Goal: Task Accomplishment & Management: Use online tool/utility

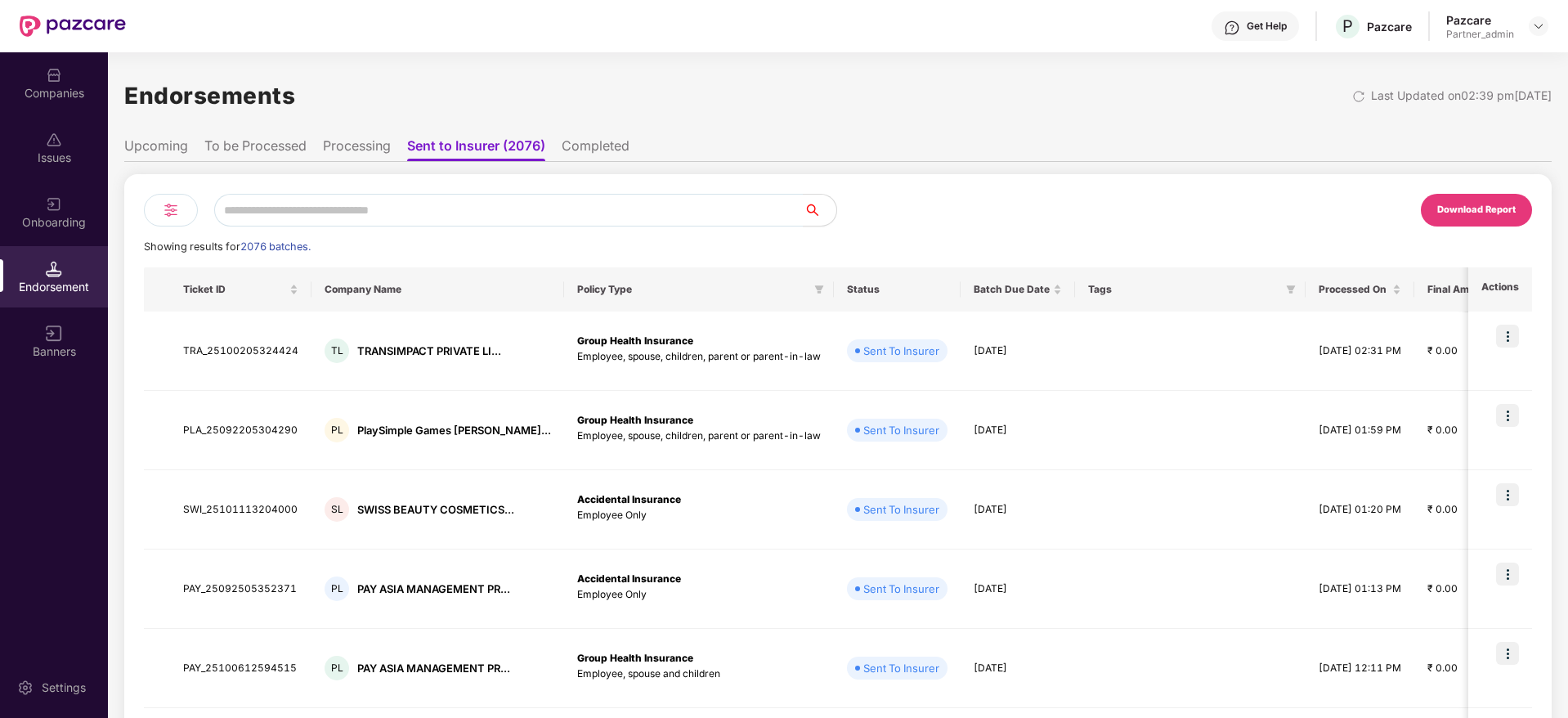
click at [165, 215] on img at bounding box center [170, 209] width 20 height 20
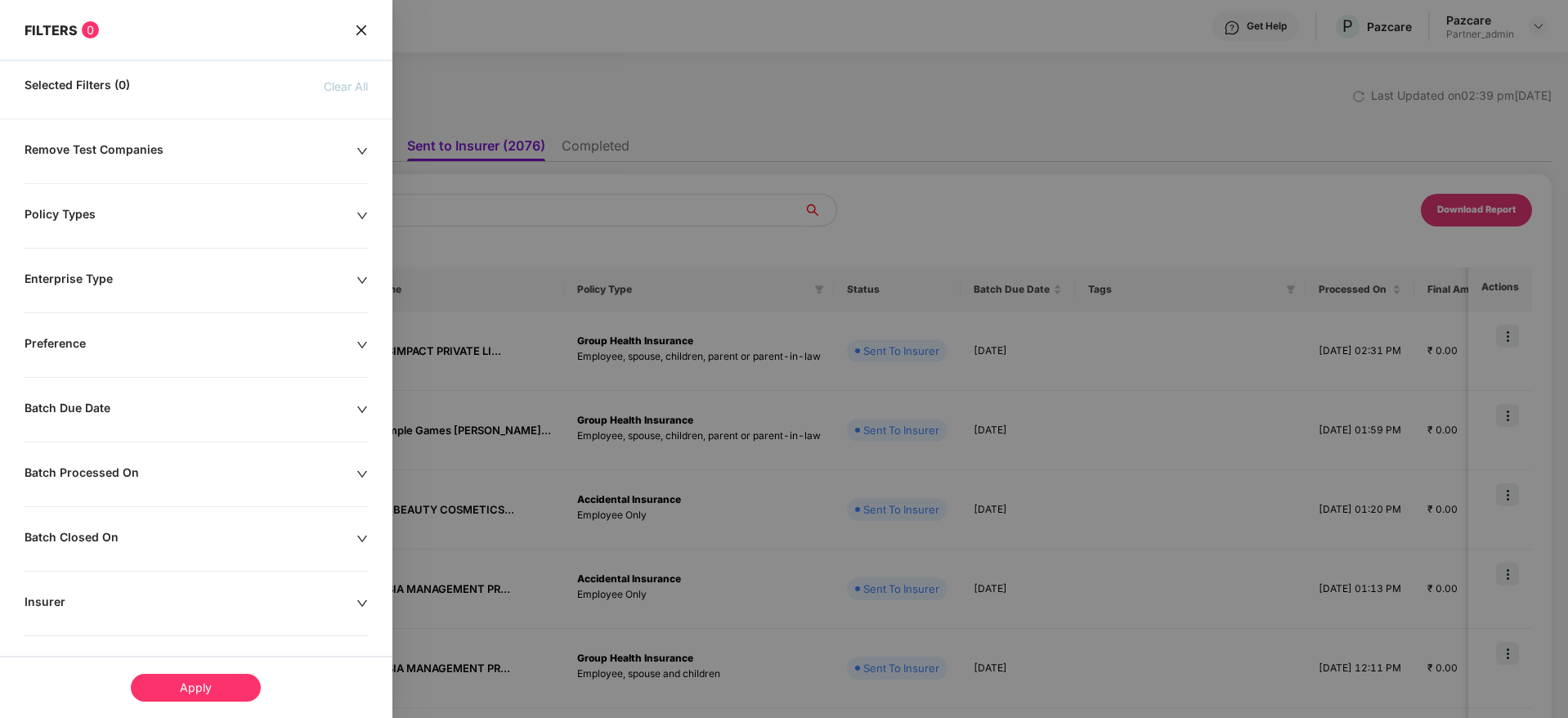
click at [358, 412] on icon "down" at bounding box center [361, 409] width 11 height 11
click at [167, 460] on div at bounding box center [104, 459] width 142 height 18
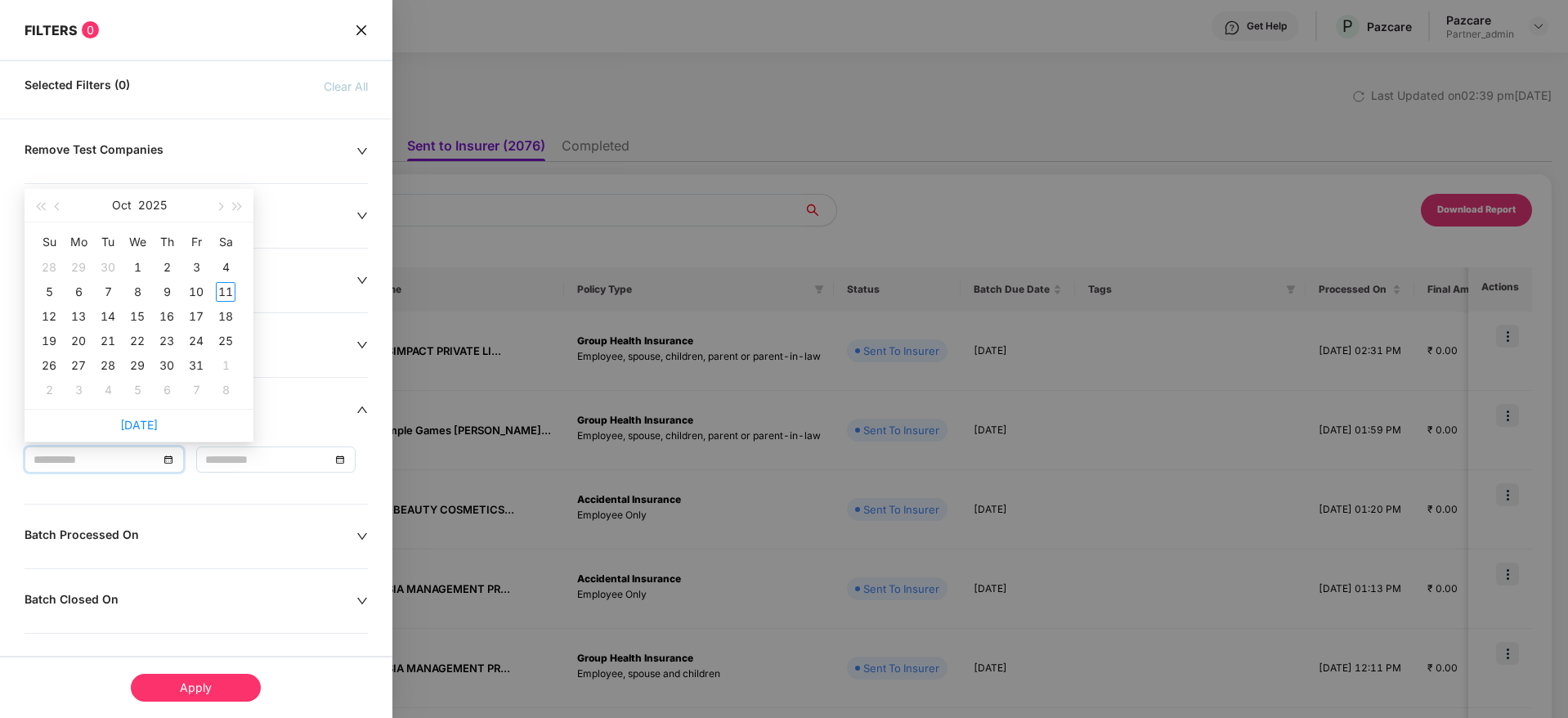
type input "**********"
click at [61, 205] on span "button" at bounding box center [59, 207] width 9 height 9
type input "**********"
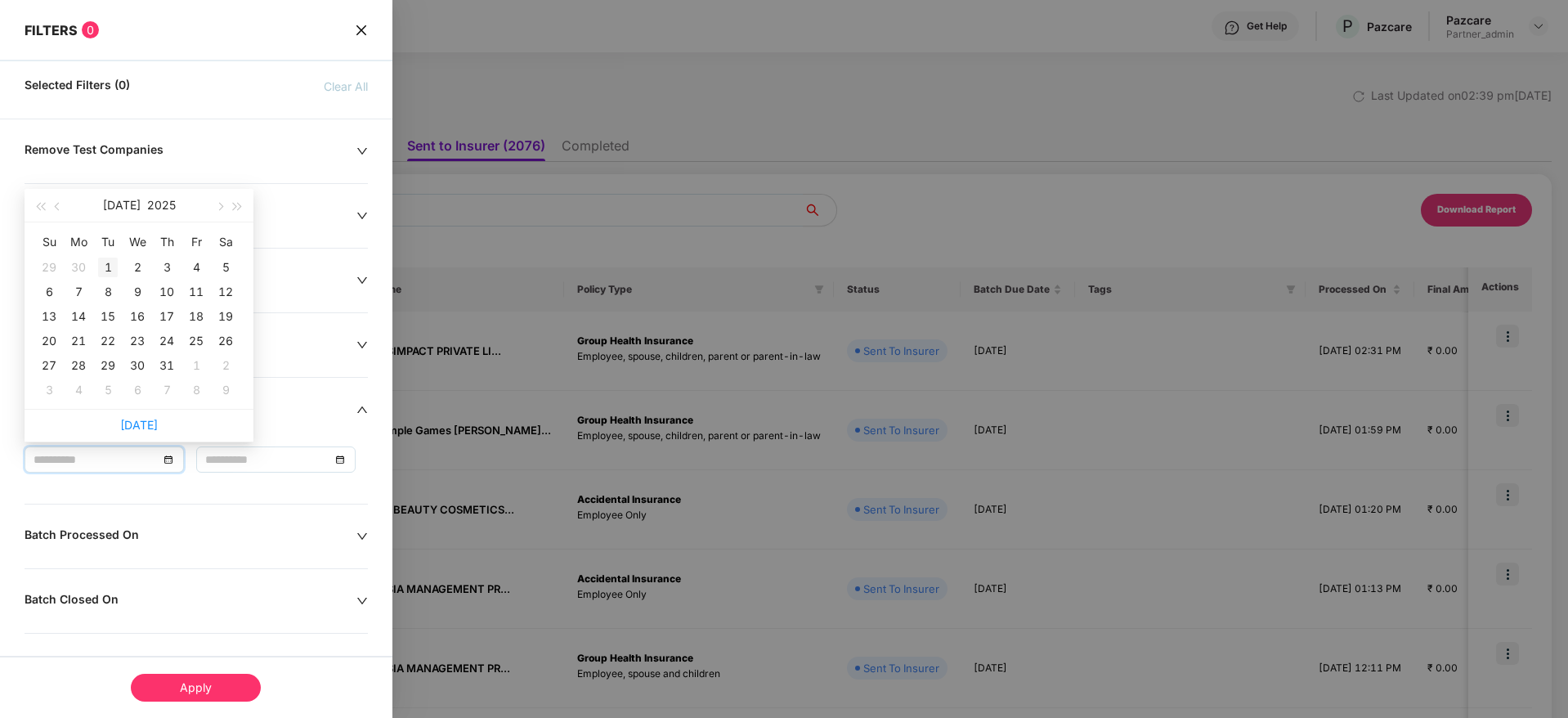
click at [109, 258] on div "1" at bounding box center [108, 267] width 20 height 20
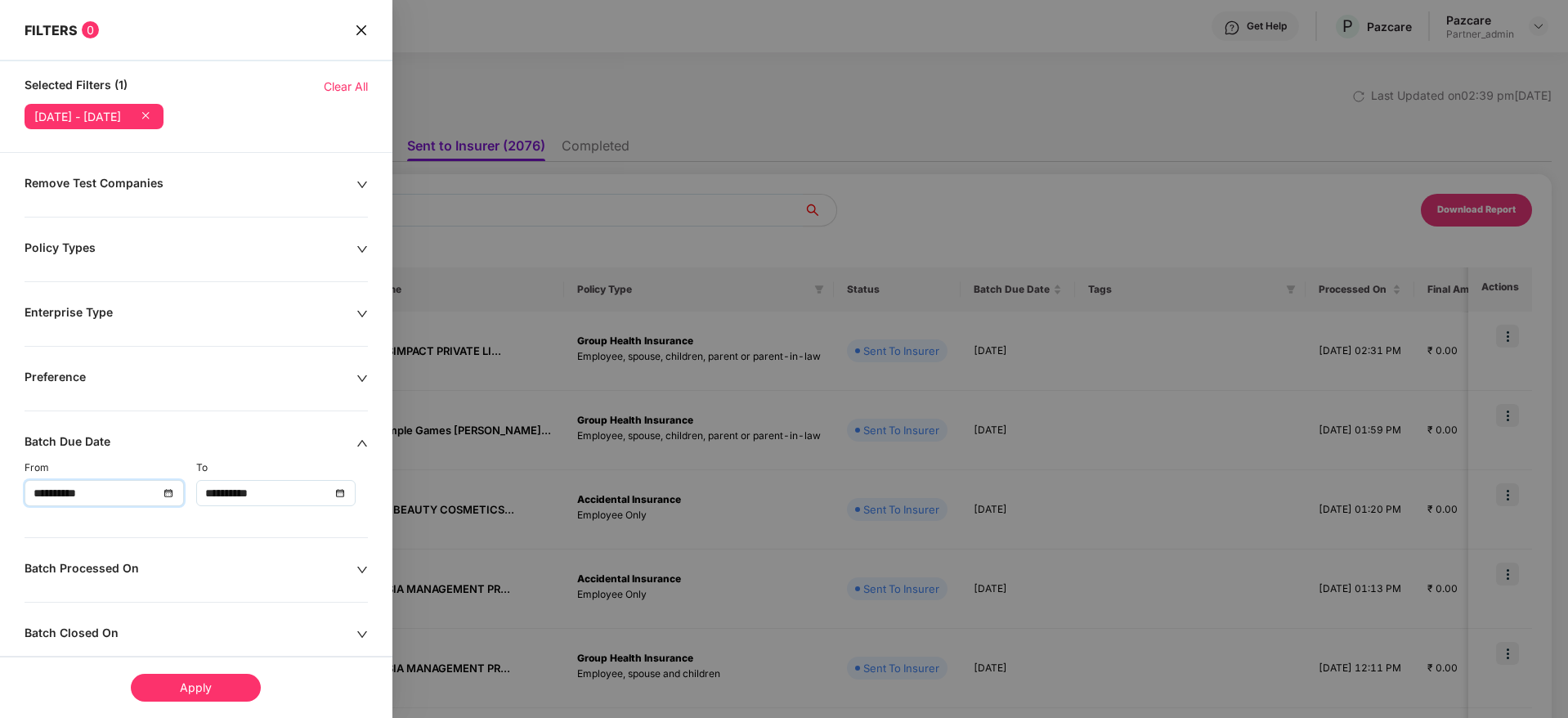
click at [336, 495] on div "**********" at bounding box center [276, 492] width 142 height 18
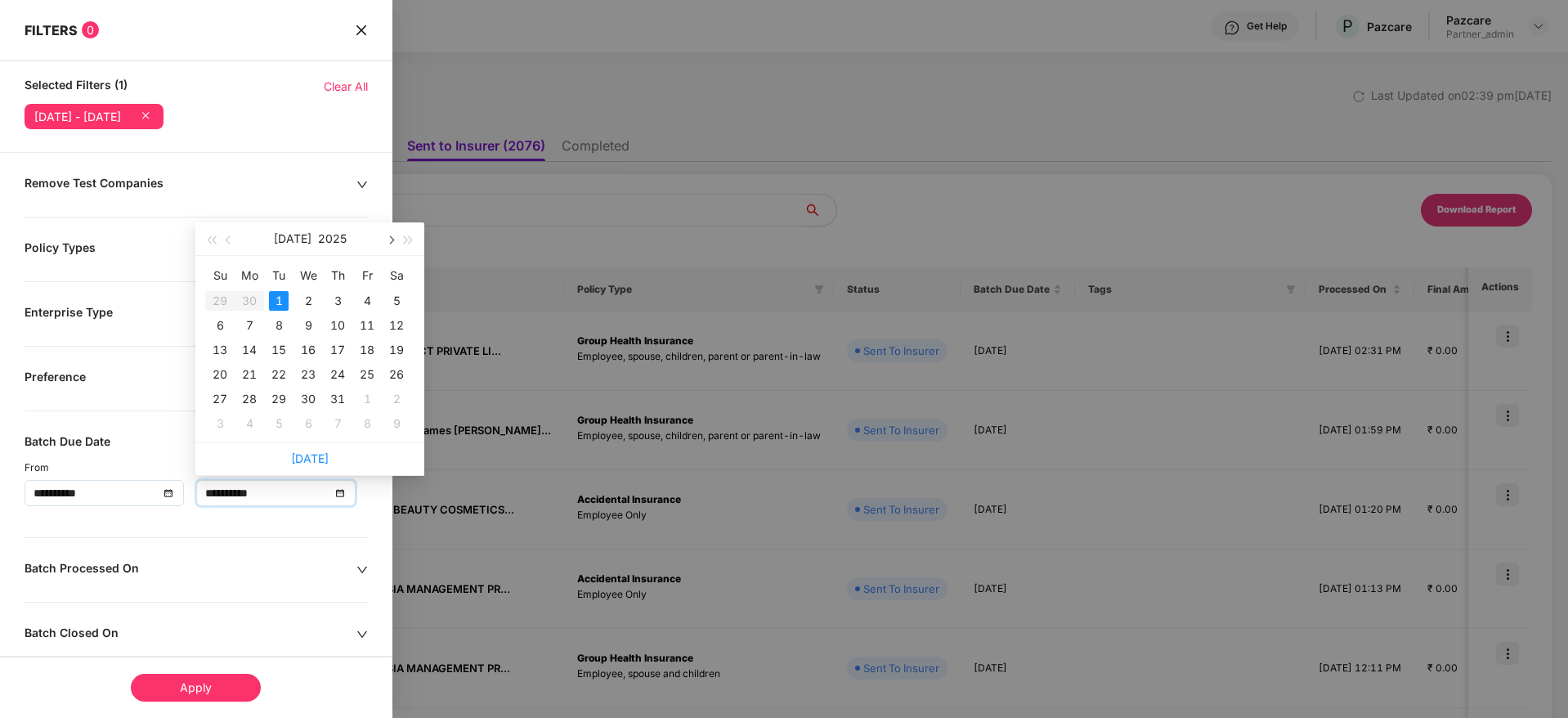
click at [389, 237] on span "button" at bounding box center [391, 241] width 9 height 9
type input "**********"
click at [281, 398] on div "30" at bounding box center [279, 398] width 20 height 20
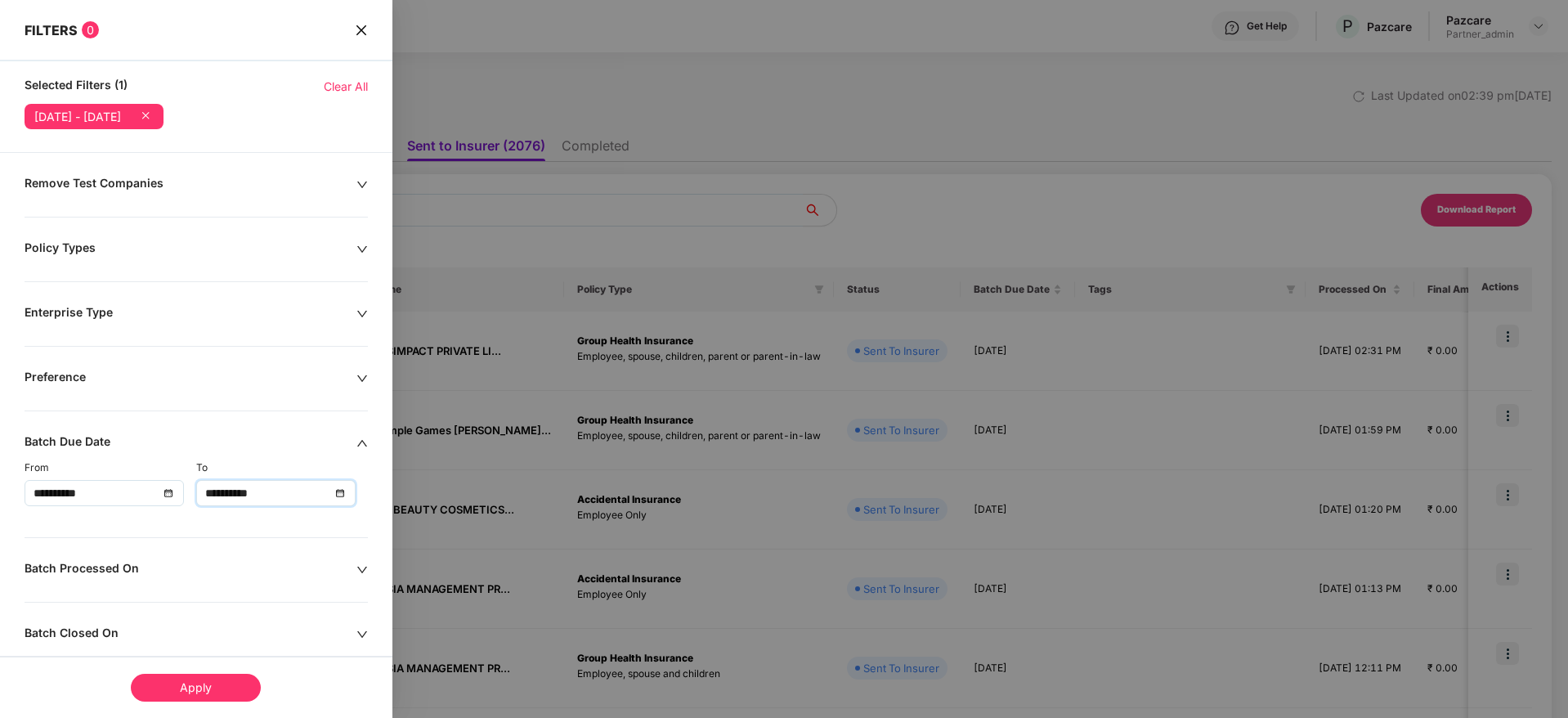
scroll to position [123, 0]
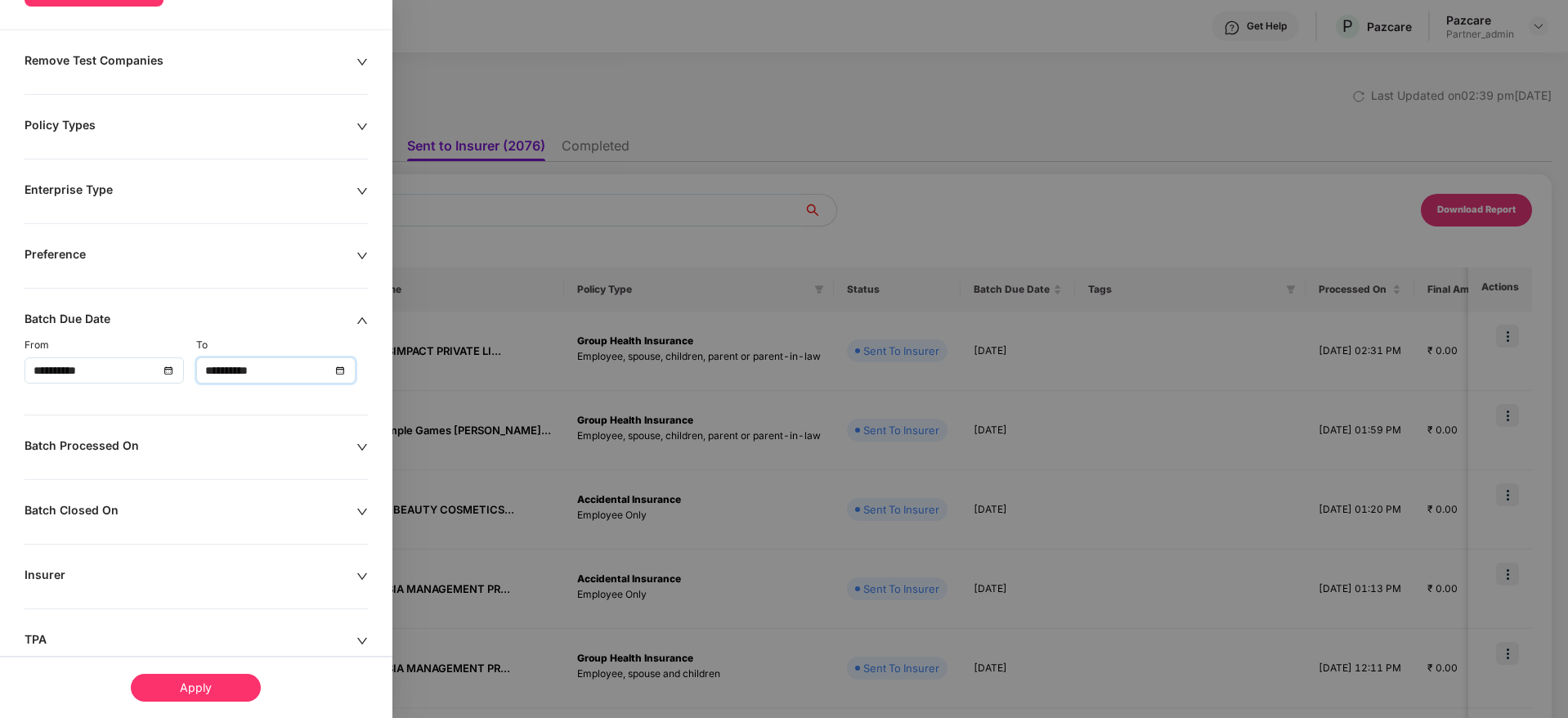
click at [181, 688] on div "Apply" at bounding box center [196, 687] width 130 height 28
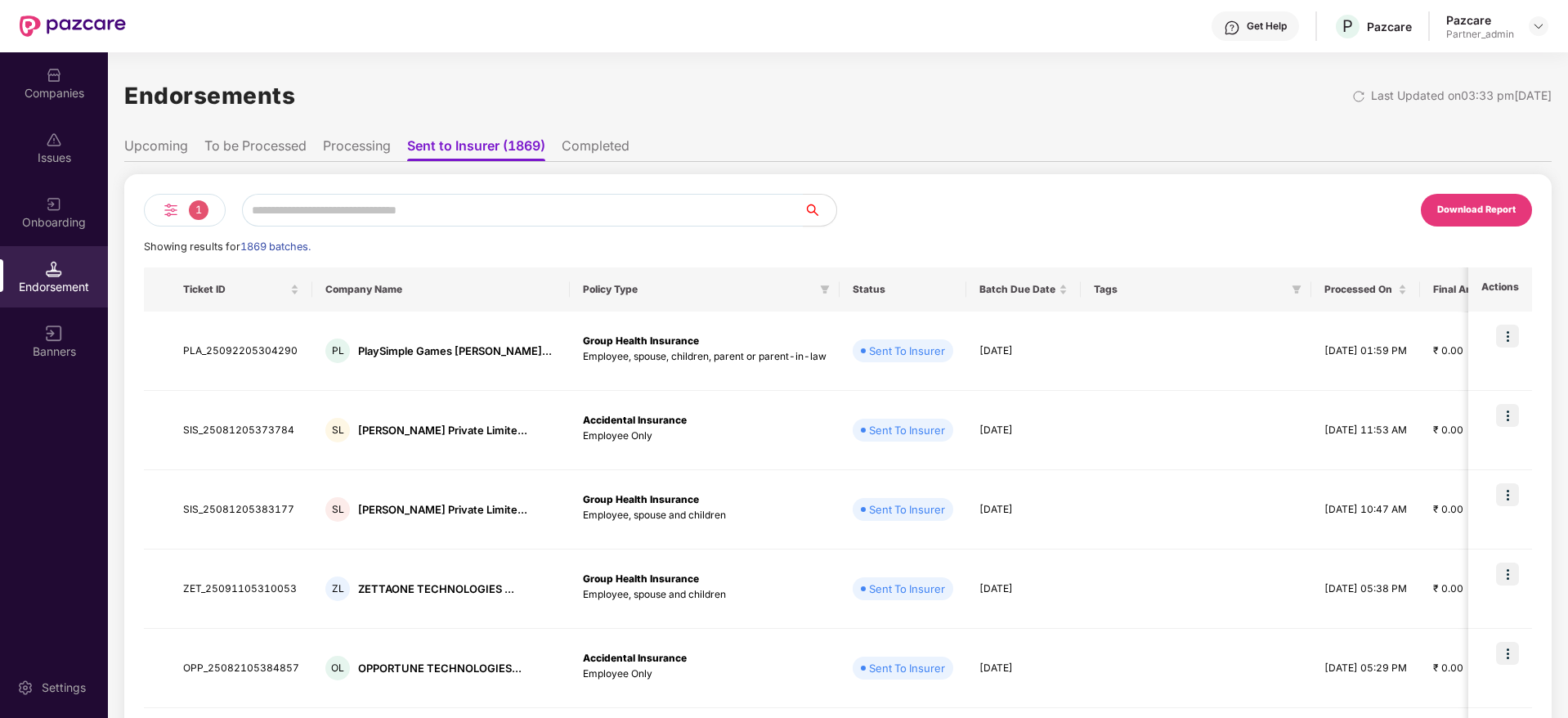
click at [355, 148] on li "Processing" at bounding box center [356, 150] width 68 height 24
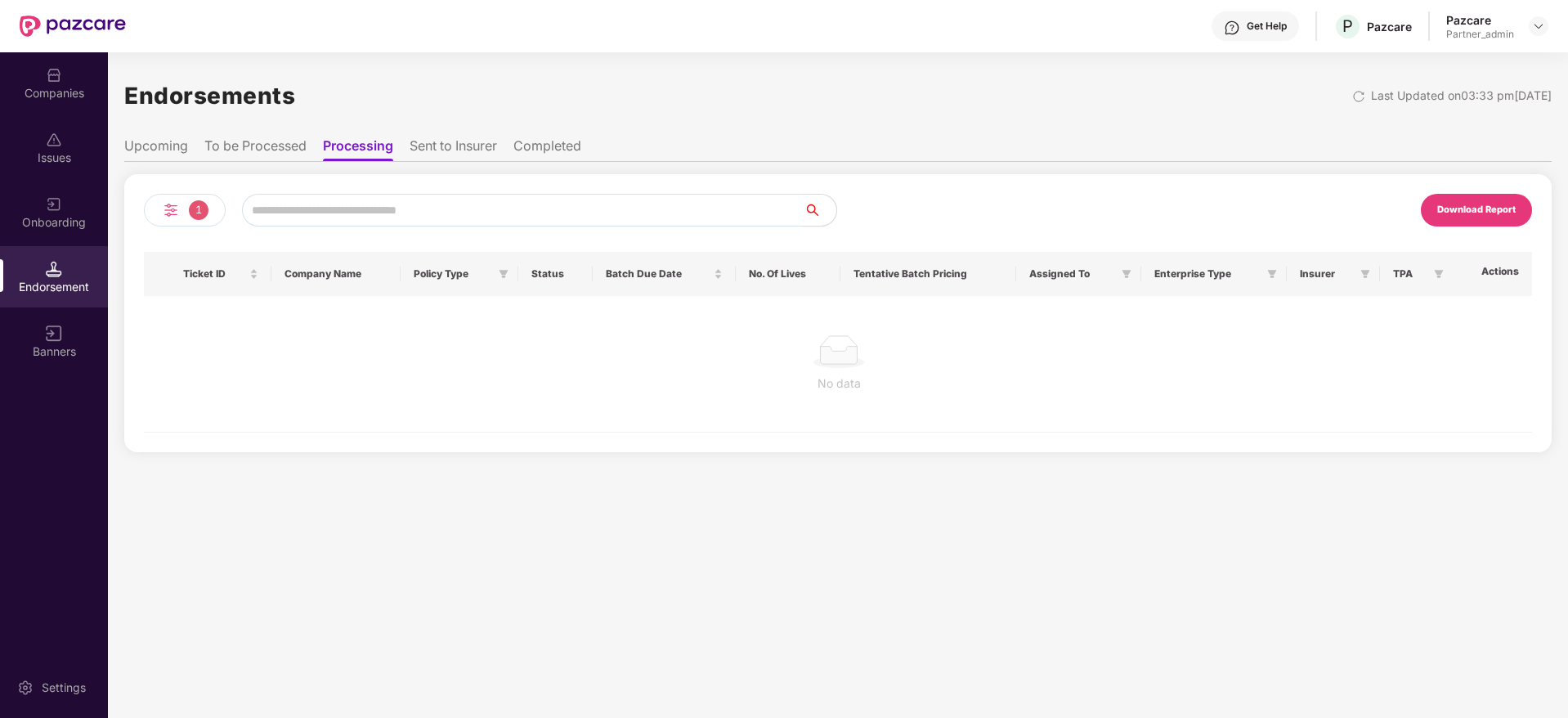
click at [443, 151] on li "Sent to Insurer" at bounding box center [453, 150] width 87 height 24
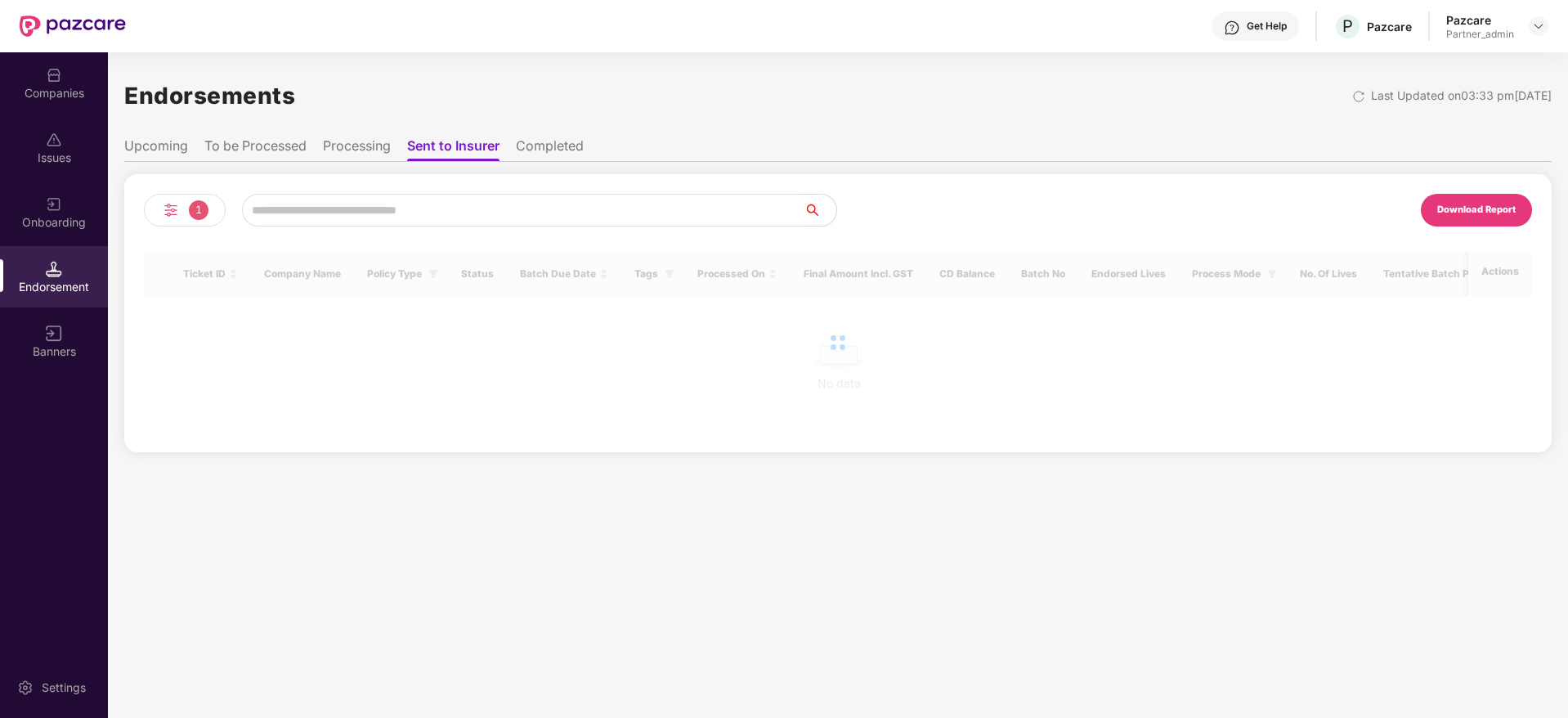
click at [271, 144] on li "To be Processed" at bounding box center [255, 150] width 103 height 24
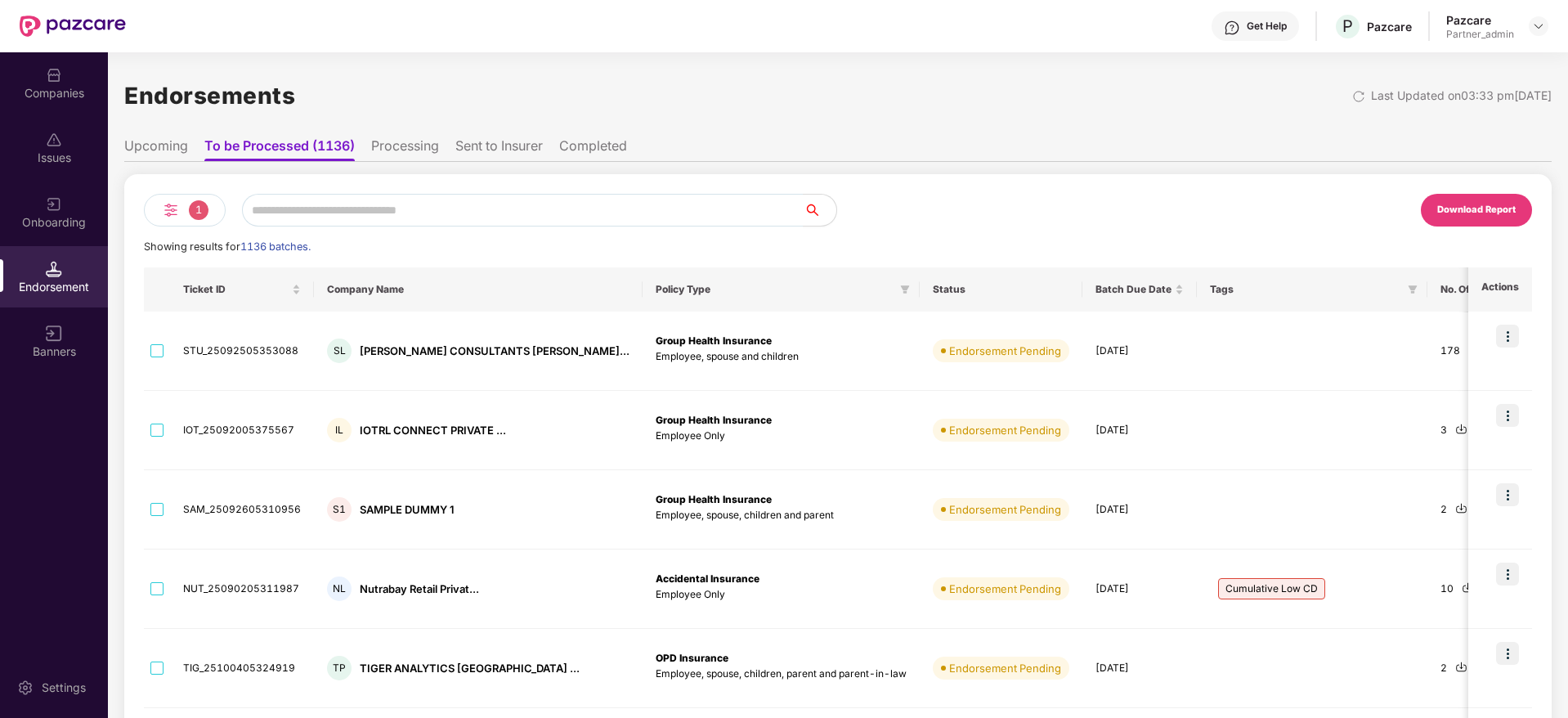
click at [355, 147] on li "To be Processed (1136)" at bounding box center [279, 150] width 150 height 24
click at [411, 144] on li "Processing" at bounding box center [404, 150] width 68 height 24
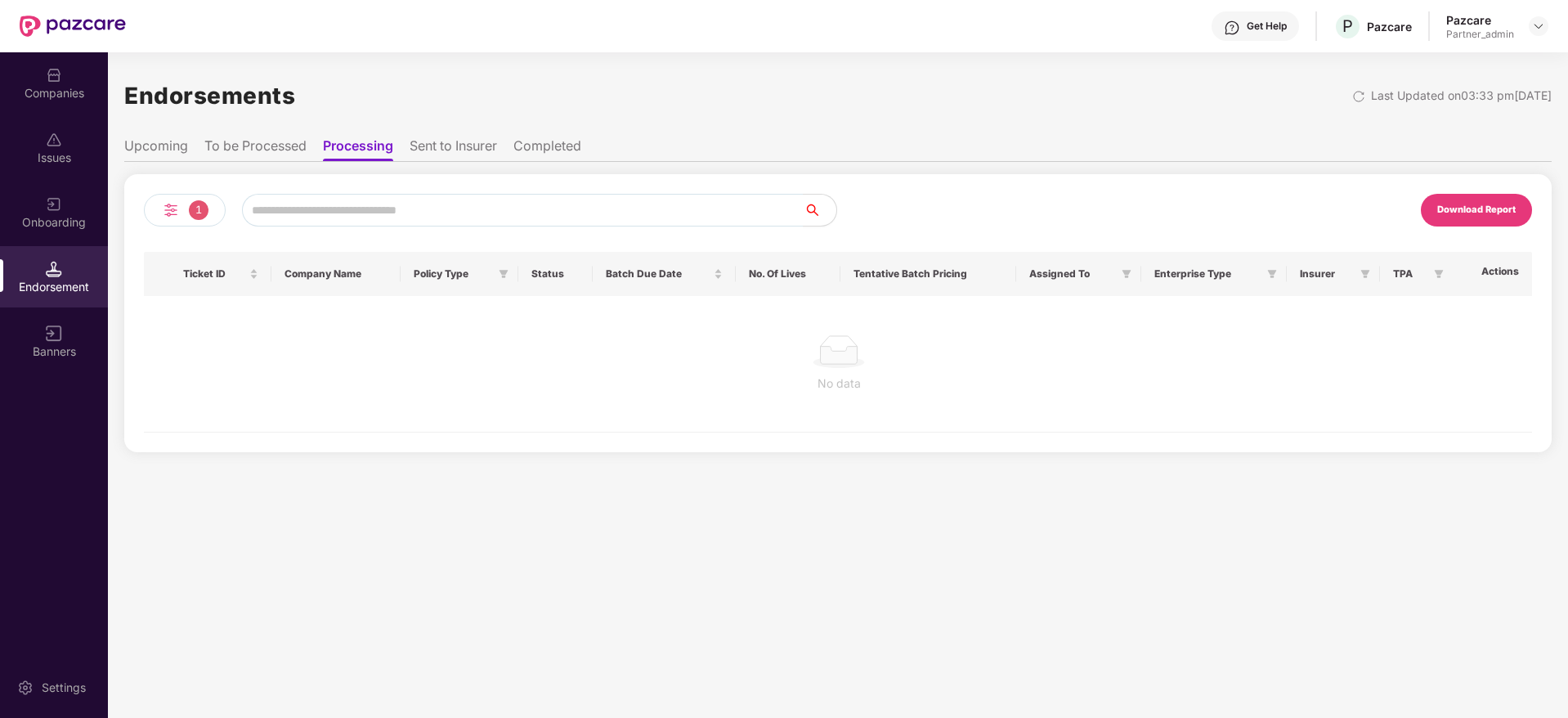
click at [439, 144] on li "Sent to Insurer" at bounding box center [453, 150] width 87 height 24
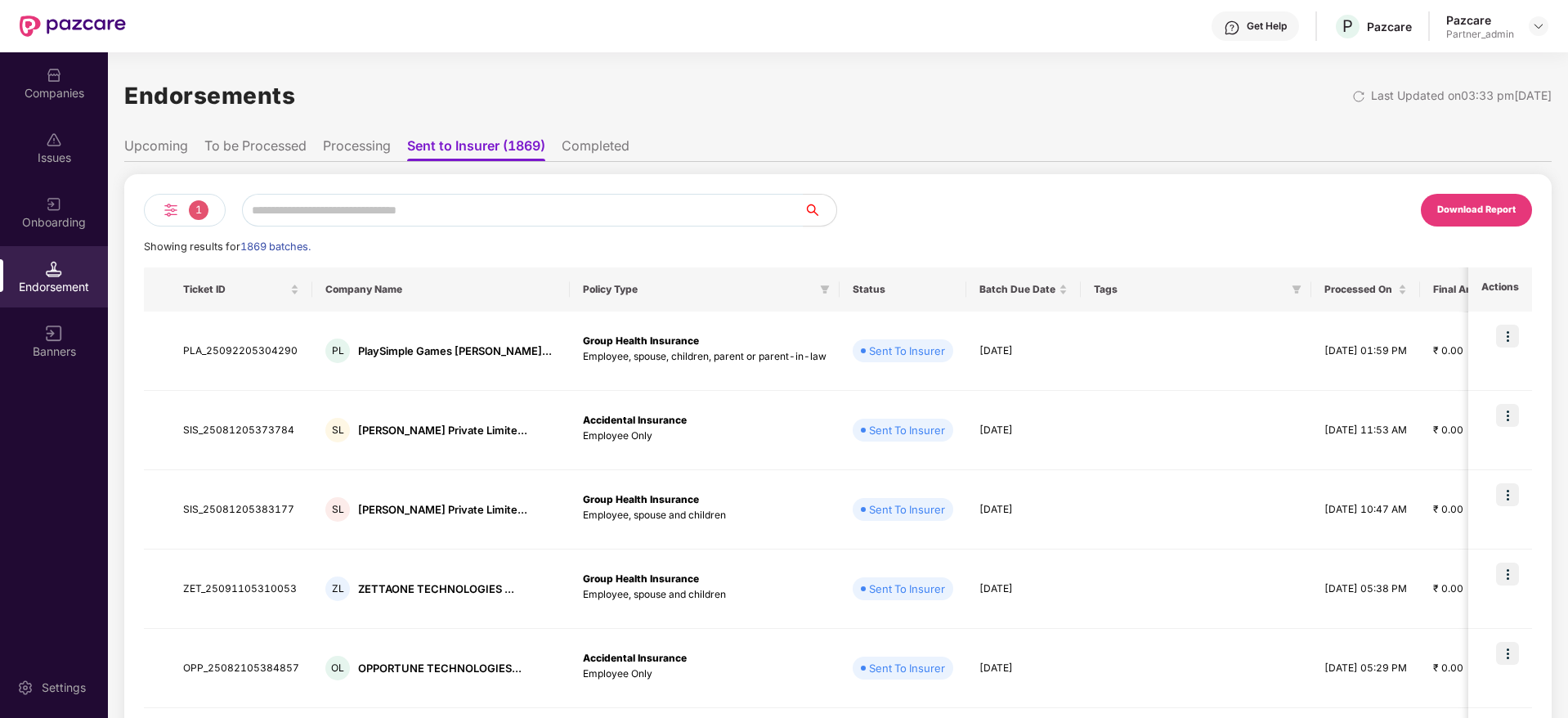
click at [1471, 215] on div "Download Report" at bounding box center [1477, 209] width 79 height 15
click at [49, 89] on div "Companies" at bounding box center [54, 93] width 108 height 16
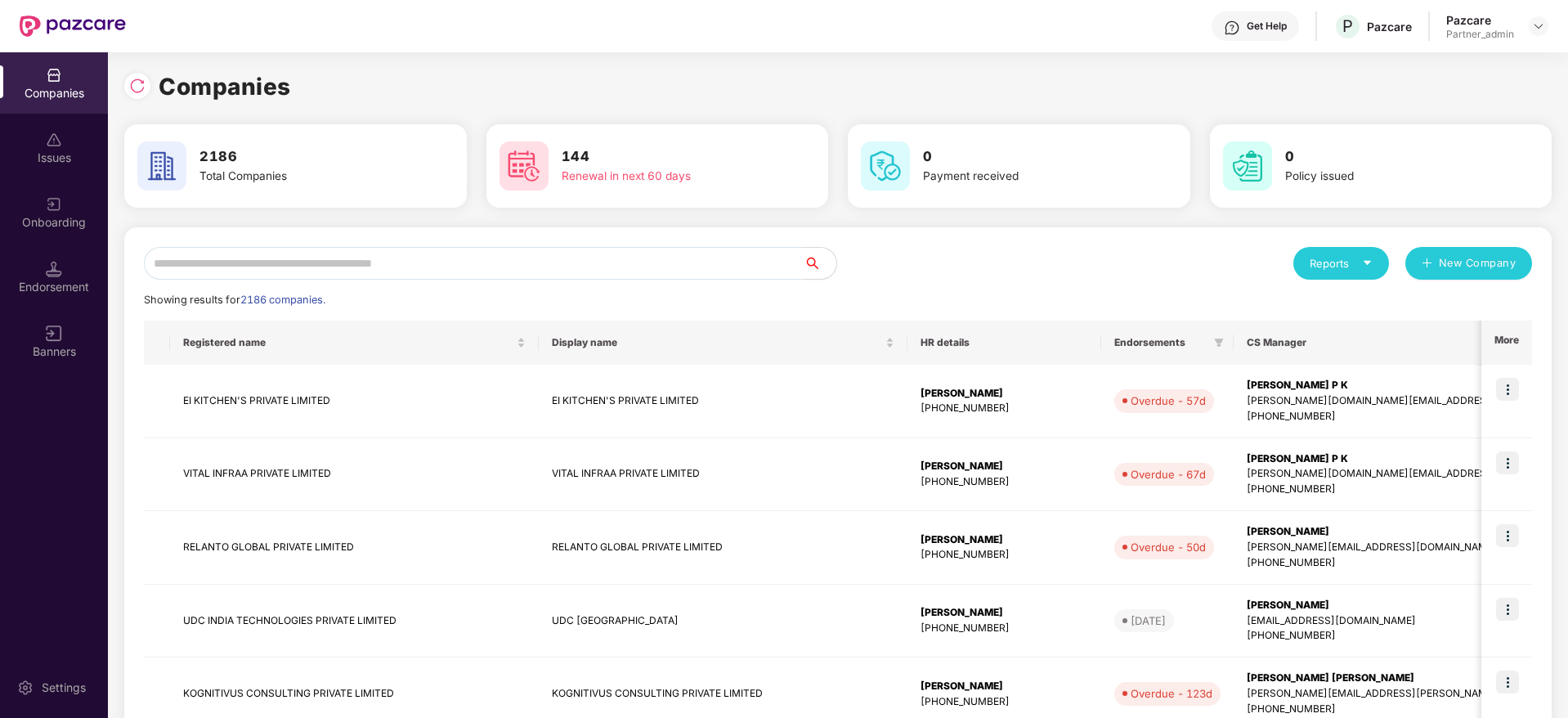
click at [284, 263] on input "text" at bounding box center [473, 263] width 660 height 32
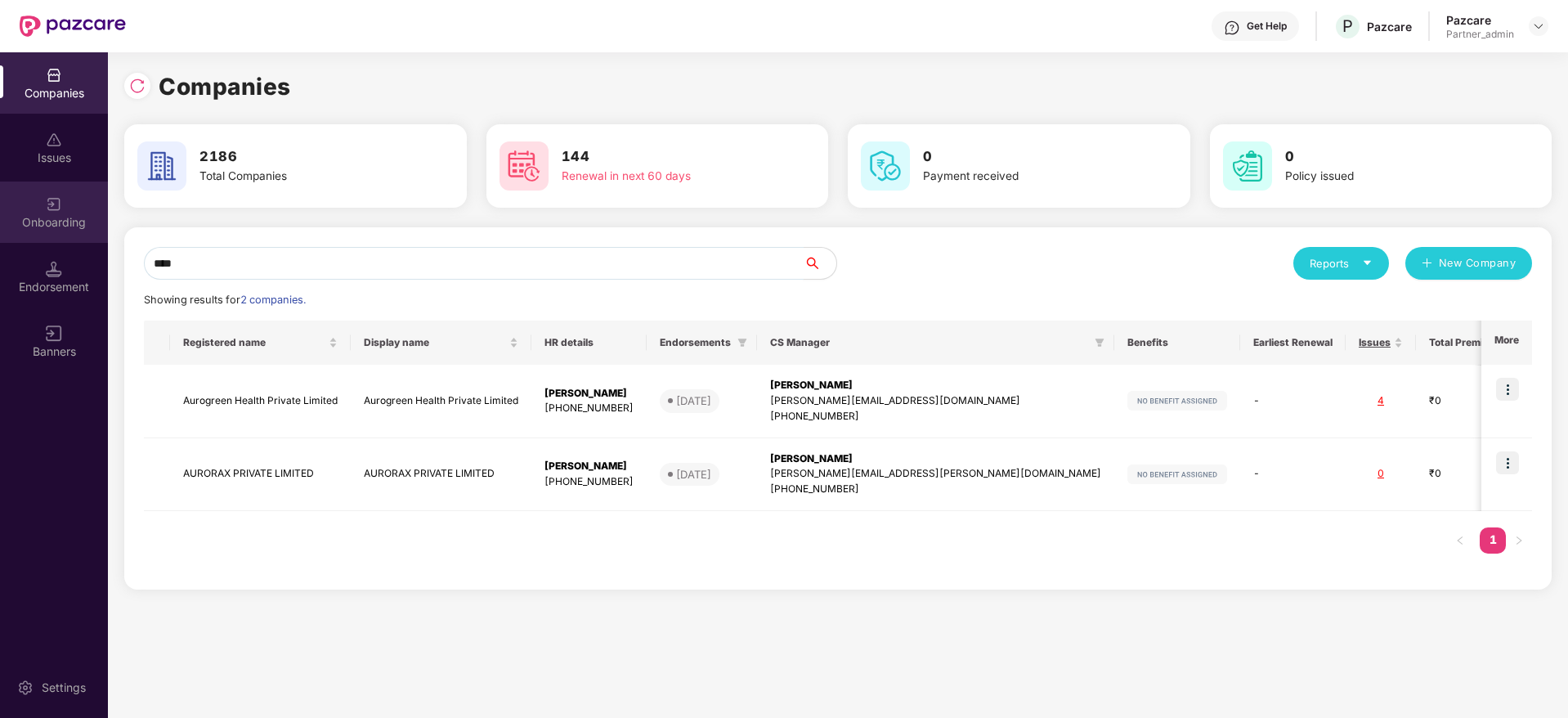
drag, startPoint x: 222, startPoint y: 268, endPoint x: 0, endPoint y: 227, distance: 225.8
click at [0, 227] on div "Companies Issues Onboarding Endorsement Banners Settings Companies 2186 Total C…" at bounding box center [784, 385] width 1568 height 666
paste input "***"
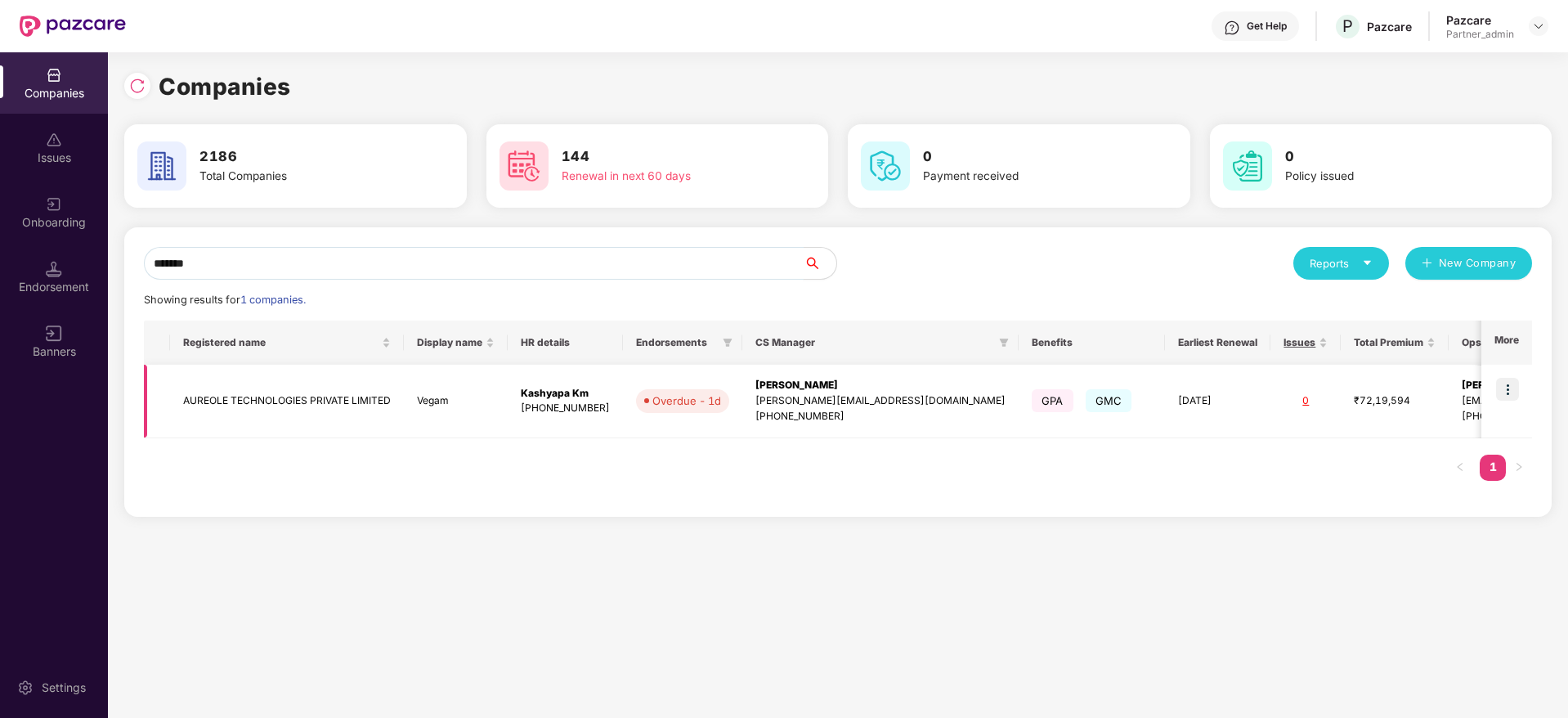
type input "*******"
click at [1518, 385] on img at bounding box center [1507, 389] width 23 height 23
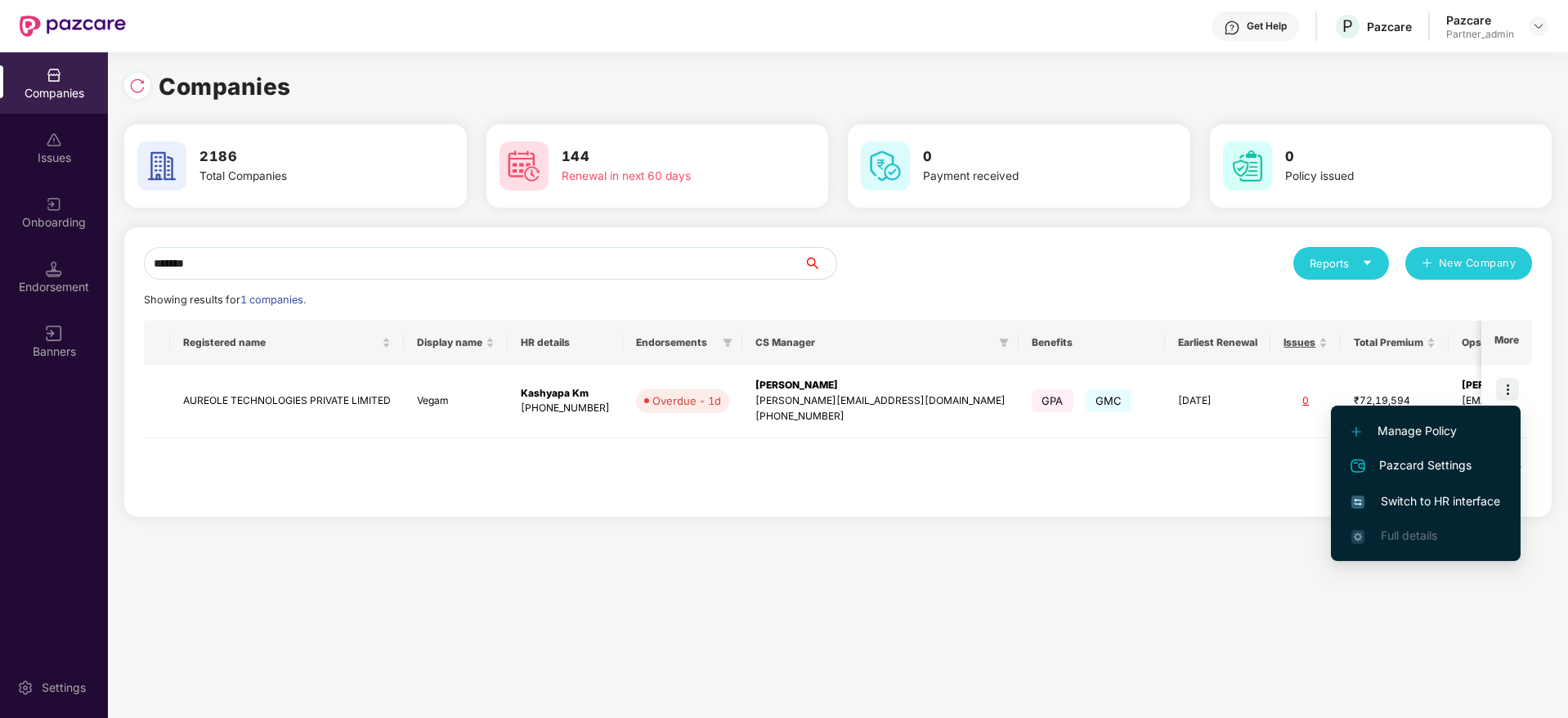
click at [1392, 505] on span "Switch to HR interface" at bounding box center [1426, 501] width 149 height 18
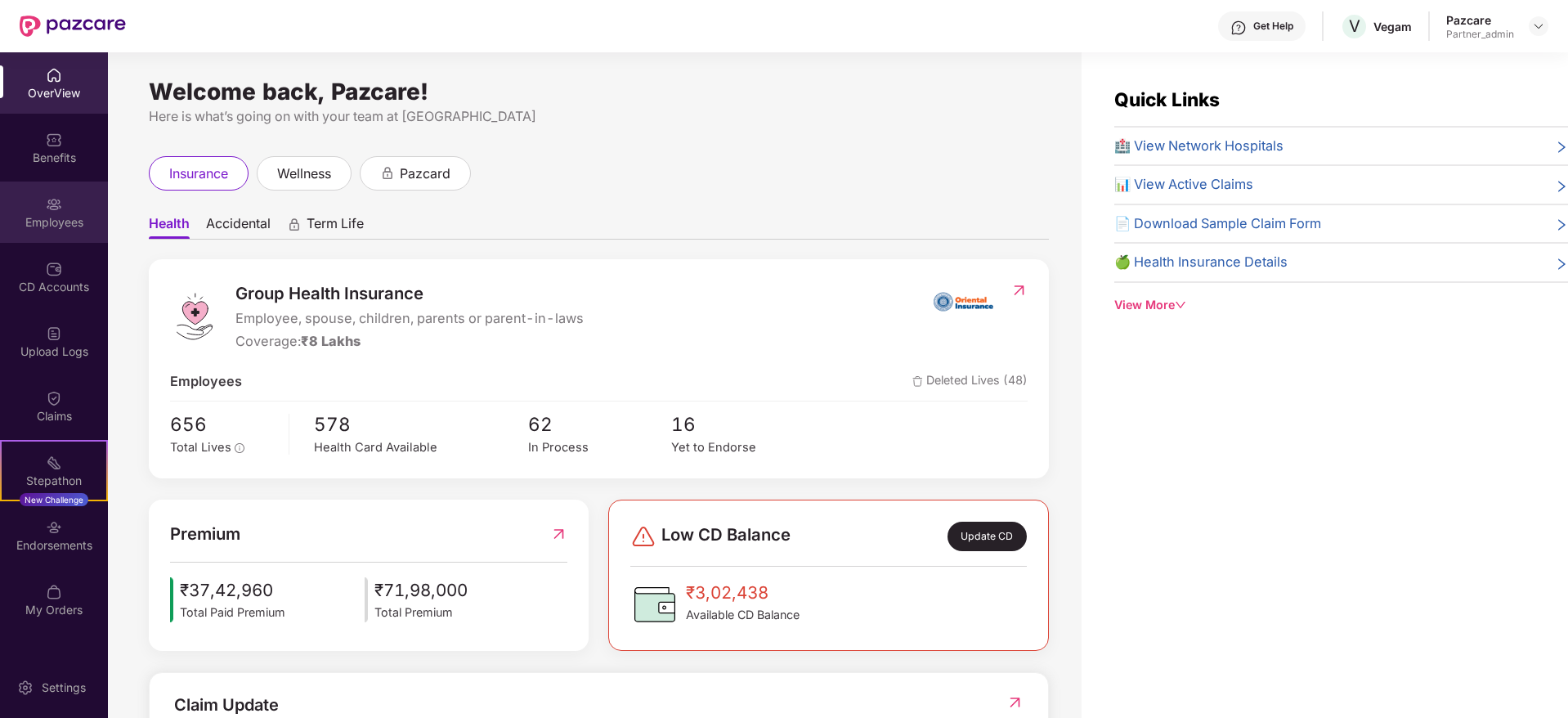
click at [77, 219] on div "Employees" at bounding box center [54, 222] width 108 height 16
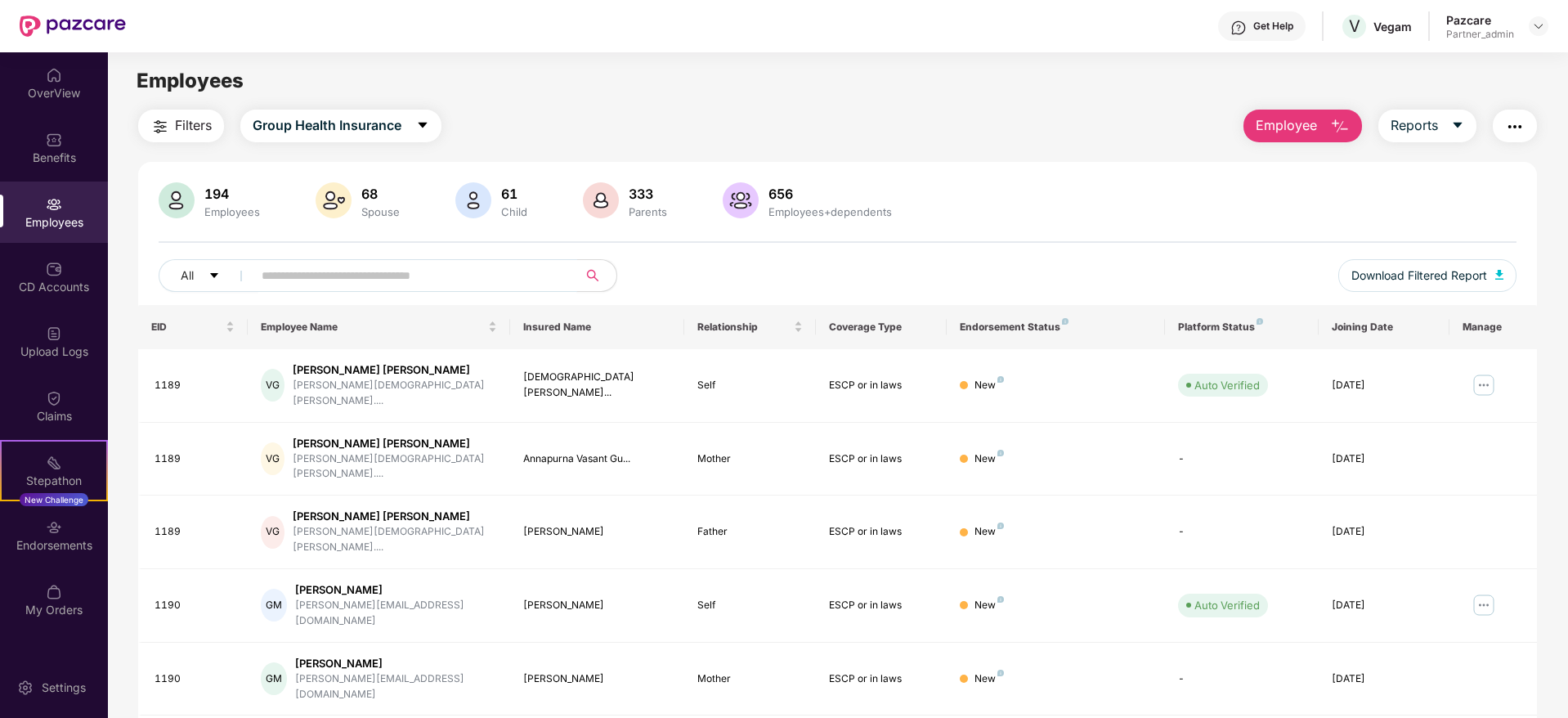
click at [299, 274] on input "text" at bounding box center [408, 275] width 294 height 25
paste input "***"
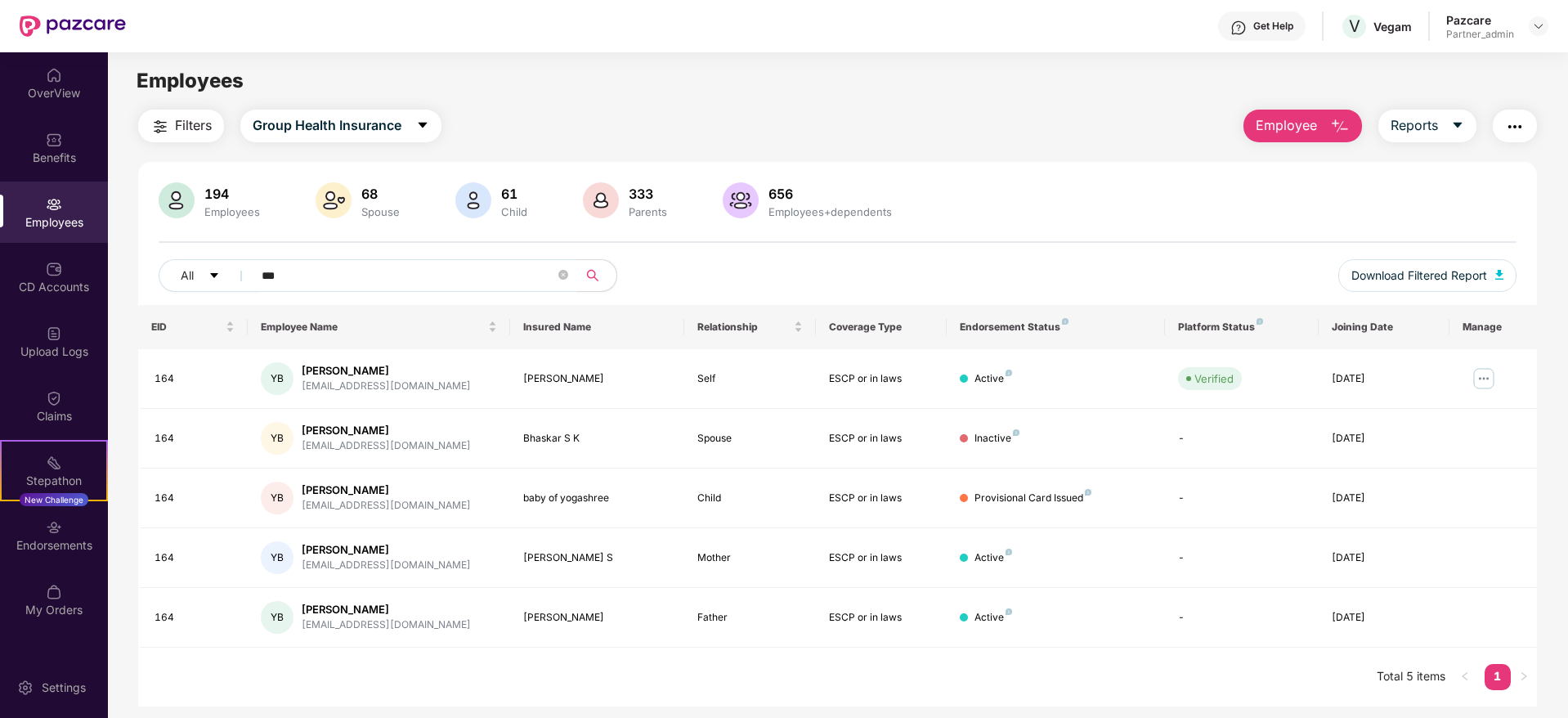
drag, startPoint x: 332, startPoint y: 276, endPoint x: 120, endPoint y: 240, distance: 215.0
click at [120, 240] on div "Filters Group Health Insurance Employee Reports 194 Employees 68 Spouse 61 Chil…" at bounding box center [837, 408] width 1459 height 597
paste input "****"
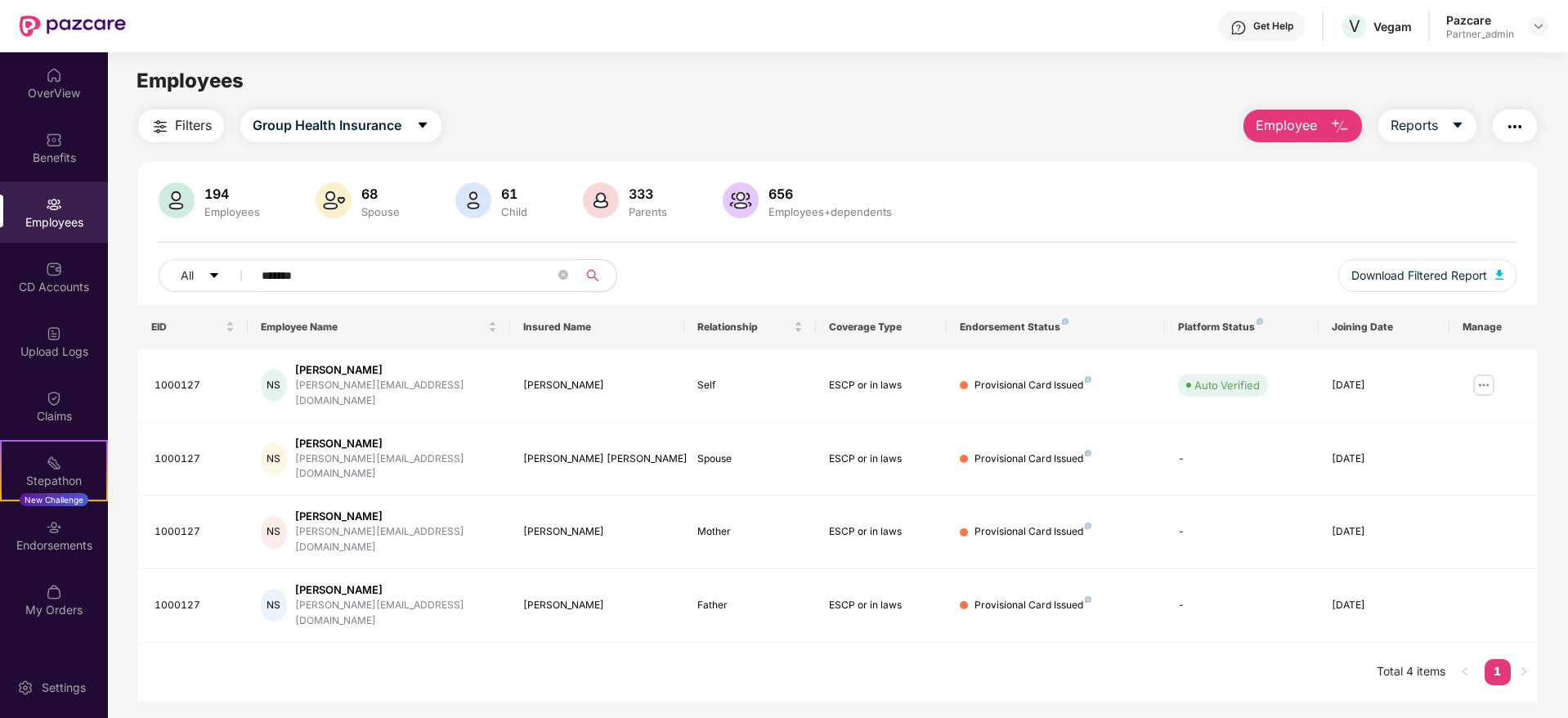
type input "*******"
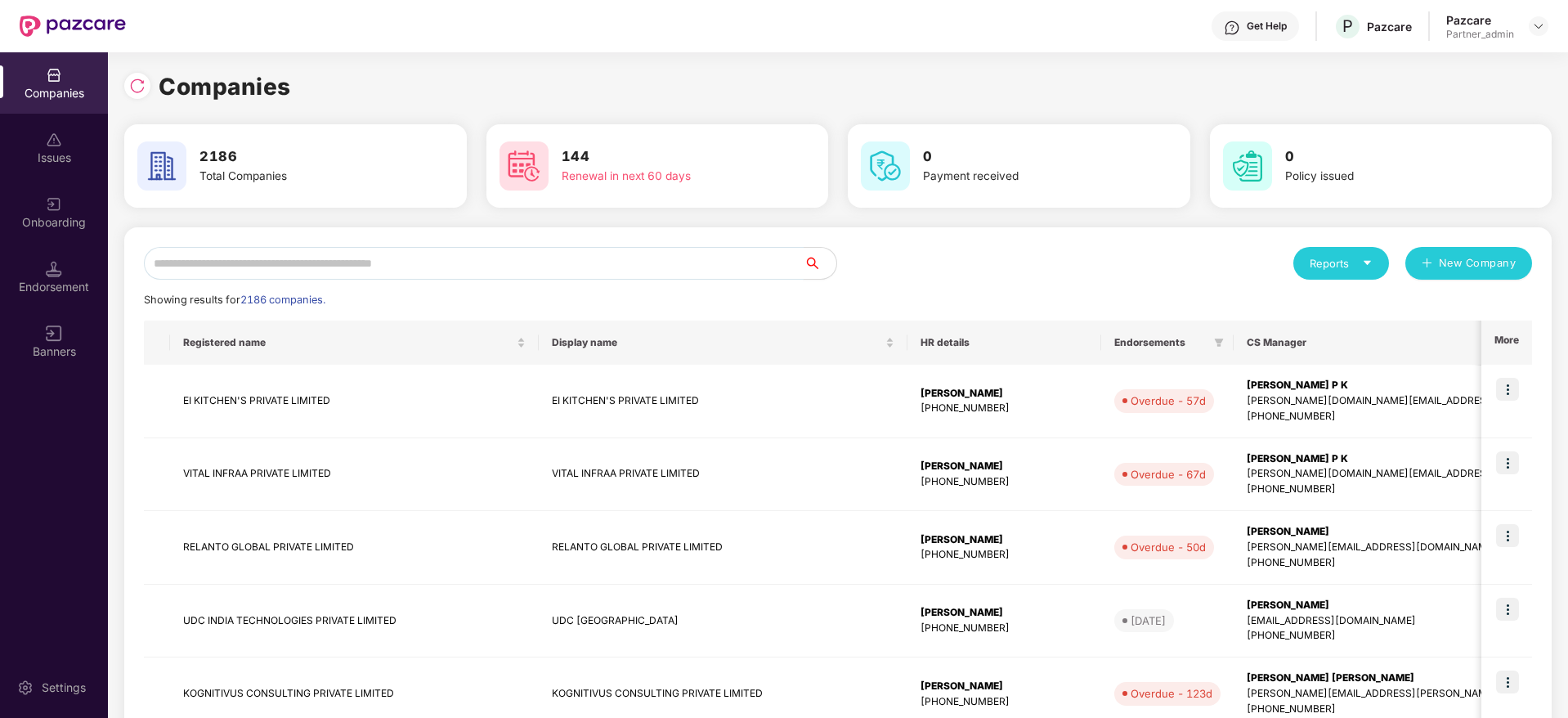
click at [254, 262] on input "text" at bounding box center [473, 263] width 660 height 32
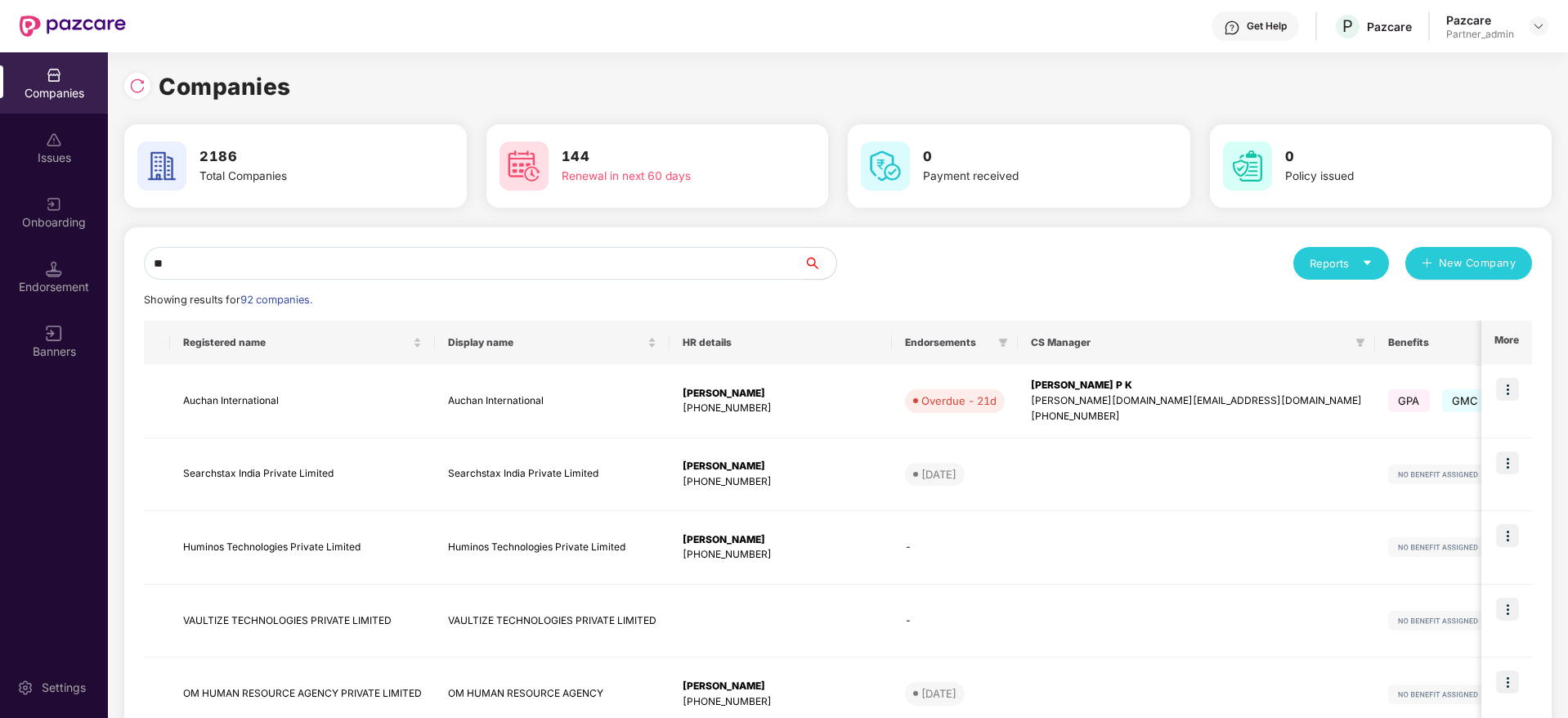
type input "*"
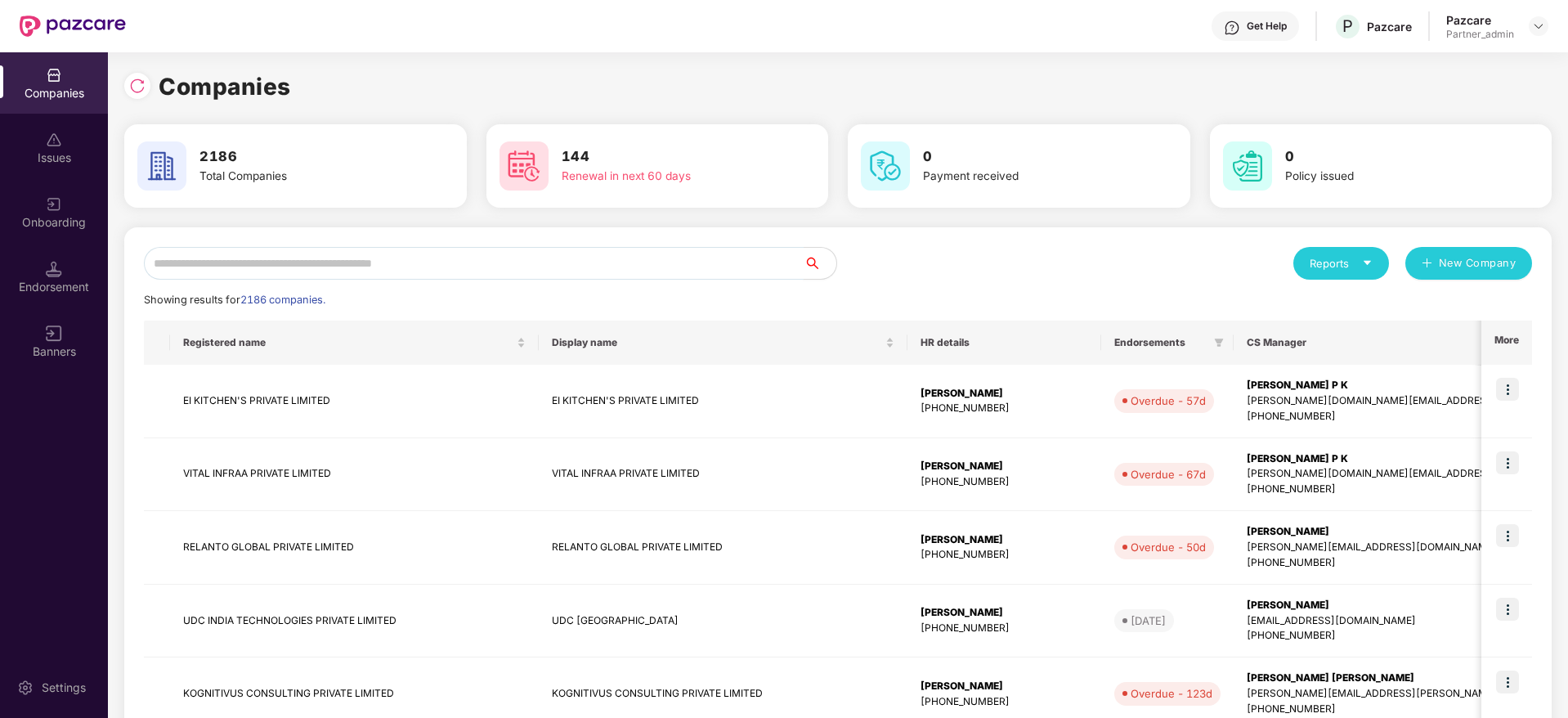
type input "*"
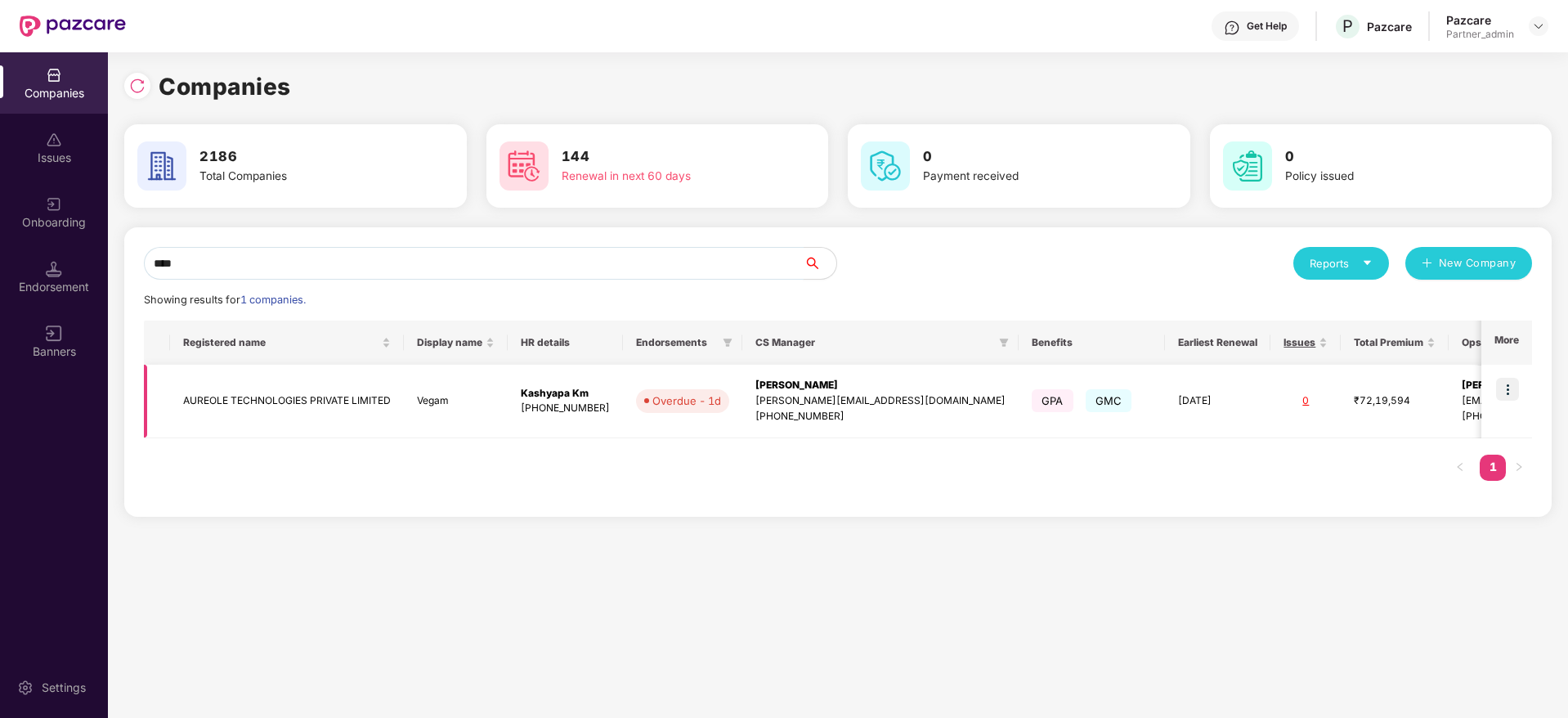
type input "****"
click at [854, 398] on div "[PERSON_NAME][EMAIL_ADDRESS][DOMAIN_NAME]" at bounding box center [880, 401] width 250 height 15
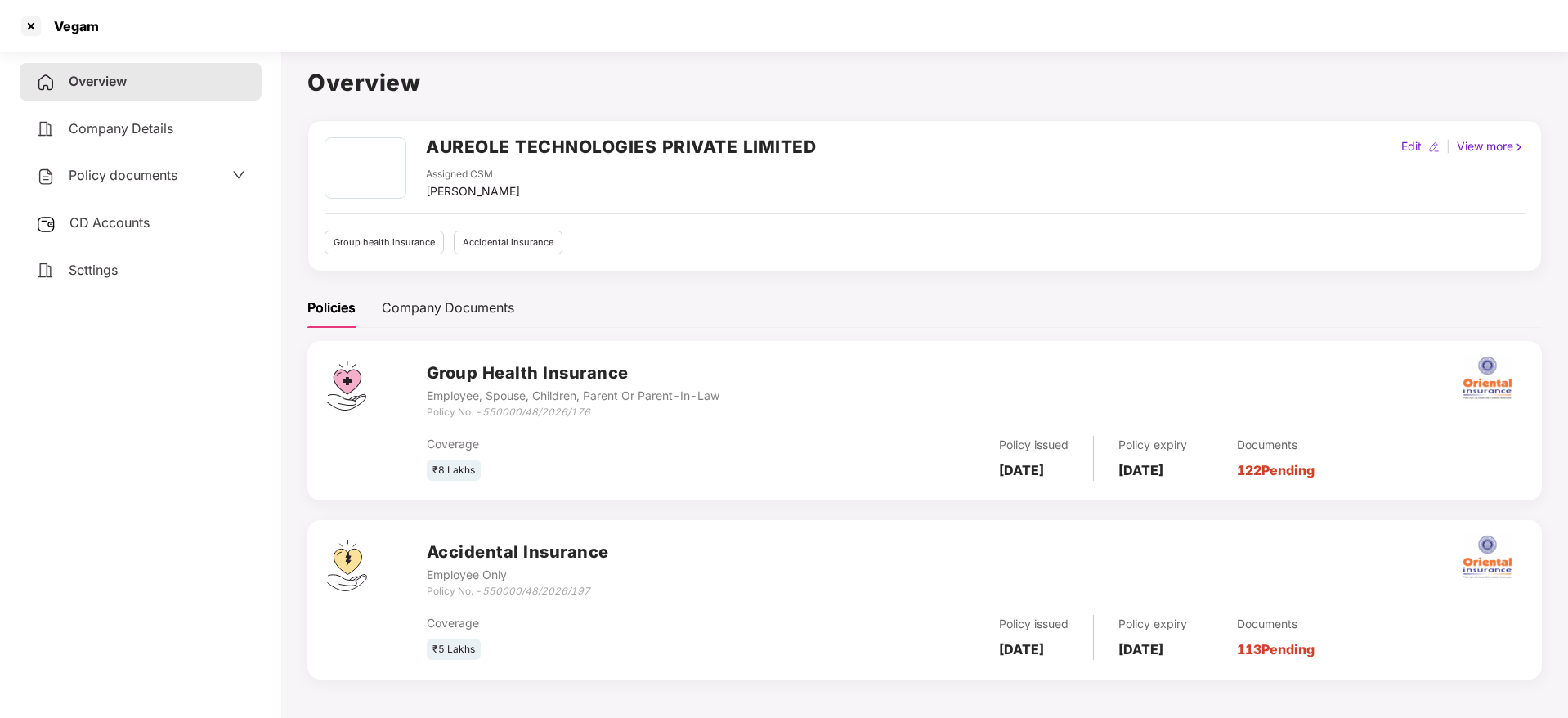
click at [1315, 469] on link "122 Pending" at bounding box center [1276, 470] width 78 height 16
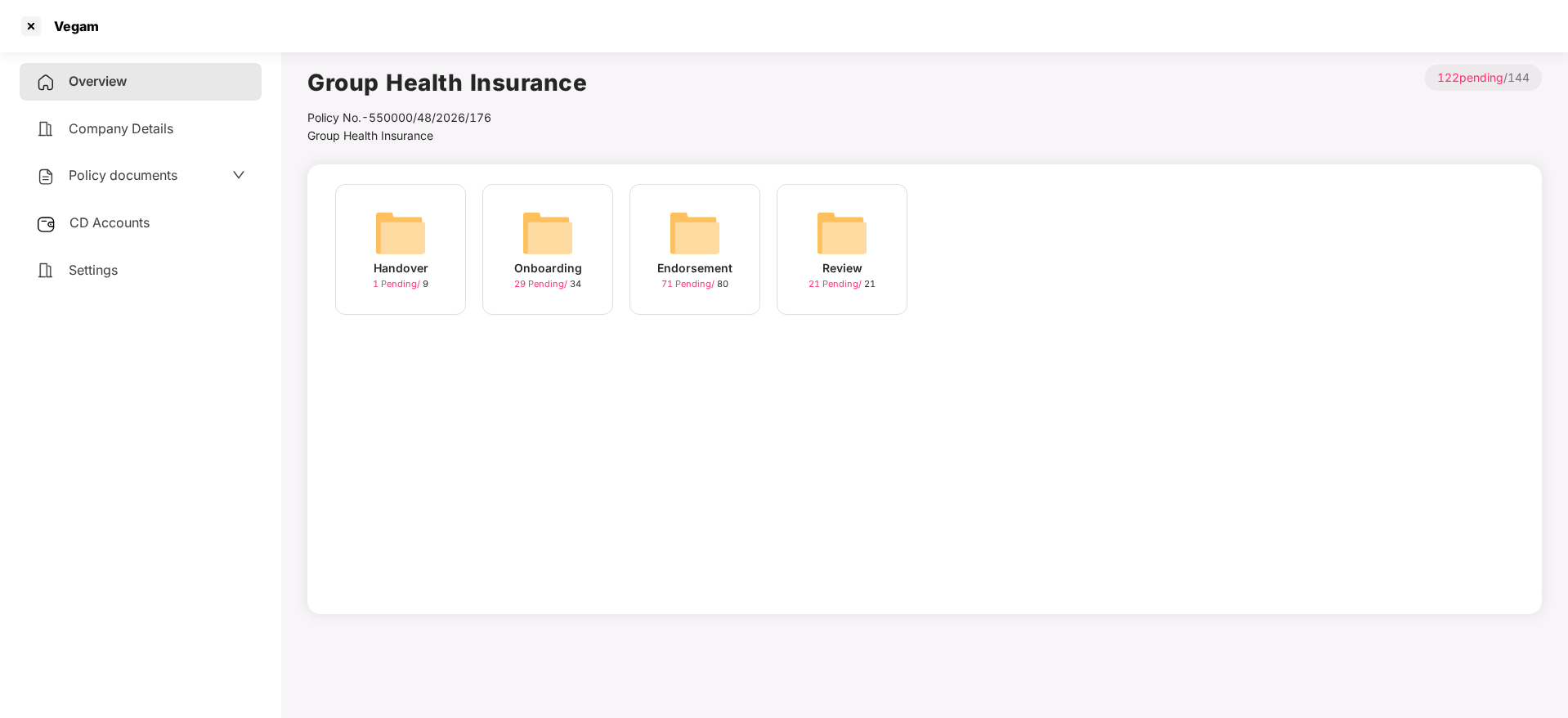
click at [578, 241] on div "Onboarding 29 Pending / 34" at bounding box center [548, 249] width 131 height 131
click at [693, 257] on img at bounding box center [695, 232] width 52 height 52
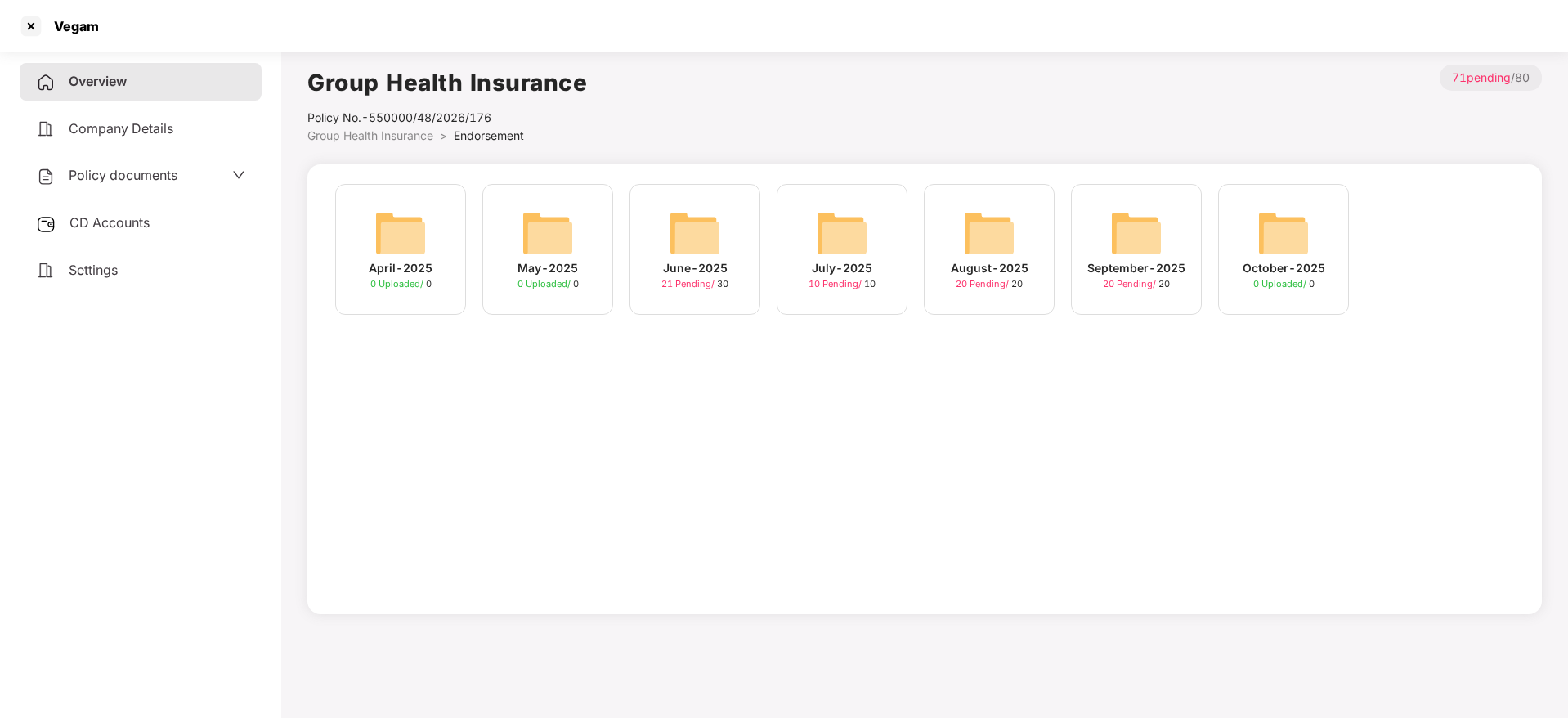
click at [993, 277] on div "20 Pending / 20" at bounding box center [990, 284] width 67 height 14
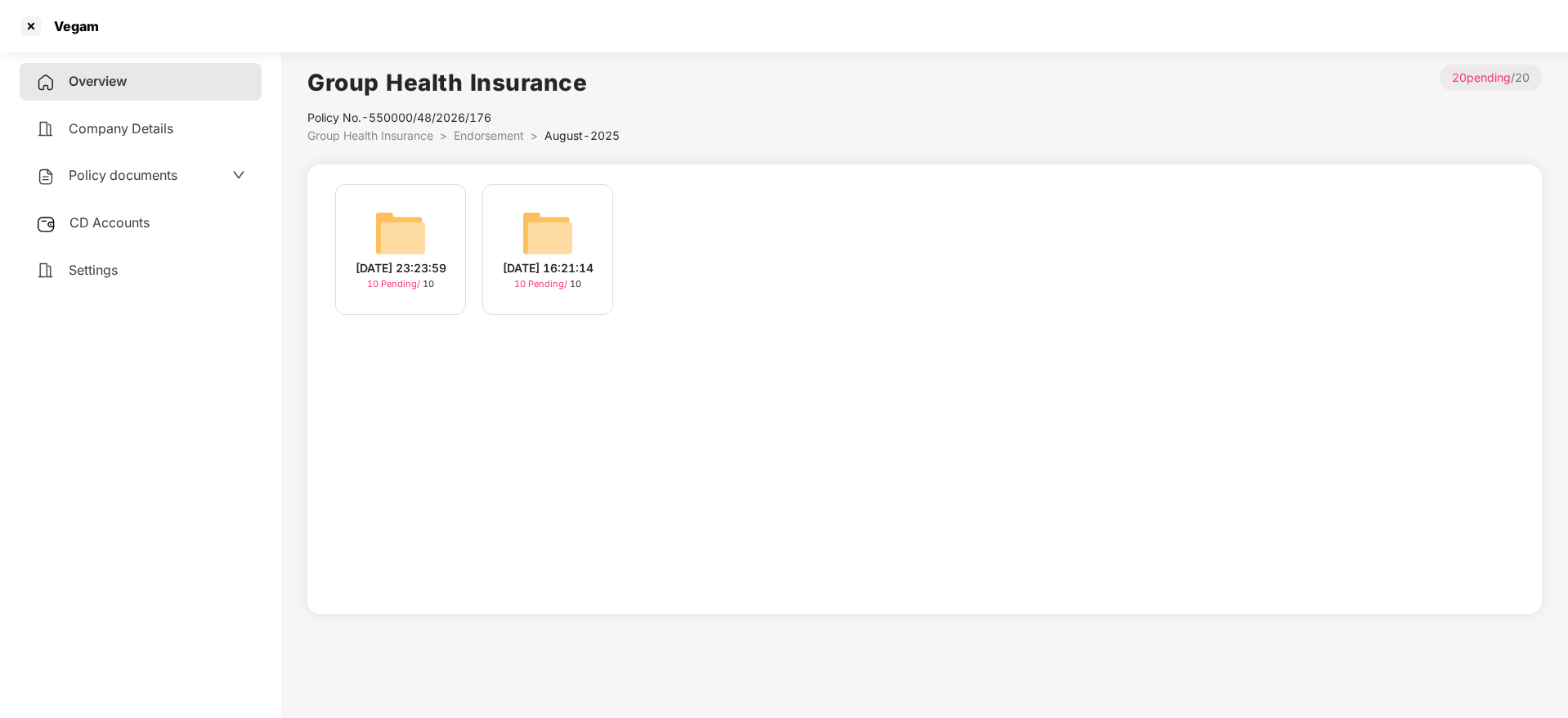
click at [557, 275] on div "[DATE] 16:21:14" at bounding box center [548, 268] width 91 height 18
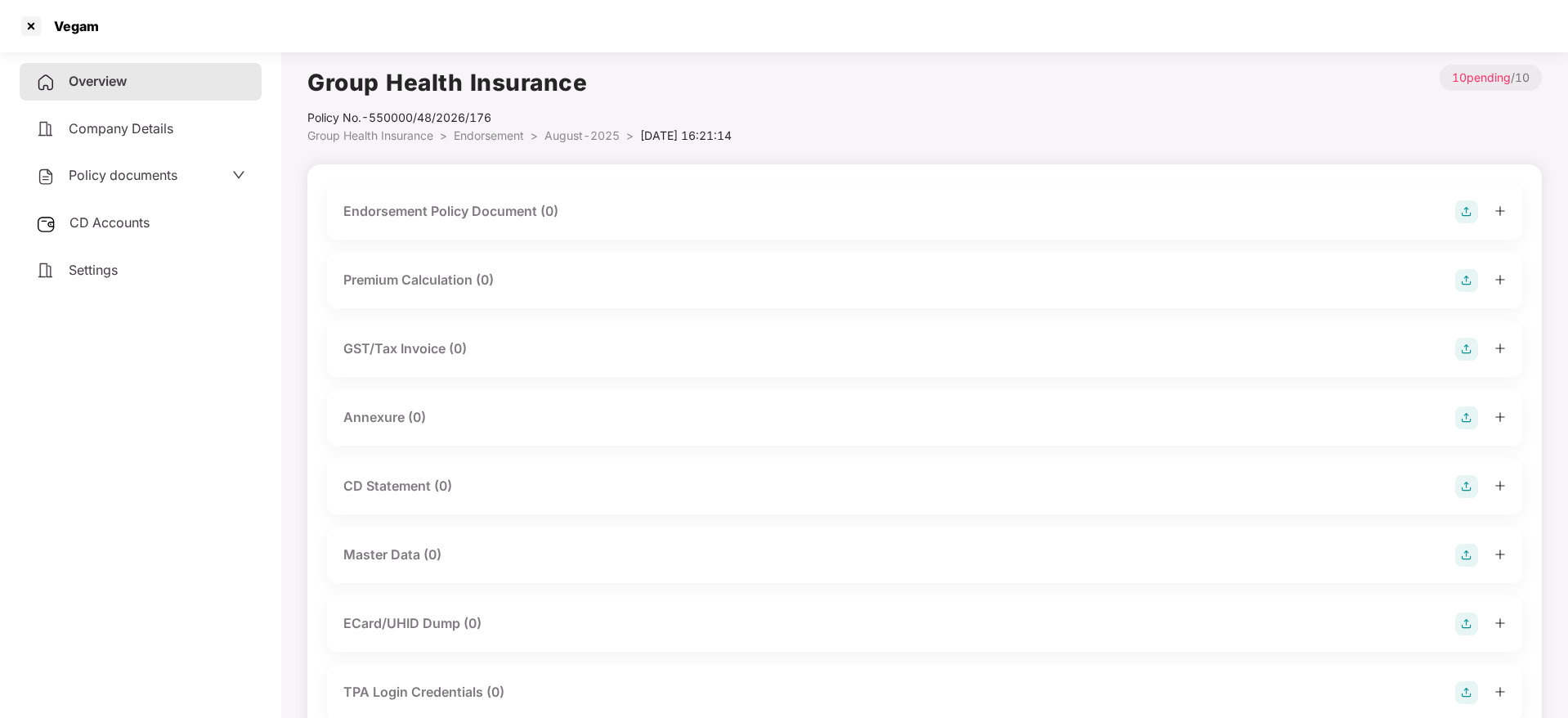
click at [1469, 211] on img at bounding box center [1466, 211] width 23 height 23
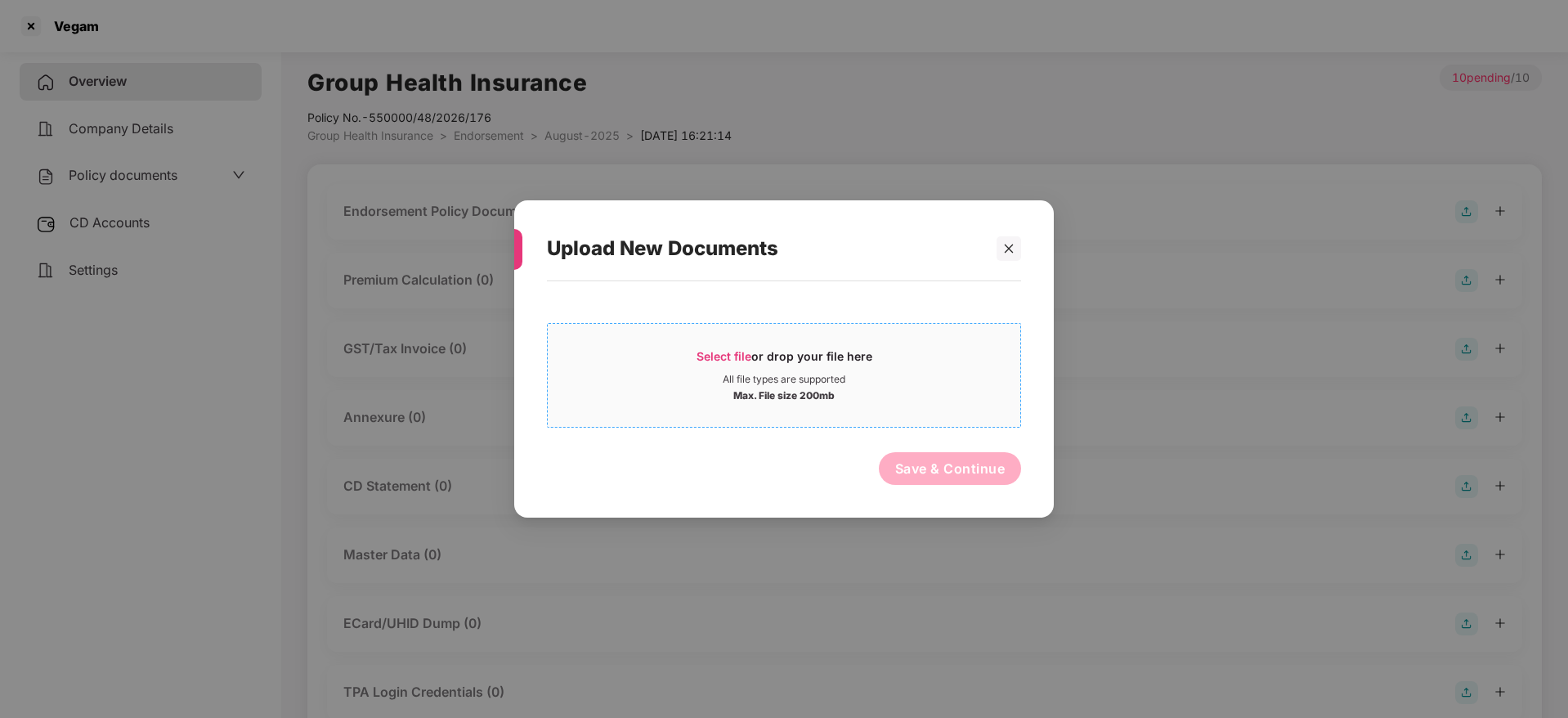
click at [722, 356] on span "Select file" at bounding box center [724, 356] width 55 height 14
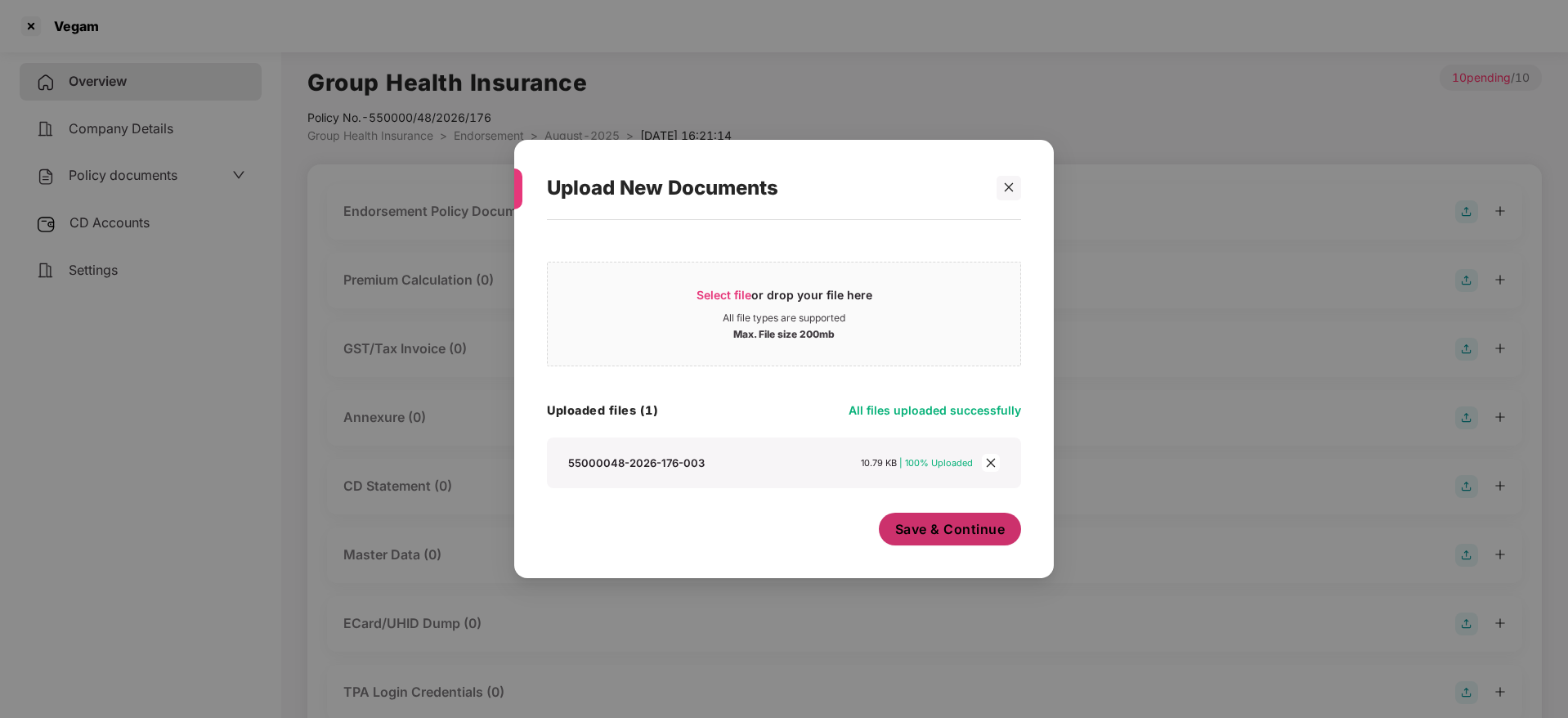
click at [934, 539] on button "Save & Continue" at bounding box center [950, 529] width 143 height 32
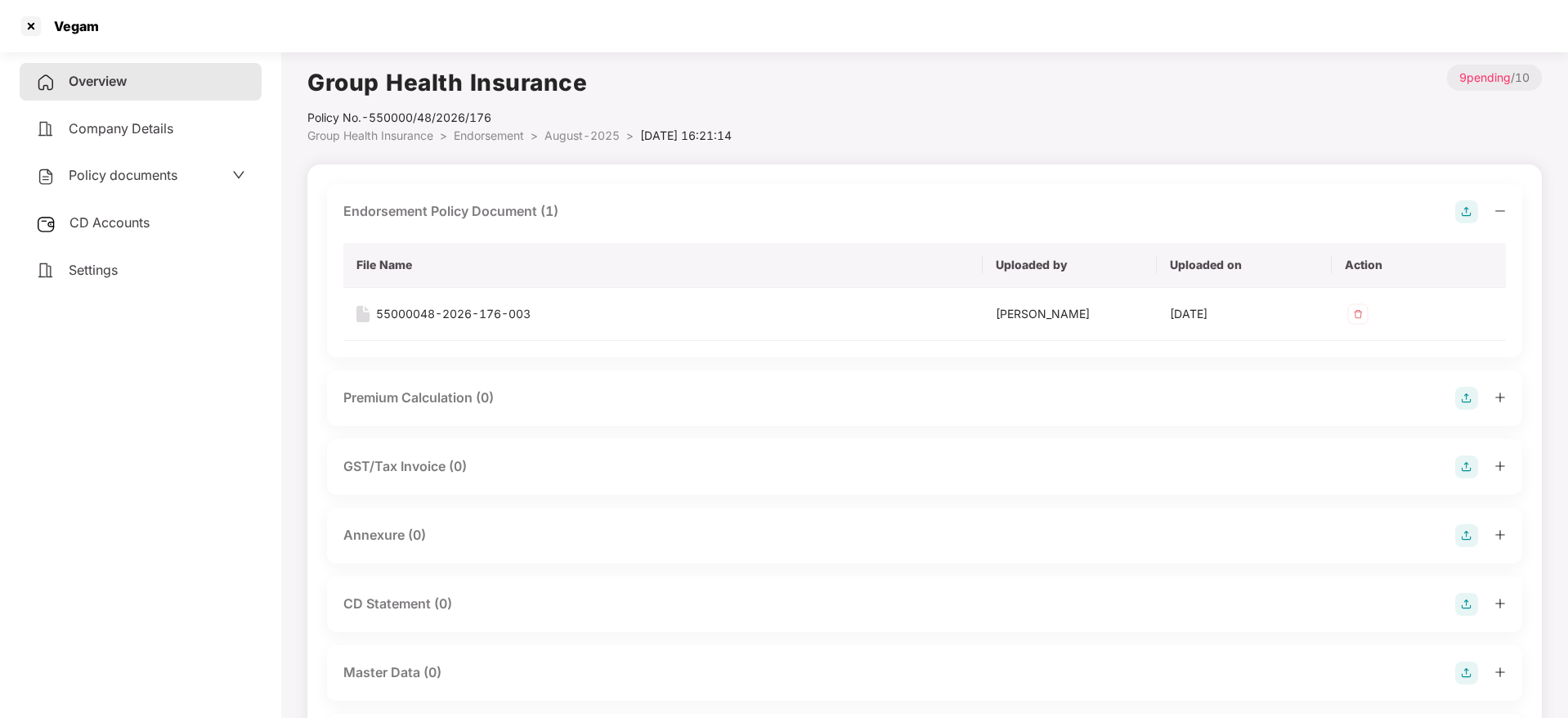
click at [1498, 210] on icon "minus" at bounding box center [1500, 210] width 9 height 1
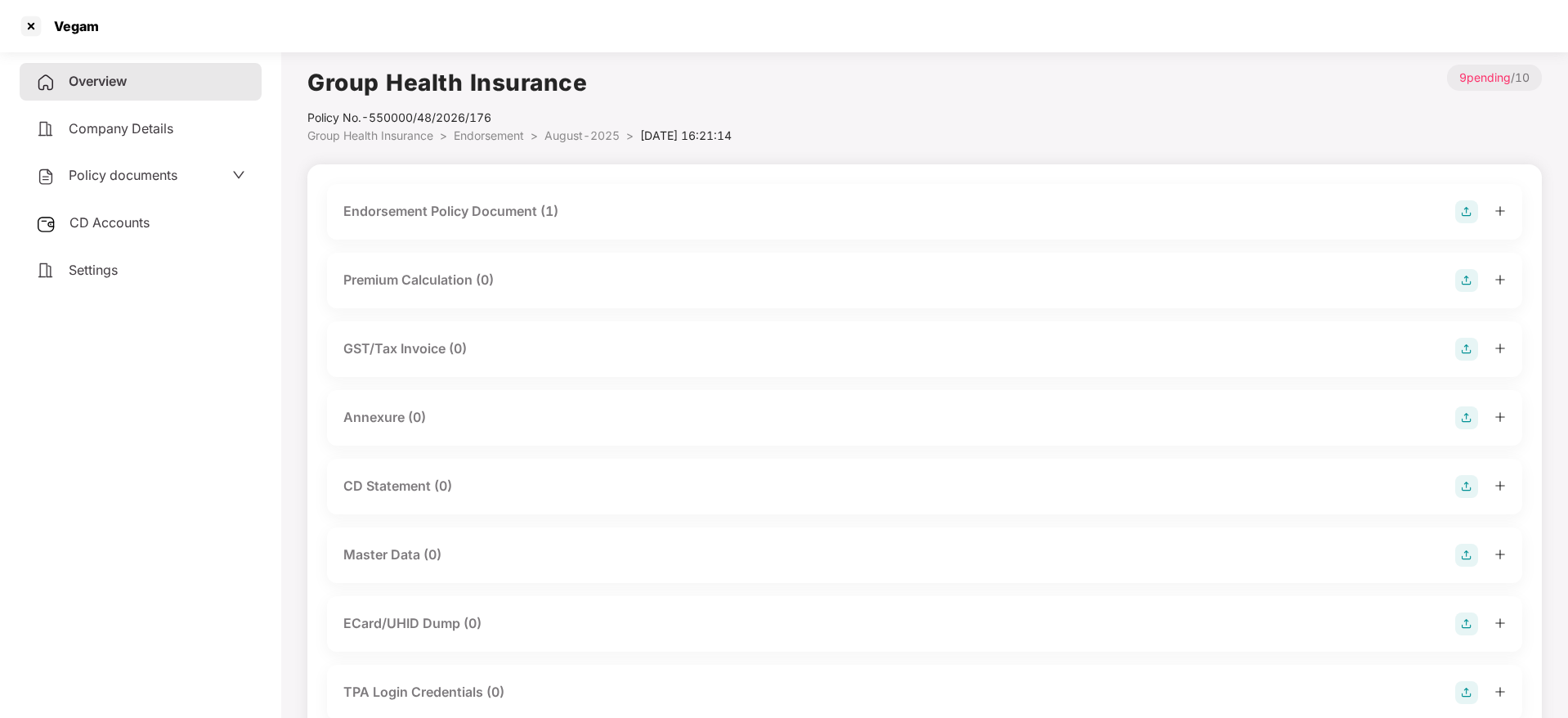
click at [1466, 414] on img at bounding box center [1466, 418] width 23 height 23
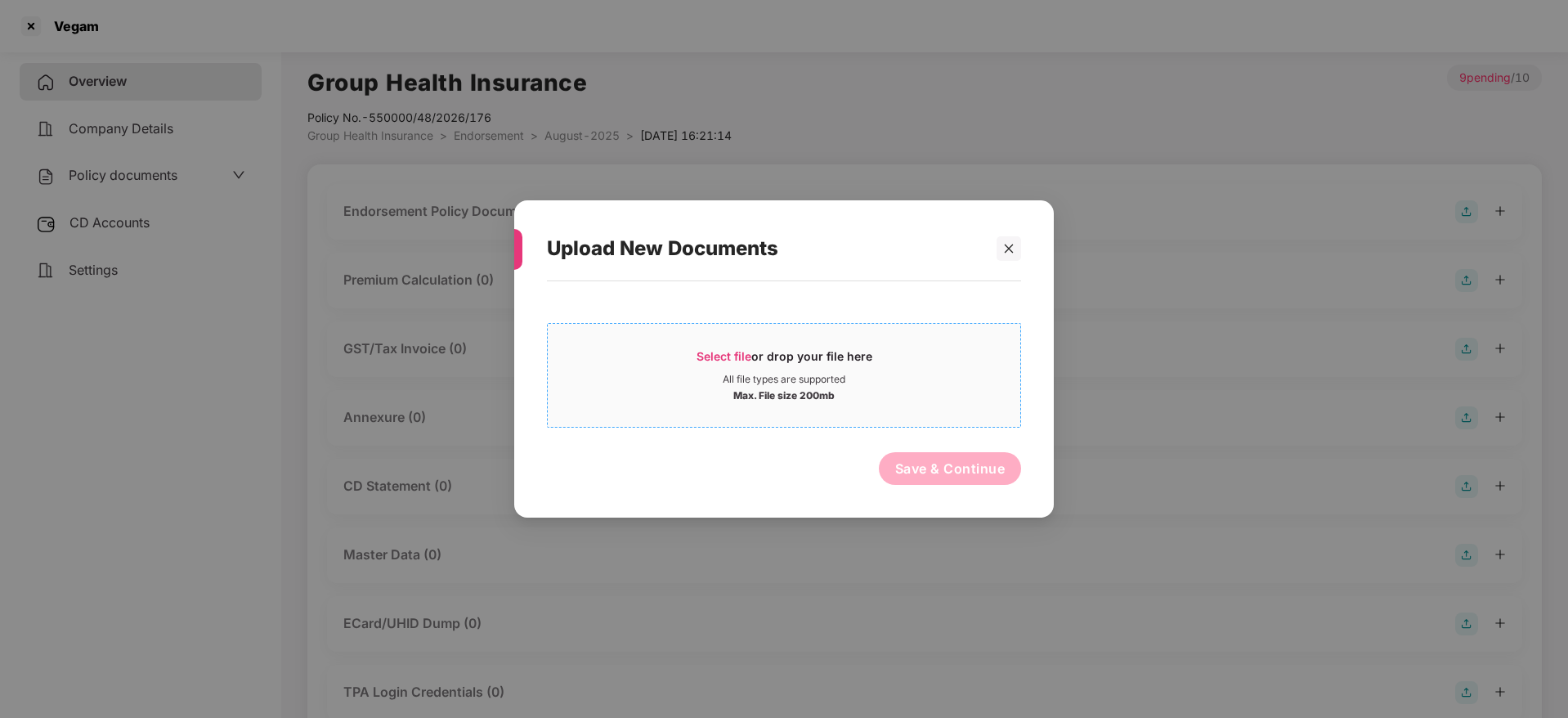
click at [720, 343] on span "Select file or drop your file here All file types are supported Max. File size …" at bounding box center [784, 375] width 473 height 79
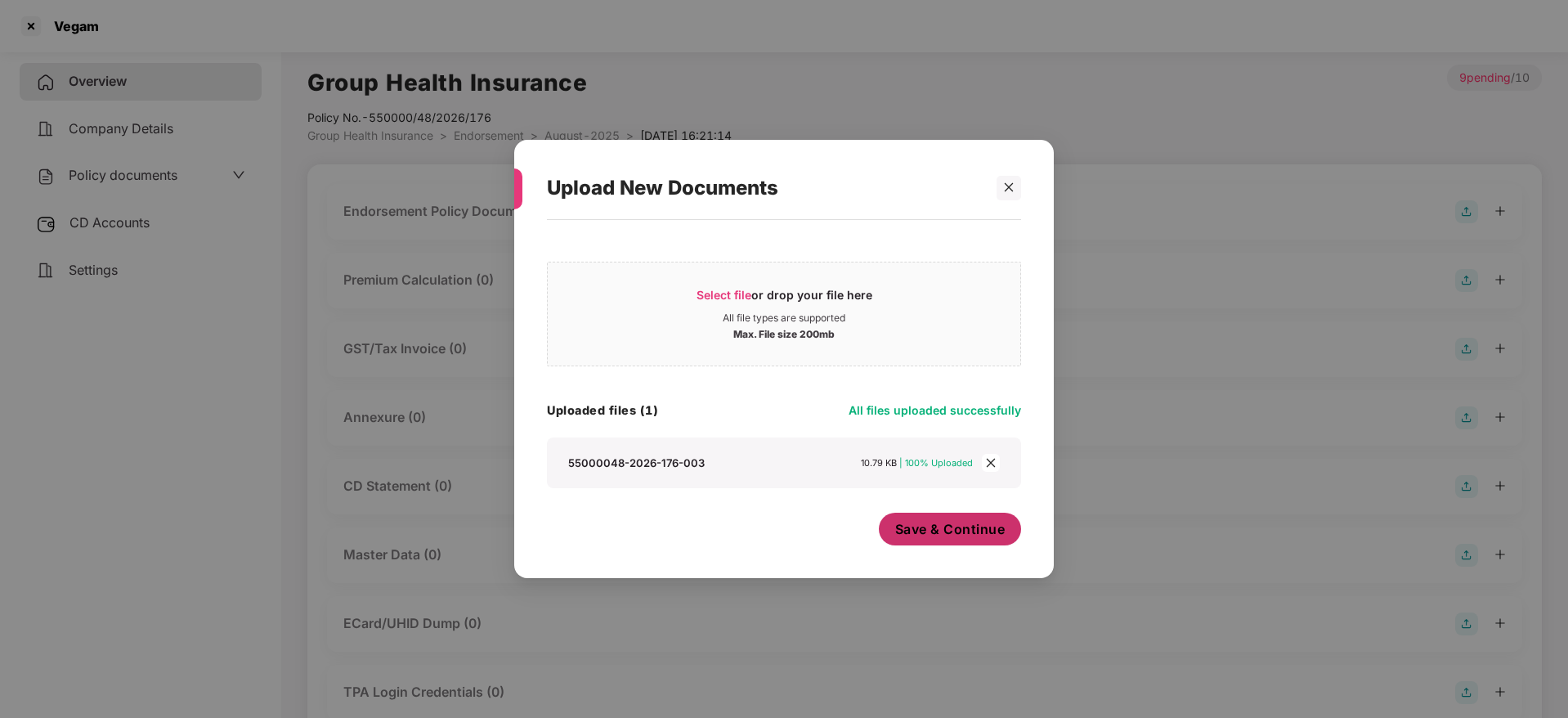
click at [962, 533] on span "Save & Continue" at bounding box center [950, 529] width 110 height 18
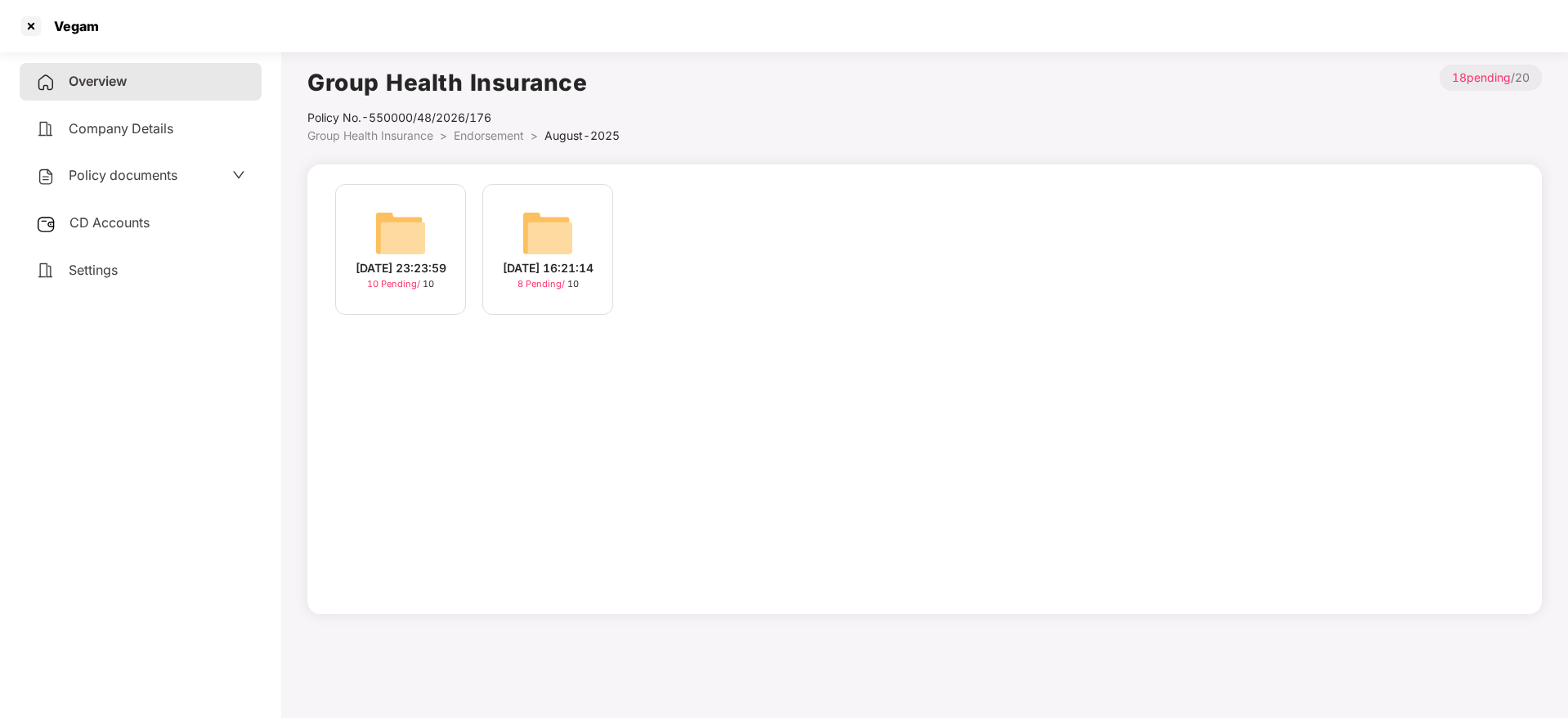
click at [397, 245] on img at bounding box center [400, 232] width 52 height 52
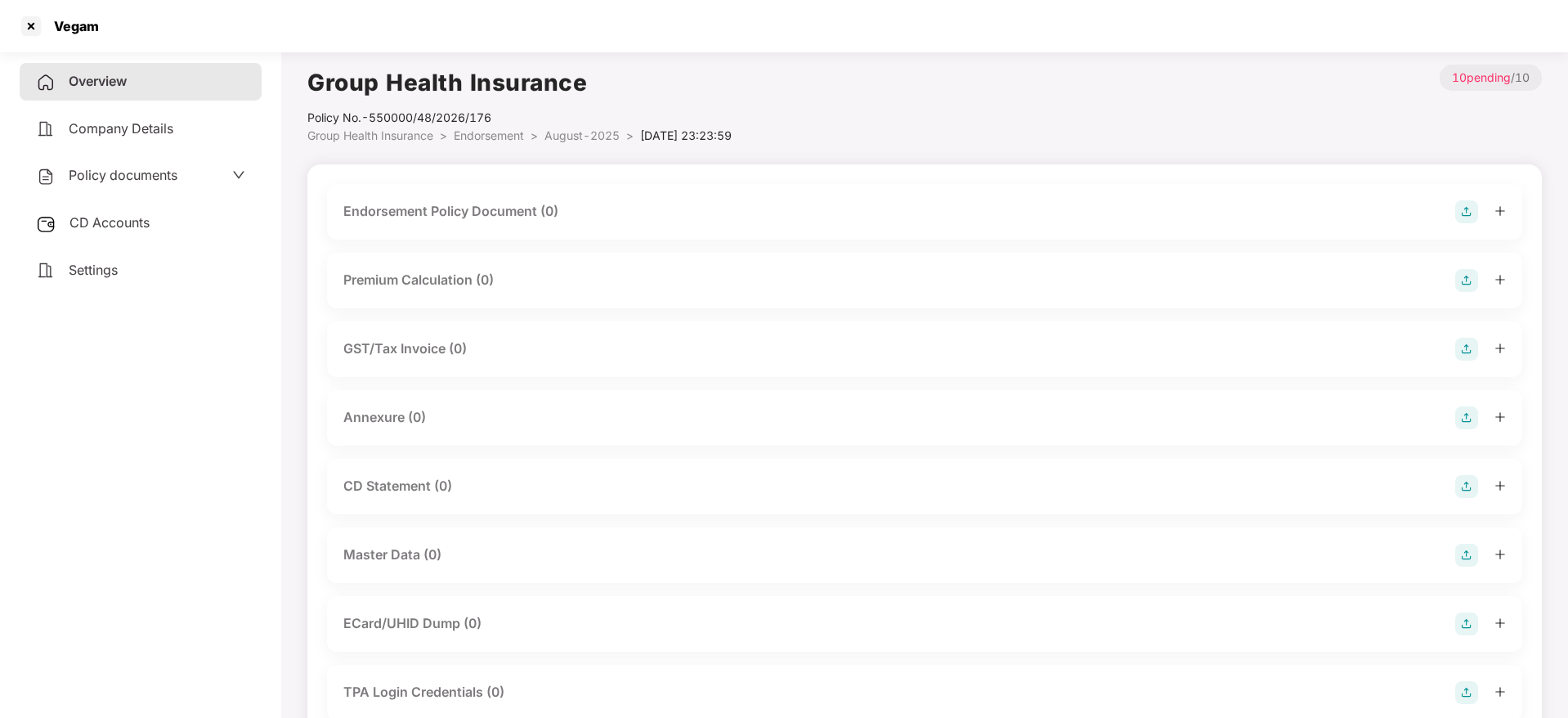
click at [1460, 213] on img at bounding box center [1466, 211] width 23 height 23
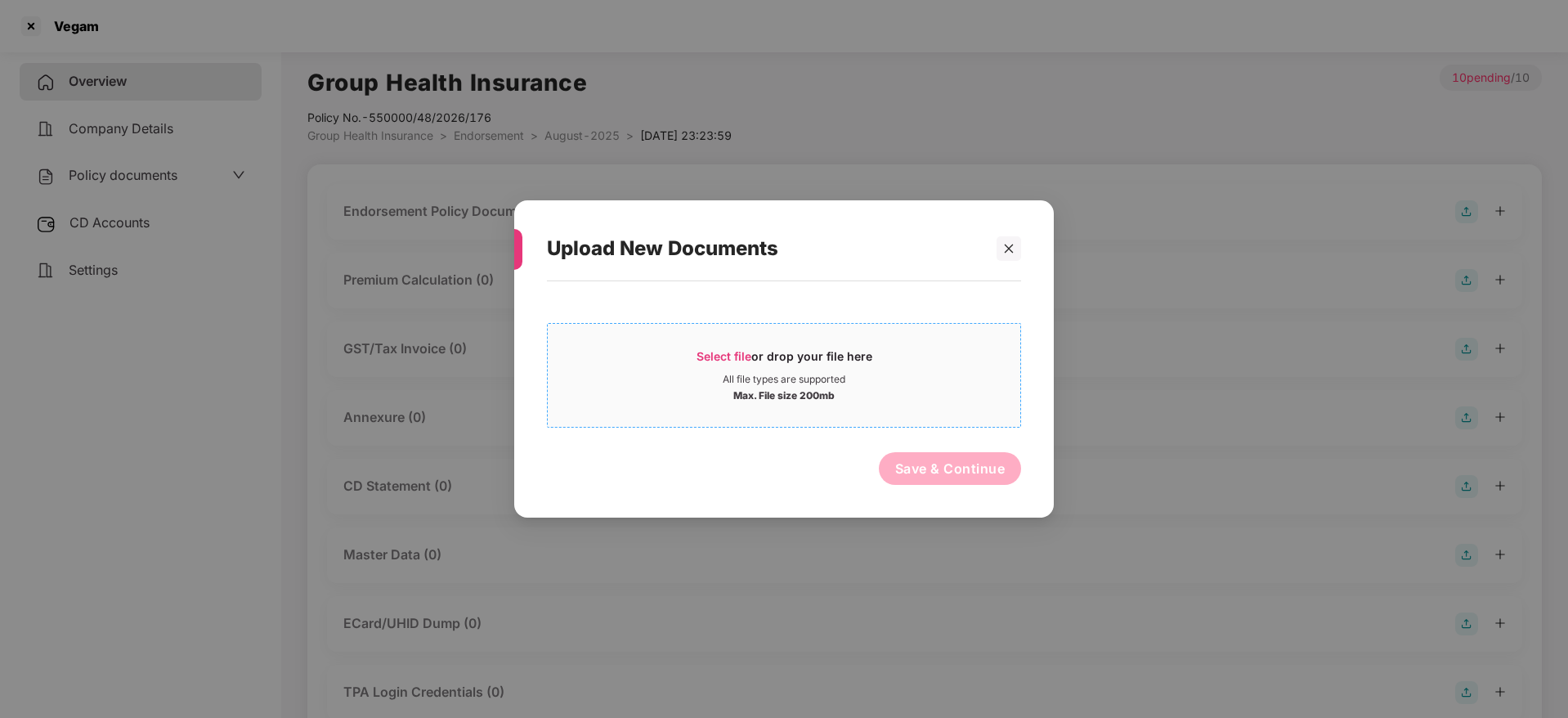
click at [715, 355] on span "Select file" at bounding box center [724, 356] width 55 height 14
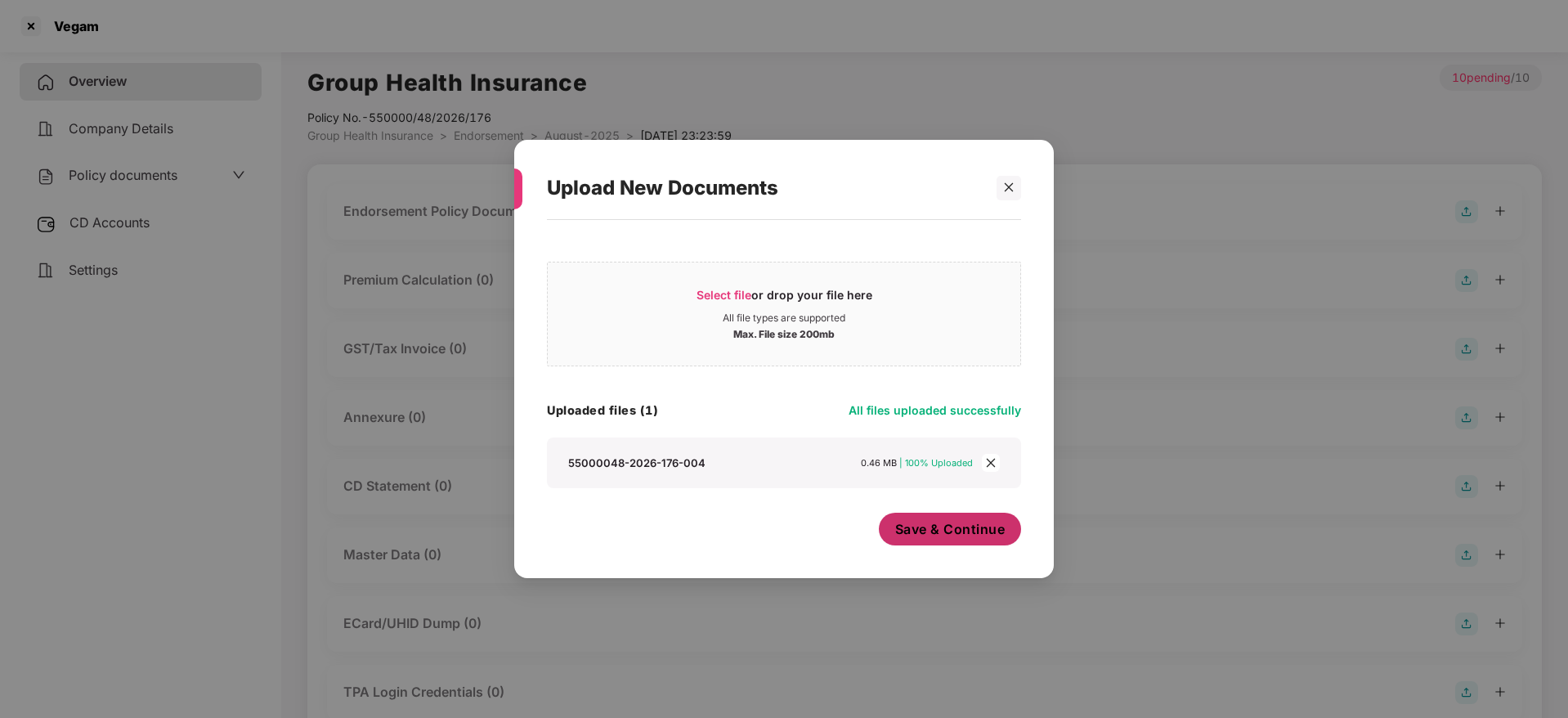
click at [966, 541] on button "Save & Continue" at bounding box center [950, 529] width 143 height 32
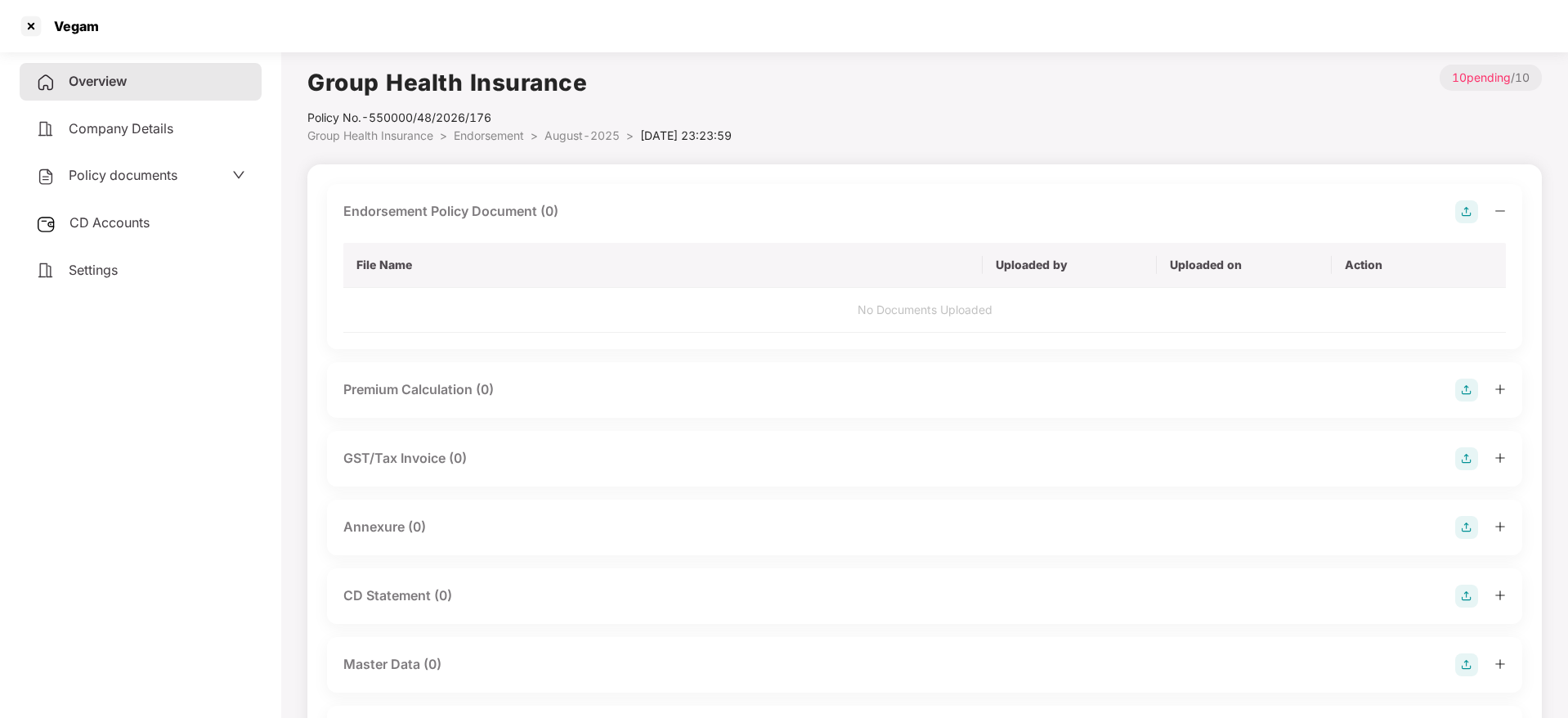
click at [1503, 213] on icon "minus" at bounding box center [1500, 210] width 11 height 11
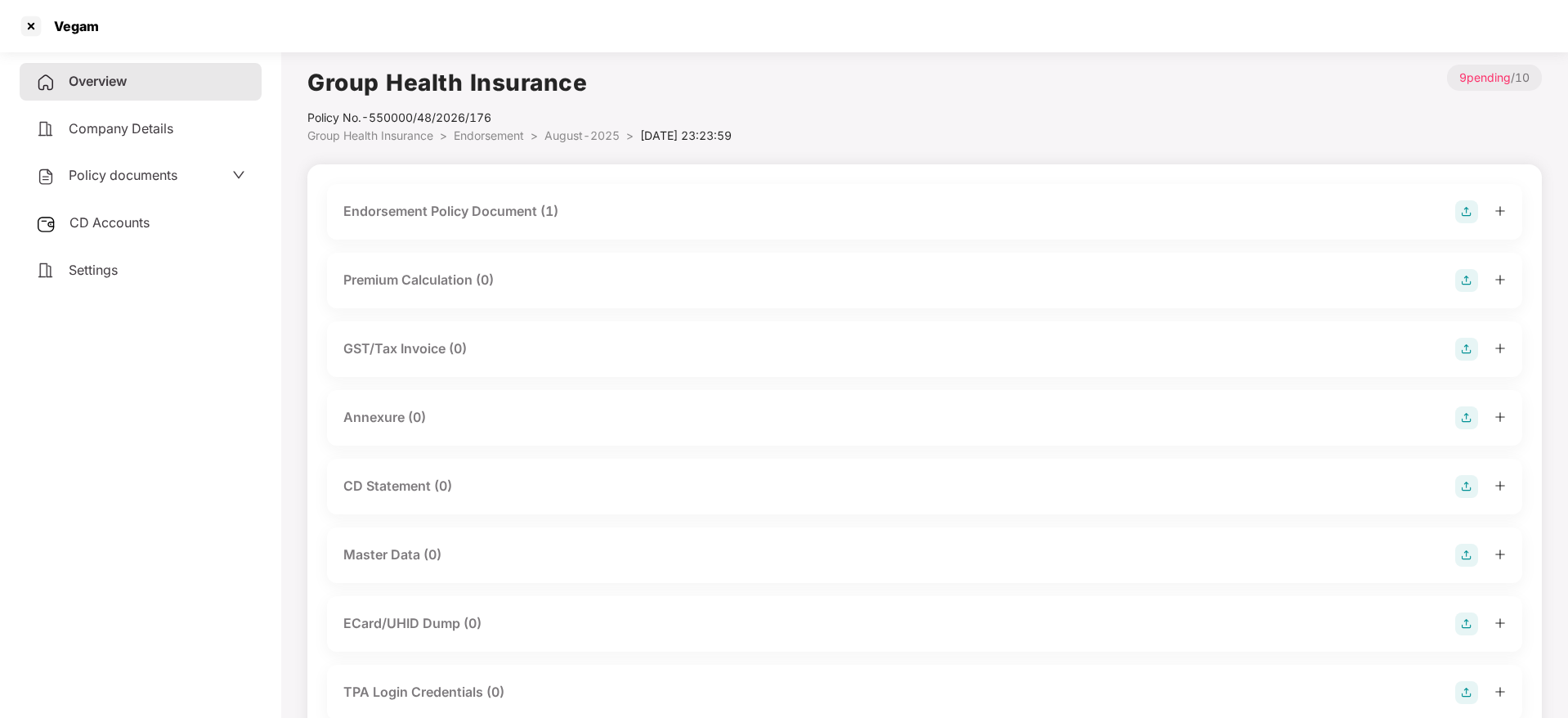
click at [1475, 418] on img at bounding box center [1466, 418] width 23 height 23
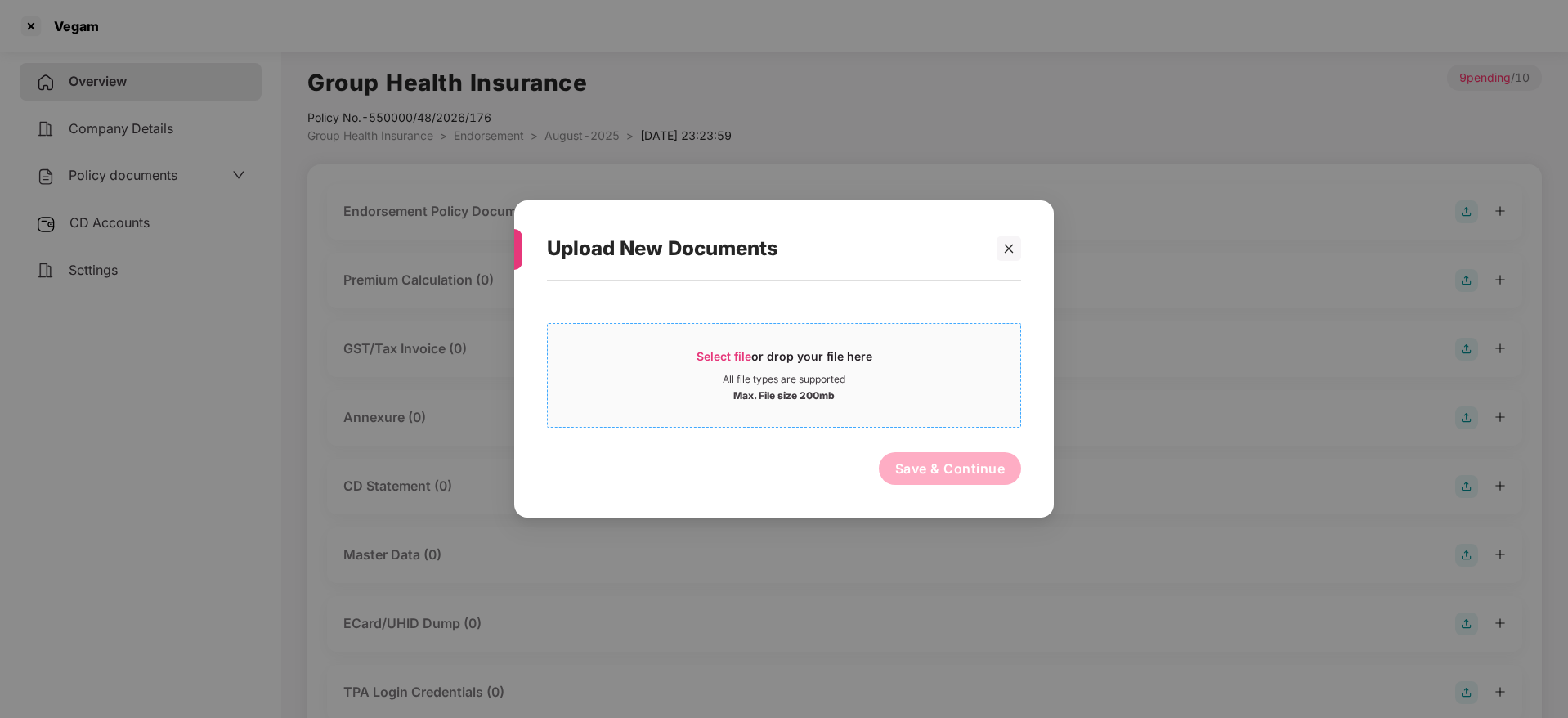
click at [715, 344] on span "Select file or drop your file here All file types are supported Max. File size …" at bounding box center [784, 375] width 473 height 79
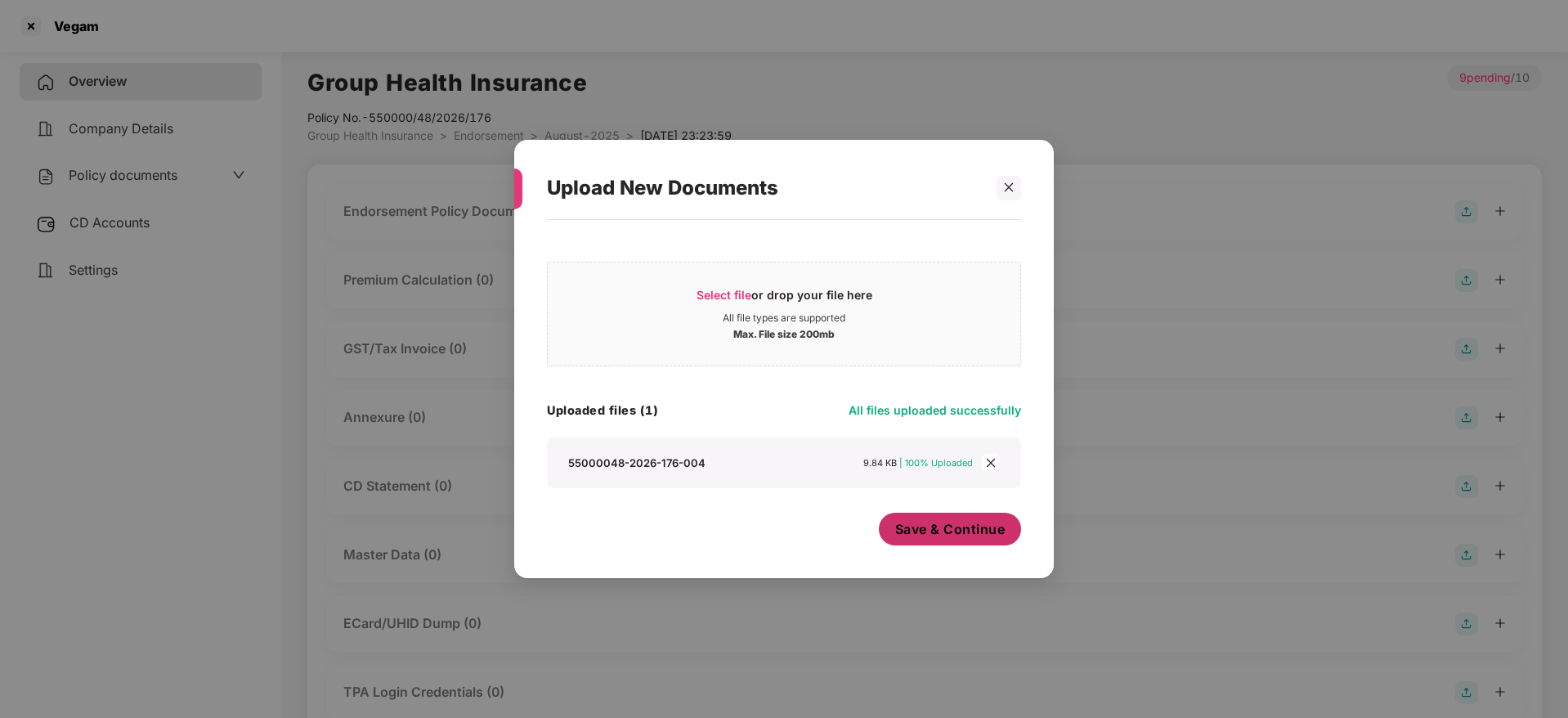
click at [977, 522] on span "Save & Continue" at bounding box center [950, 529] width 110 height 18
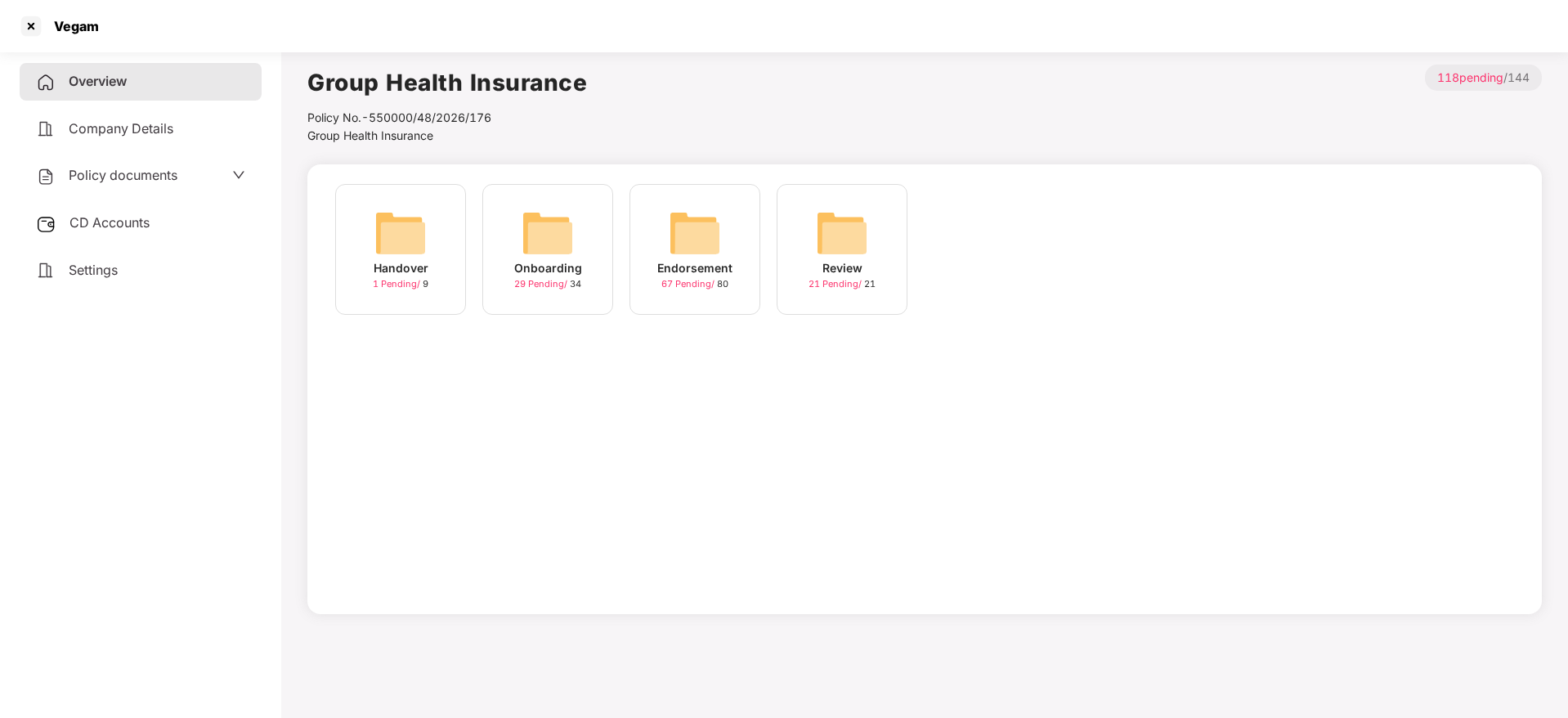
click at [676, 268] on div "Endorsement" at bounding box center [695, 268] width 75 height 18
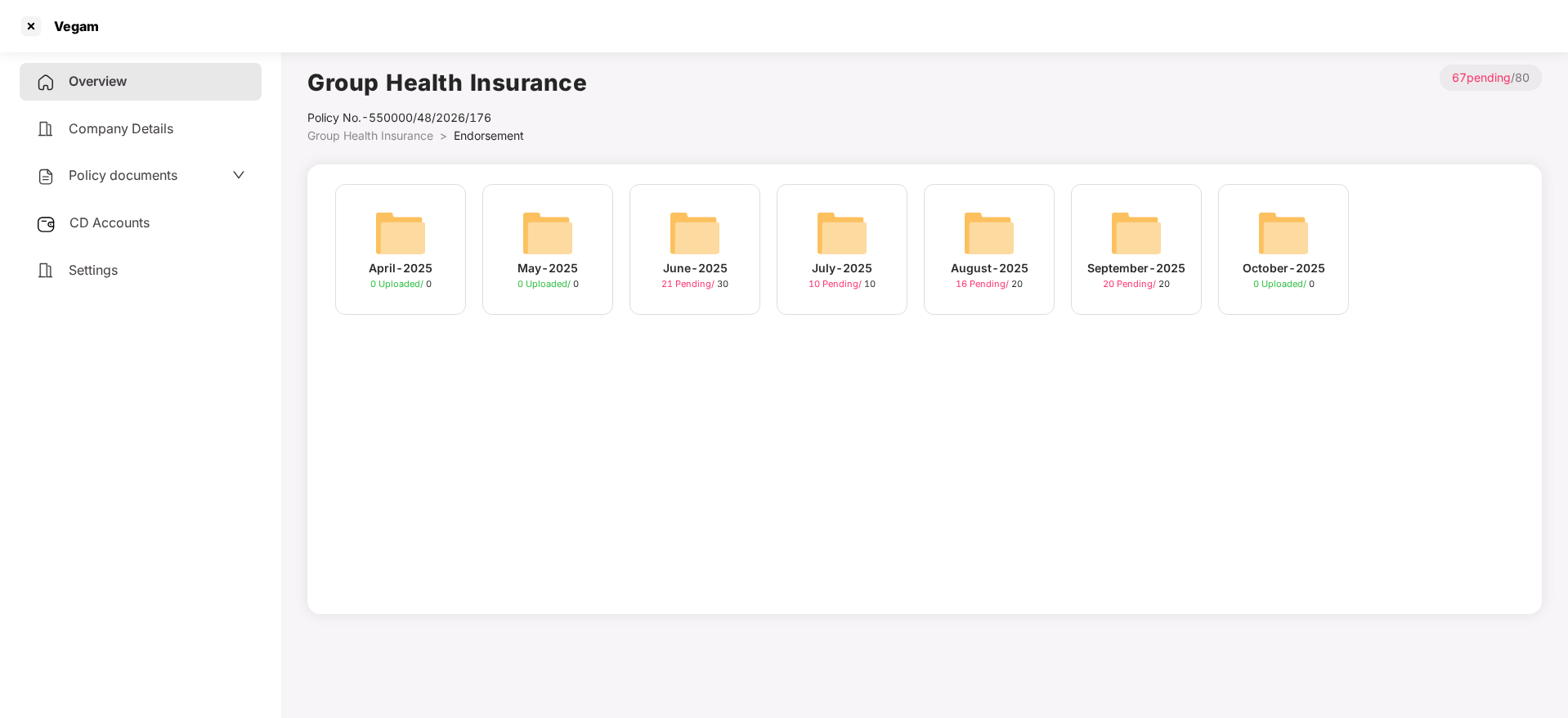
click at [1132, 281] on span "20 Pending /" at bounding box center [1130, 283] width 56 height 11
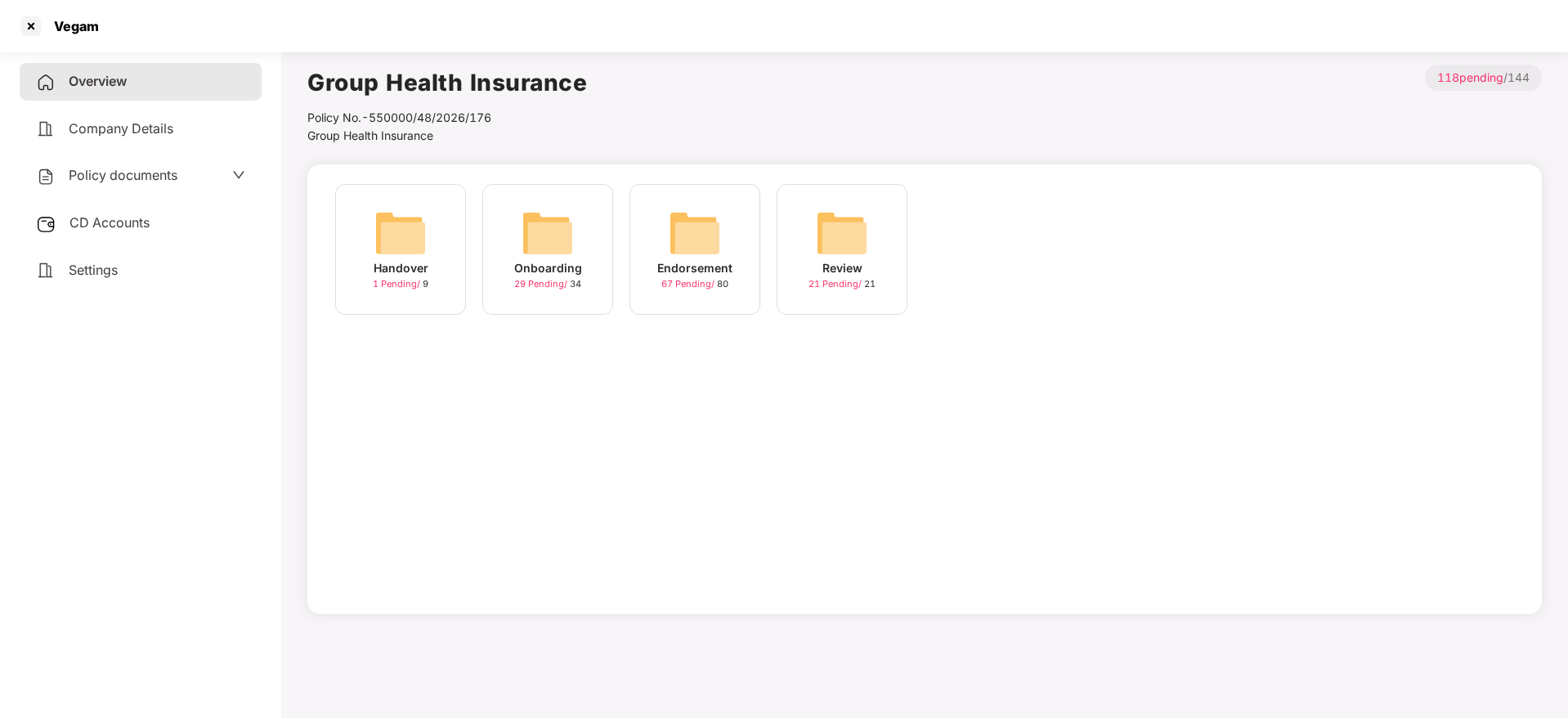
click at [83, 81] on span "Overview" at bounding box center [97, 80] width 58 height 16
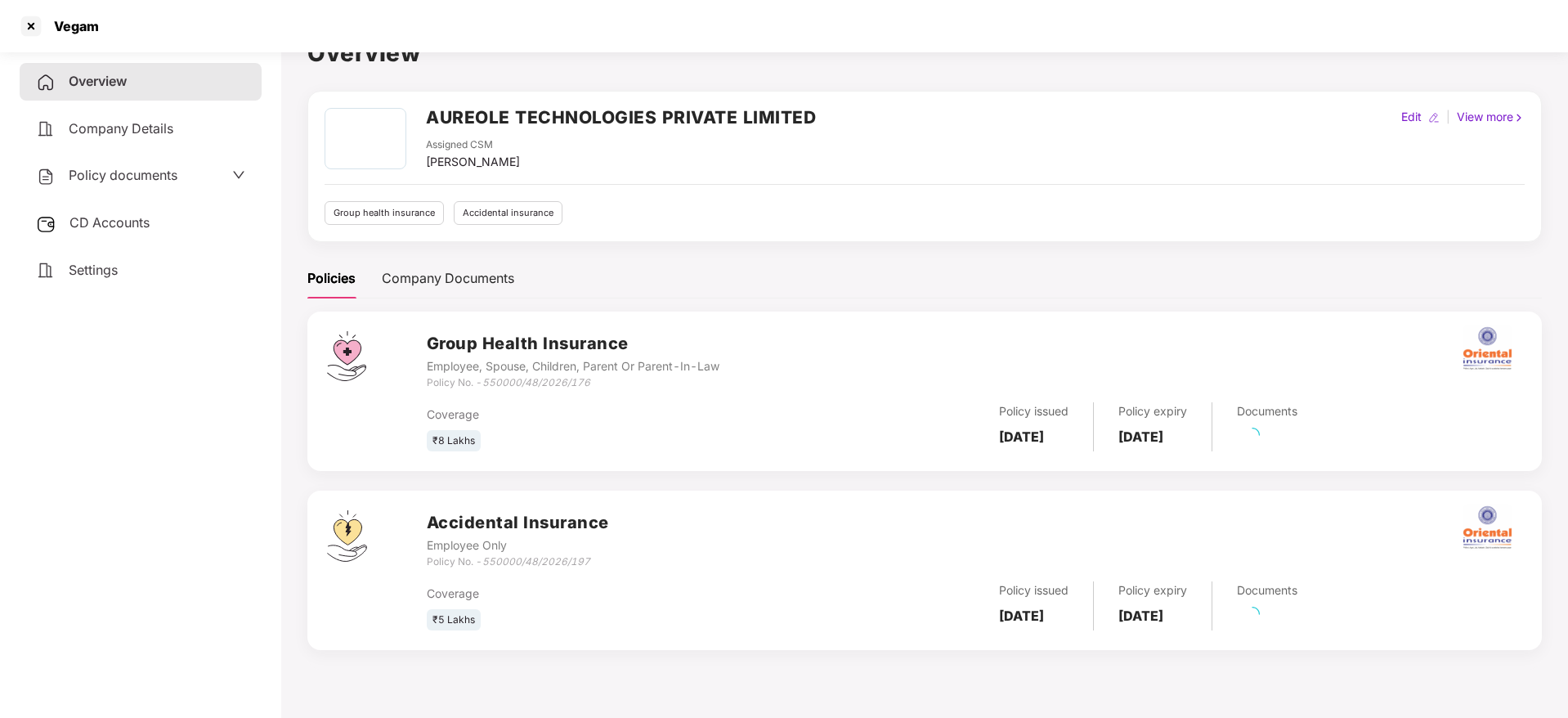
scroll to position [45, 0]
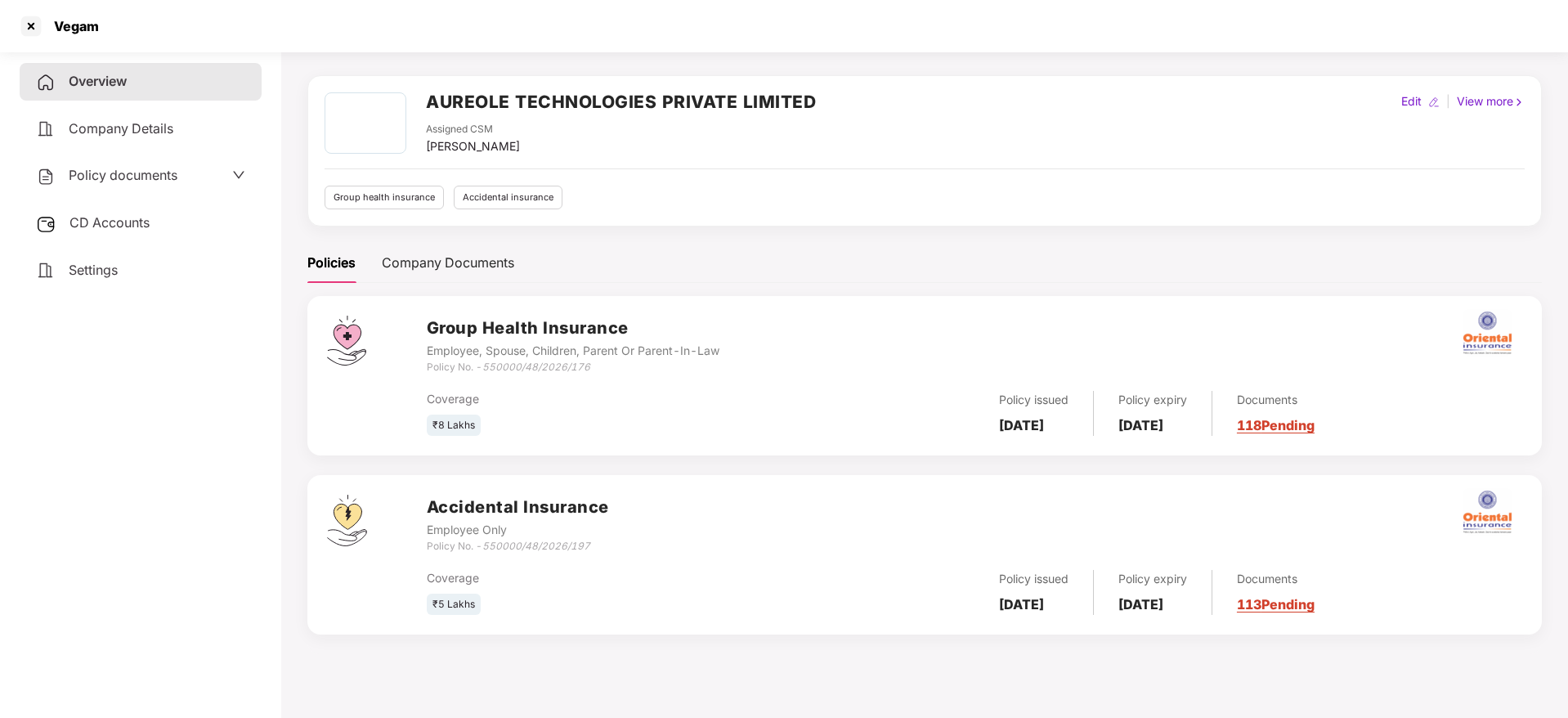
click at [1291, 605] on link "113 Pending" at bounding box center [1276, 604] width 78 height 16
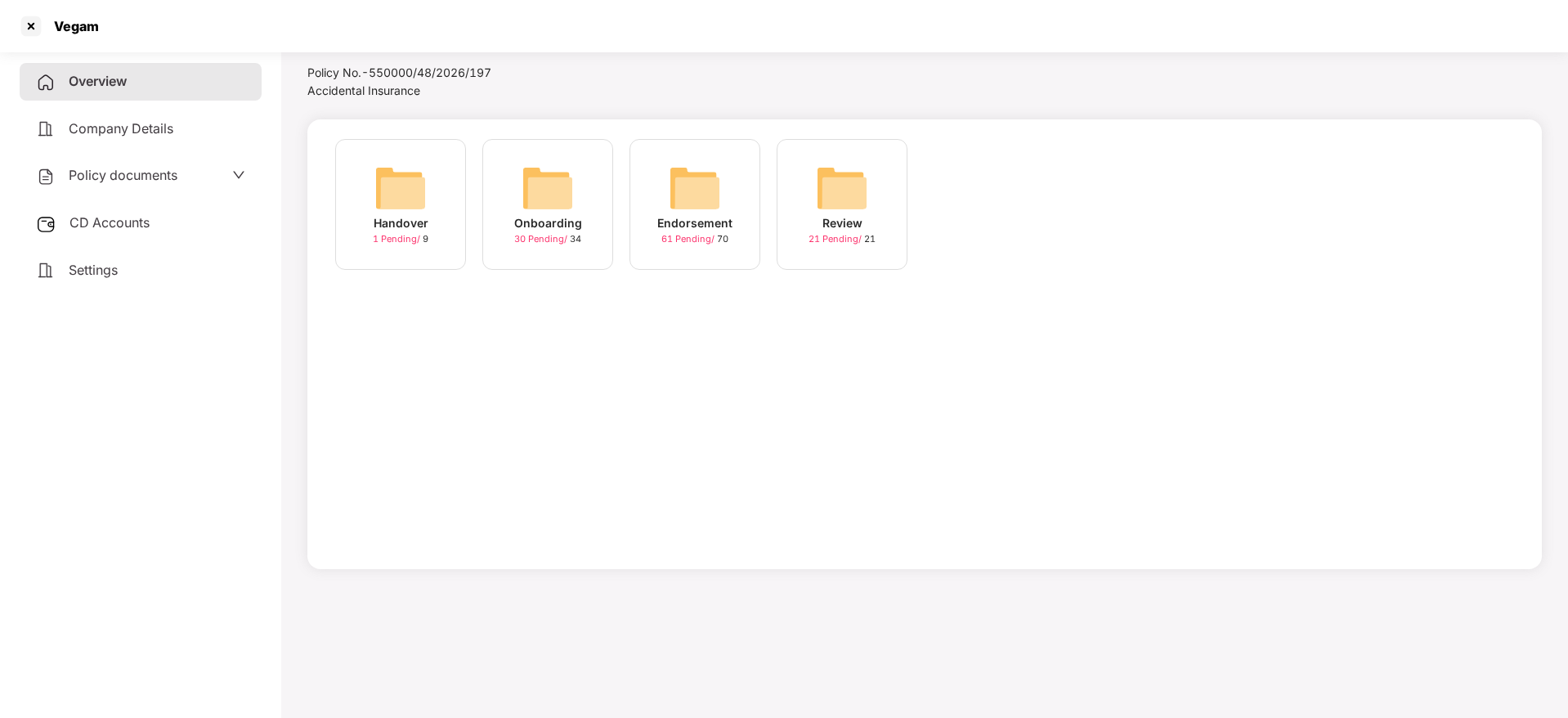
click at [562, 206] on img at bounding box center [547, 187] width 52 height 52
click at [711, 209] on img at bounding box center [695, 187] width 52 height 52
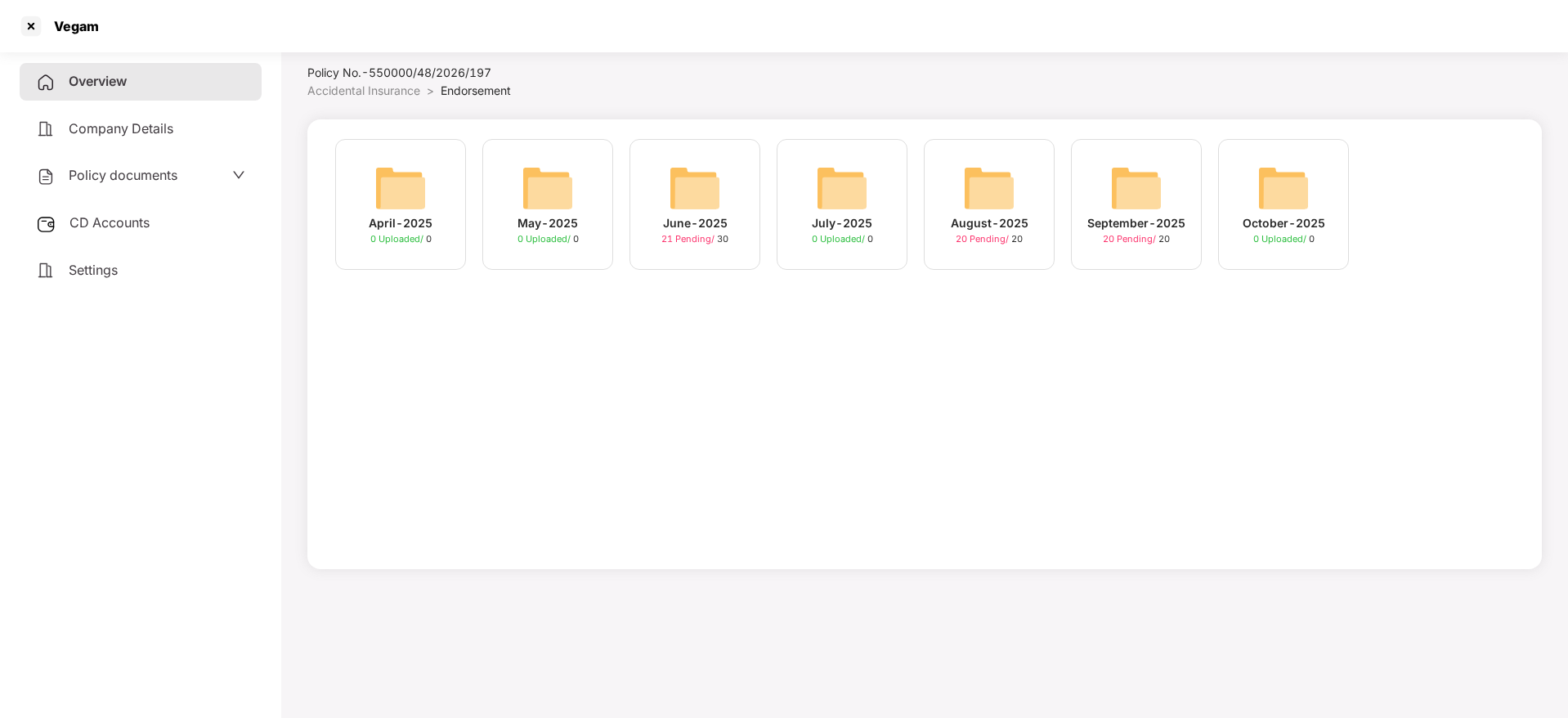
click at [1123, 217] on div "September-2025" at bounding box center [1136, 223] width 98 height 18
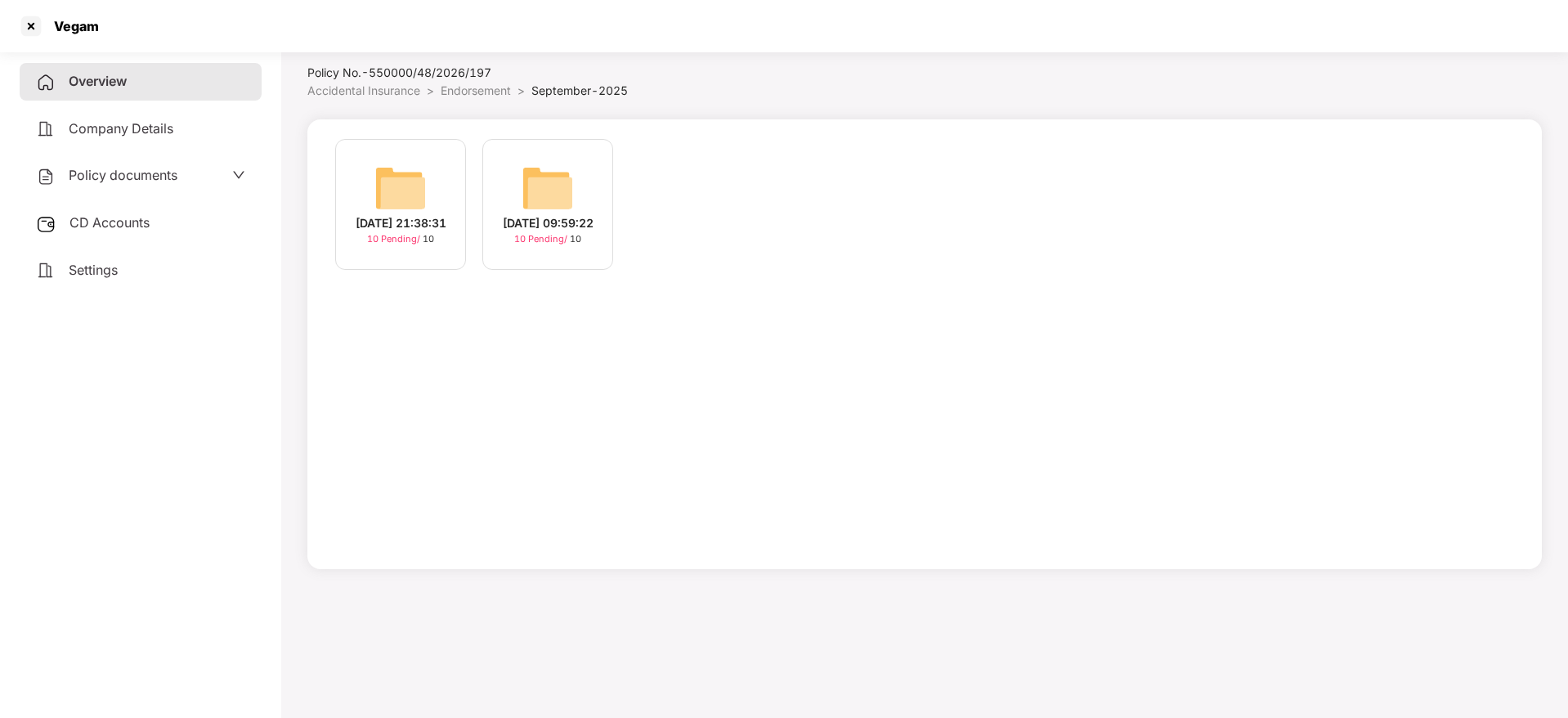
click at [402, 222] on div "[DATE] 21:38:31" at bounding box center [401, 223] width 91 height 18
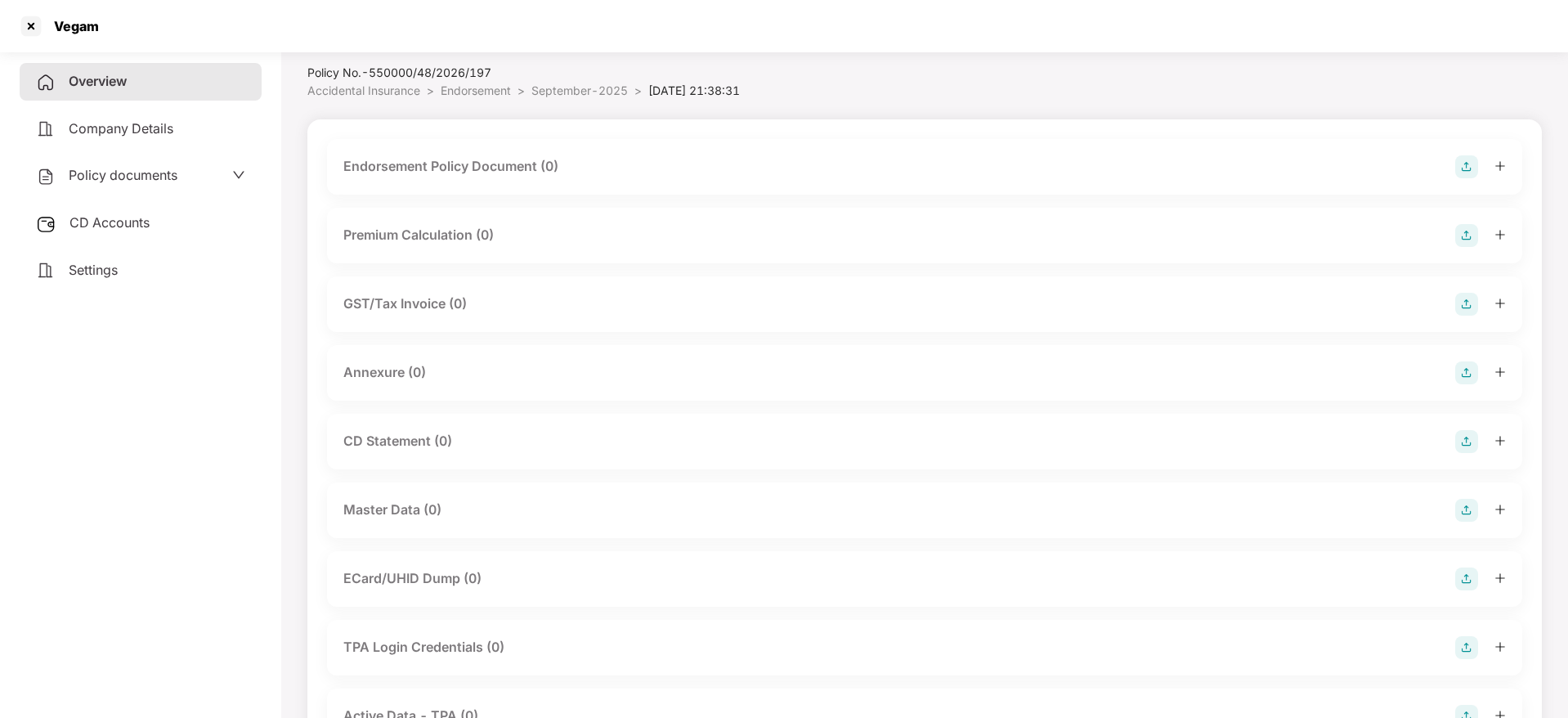
click at [1458, 165] on img at bounding box center [1466, 167] width 23 height 23
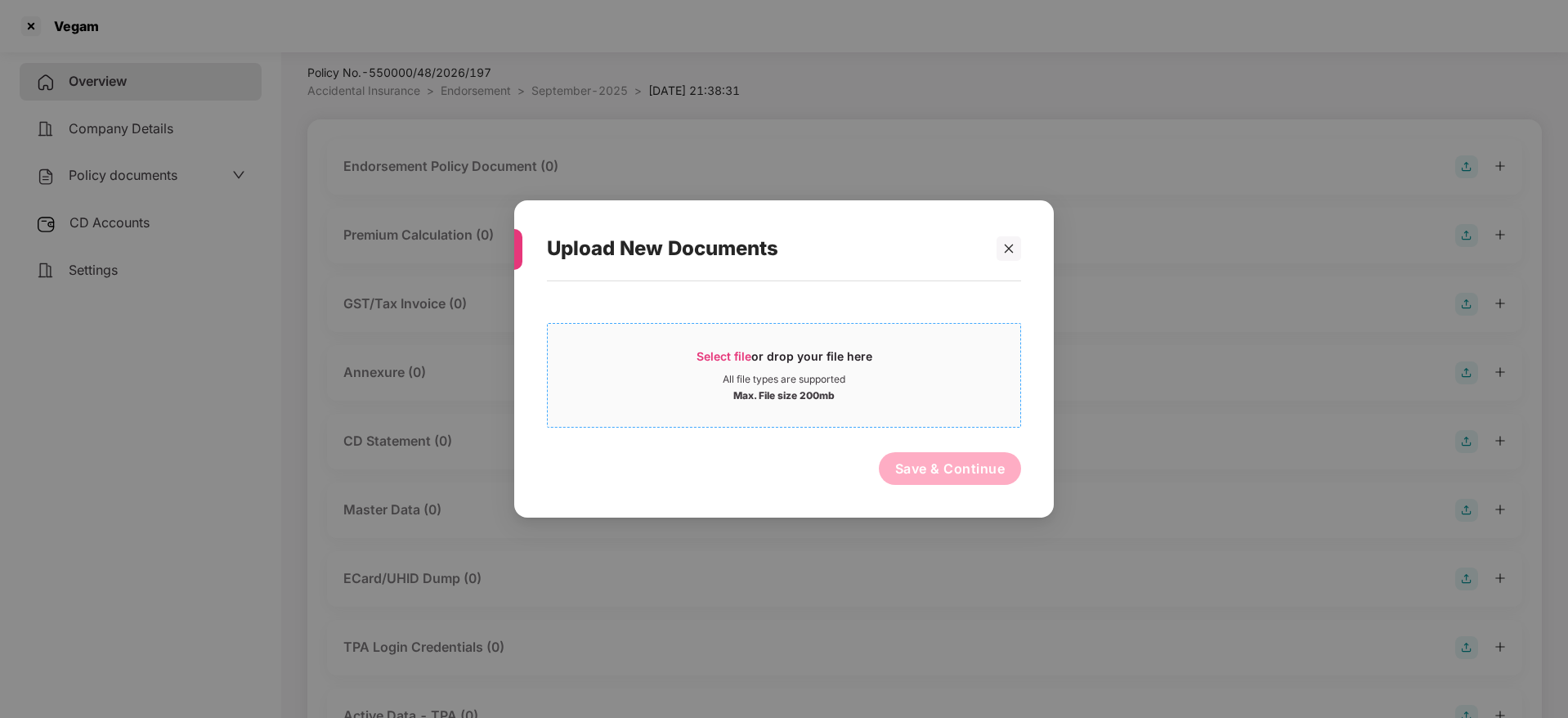
click at [777, 344] on span "Select file or drop your file here All file types are supported Max. File size …" at bounding box center [784, 375] width 473 height 79
click at [733, 358] on span "Select file" at bounding box center [724, 356] width 55 height 14
click at [730, 346] on span "Select file or drop your file here All file types are supported Max. File size …" at bounding box center [784, 375] width 473 height 79
click at [726, 362] on span "Select file" at bounding box center [724, 356] width 55 height 14
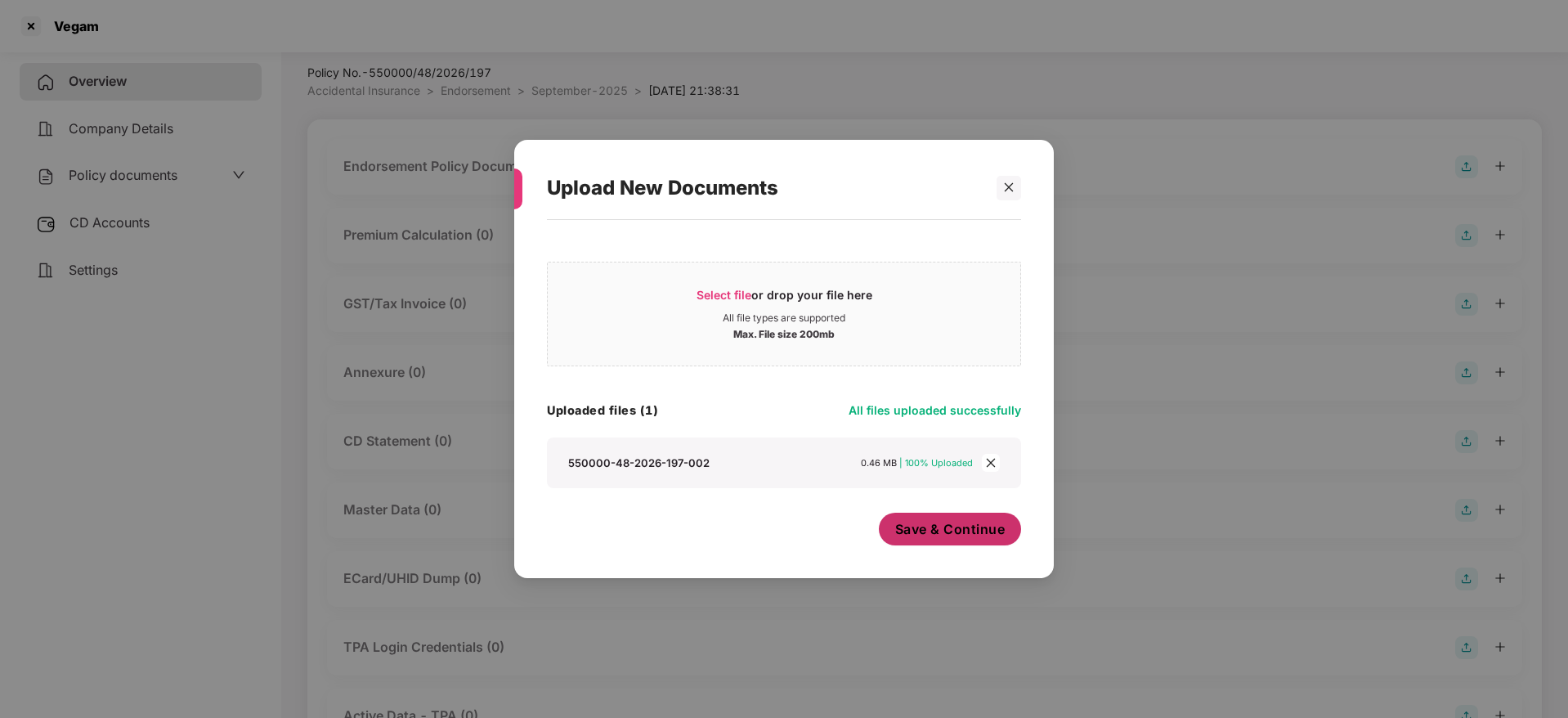
click at [965, 531] on span "Save & Continue" at bounding box center [950, 529] width 110 height 18
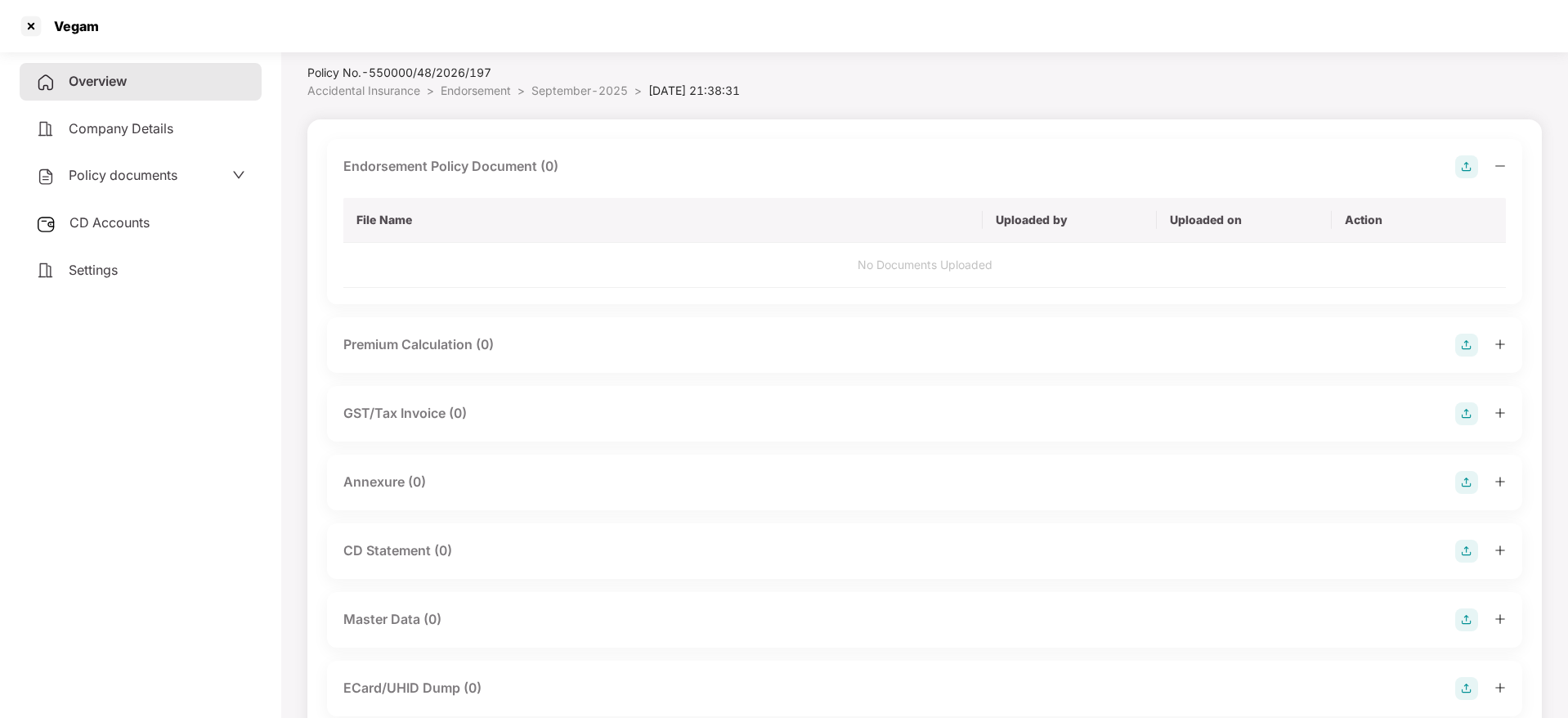
click at [1499, 163] on icon "minus" at bounding box center [1500, 166] width 11 height 11
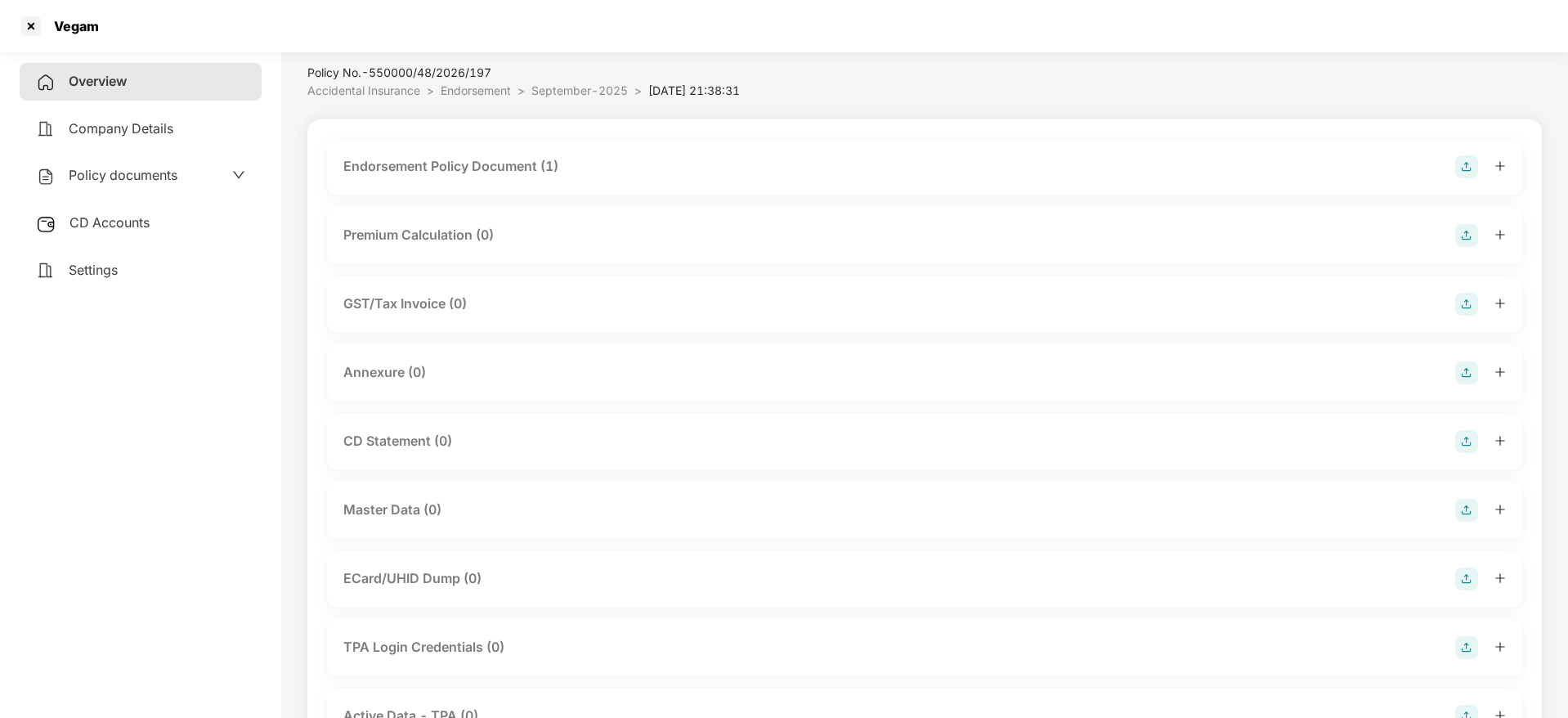
click at [1471, 368] on img at bounding box center [1466, 373] width 23 height 23
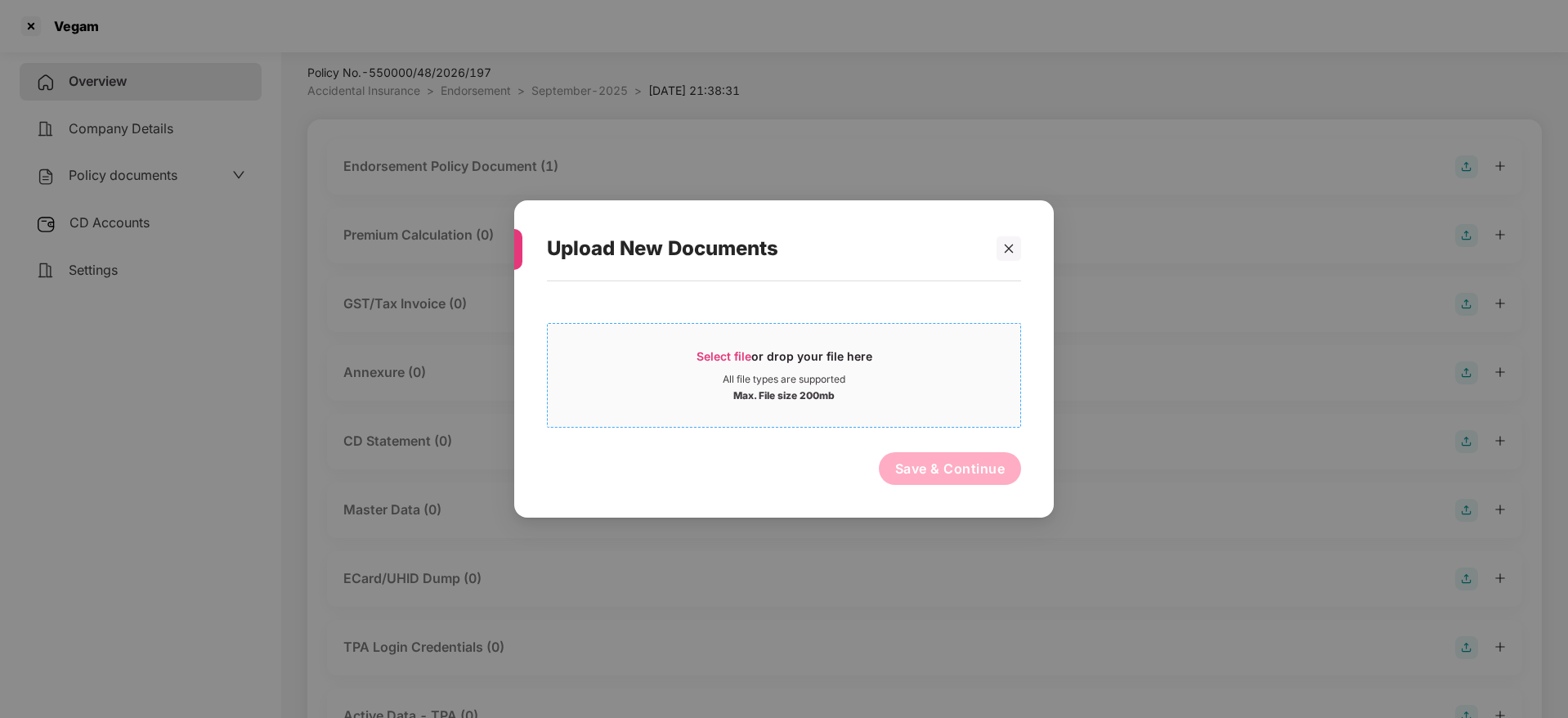
click at [790, 368] on div "Select file or drop your file here" at bounding box center [784, 361] width 176 height 25
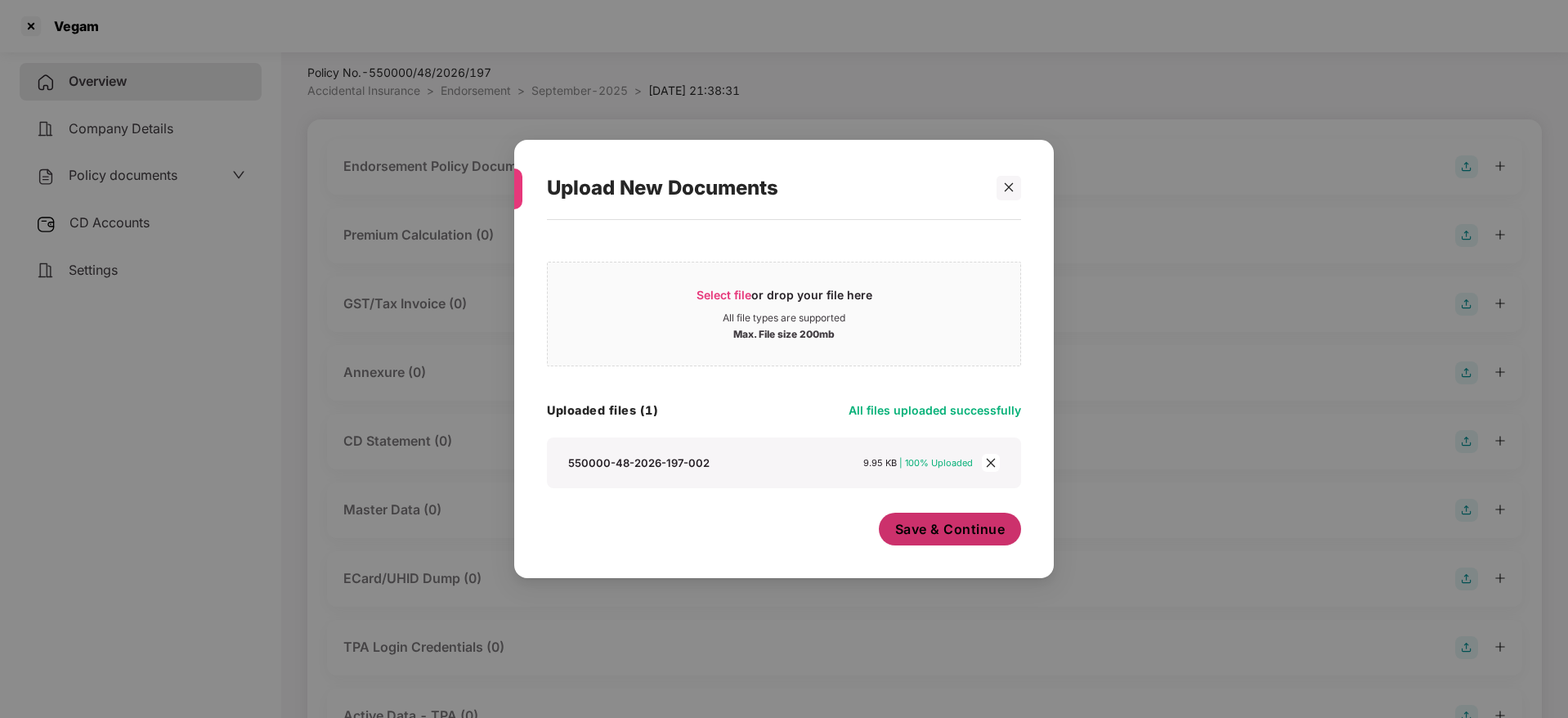
click at [954, 537] on span "Save & Continue" at bounding box center [950, 529] width 110 height 18
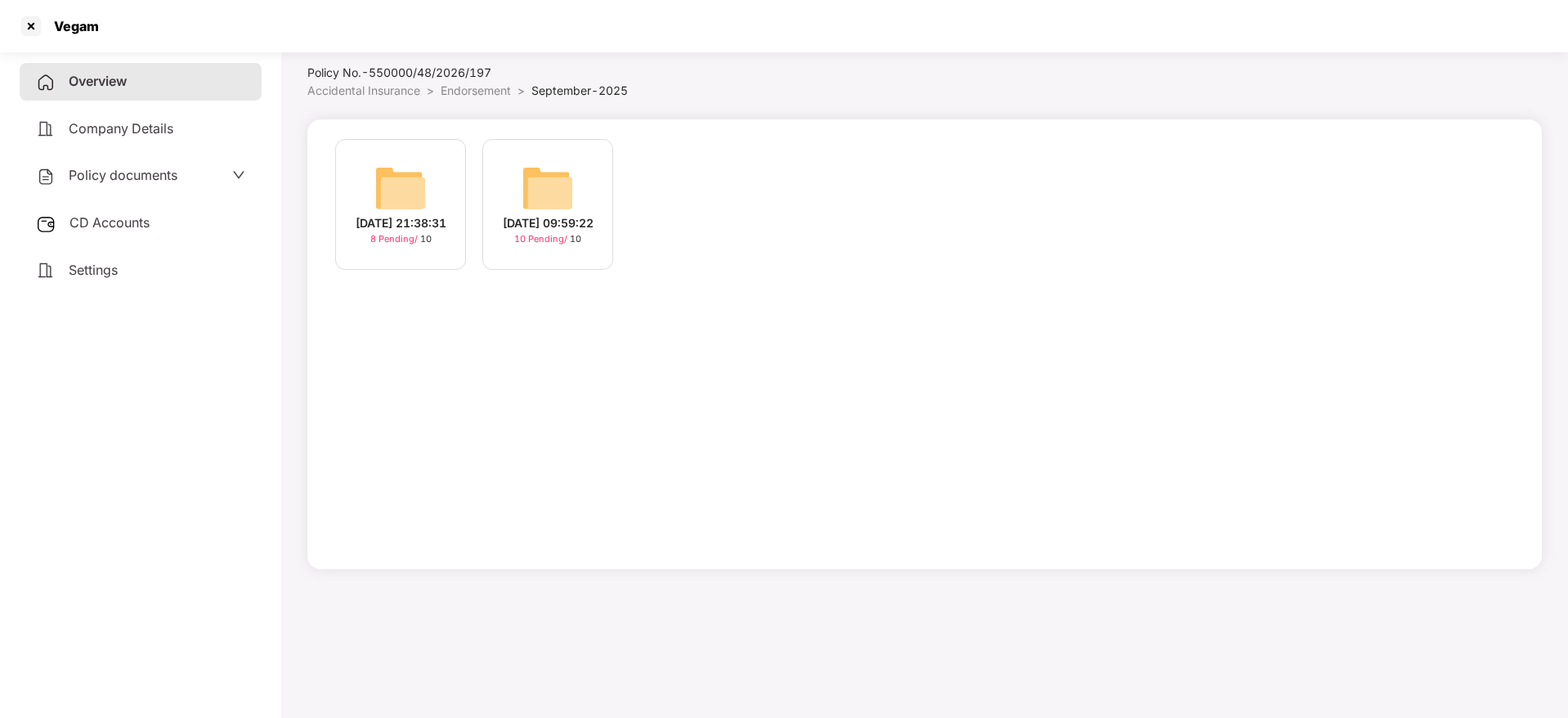
click at [531, 228] on div "[DATE] 09:59:22" at bounding box center [548, 223] width 91 height 18
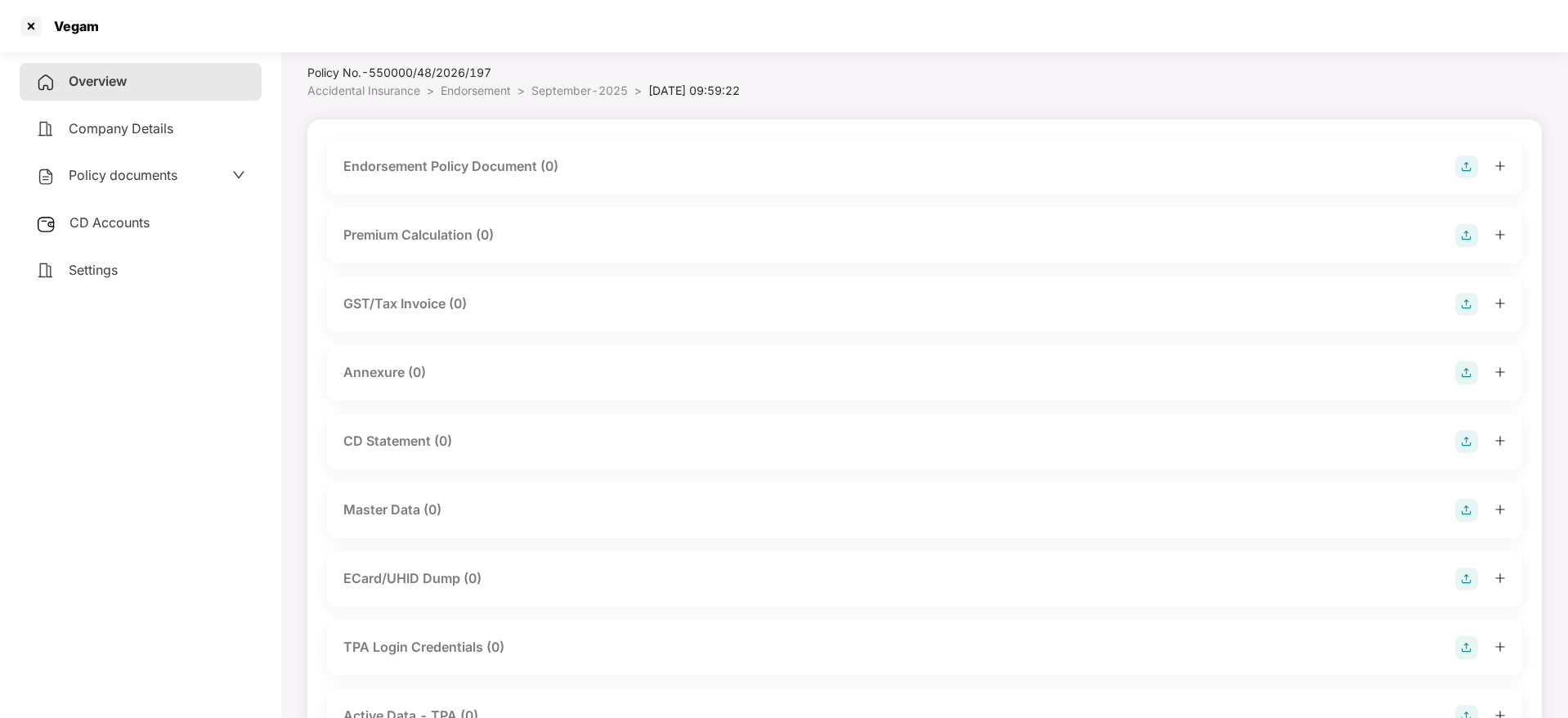
click at [1462, 170] on img at bounding box center [1466, 167] width 23 height 23
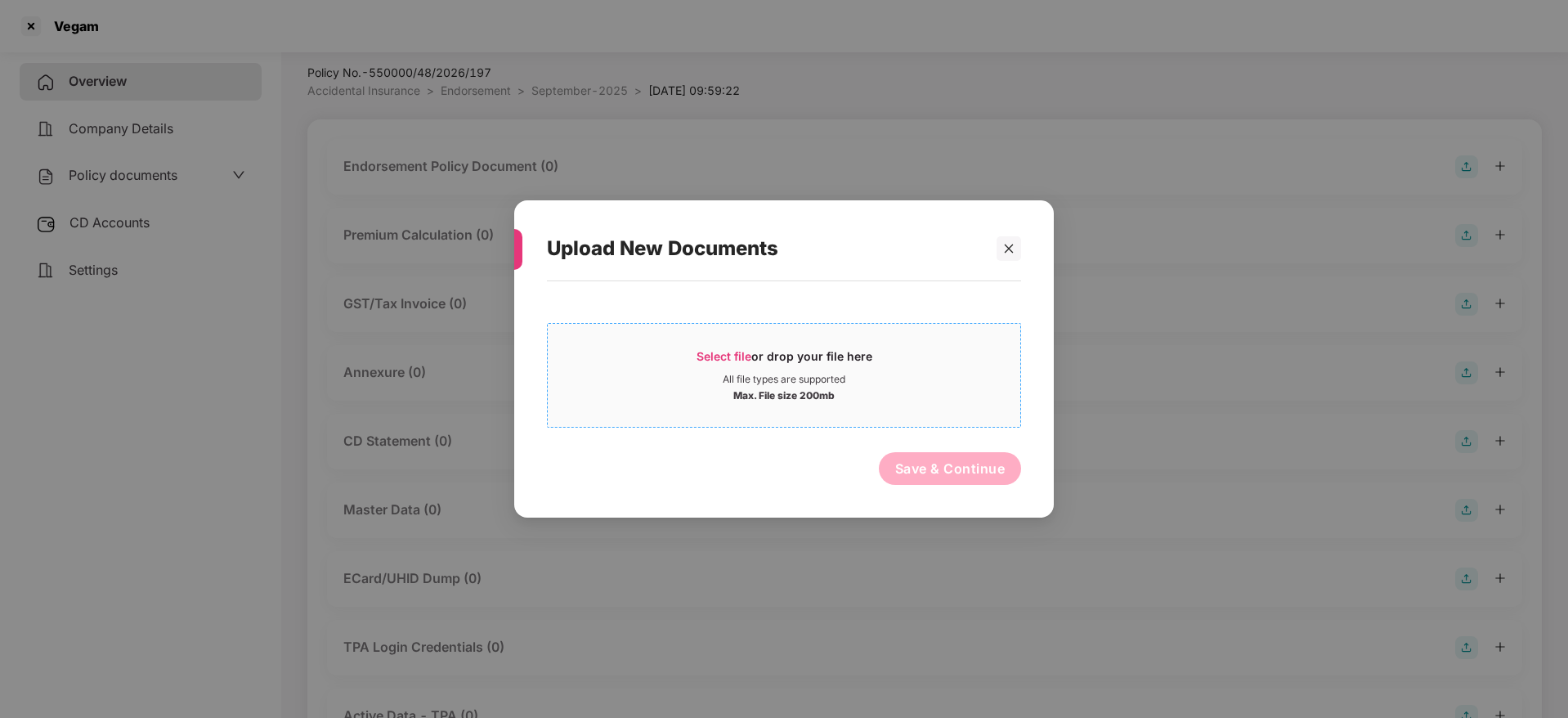
click at [743, 344] on span "Select file or drop your file here All file types are supported Max. File size …" at bounding box center [784, 375] width 473 height 79
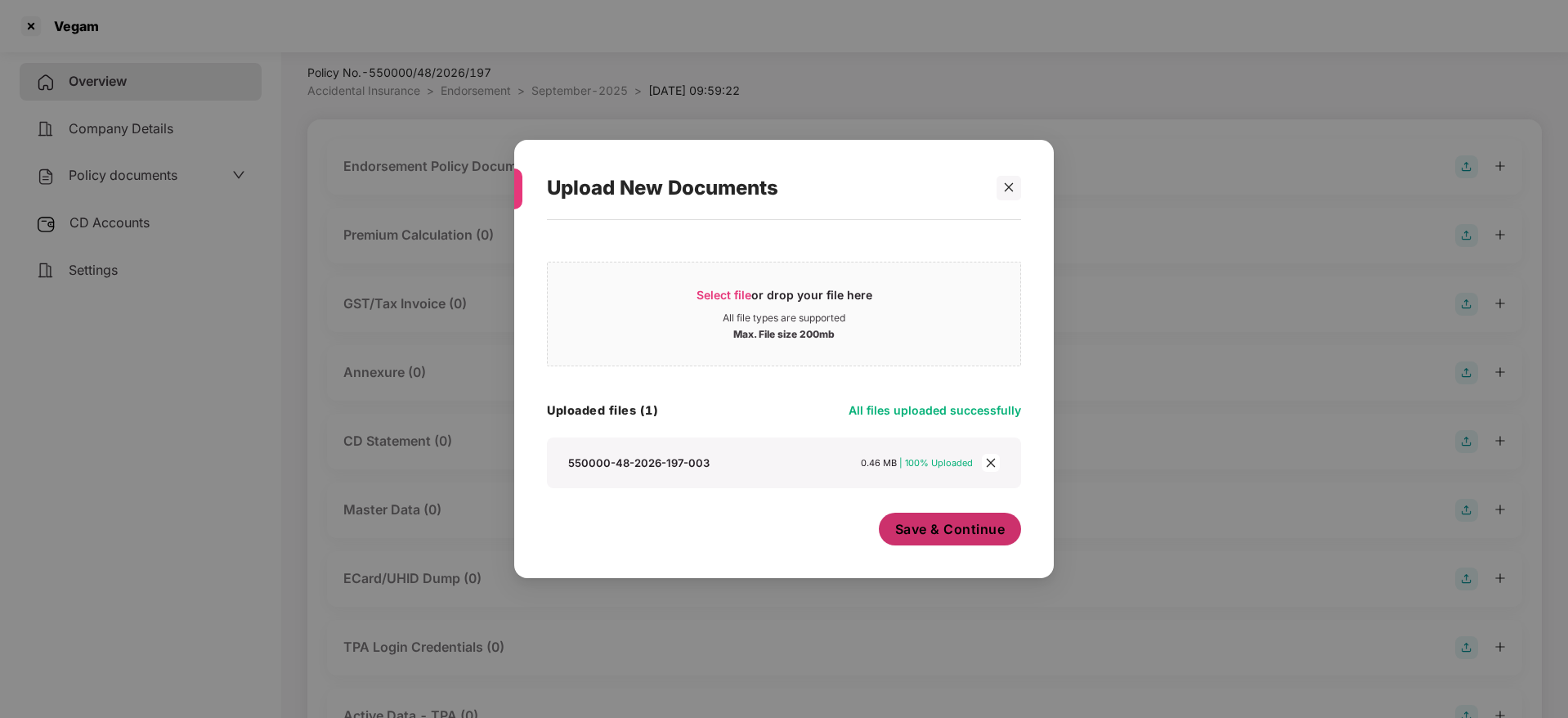
click at [948, 532] on span "Save & Continue" at bounding box center [950, 529] width 110 height 18
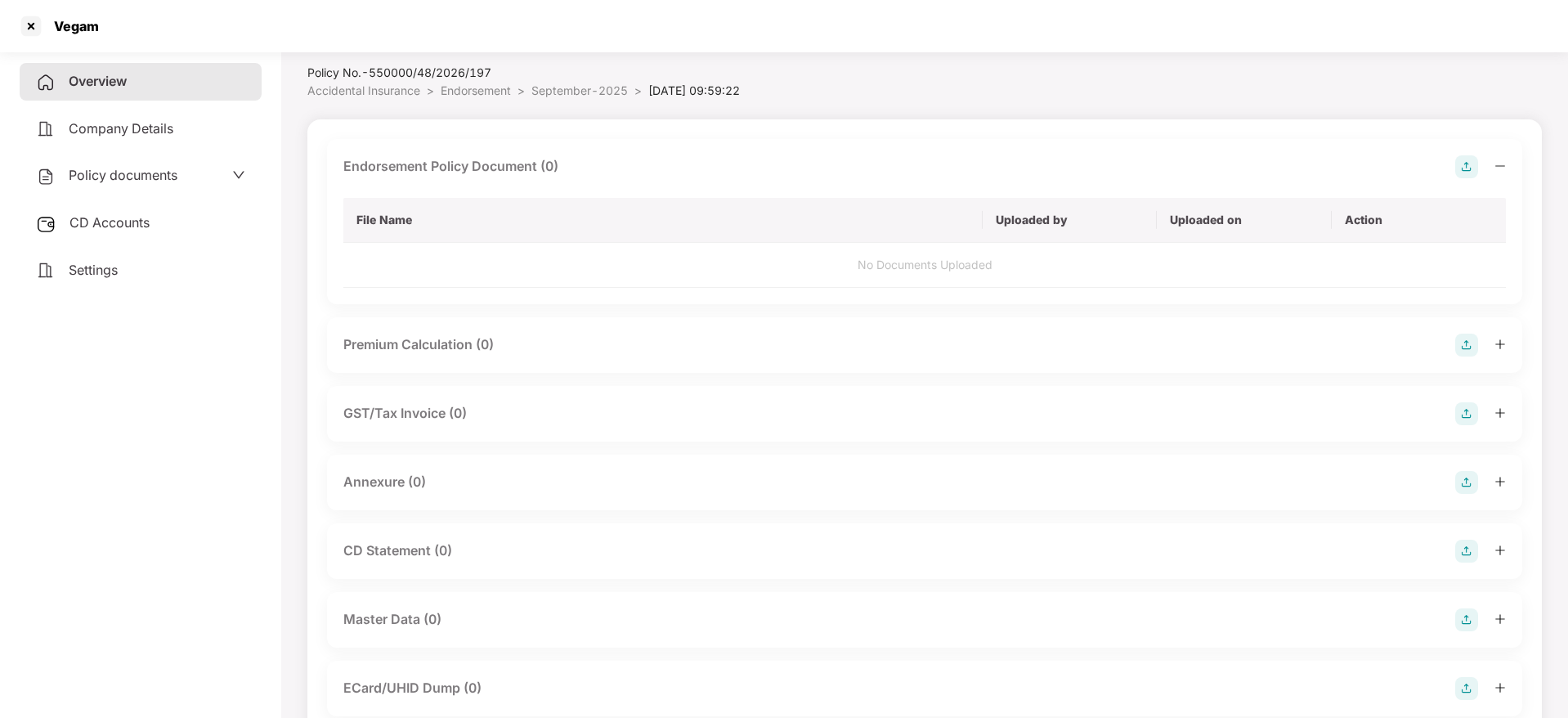
click at [1497, 168] on icon "minus" at bounding box center [1500, 166] width 11 height 11
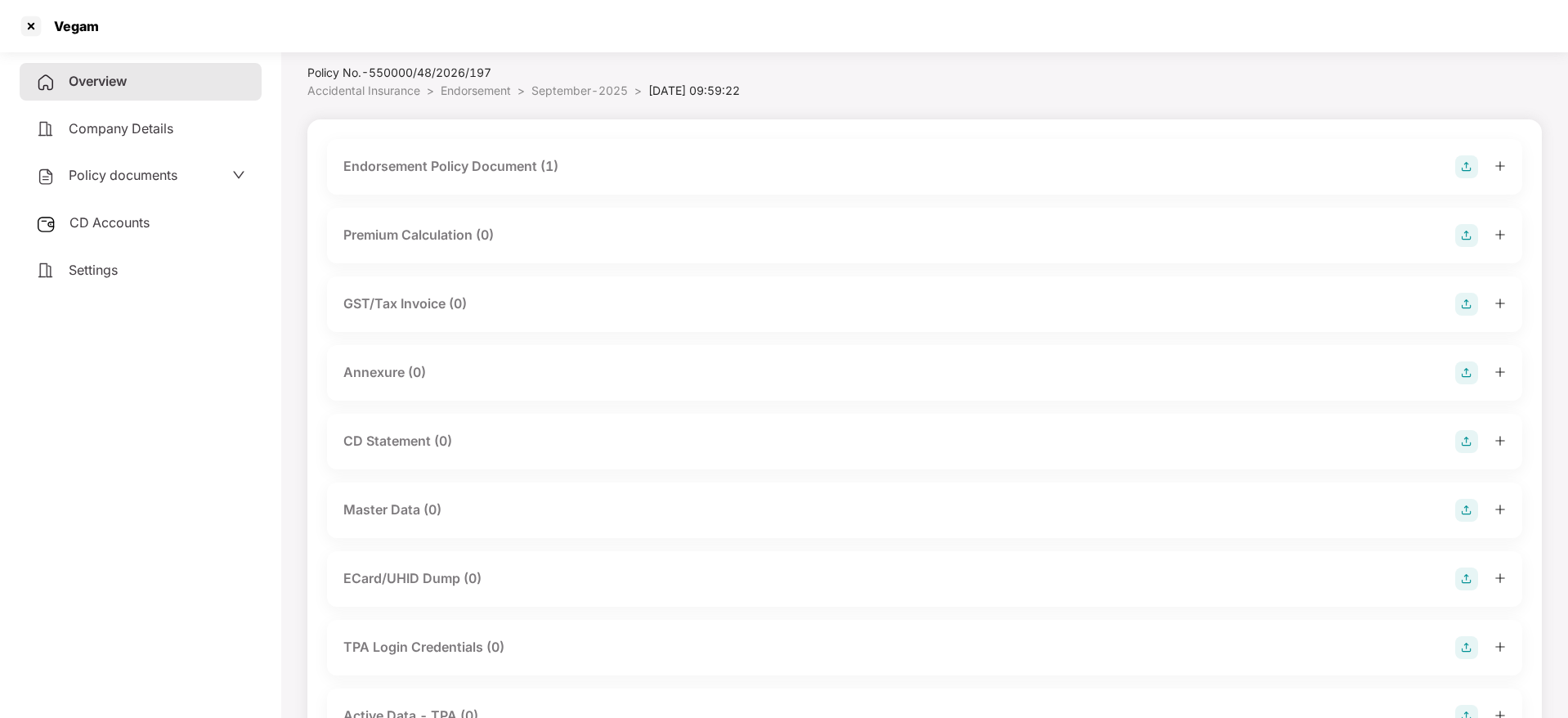
click at [1466, 376] on img at bounding box center [1466, 373] width 23 height 23
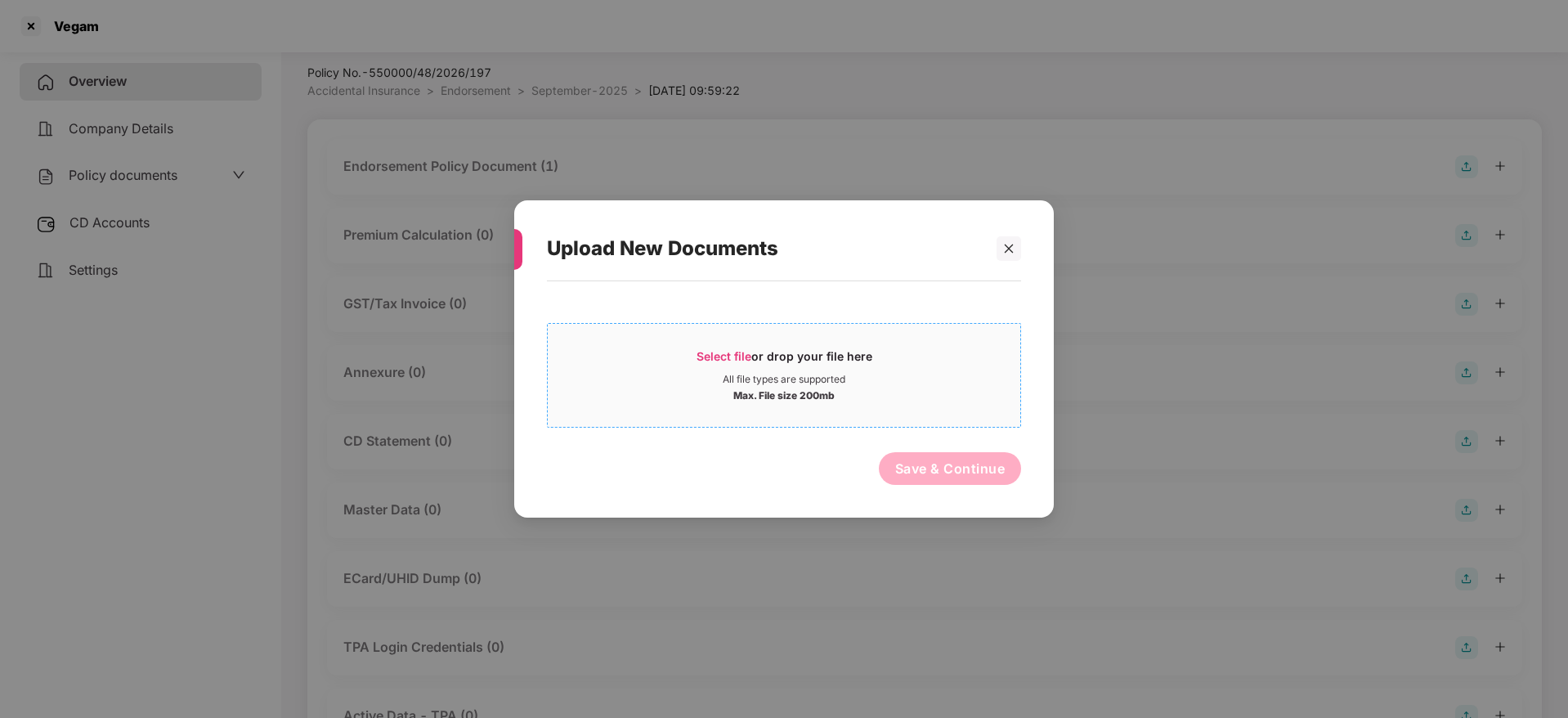
click at [781, 356] on div "Select file or drop your file here" at bounding box center [784, 361] width 176 height 25
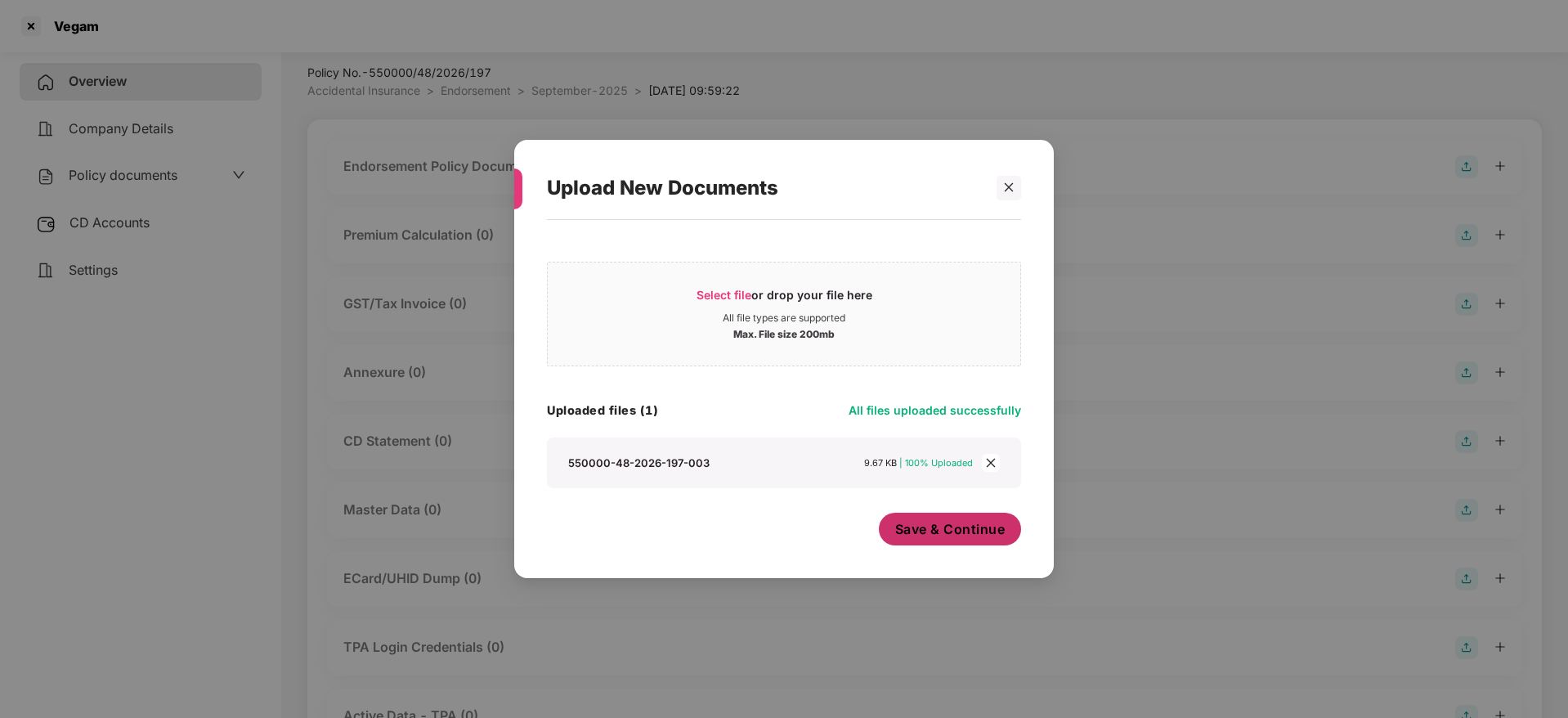
click at [942, 533] on span "Save & Continue" at bounding box center [950, 529] width 110 height 18
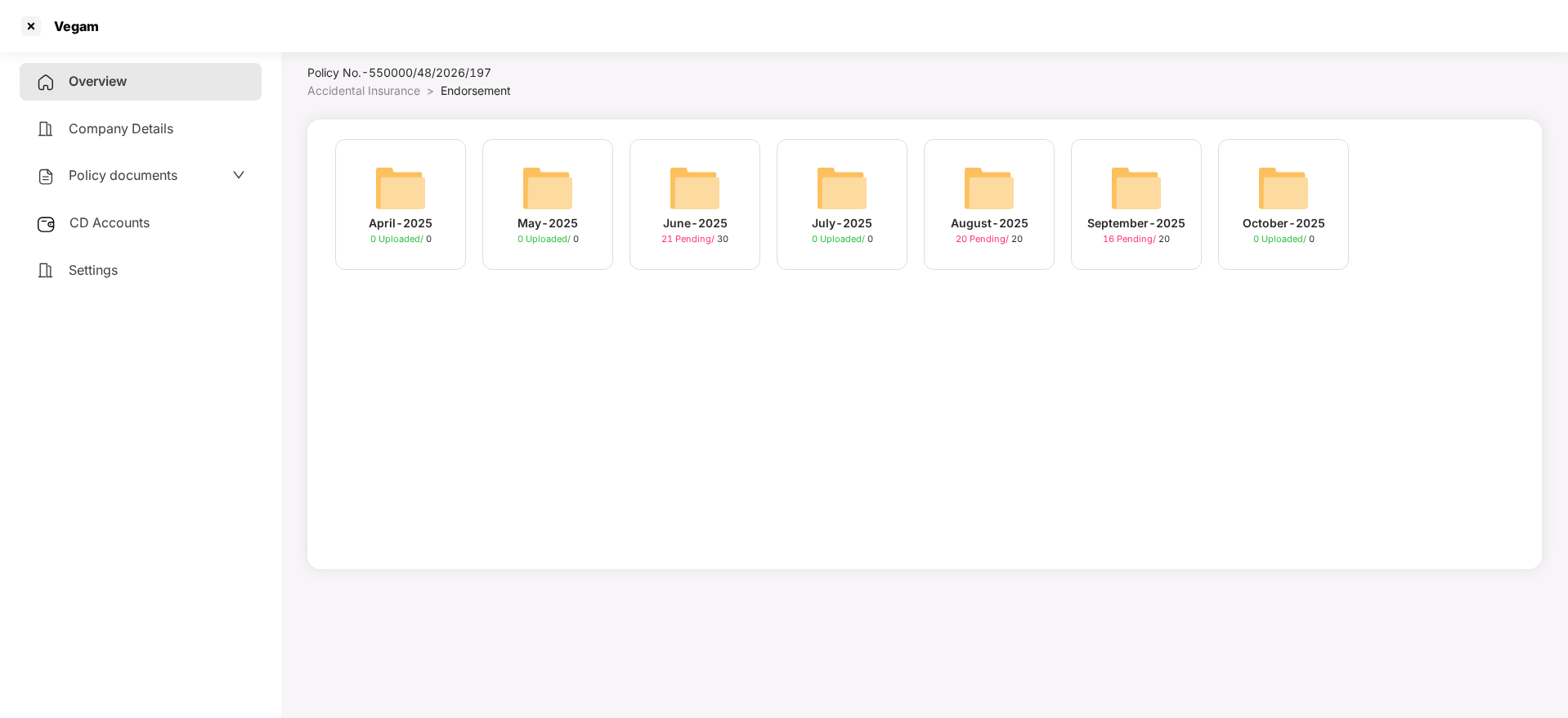
click at [1007, 242] on span "20 Pending /" at bounding box center [984, 238] width 56 height 11
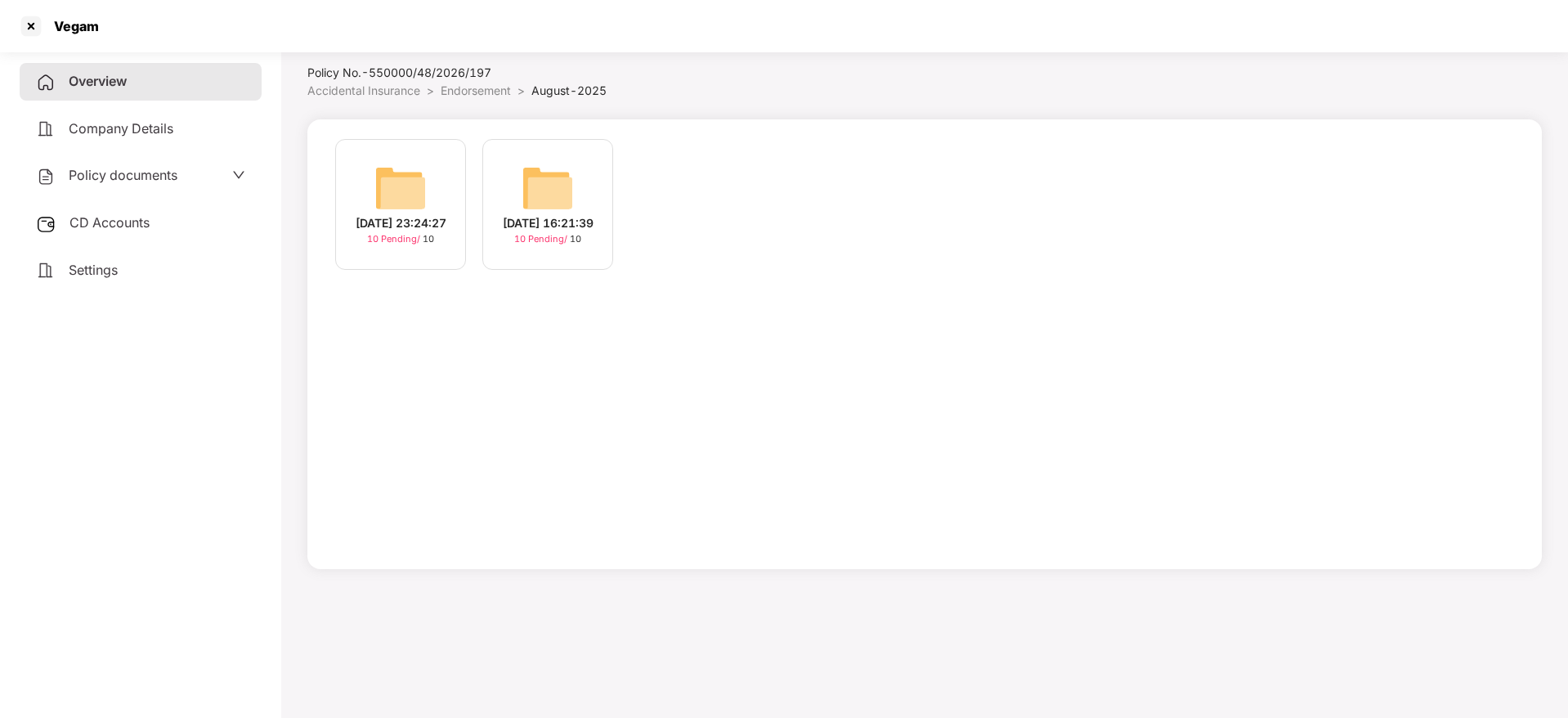
click at [115, 77] on span "Overview" at bounding box center [97, 80] width 58 height 16
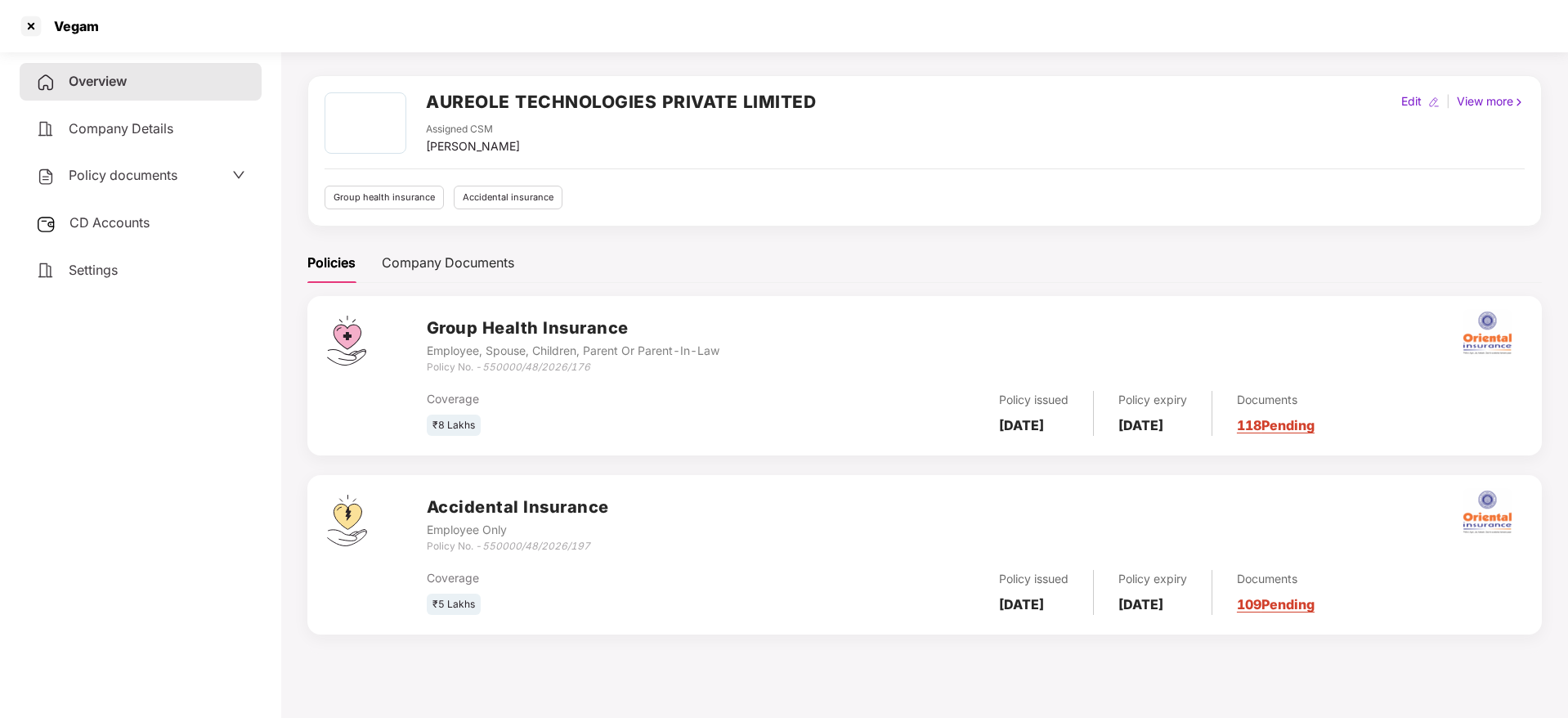
click at [1296, 417] on link "118 Pending" at bounding box center [1276, 425] width 78 height 16
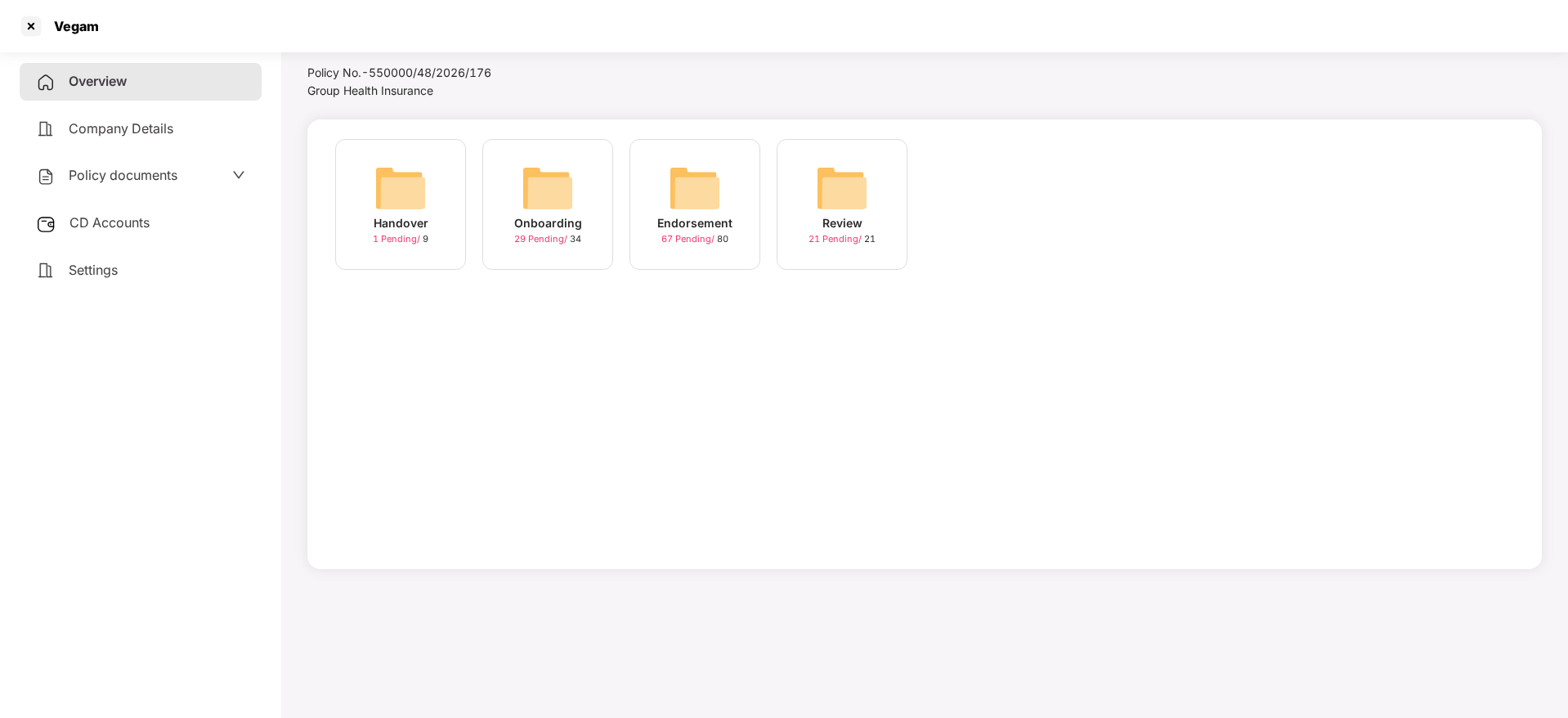
click at [704, 221] on div "Endorsement" at bounding box center [695, 223] width 75 height 18
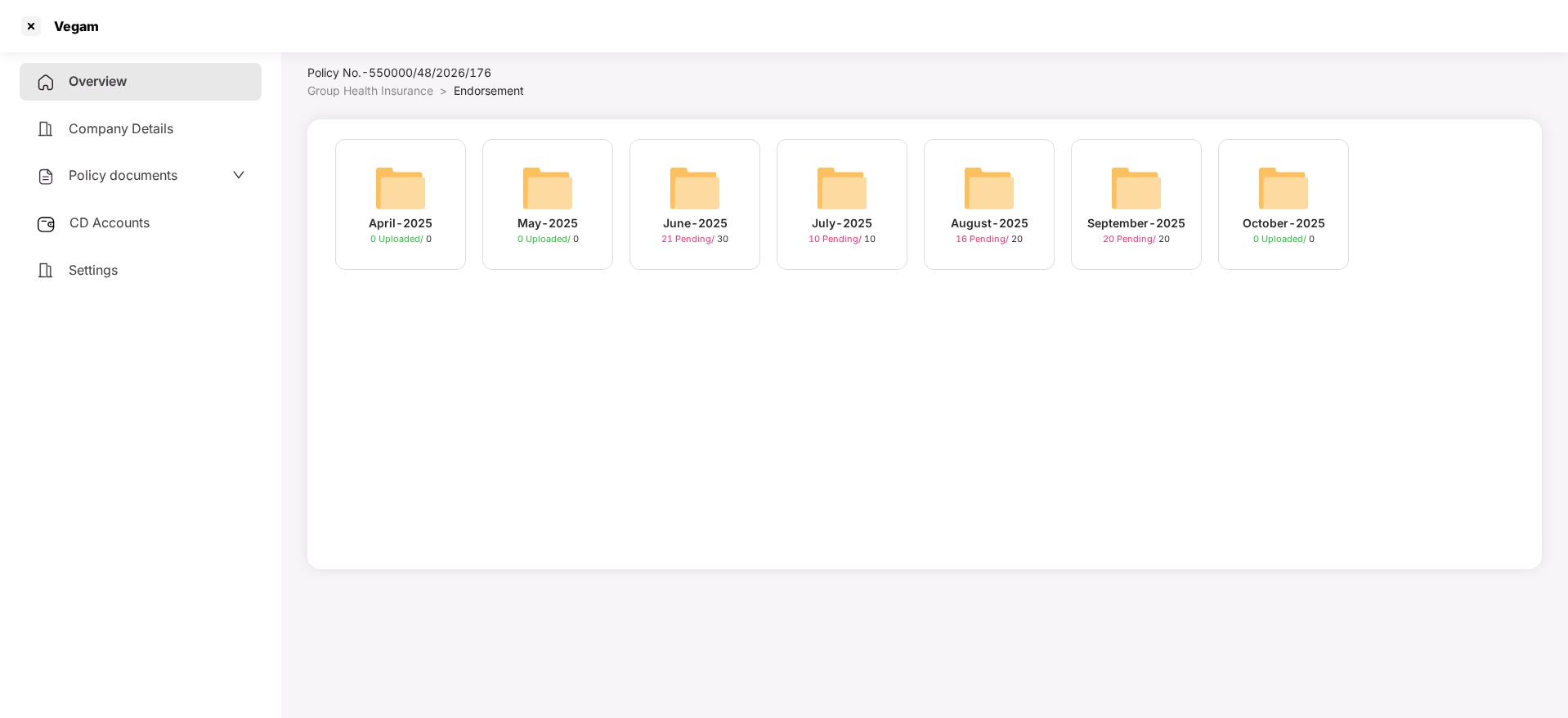
click at [106, 82] on span "Overview" at bounding box center [97, 80] width 58 height 16
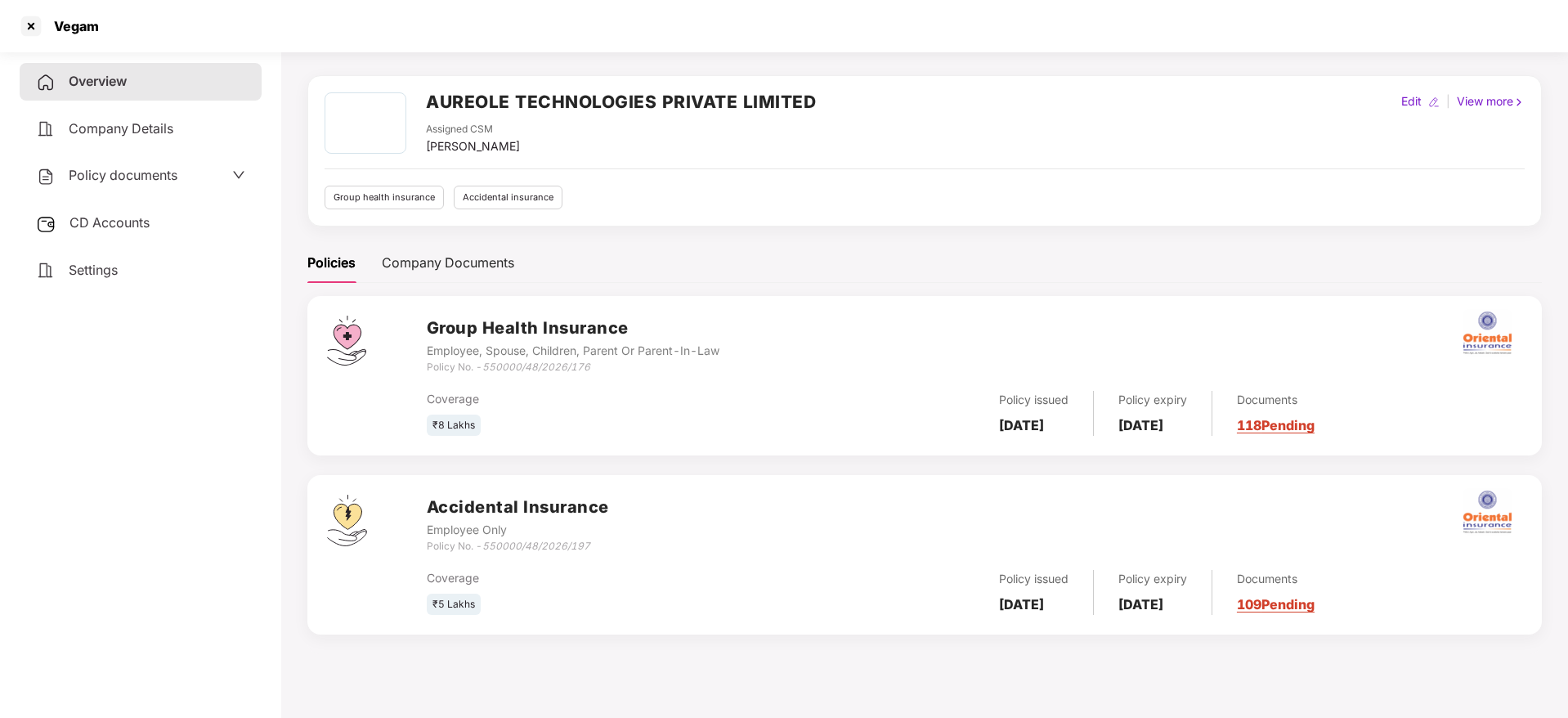
click at [1292, 615] on div "Accidental Insurance Employee Only Policy No. - 550000/48/2026/197 Coverage ₹5 …" at bounding box center [925, 555] width 1235 height 160
click at [1295, 597] on link "109 Pending" at bounding box center [1276, 604] width 78 height 16
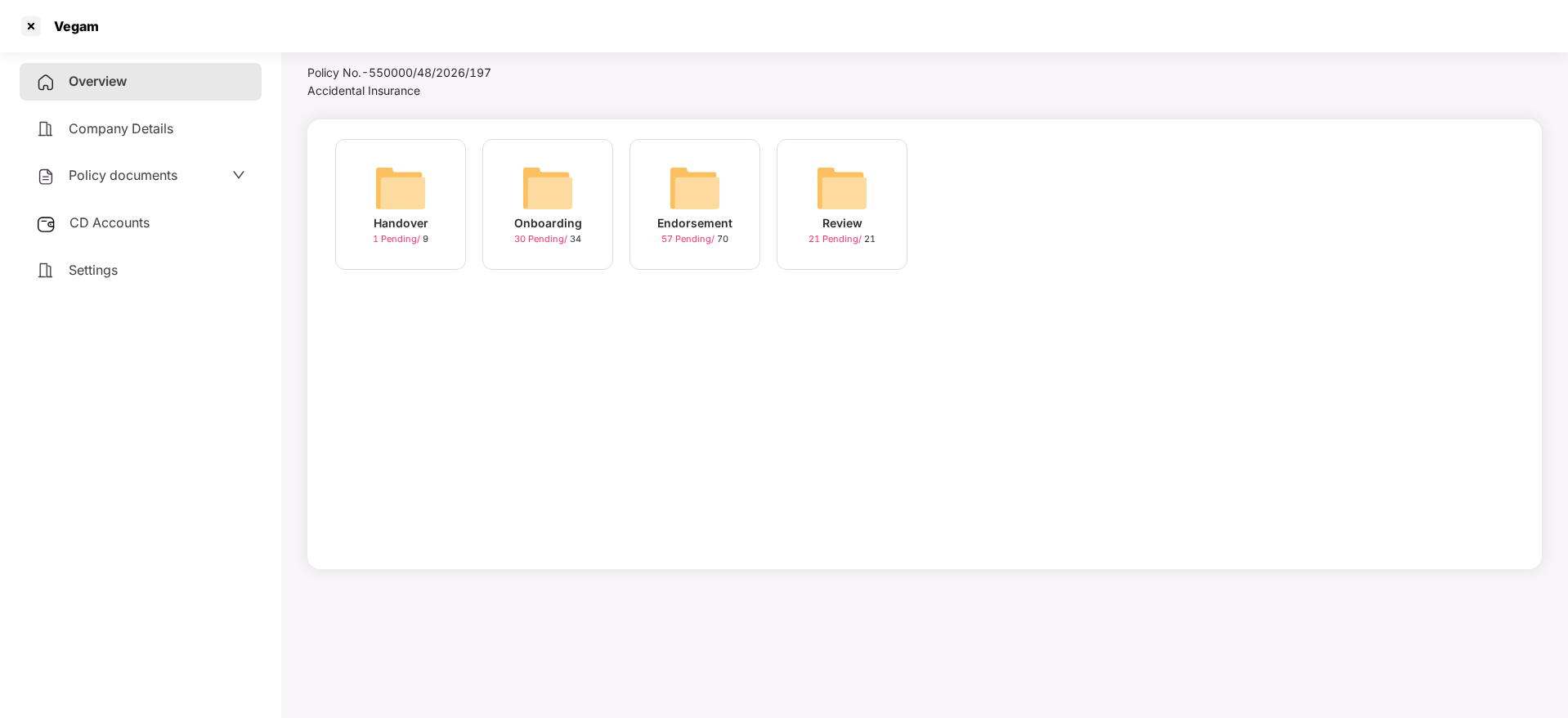
click at [678, 185] on img at bounding box center [695, 187] width 52 height 52
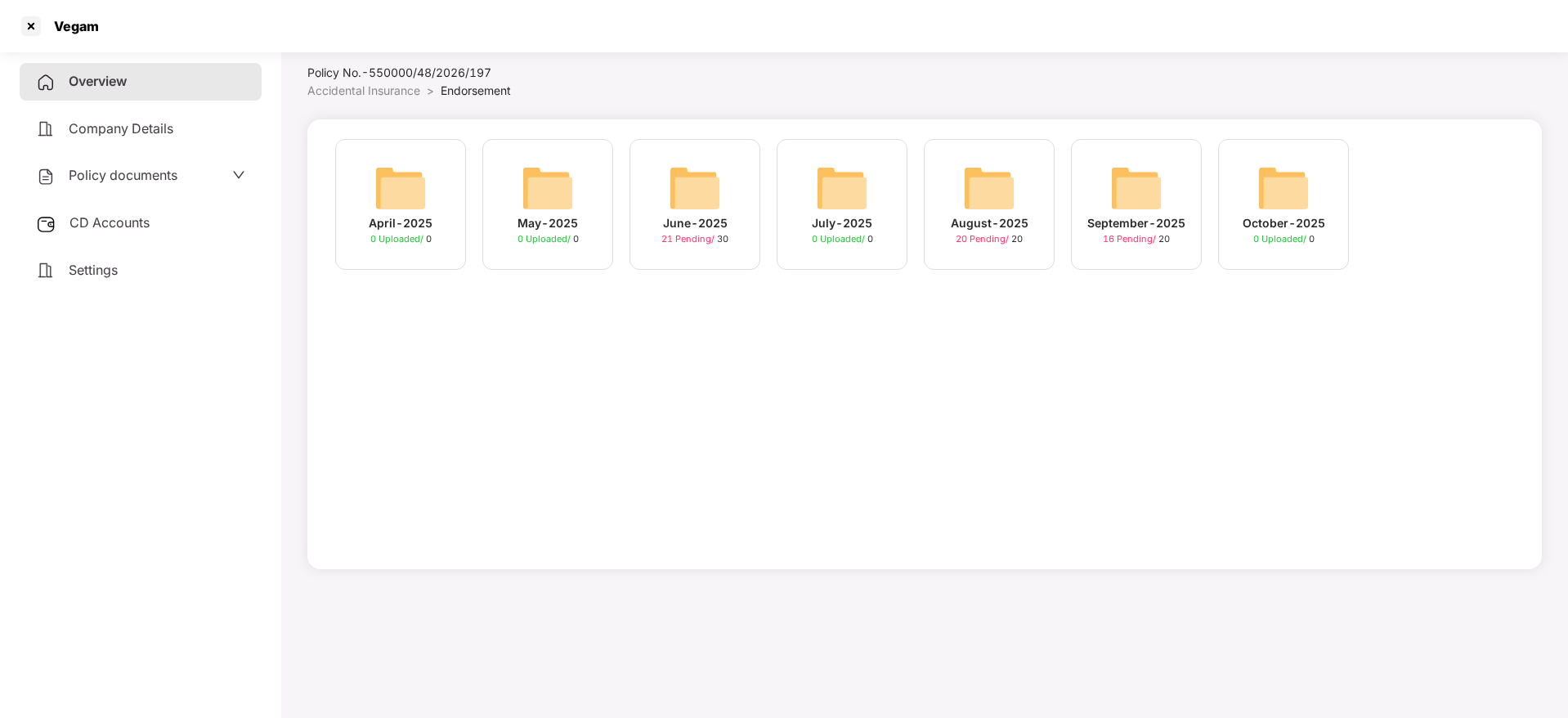
click at [1124, 233] on span "16 Pending /" at bounding box center [1130, 238] width 56 height 11
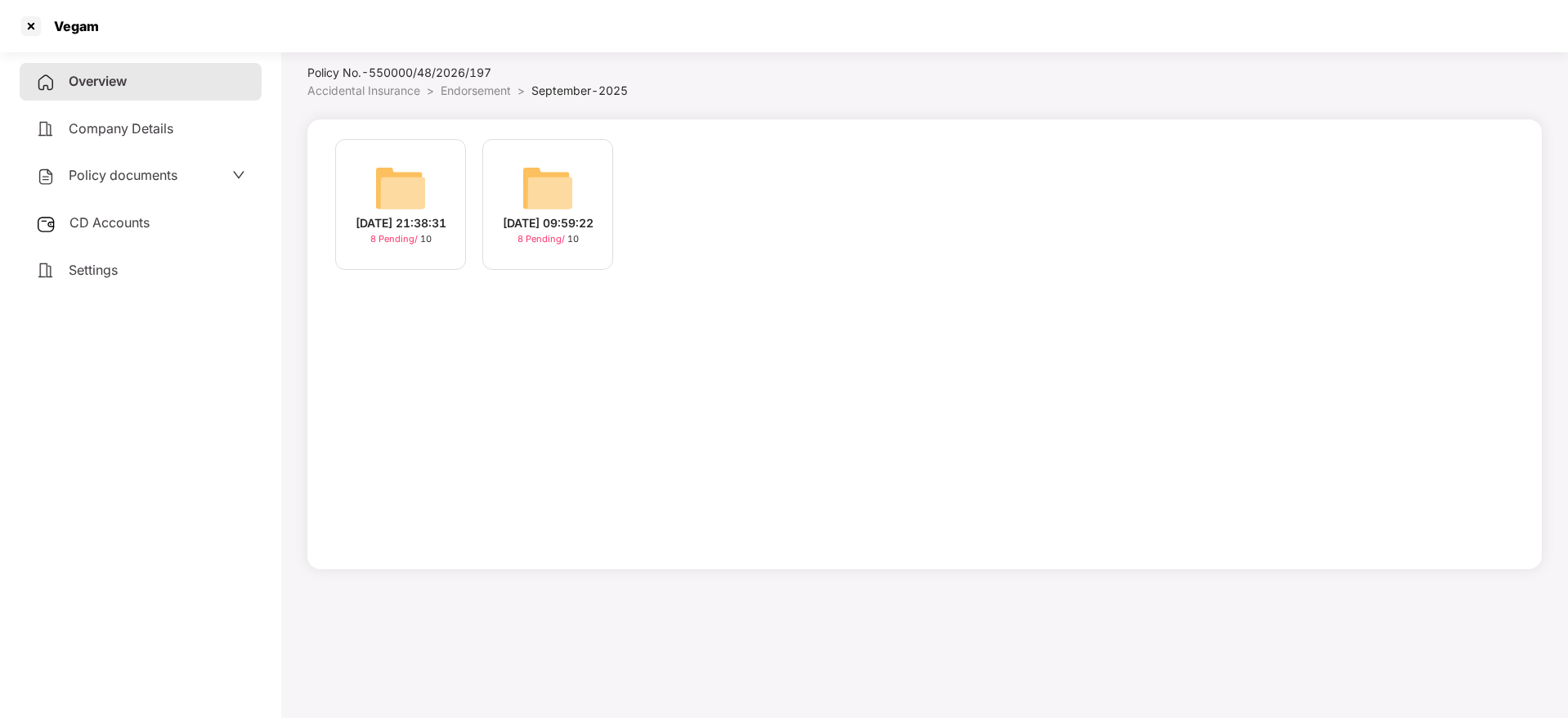
click at [391, 215] on div "[DATE] 21:38:31" at bounding box center [401, 223] width 91 height 18
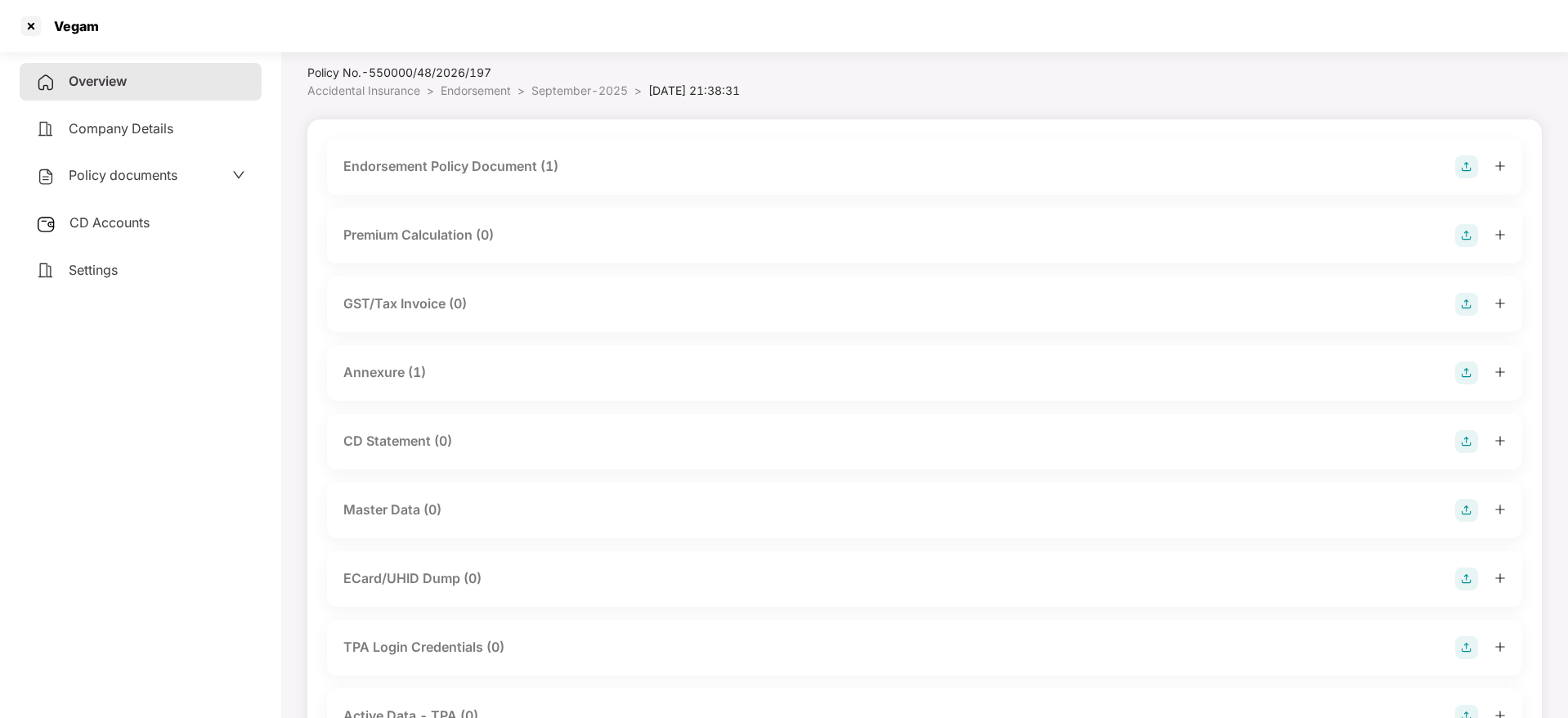
click at [1502, 166] on icon "plus" at bounding box center [1500, 166] width 11 height 11
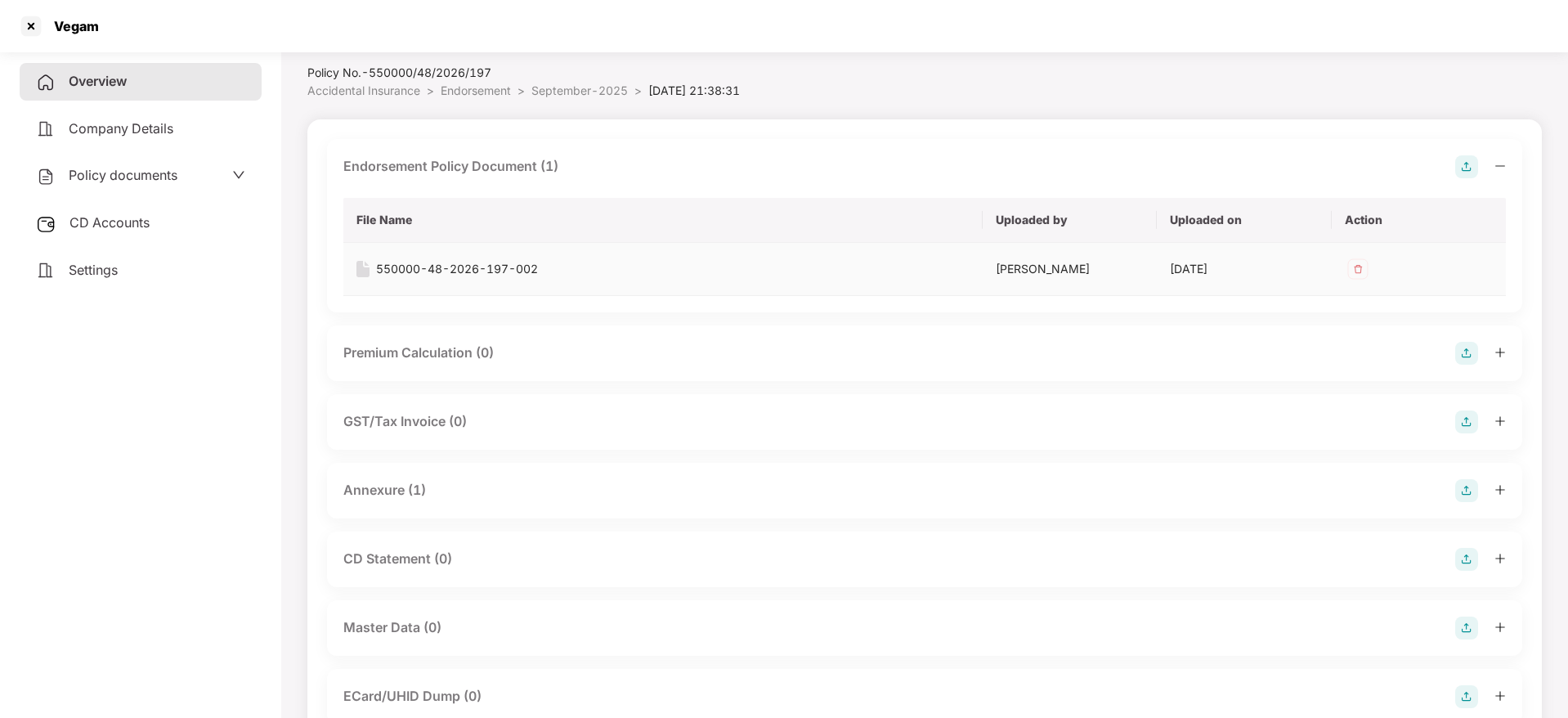
click at [1355, 273] on img at bounding box center [1358, 268] width 26 height 26
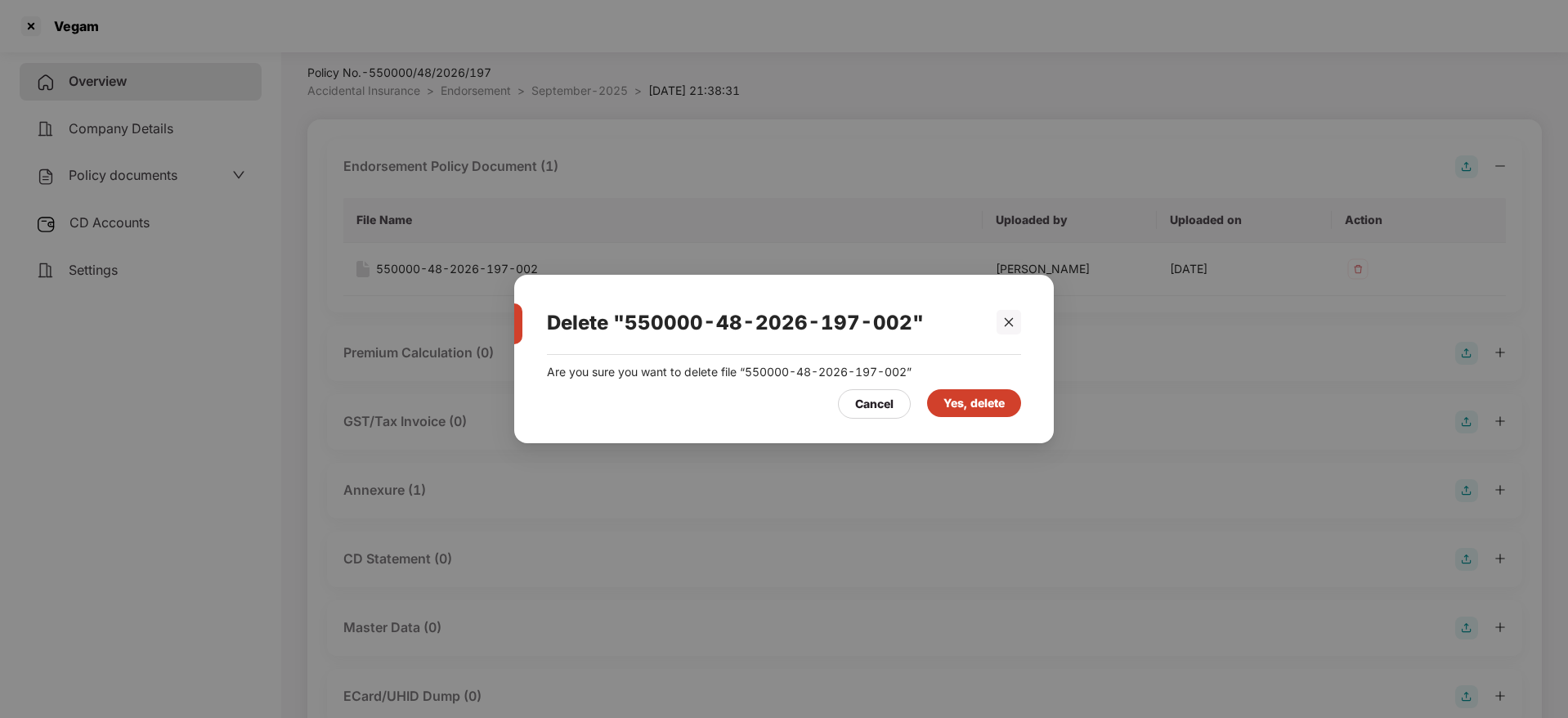
click at [984, 400] on div "Yes, delete" at bounding box center [974, 403] width 62 height 18
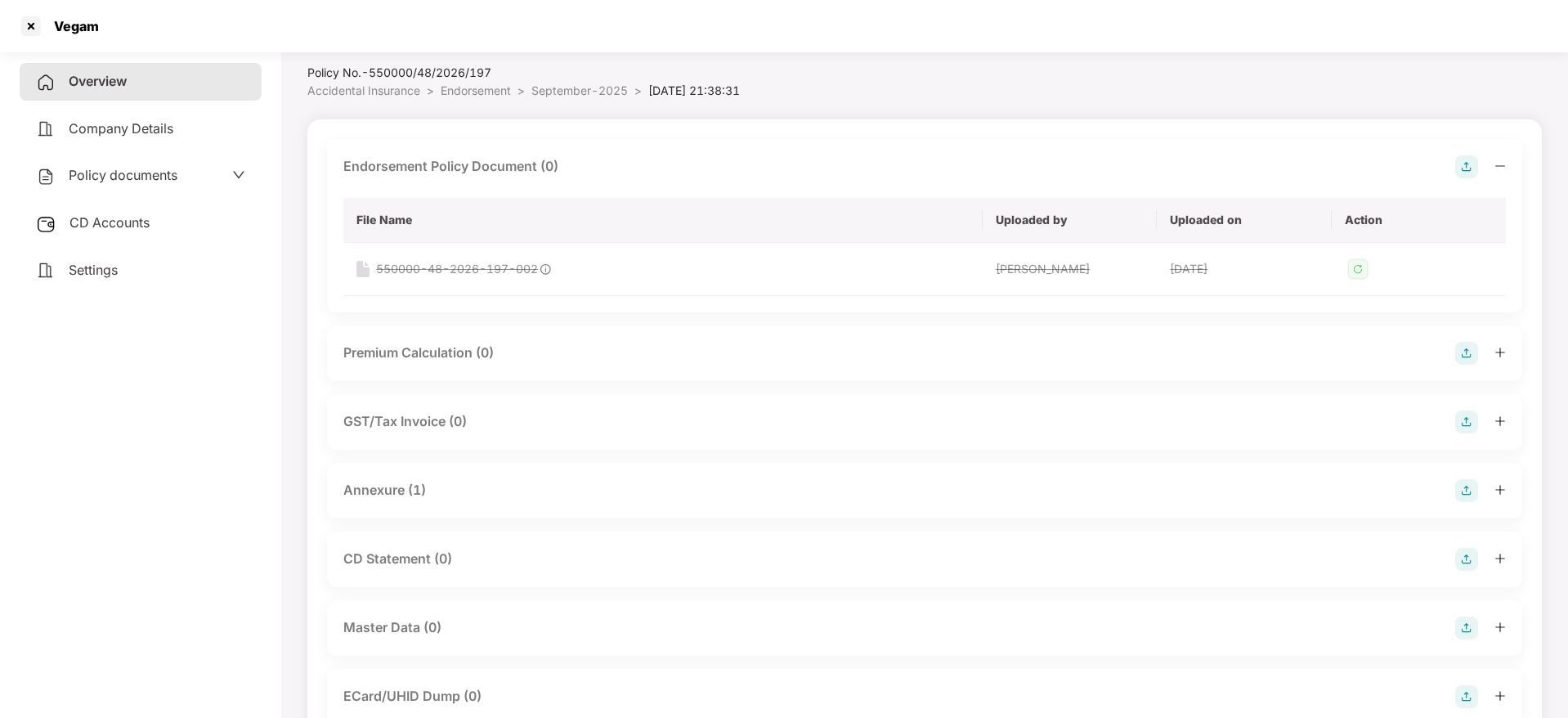
click at [1504, 355] on icon "plus" at bounding box center [1500, 352] width 11 height 11
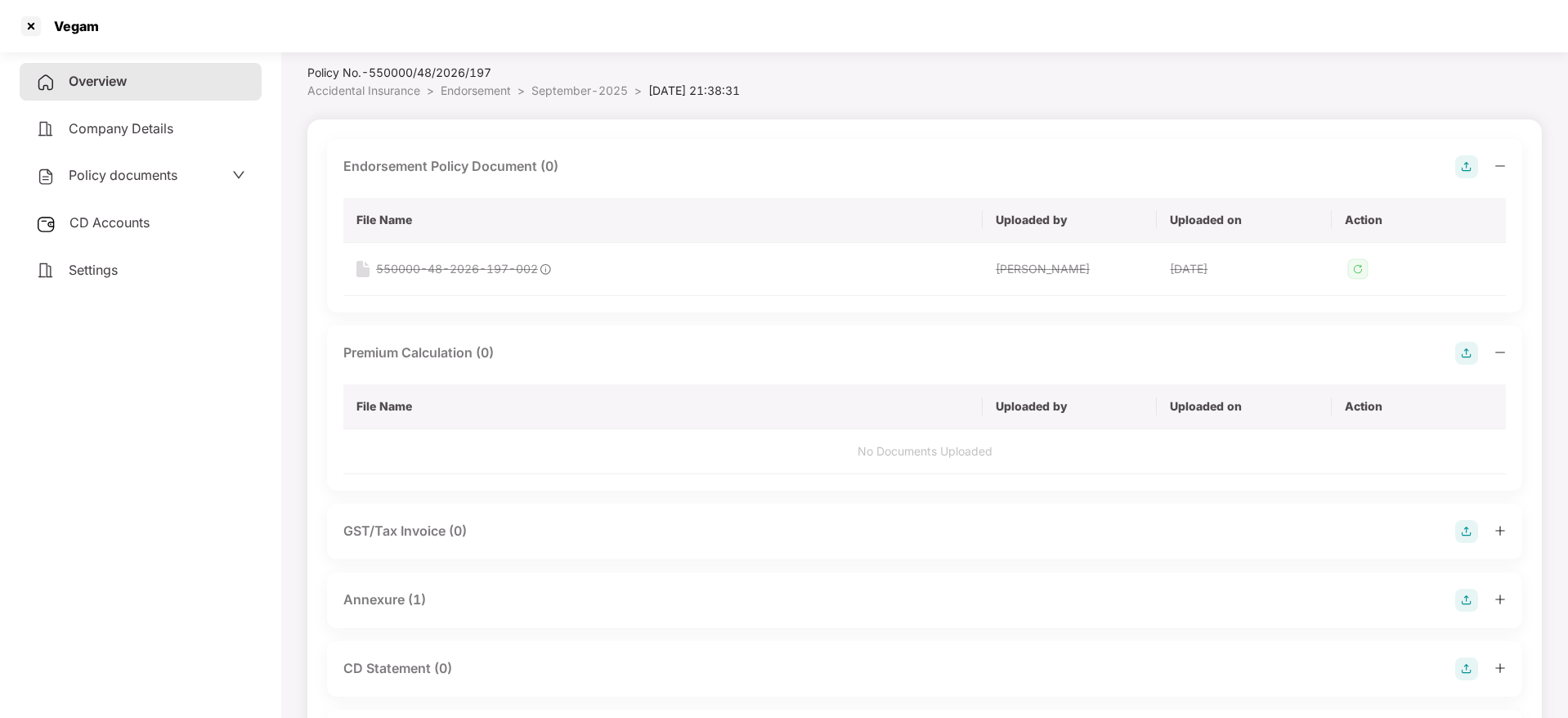
click at [1500, 607] on div at bounding box center [1480, 600] width 50 height 23
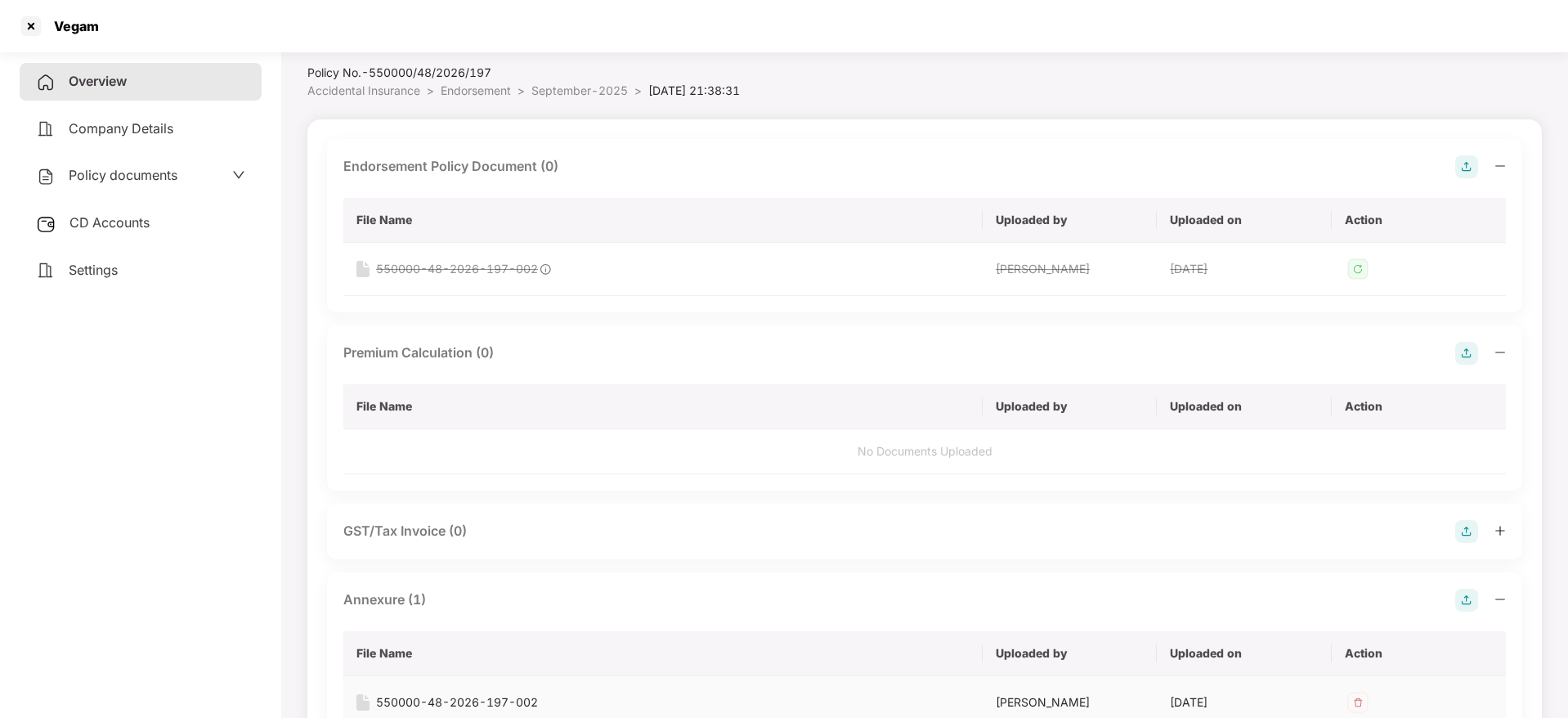
click at [1362, 702] on img at bounding box center [1358, 703] width 26 height 26
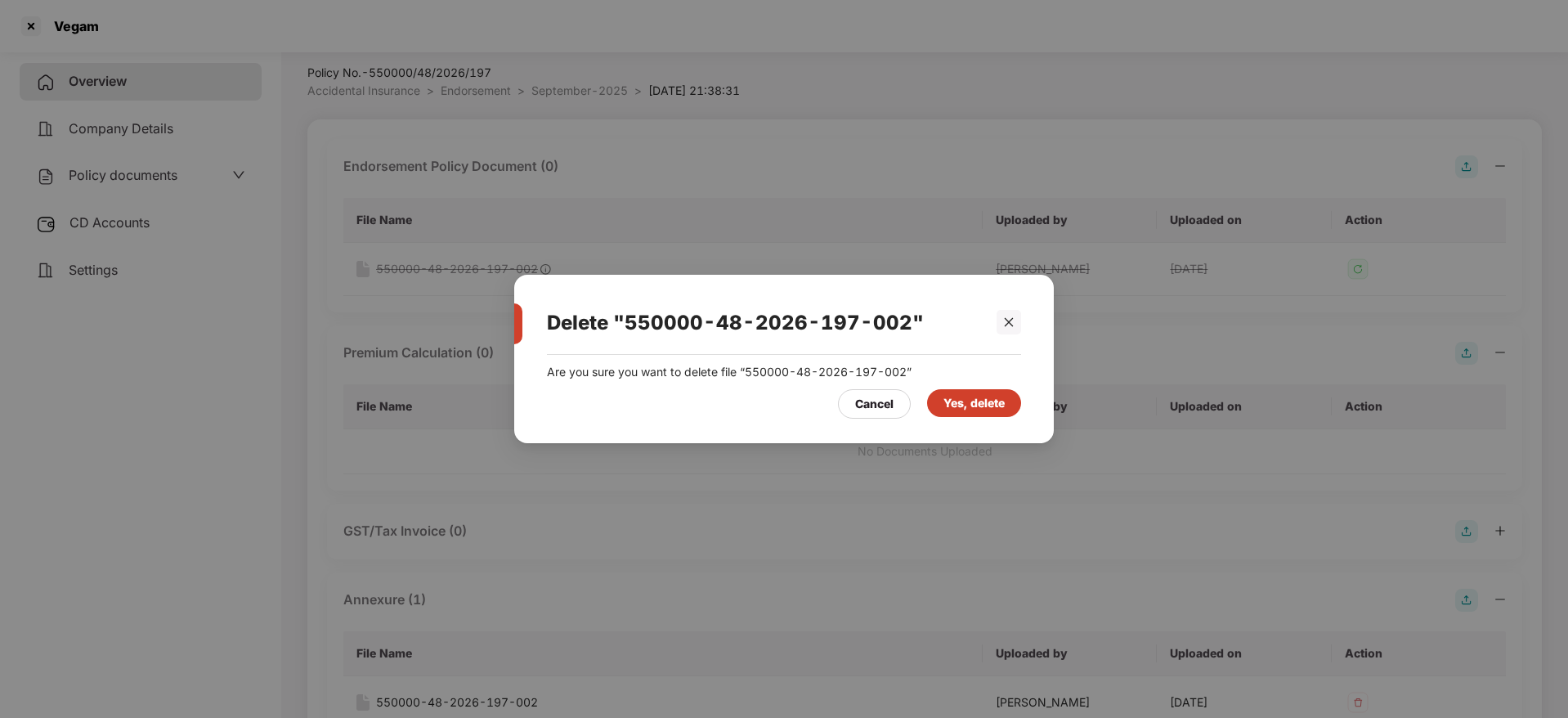
click at [998, 403] on div "Yes, delete" at bounding box center [974, 403] width 62 height 18
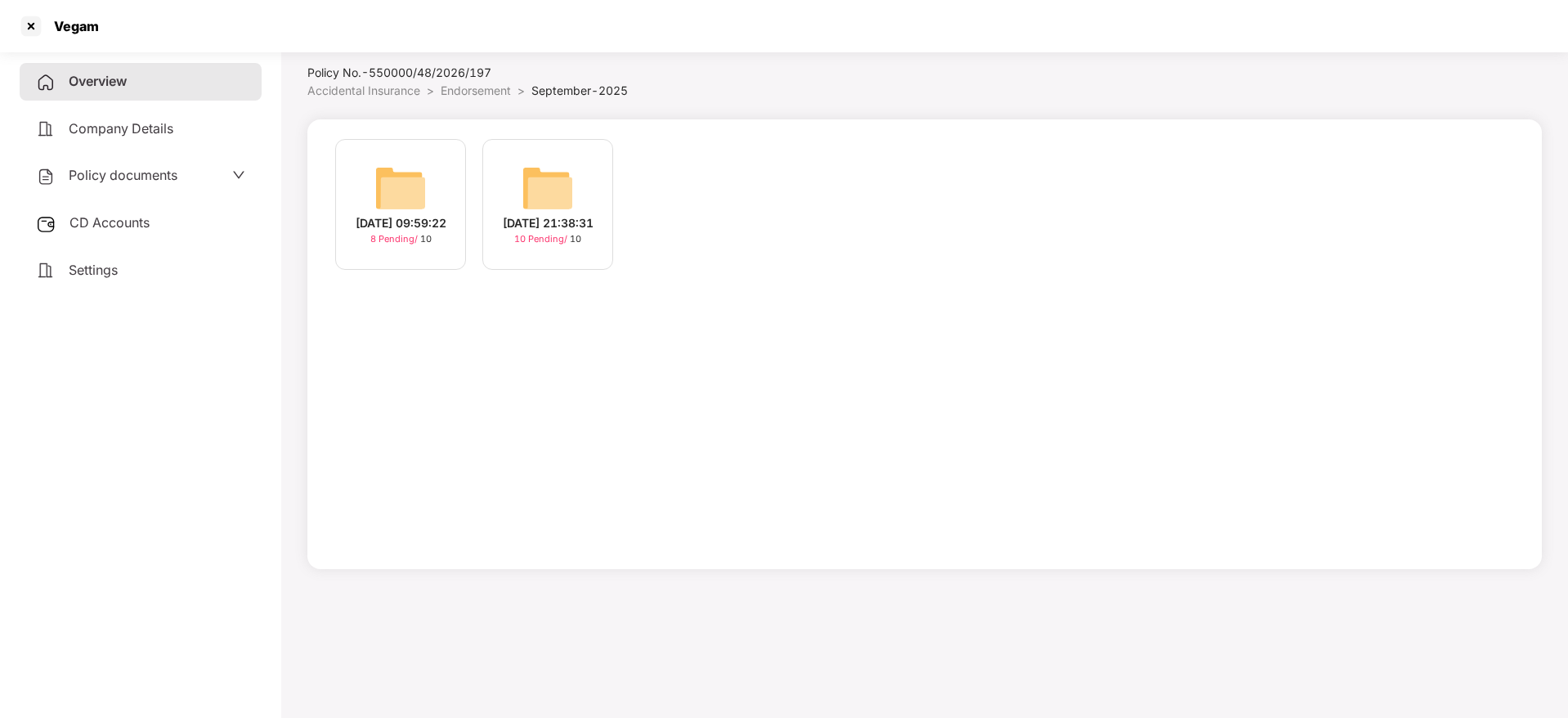
click at [579, 215] on div "[DATE] 21:38:31" at bounding box center [548, 223] width 91 height 18
click at [392, 215] on div "[DATE] 09:59:22" at bounding box center [401, 223] width 91 height 18
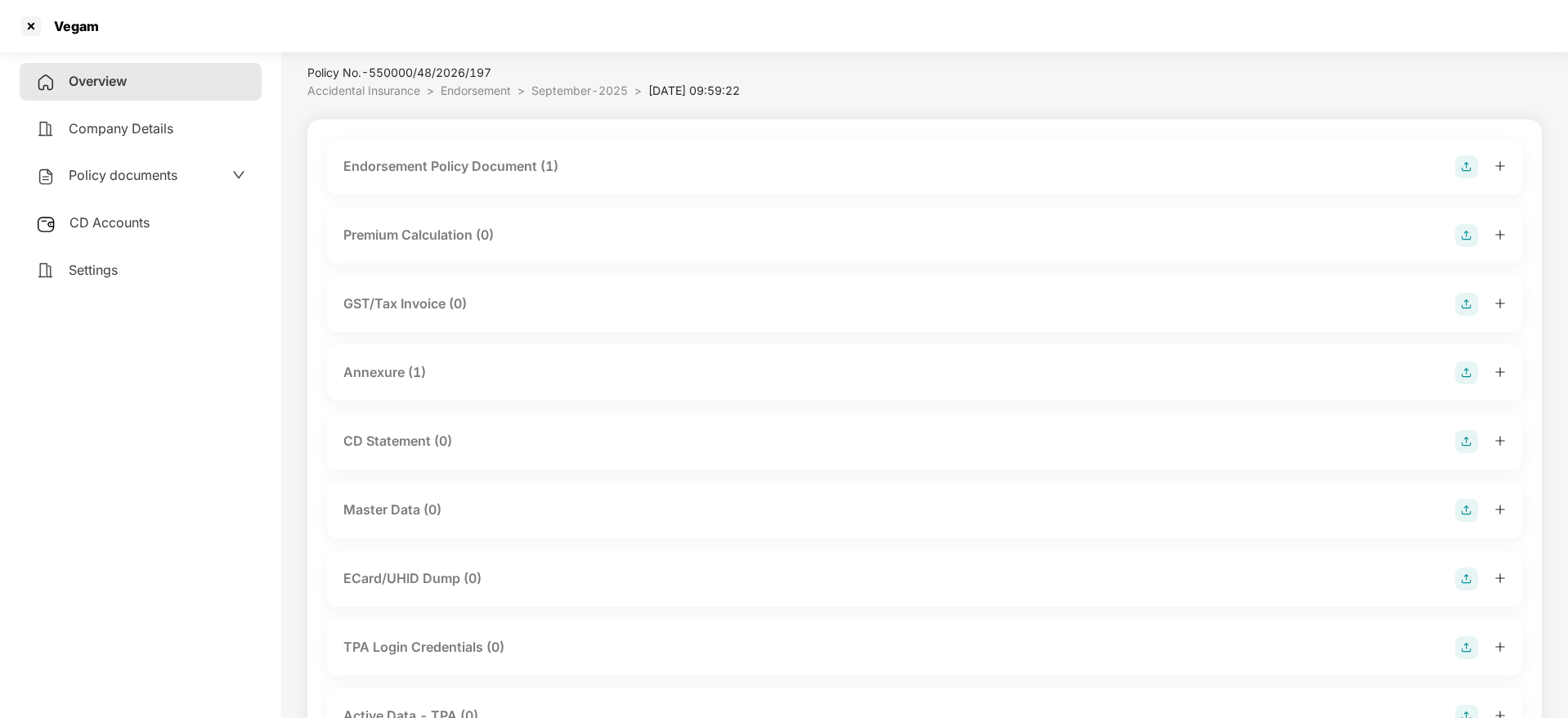
click at [1496, 169] on icon "plus" at bounding box center [1500, 166] width 11 height 11
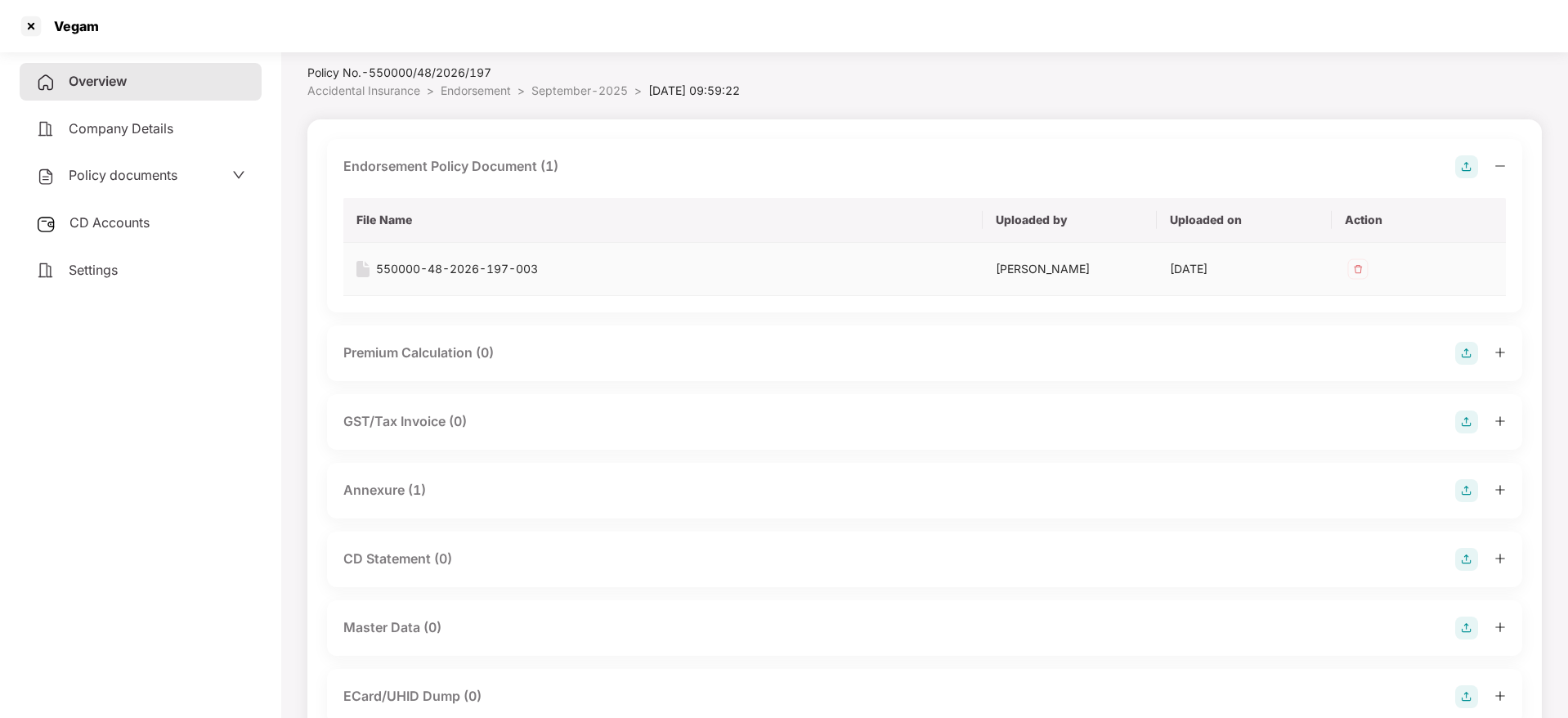
click at [1362, 272] on img at bounding box center [1358, 268] width 26 height 26
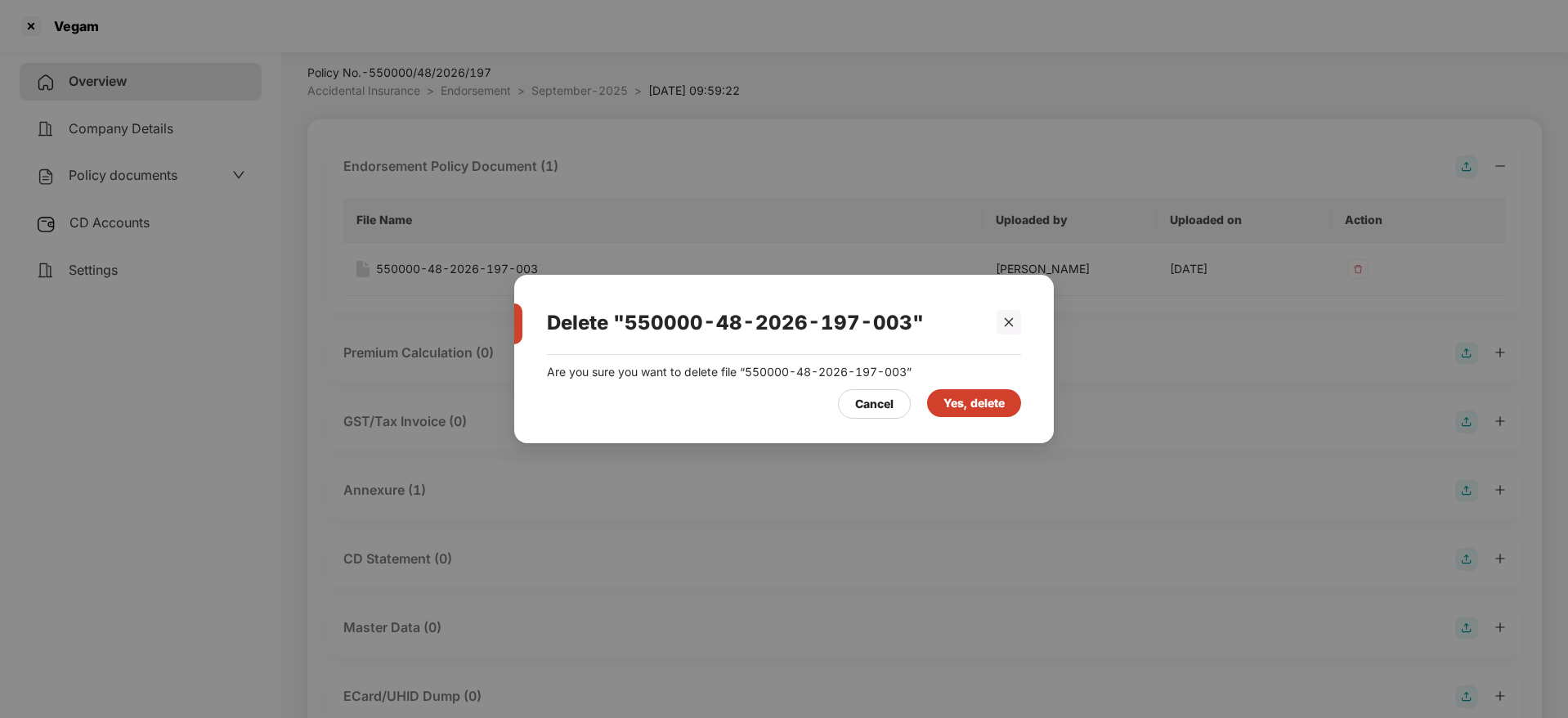
click at [990, 399] on div "Yes, delete" at bounding box center [974, 403] width 62 height 18
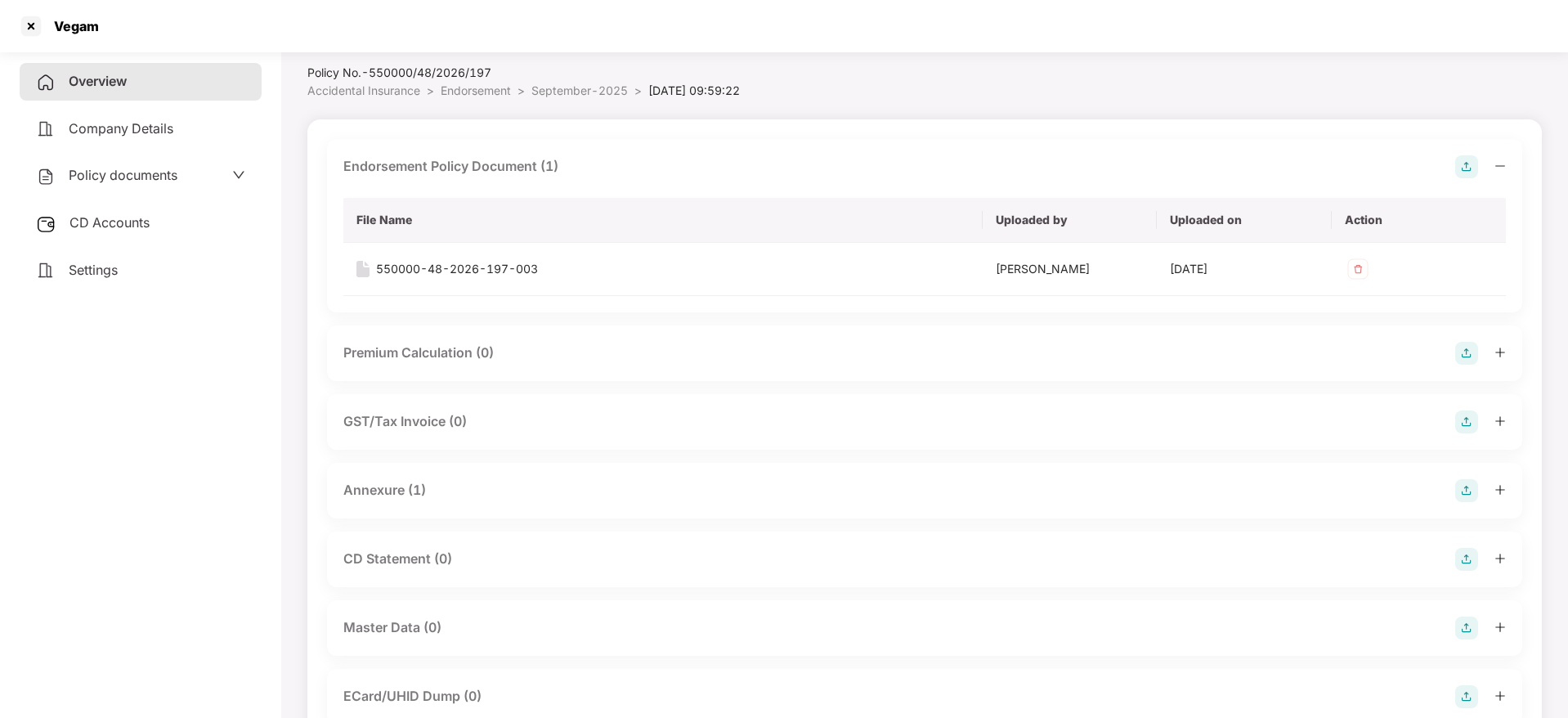
click at [1493, 164] on div at bounding box center [1480, 167] width 50 height 23
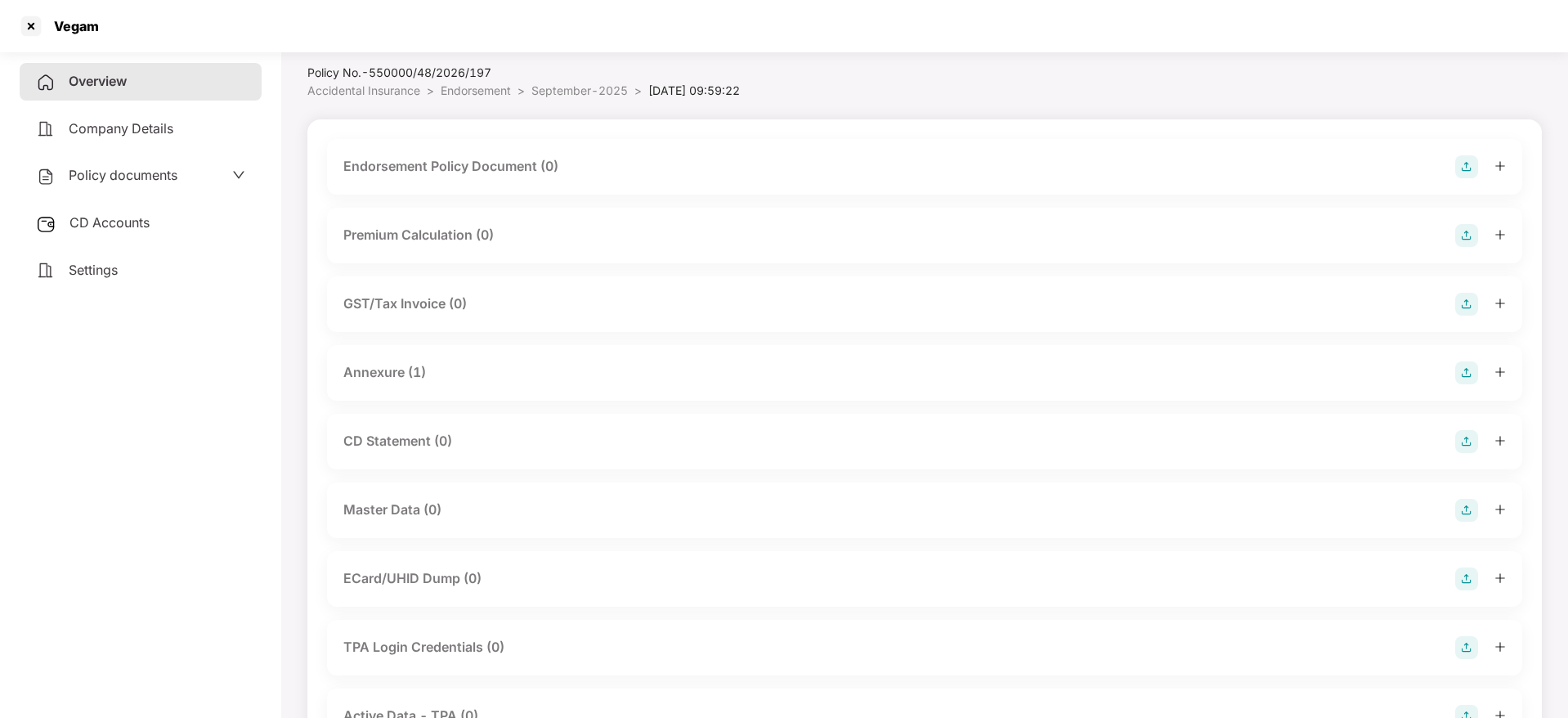
click at [1489, 369] on div at bounding box center [1480, 373] width 50 height 23
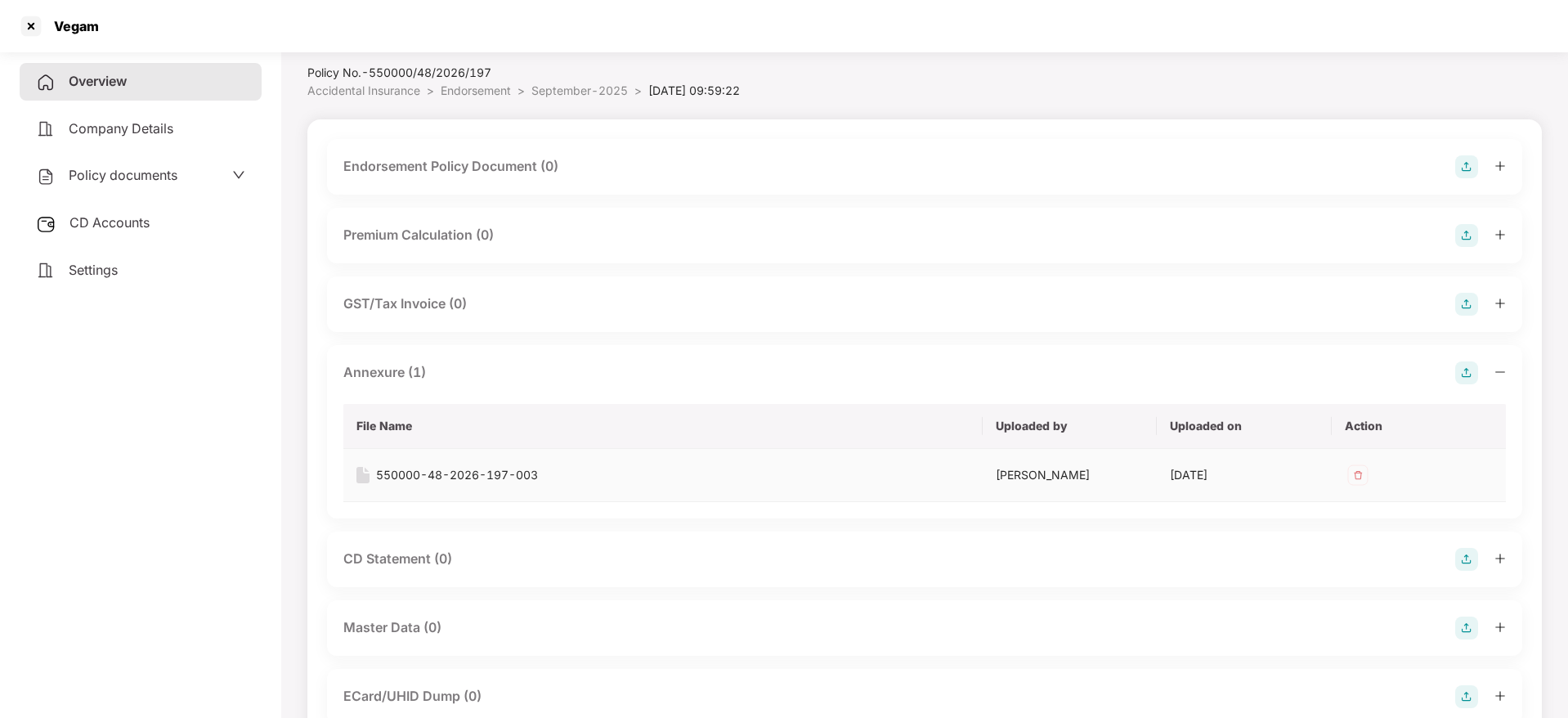
click at [1357, 477] on img at bounding box center [1358, 475] width 26 height 26
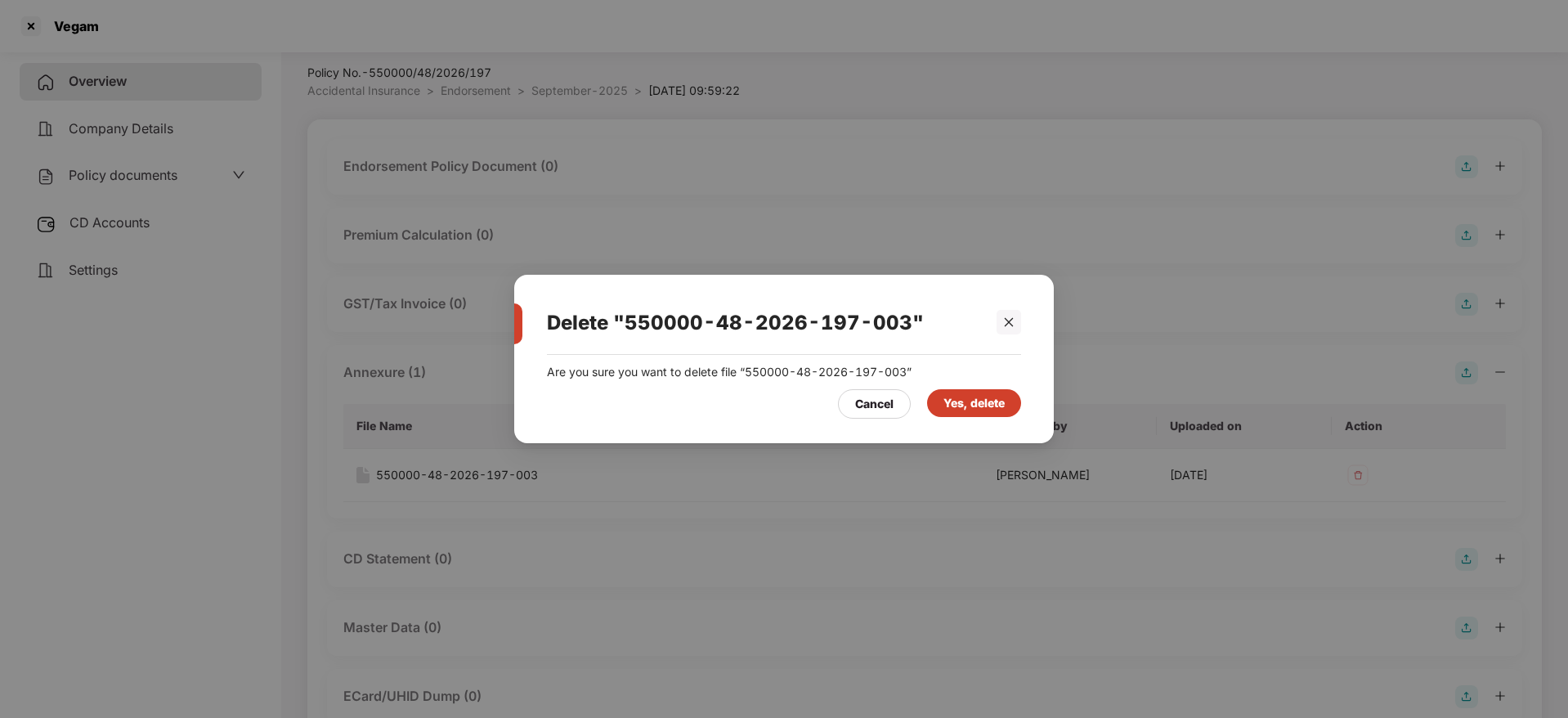
click at [969, 408] on div "Yes, delete" at bounding box center [974, 403] width 62 height 18
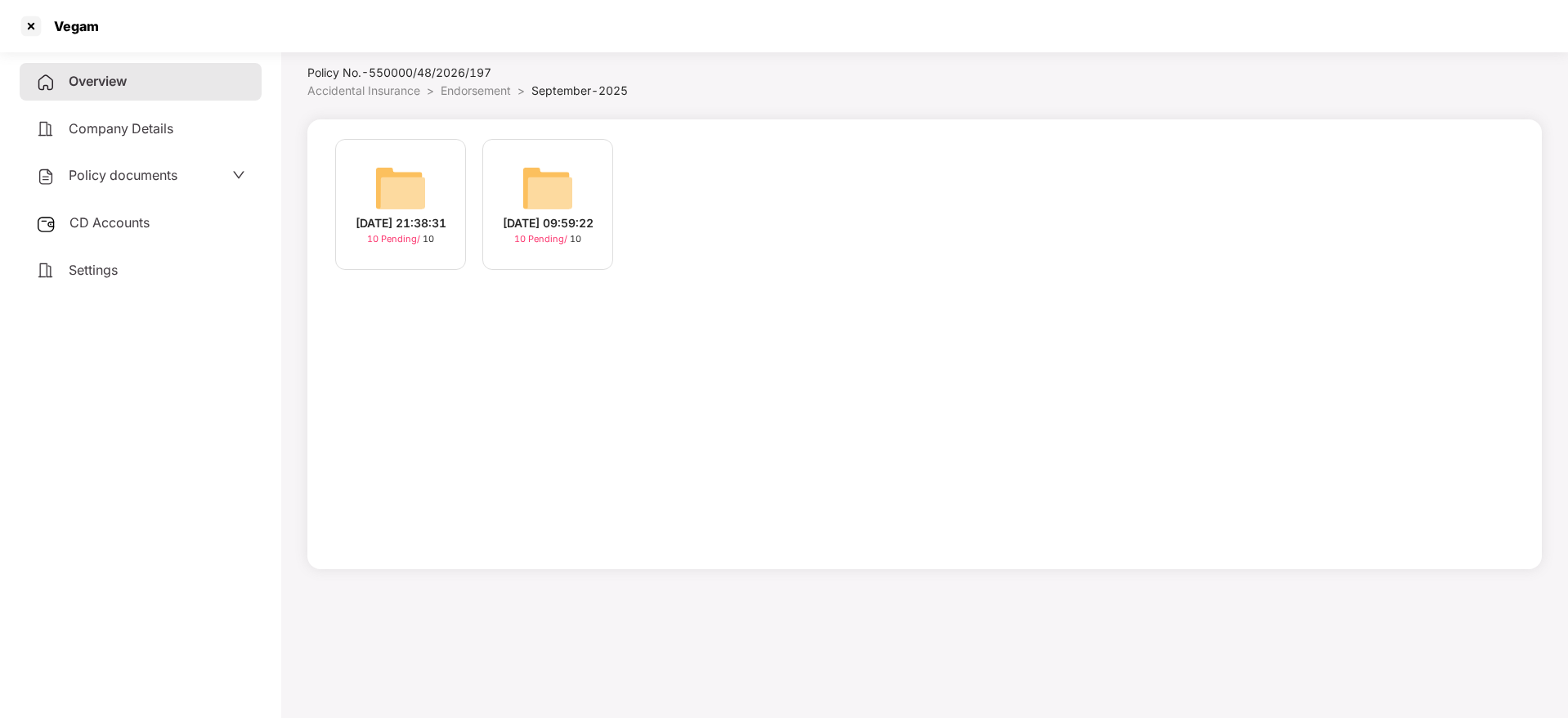
click at [124, 77] on span "Overview" at bounding box center [97, 80] width 58 height 16
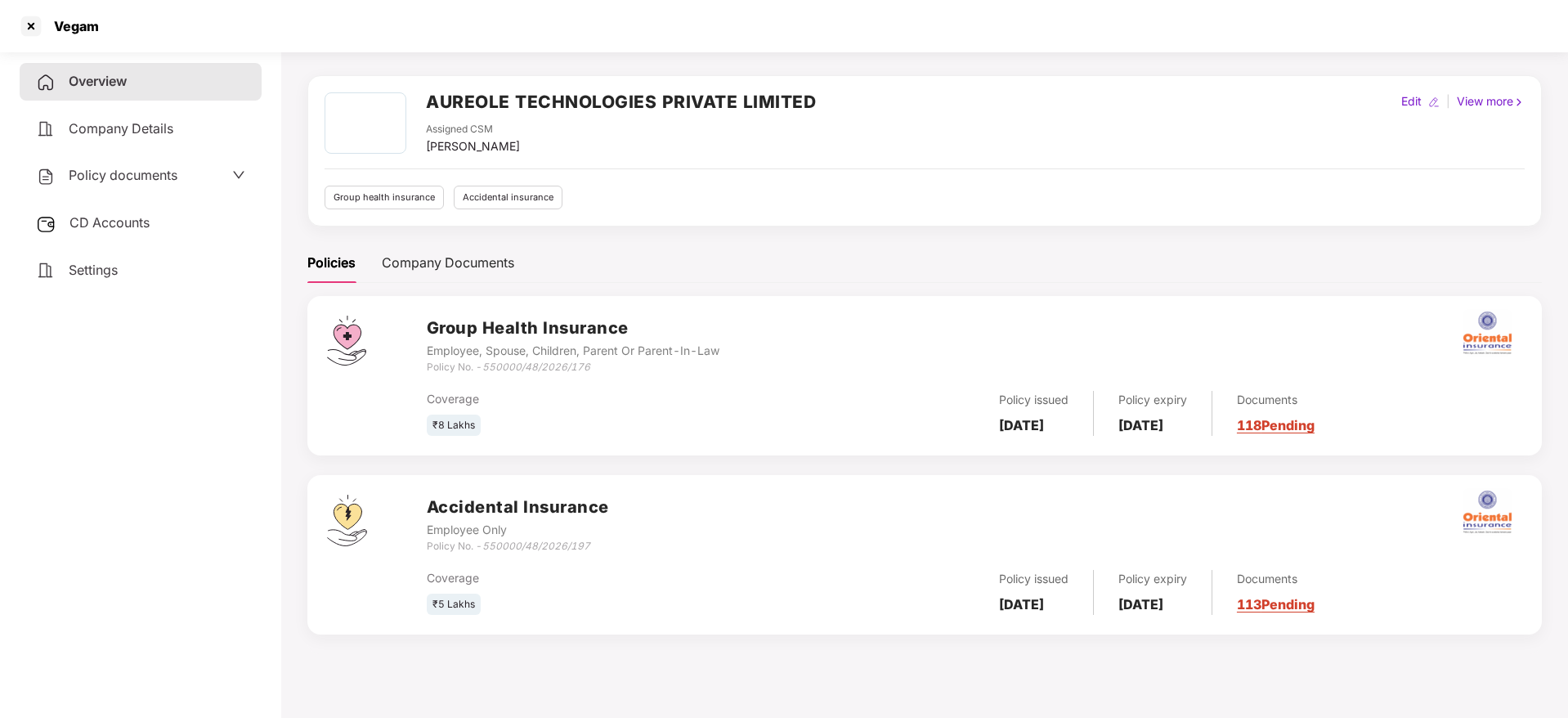
click at [1293, 604] on link "113 Pending" at bounding box center [1276, 604] width 78 height 16
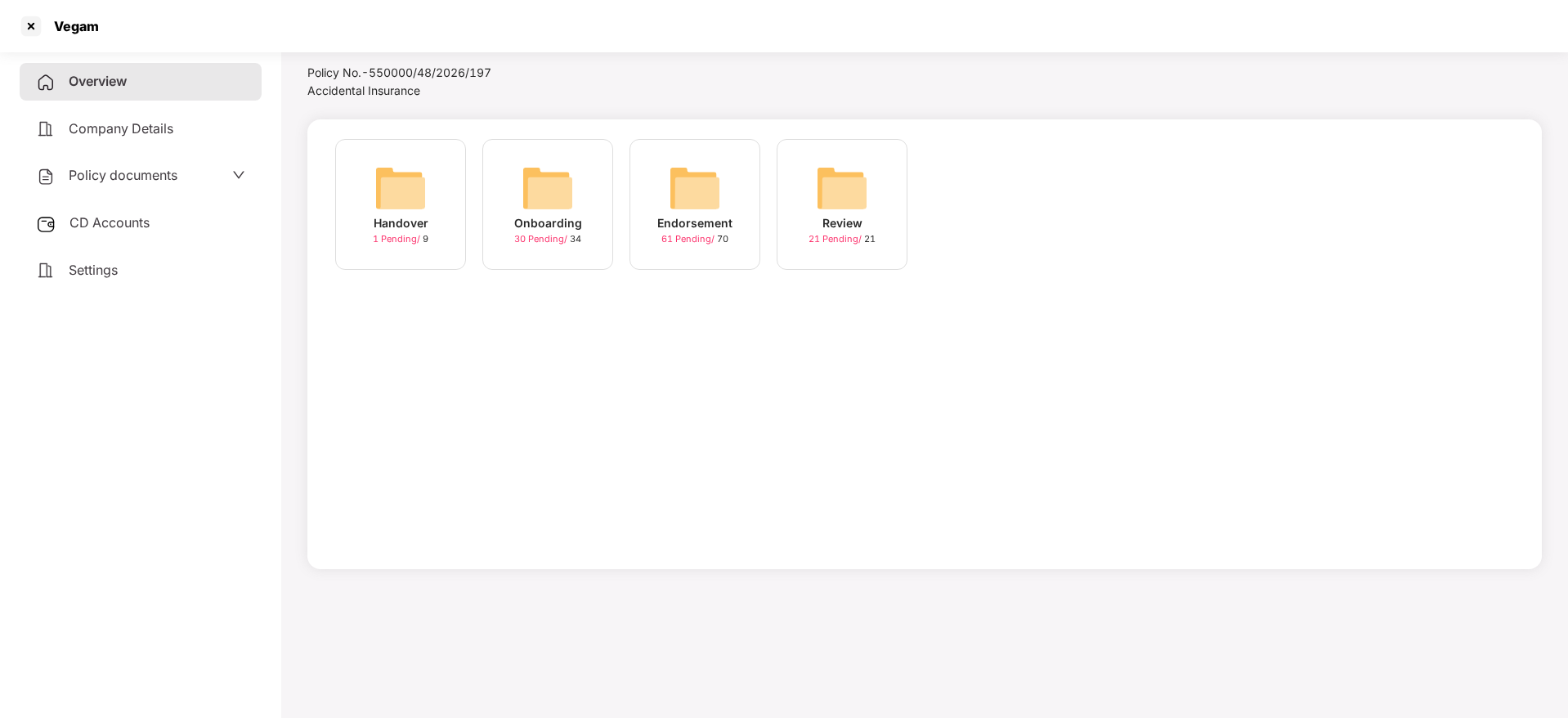
click at [693, 215] on div "Endorsement" at bounding box center [695, 223] width 75 height 18
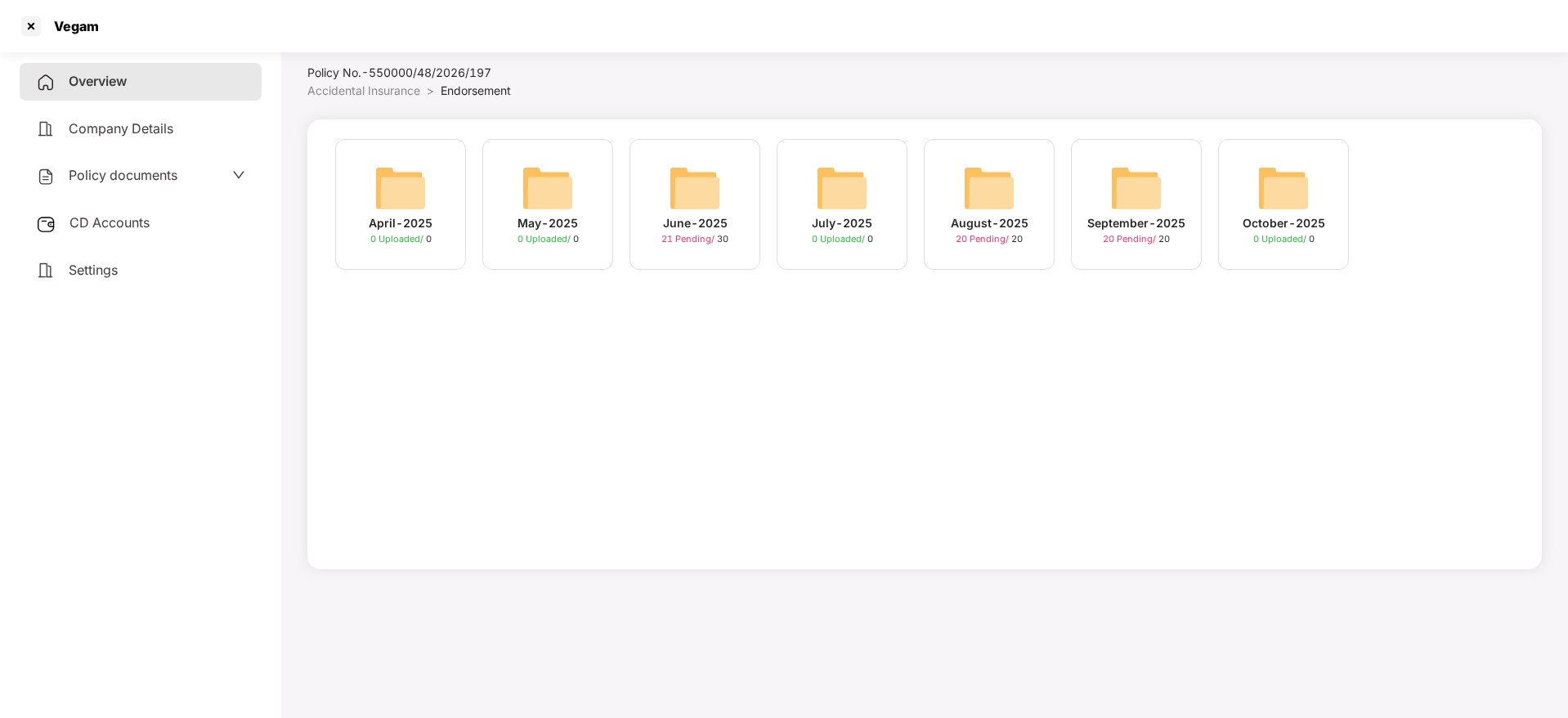
click at [962, 181] on div "August-2025 20 Pending / 20" at bounding box center [989, 204] width 131 height 131
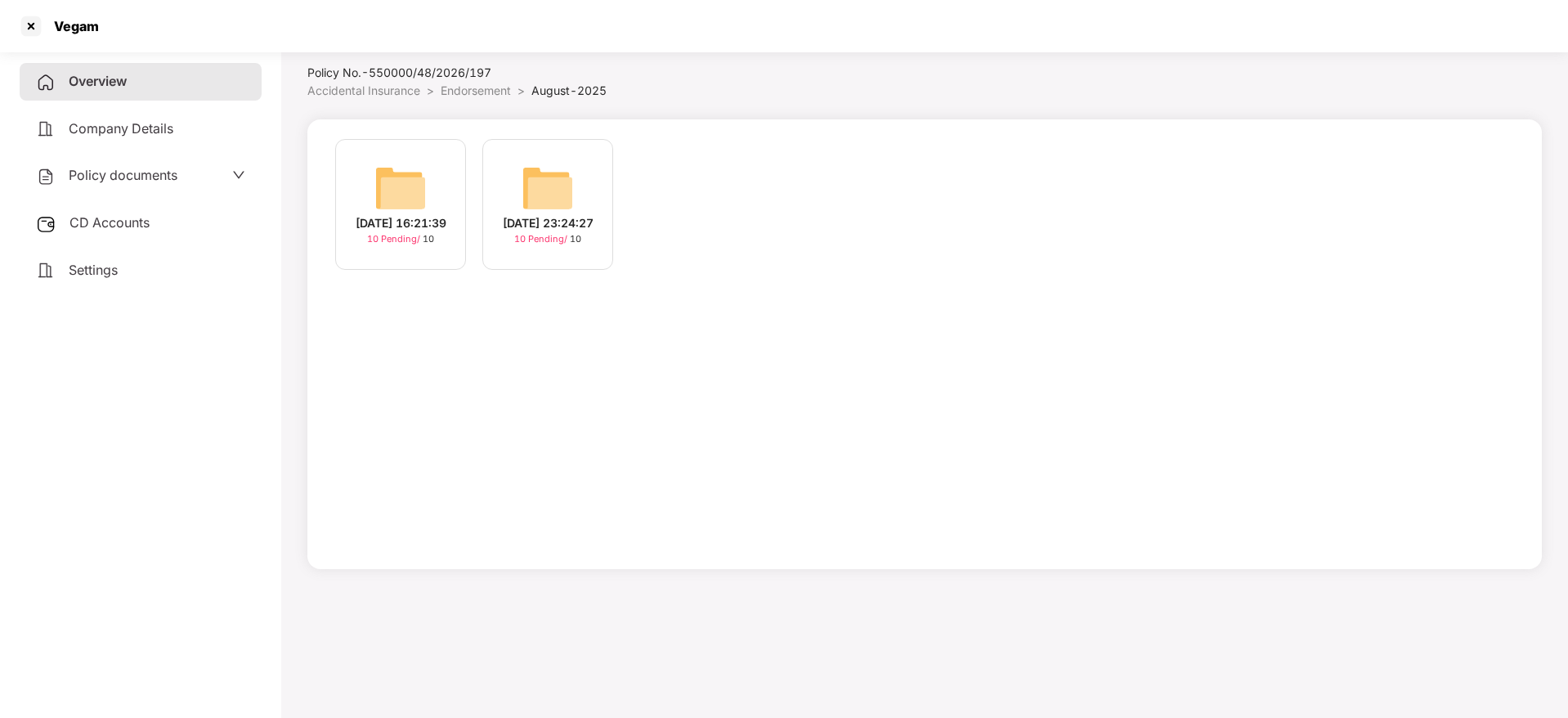
click at [410, 215] on div "[DATE] 16:21:39" at bounding box center [401, 223] width 91 height 18
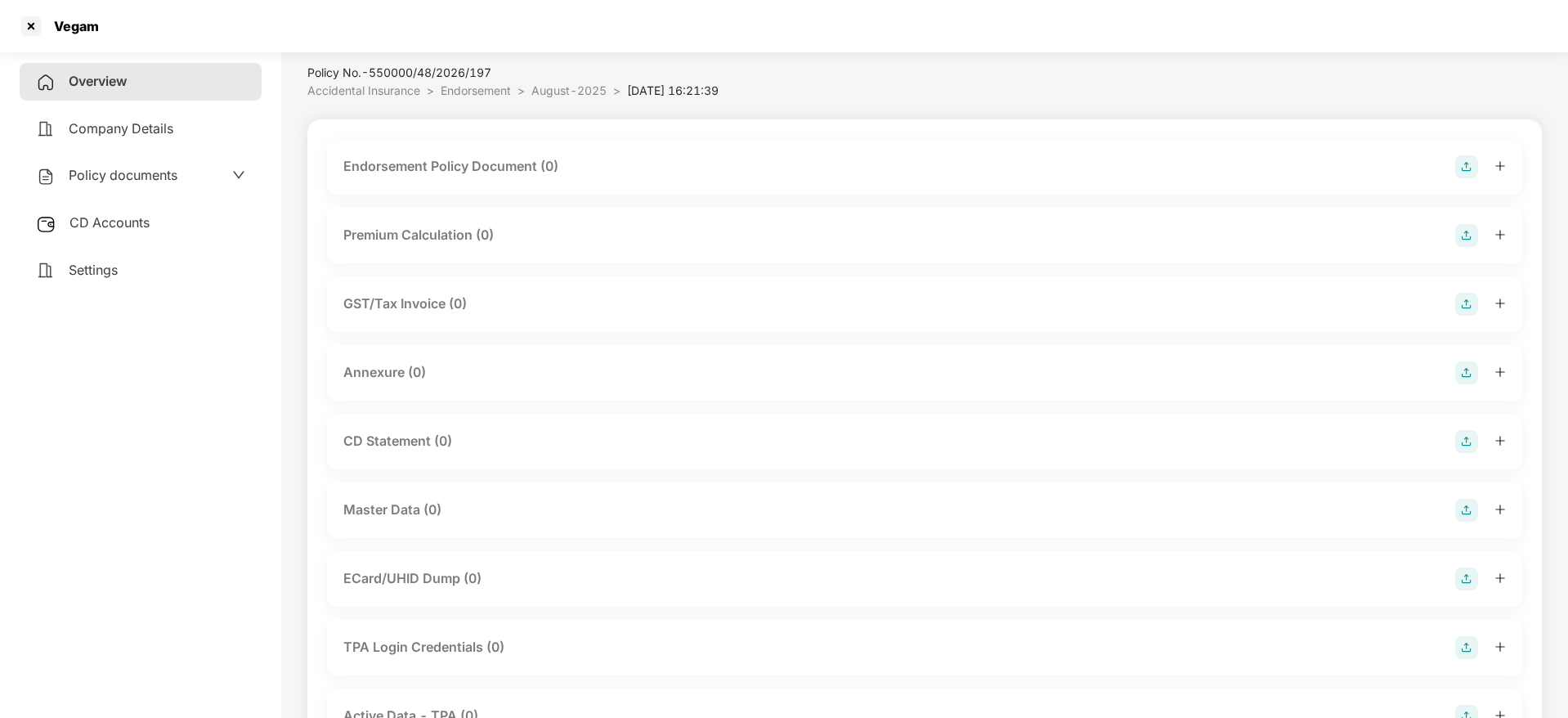
click at [1463, 171] on img at bounding box center [1466, 167] width 23 height 23
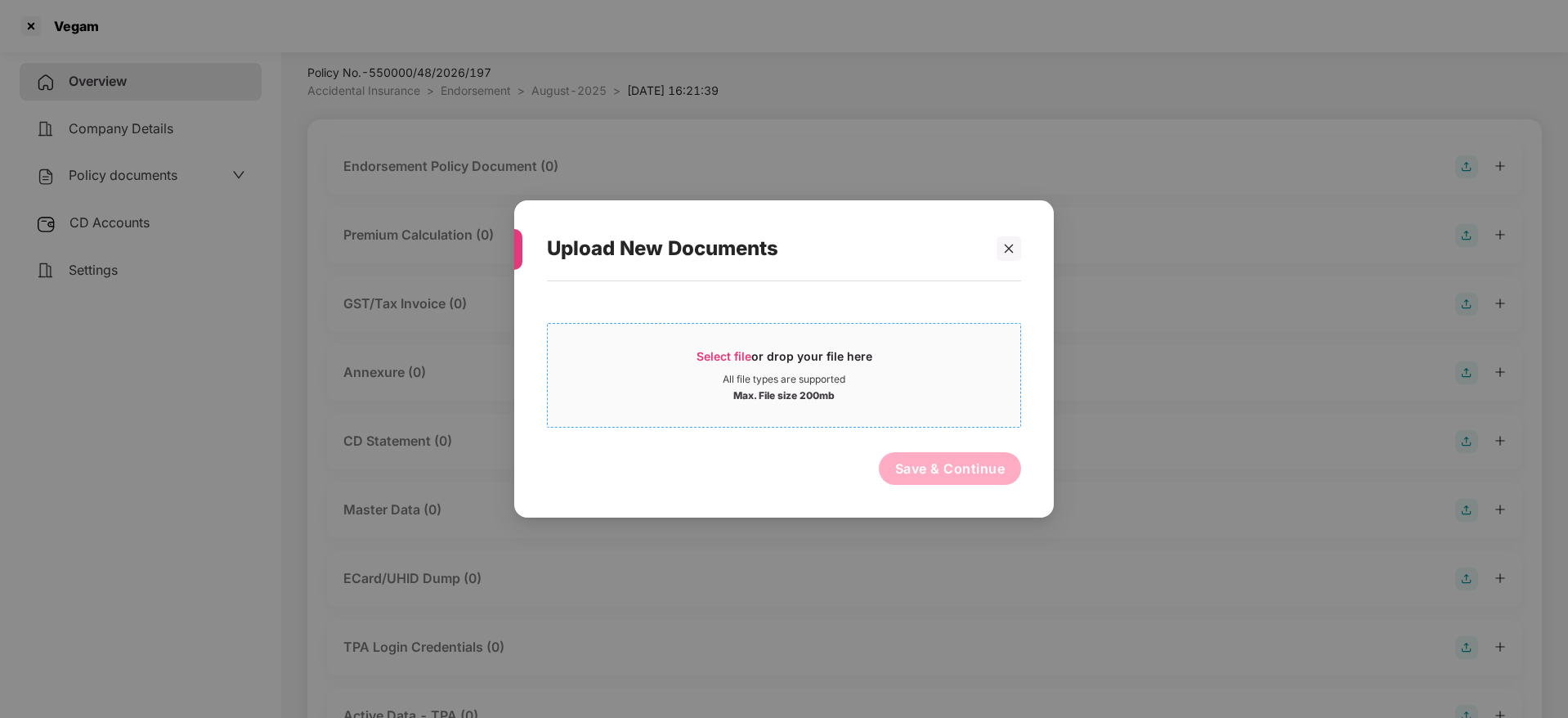
click at [747, 359] on span "Select file" at bounding box center [724, 356] width 55 height 14
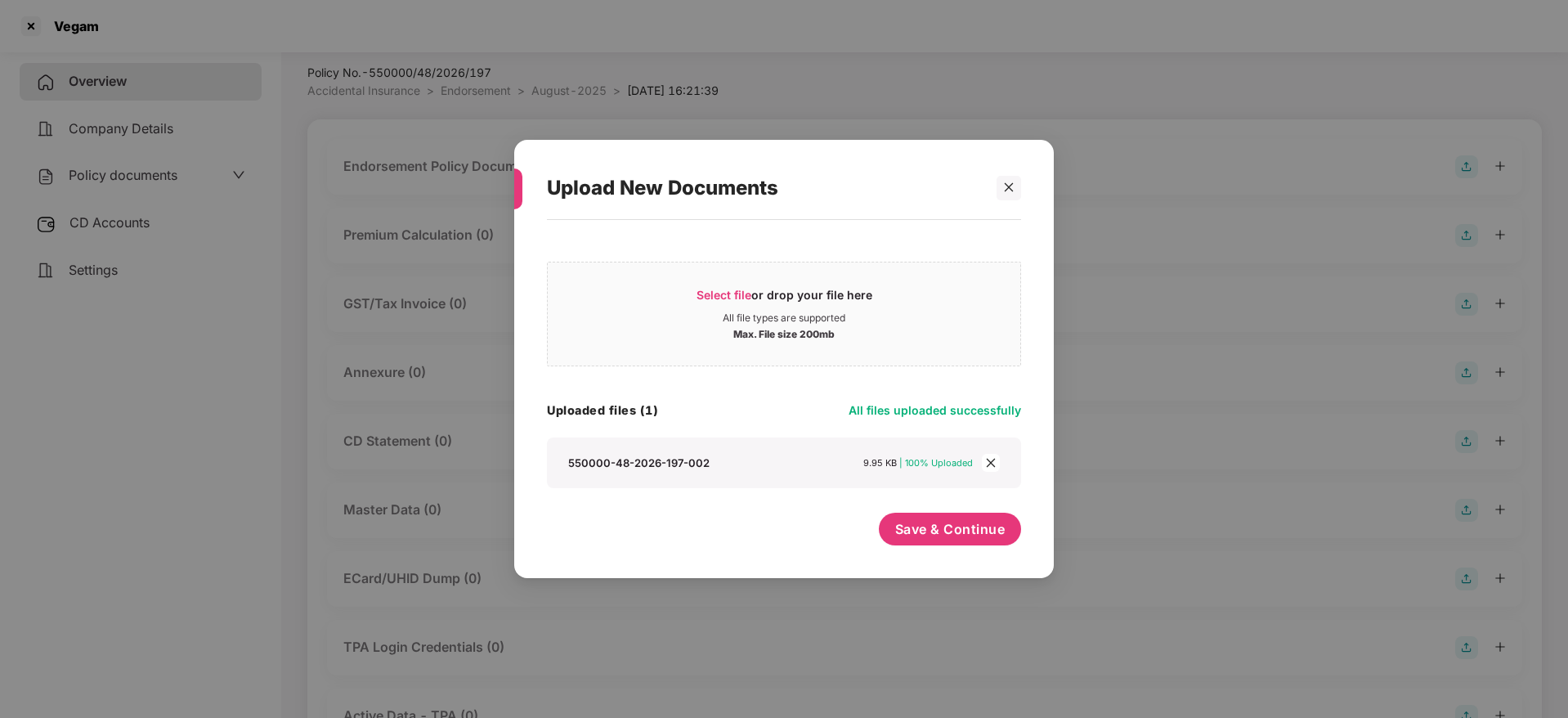
click at [989, 462] on icon "close" at bounding box center [990, 462] width 11 height 11
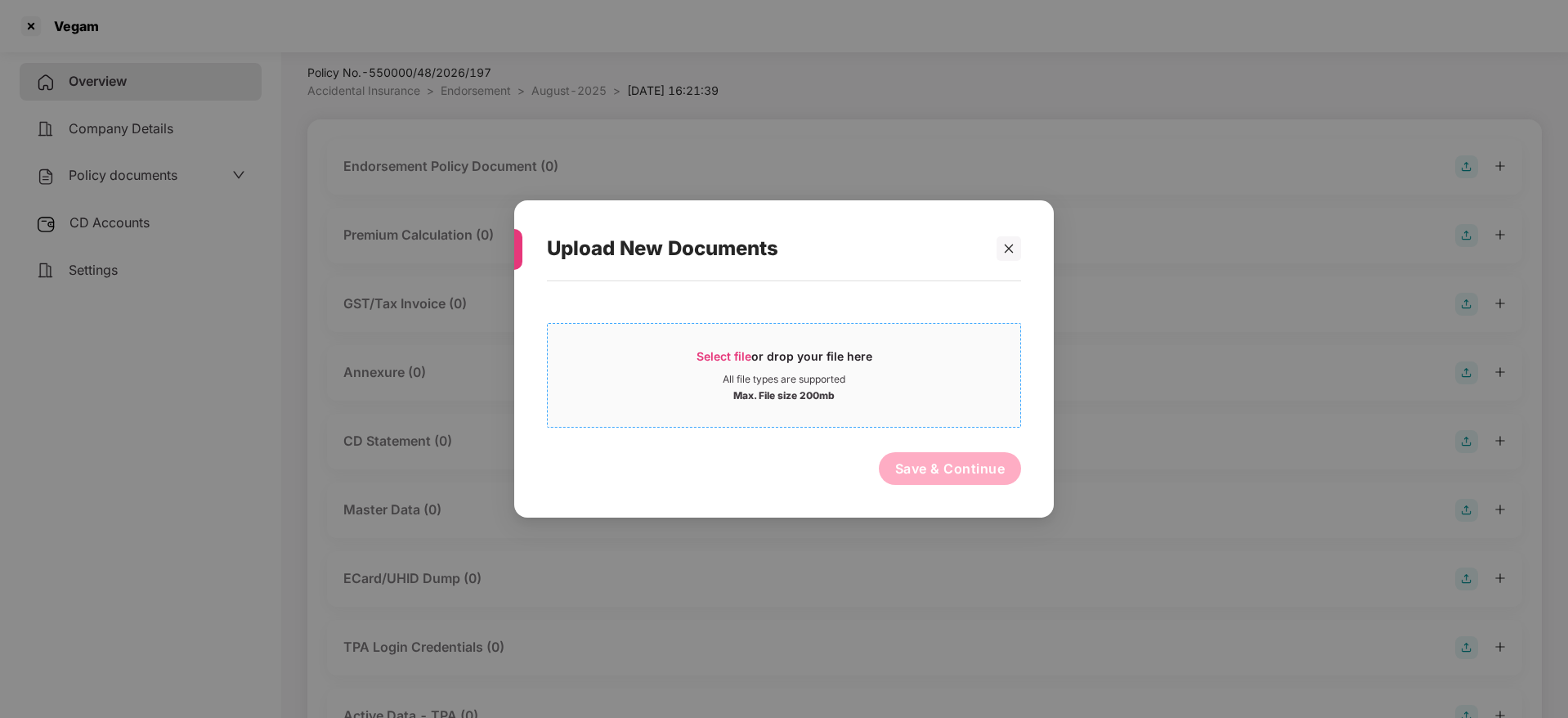
click at [749, 356] on span "Select file" at bounding box center [724, 356] width 55 height 14
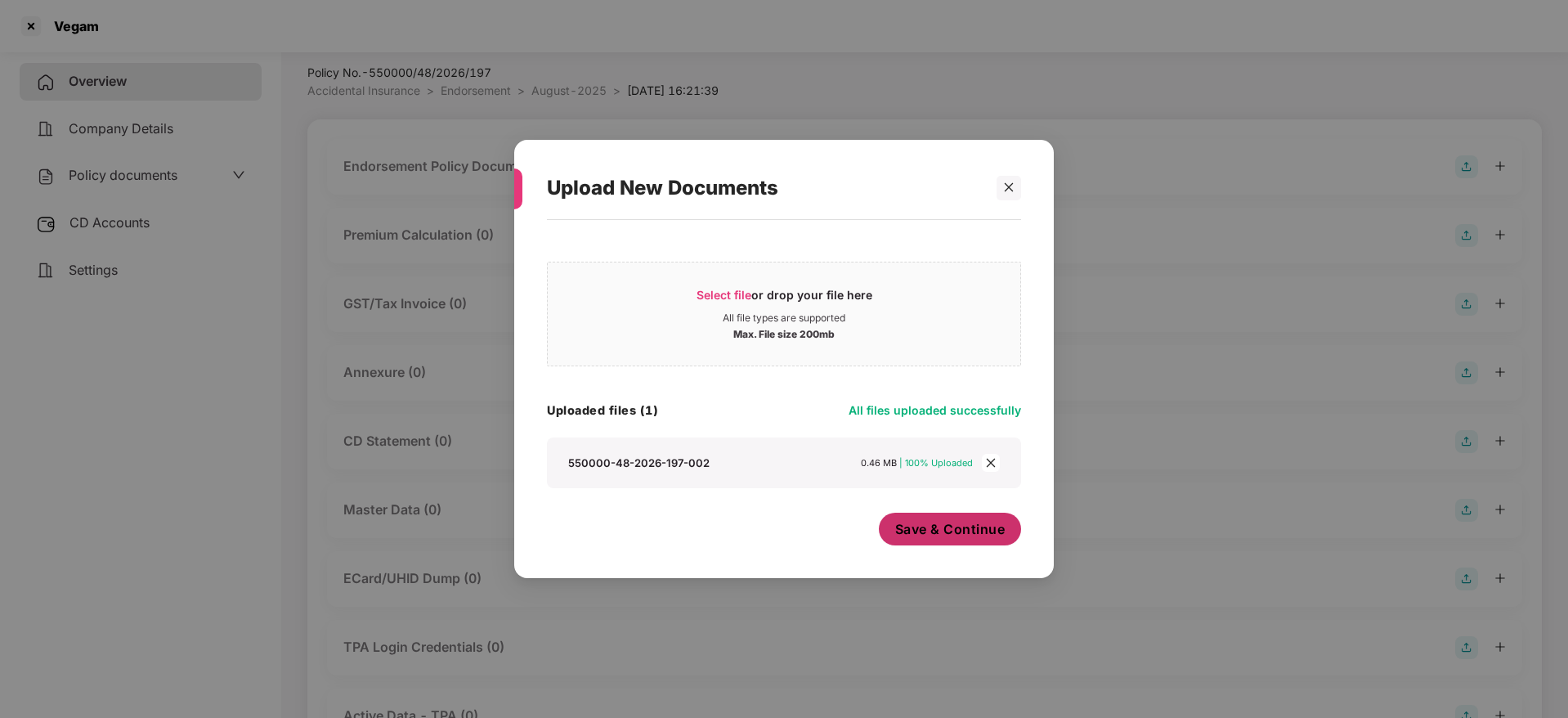
click at [937, 537] on span "Save & Continue" at bounding box center [950, 529] width 110 height 18
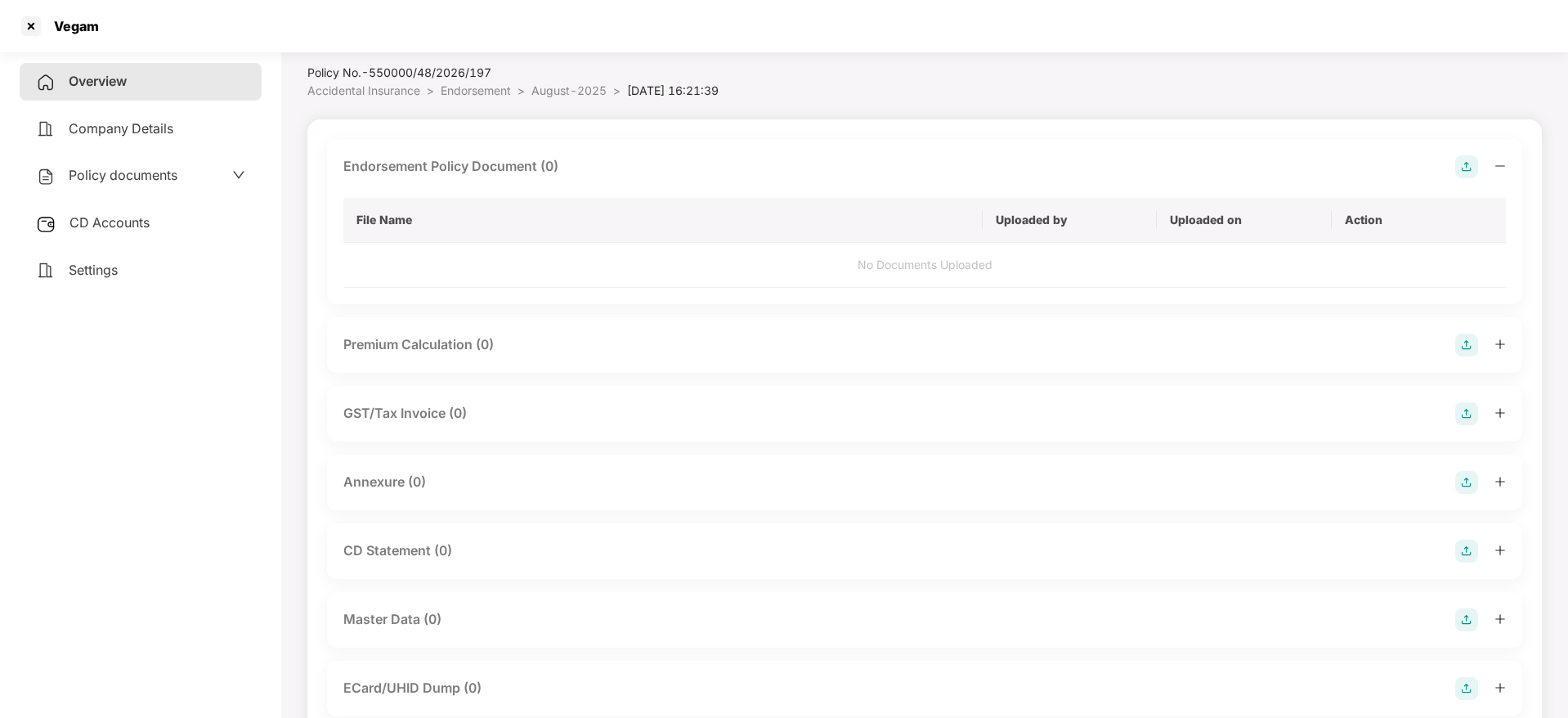
click at [1498, 164] on icon "minus" at bounding box center [1500, 166] width 11 height 11
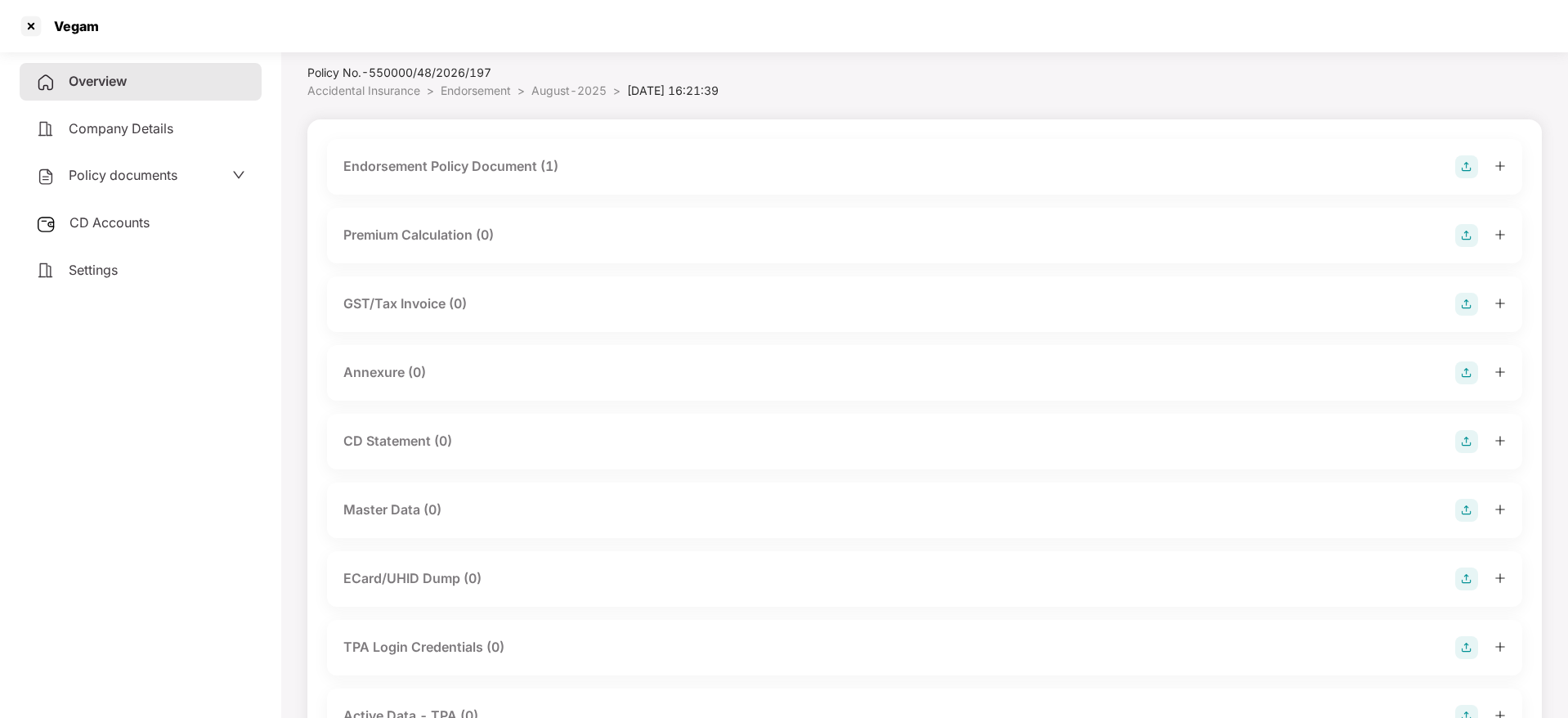
click at [1475, 374] on img at bounding box center [1466, 373] width 23 height 23
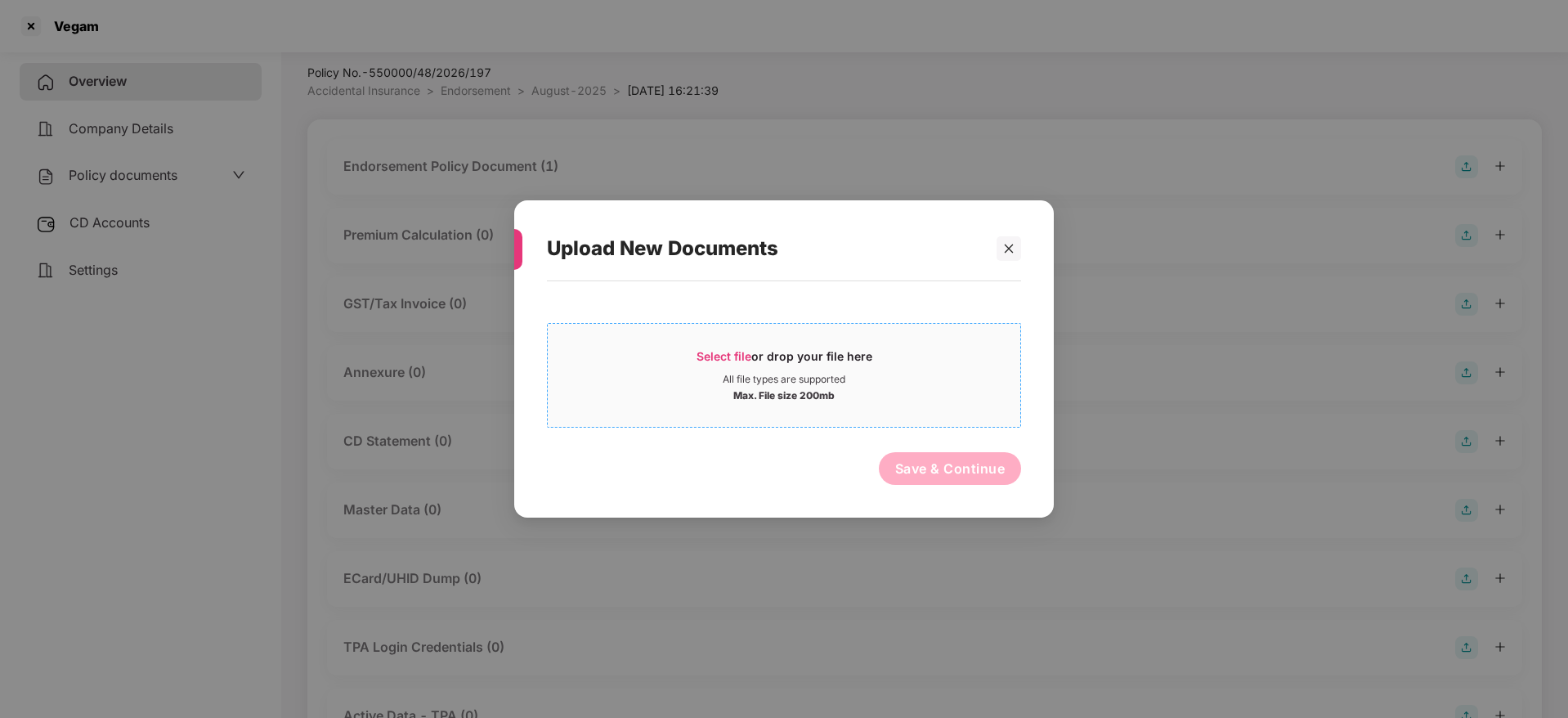
click at [752, 350] on div "Select file or drop your file here" at bounding box center [784, 361] width 176 height 25
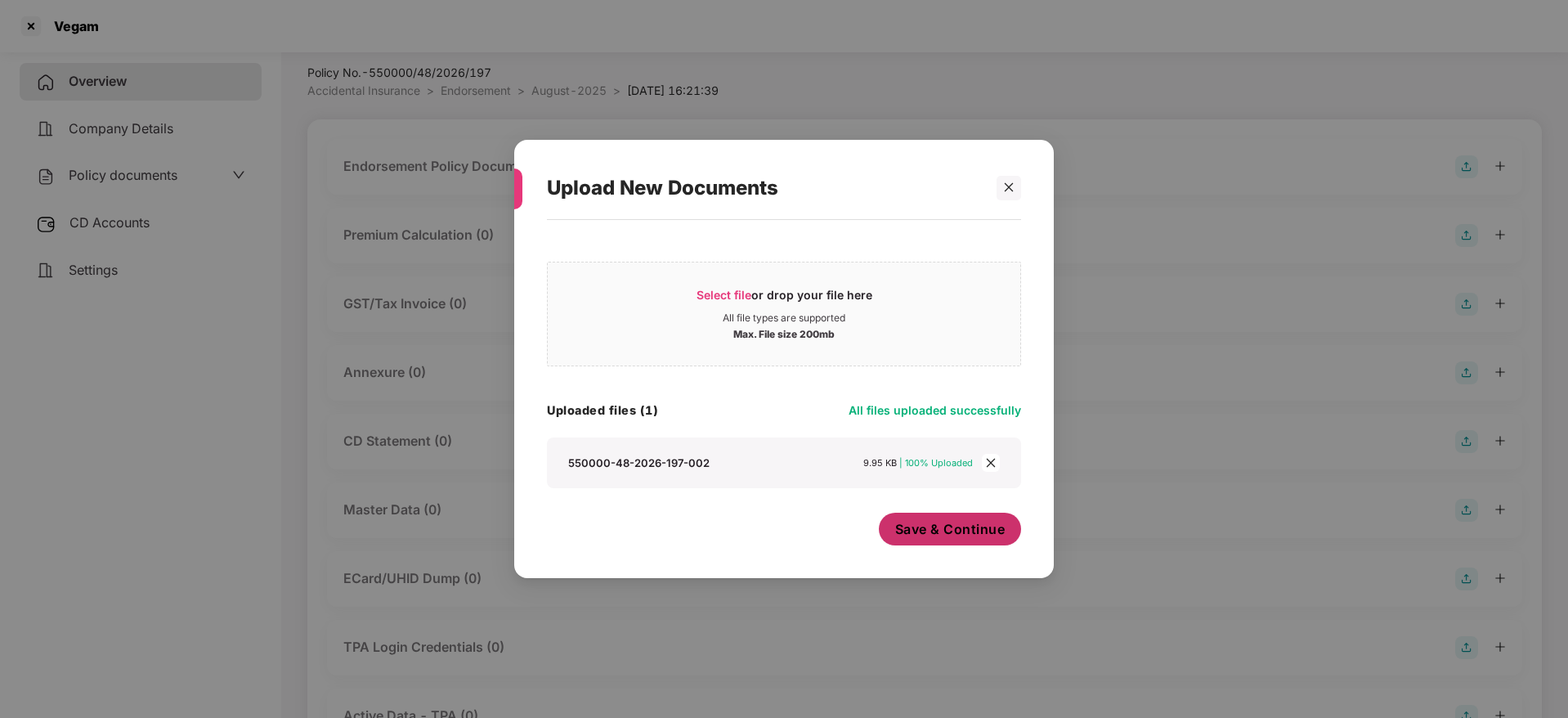
click at [956, 538] on span "Save & Continue" at bounding box center [950, 529] width 110 height 18
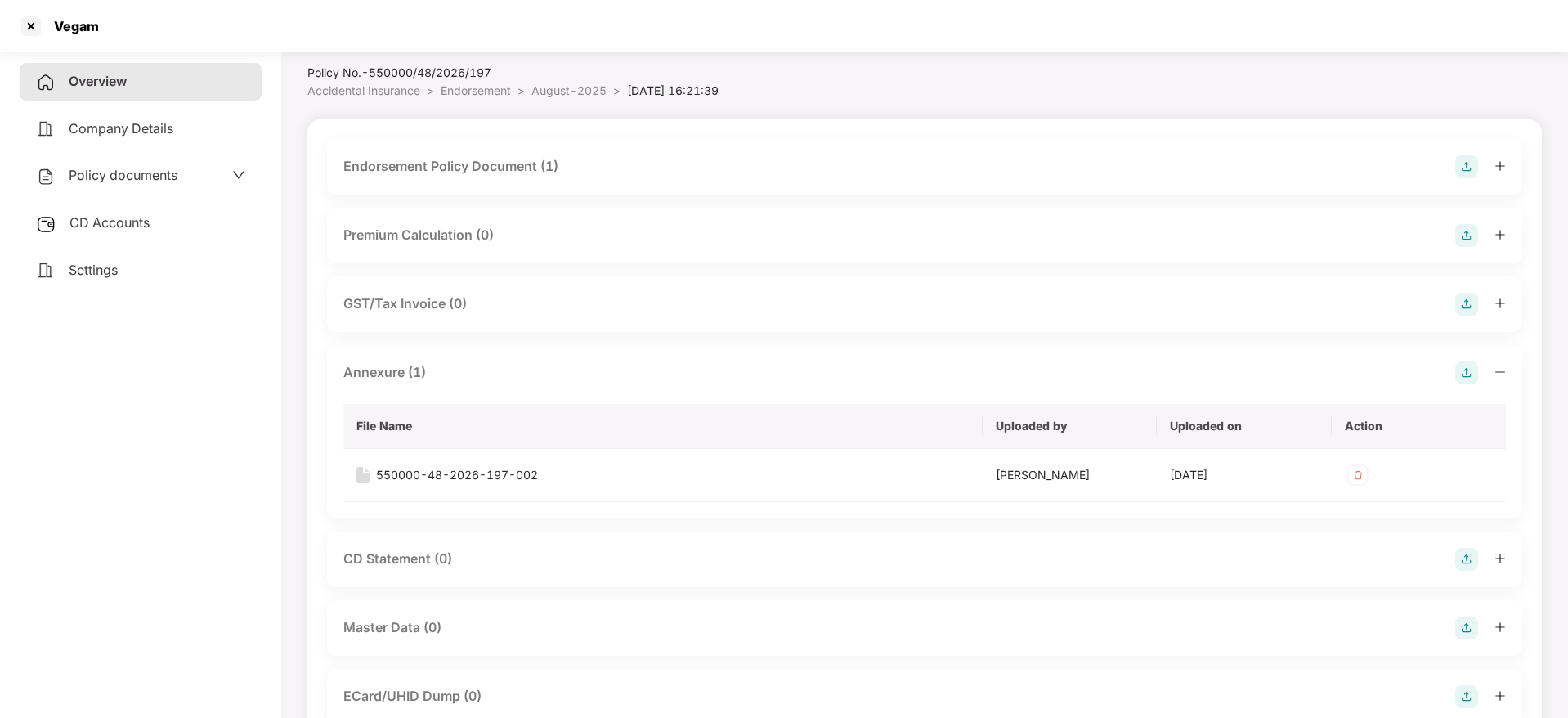
click at [1496, 368] on icon "minus" at bounding box center [1500, 372] width 11 height 11
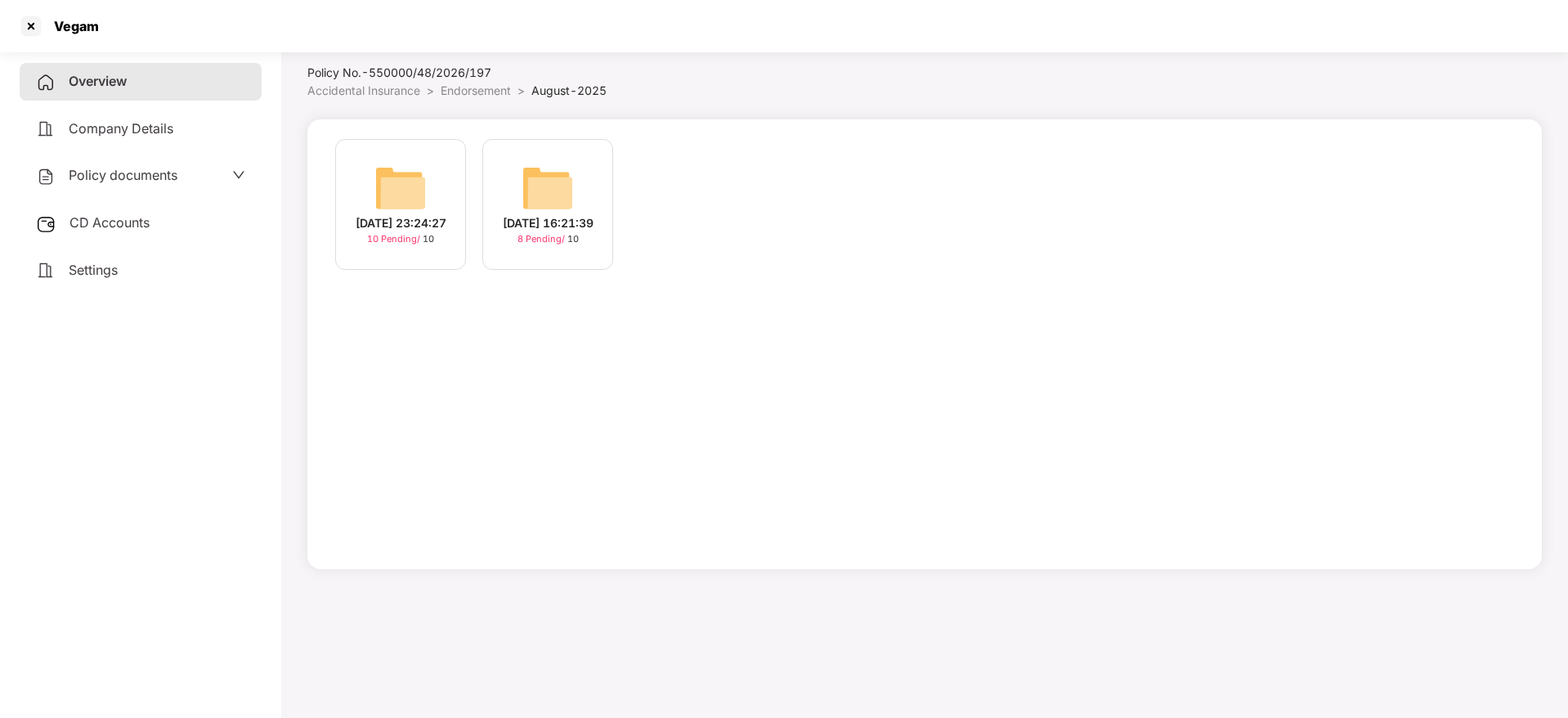
click at [407, 215] on div "[DATE] 23:24:27" at bounding box center [401, 223] width 91 height 18
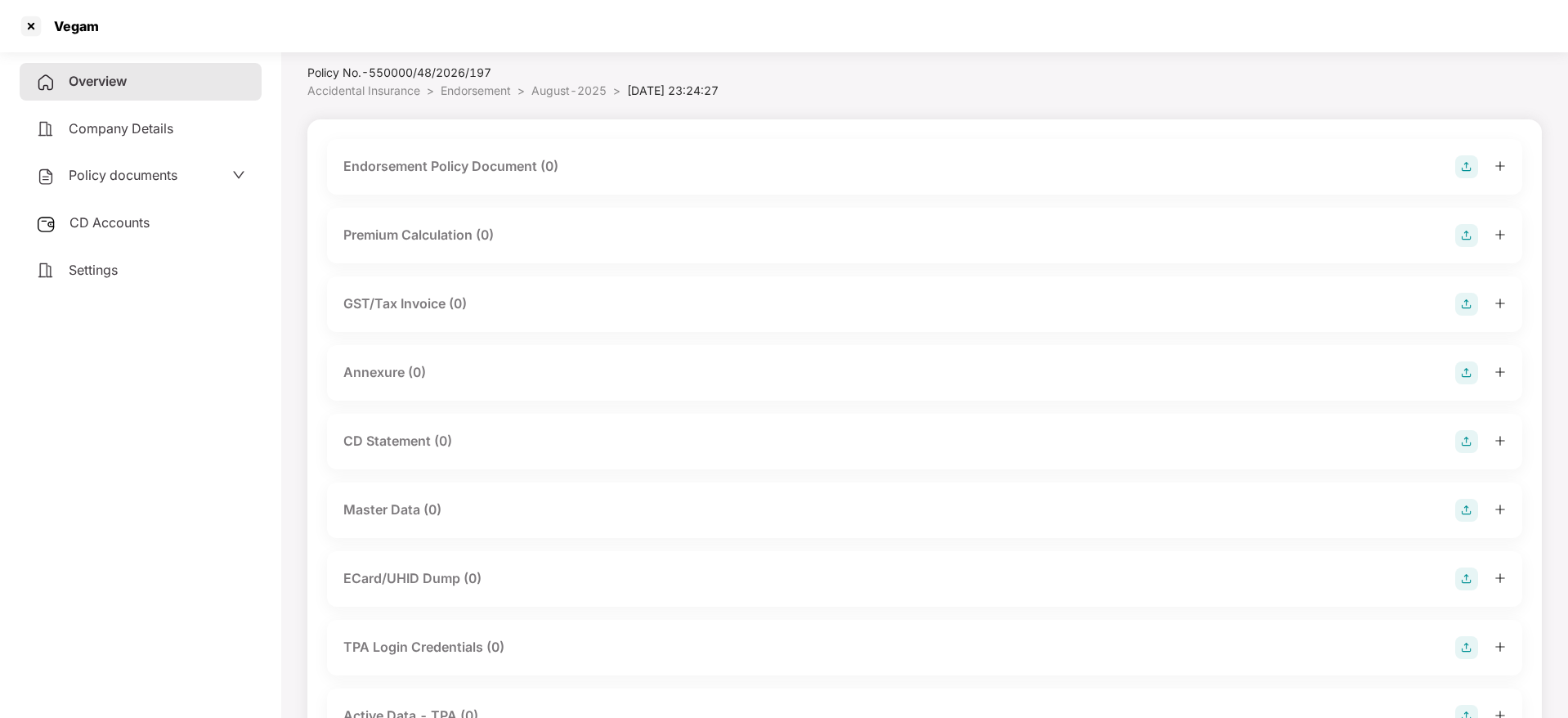
click at [1468, 168] on img at bounding box center [1466, 167] width 23 height 23
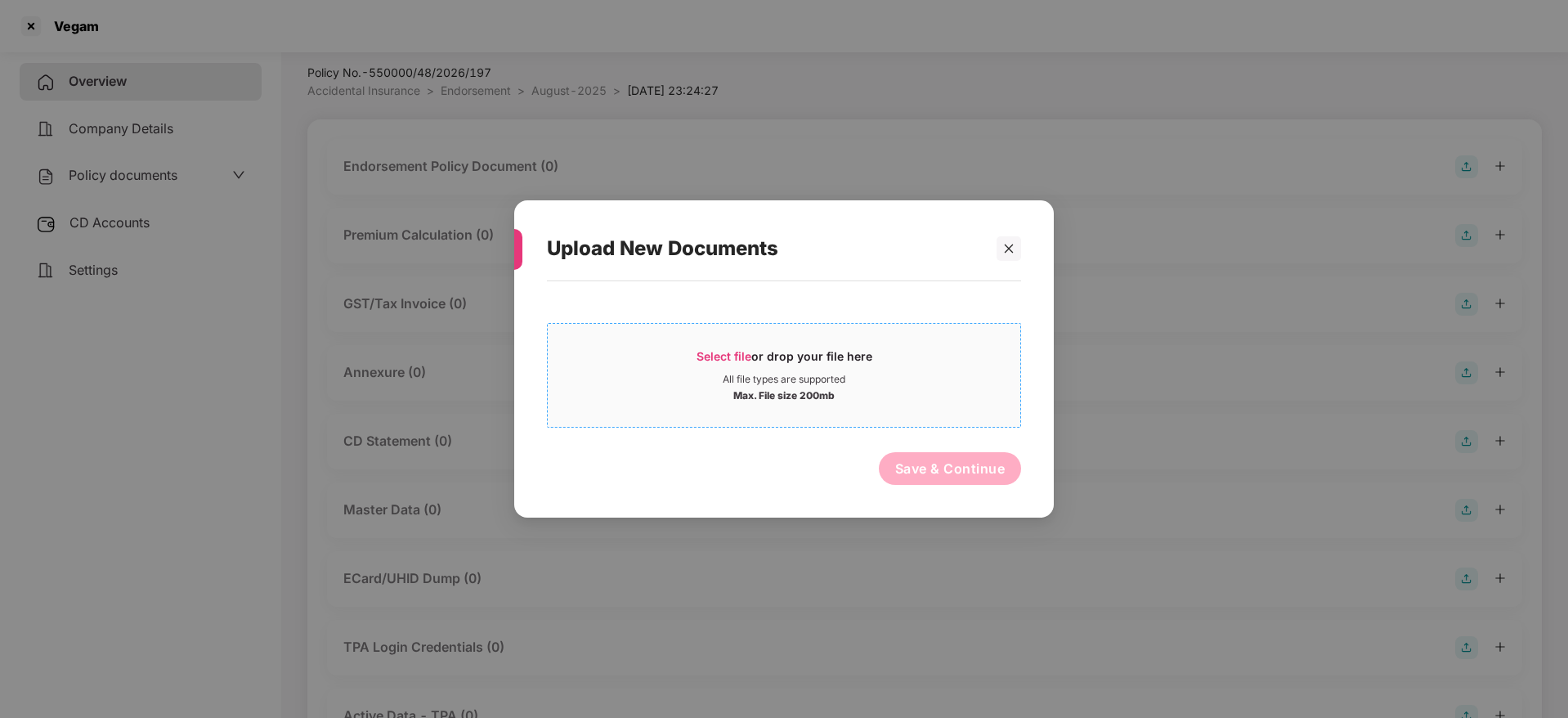
click at [766, 337] on span "Select file or drop your file here All file types are supported Max. File size …" at bounding box center [784, 375] width 473 height 79
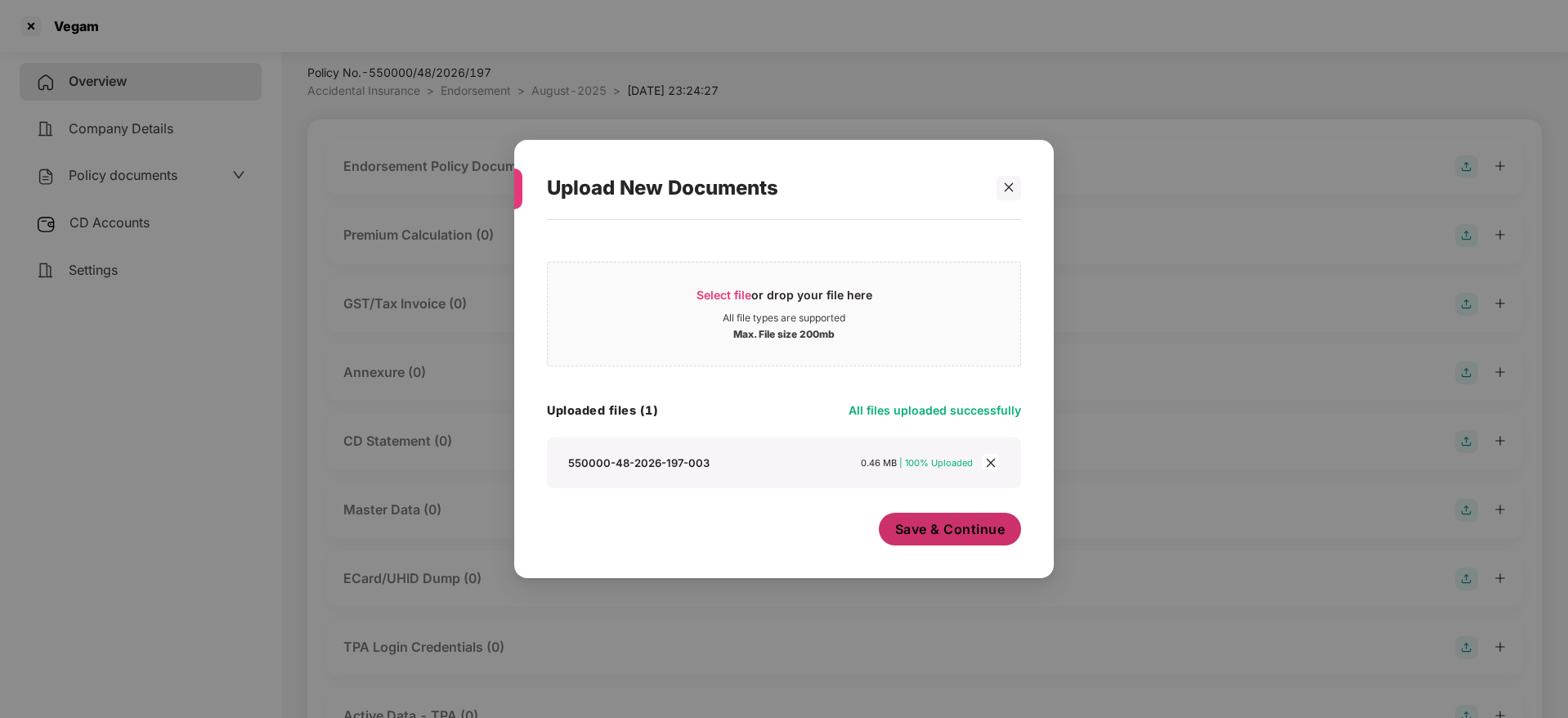
click at [947, 523] on span "Save & Continue" at bounding box center [950, 529] width 110 height 18
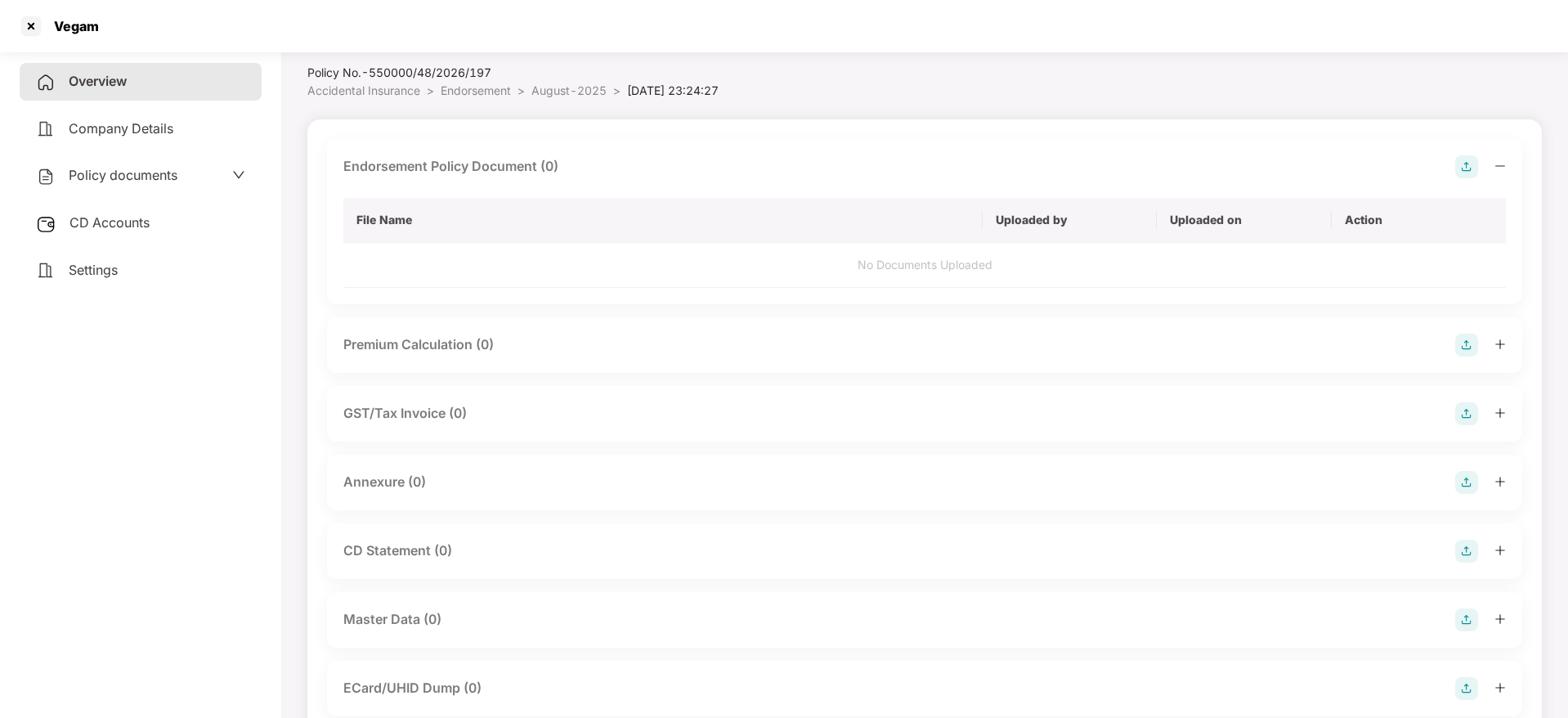
click at [1498, 168] on icon "minus" at bounding box center [1500, 166] width 11 height 11
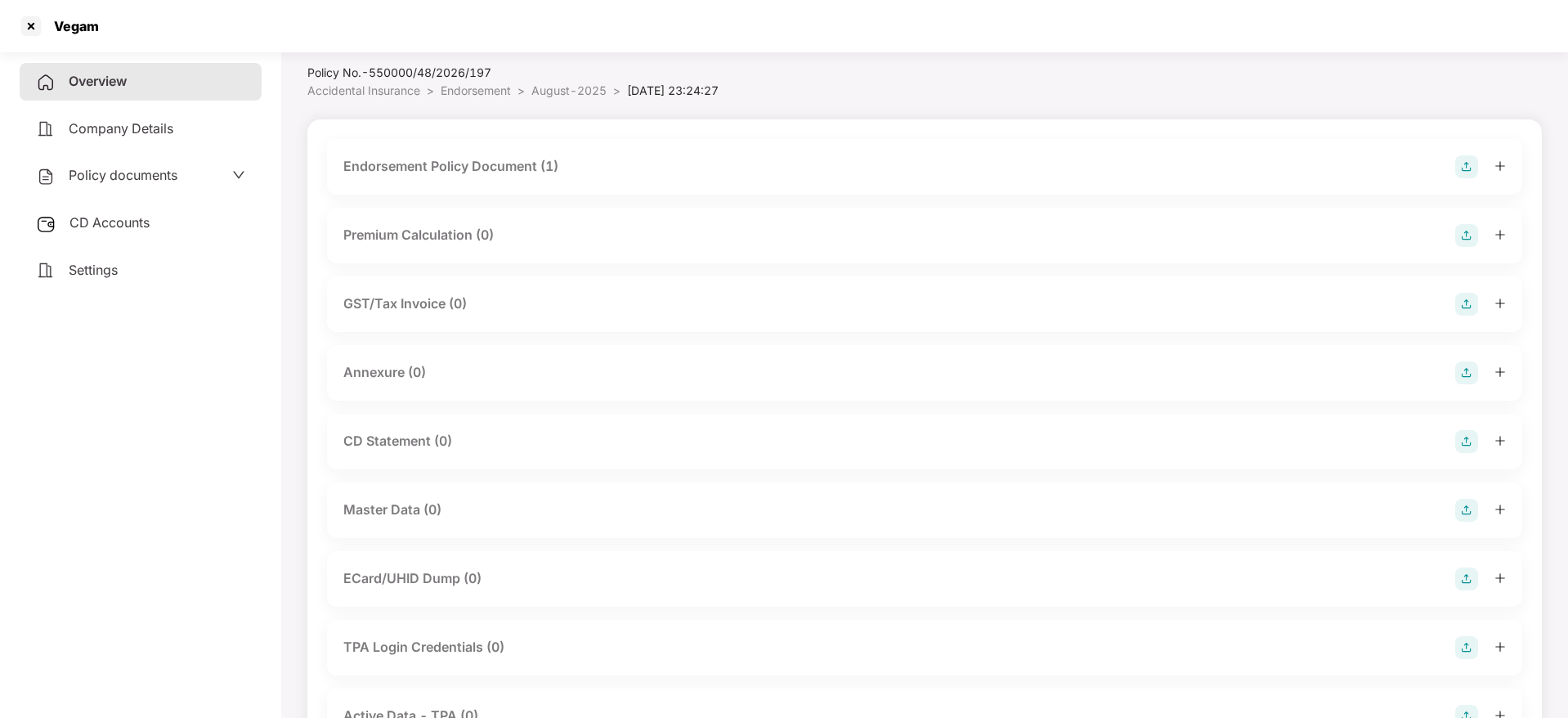
click at [1467, 371] on img at bounding box center [1466, 373] width 23 height 23
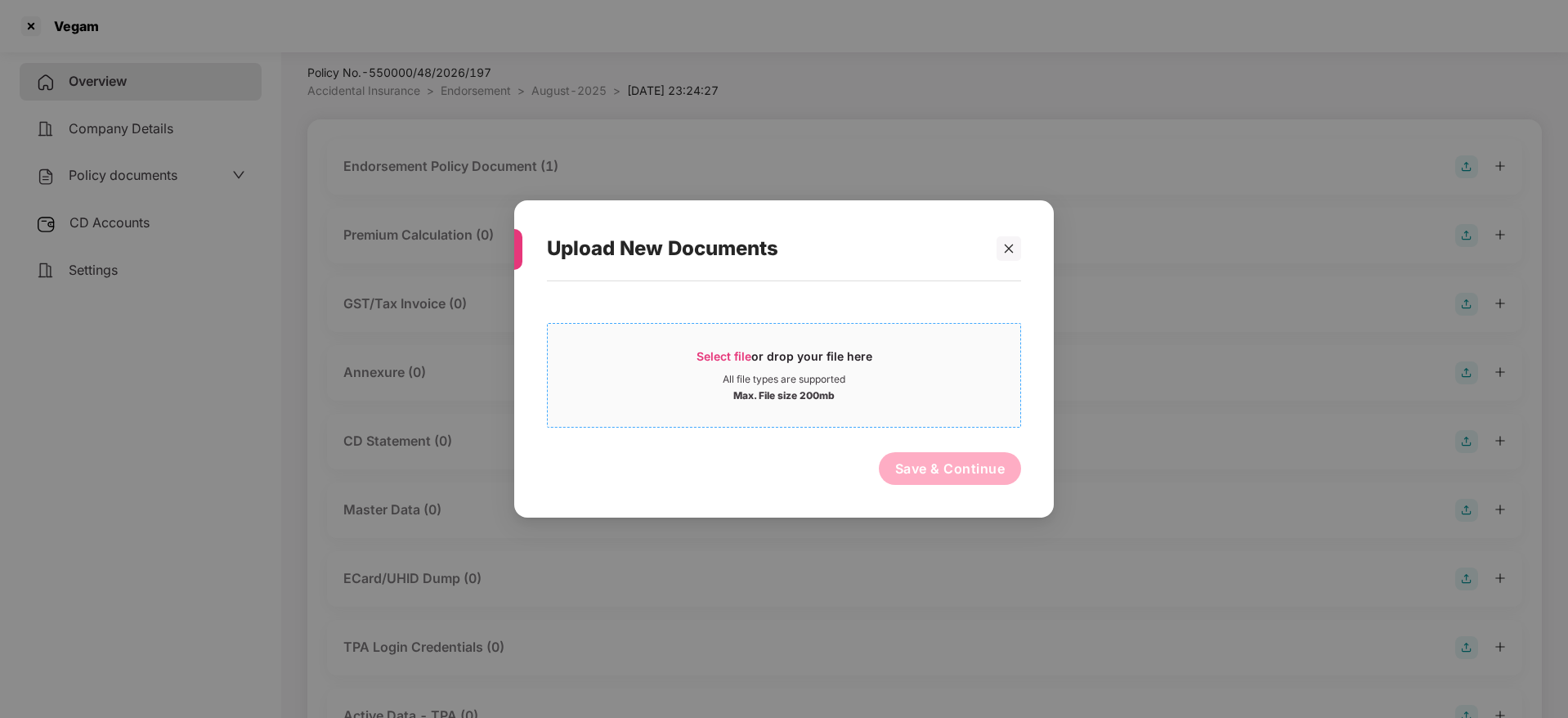
click at [725, 346] on span "Select file or drop your file here All file types are supported Max. File size …" at bounding box center [784, 375] width 473 height 79
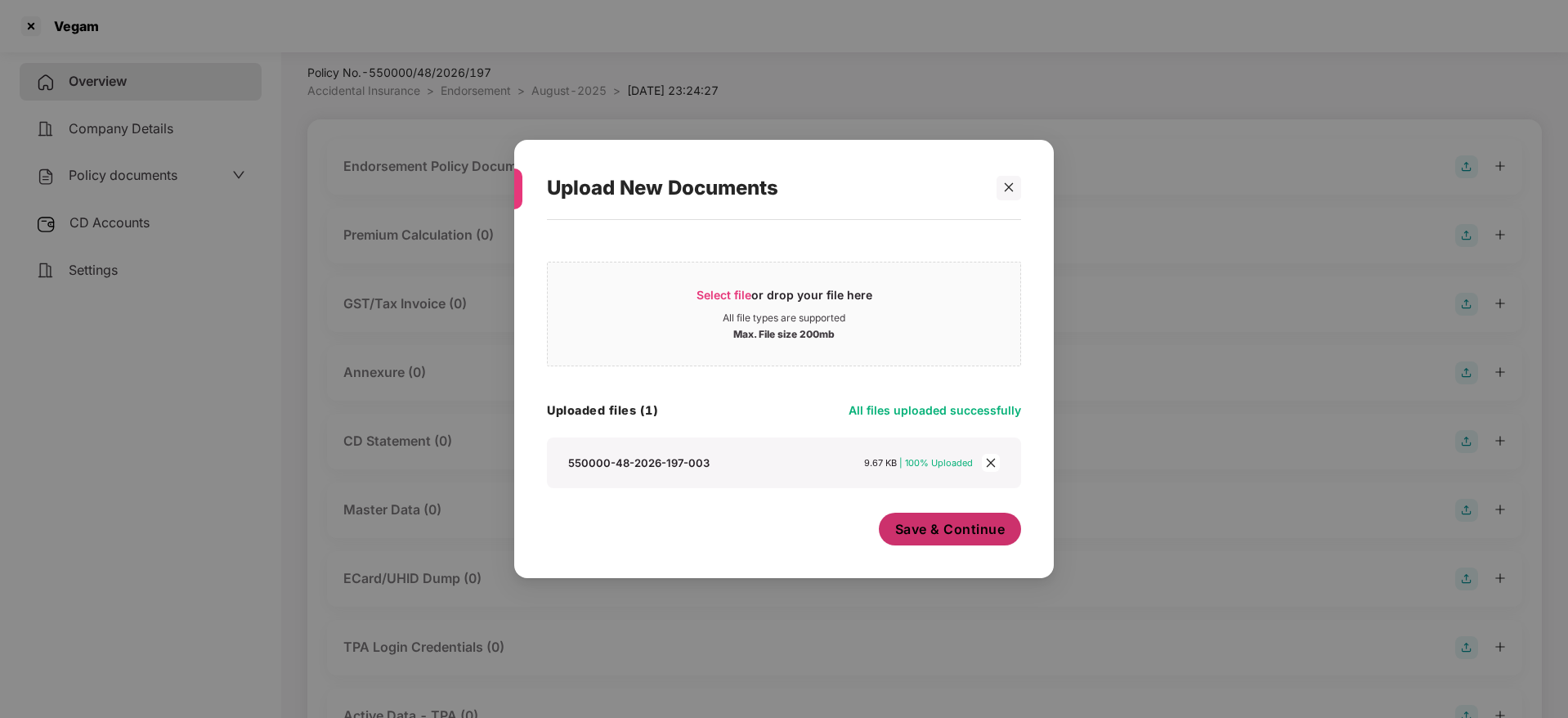
click at [935, 539] on button "Save & Continue" at bounding box center [950, 529] width 143 height 32
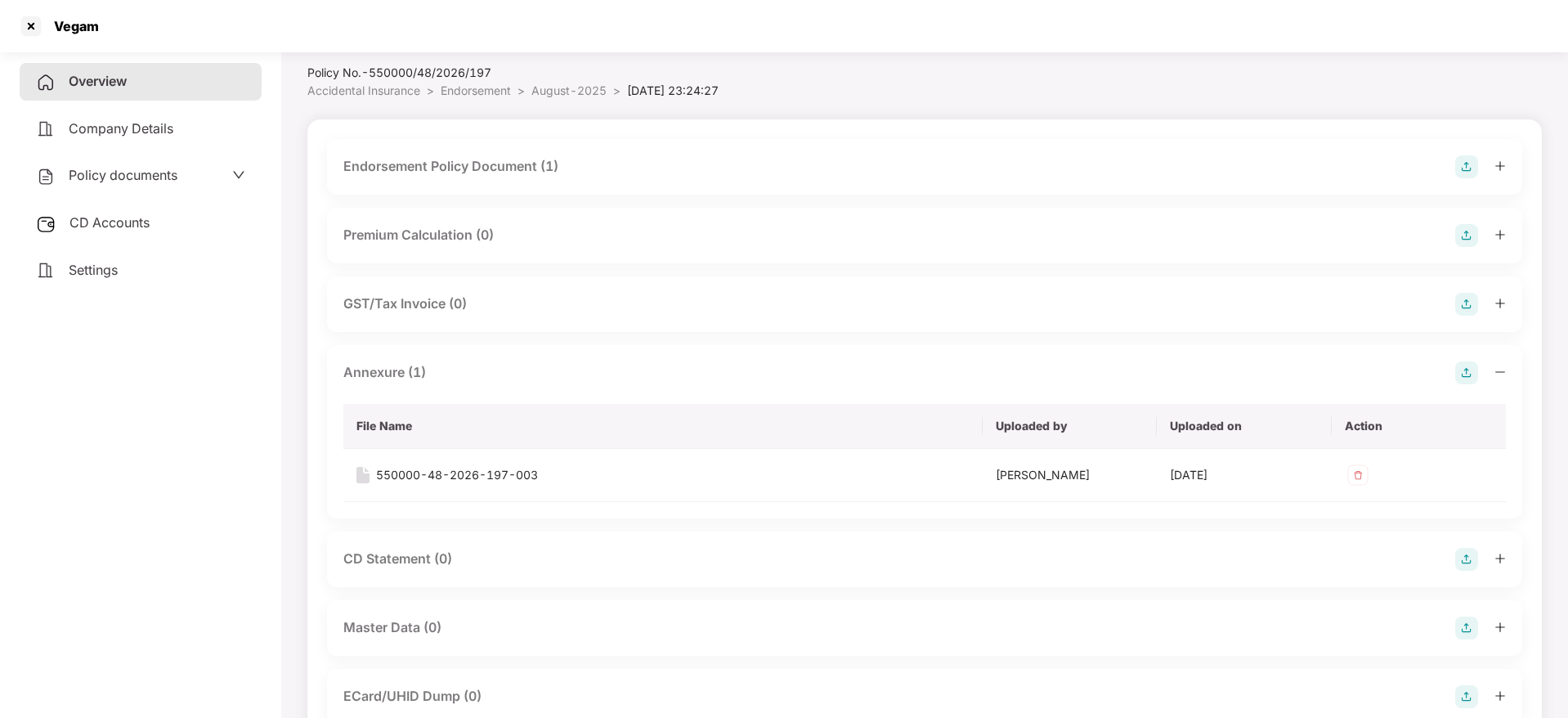
click at [1501, 371] on icon "minus" at bounding box center [1500, 371] width 9 height 1
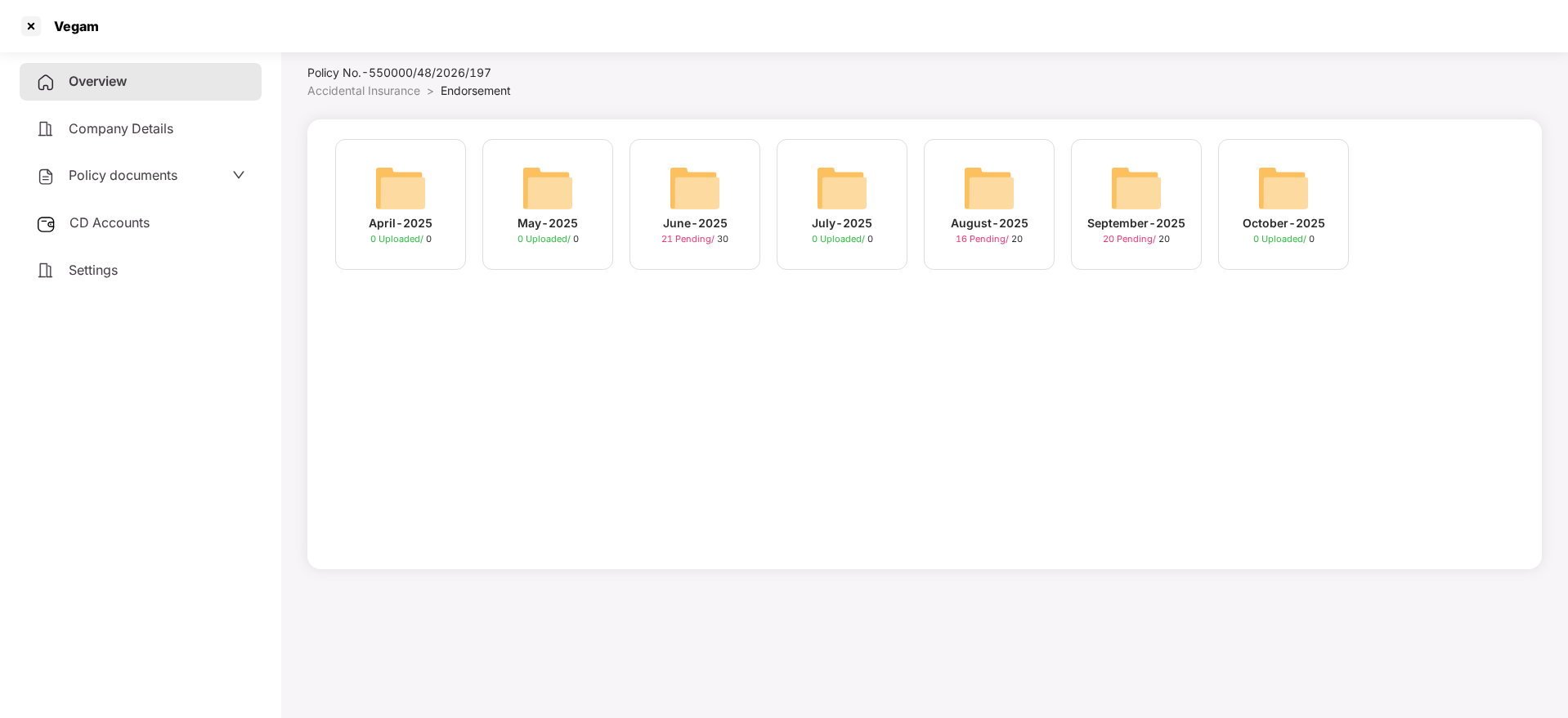
click at [1158, 204] on img at bounding box center [1136, 187] width 52 height 52
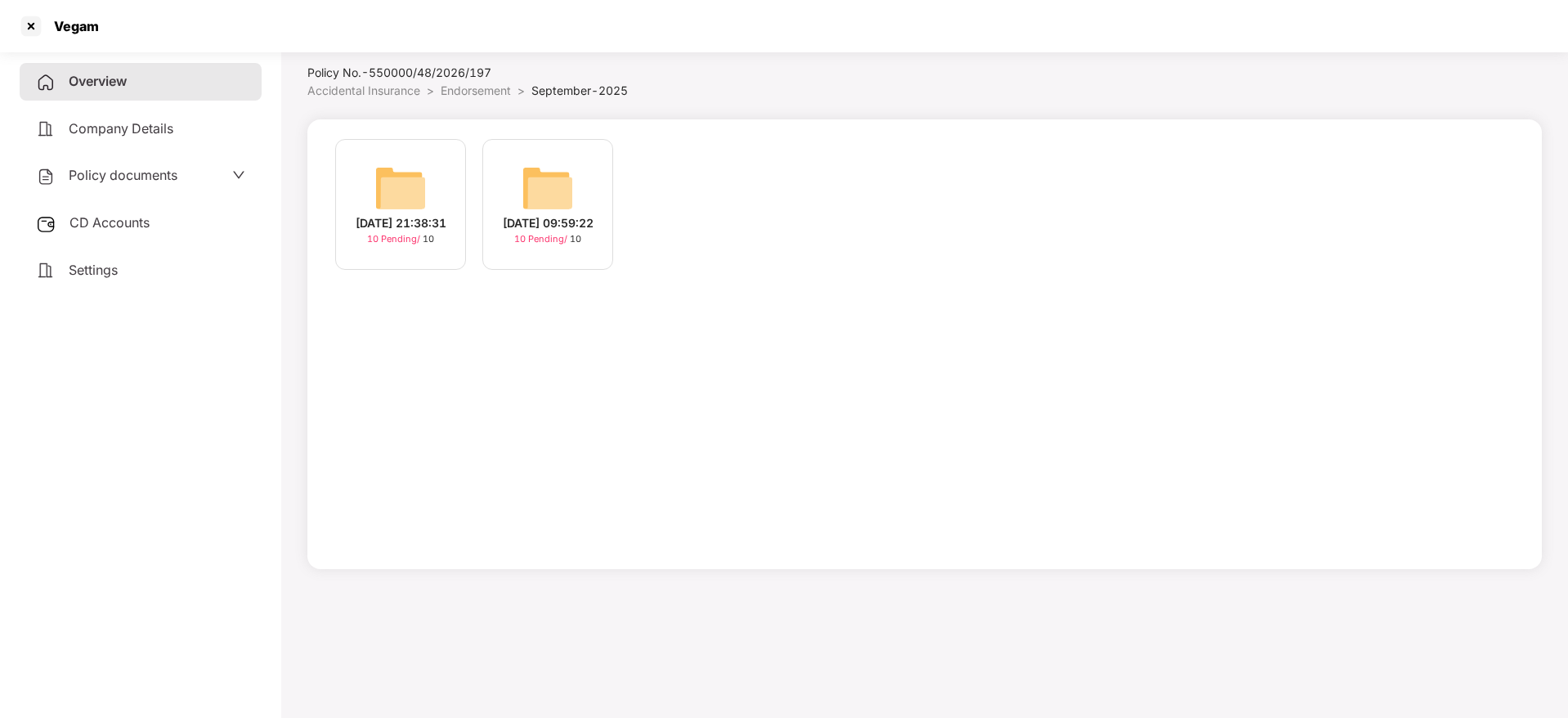
click at [403, 218] on div "[DATE] 21:38:31" at bounding box center [401, 223] width 91 height 18
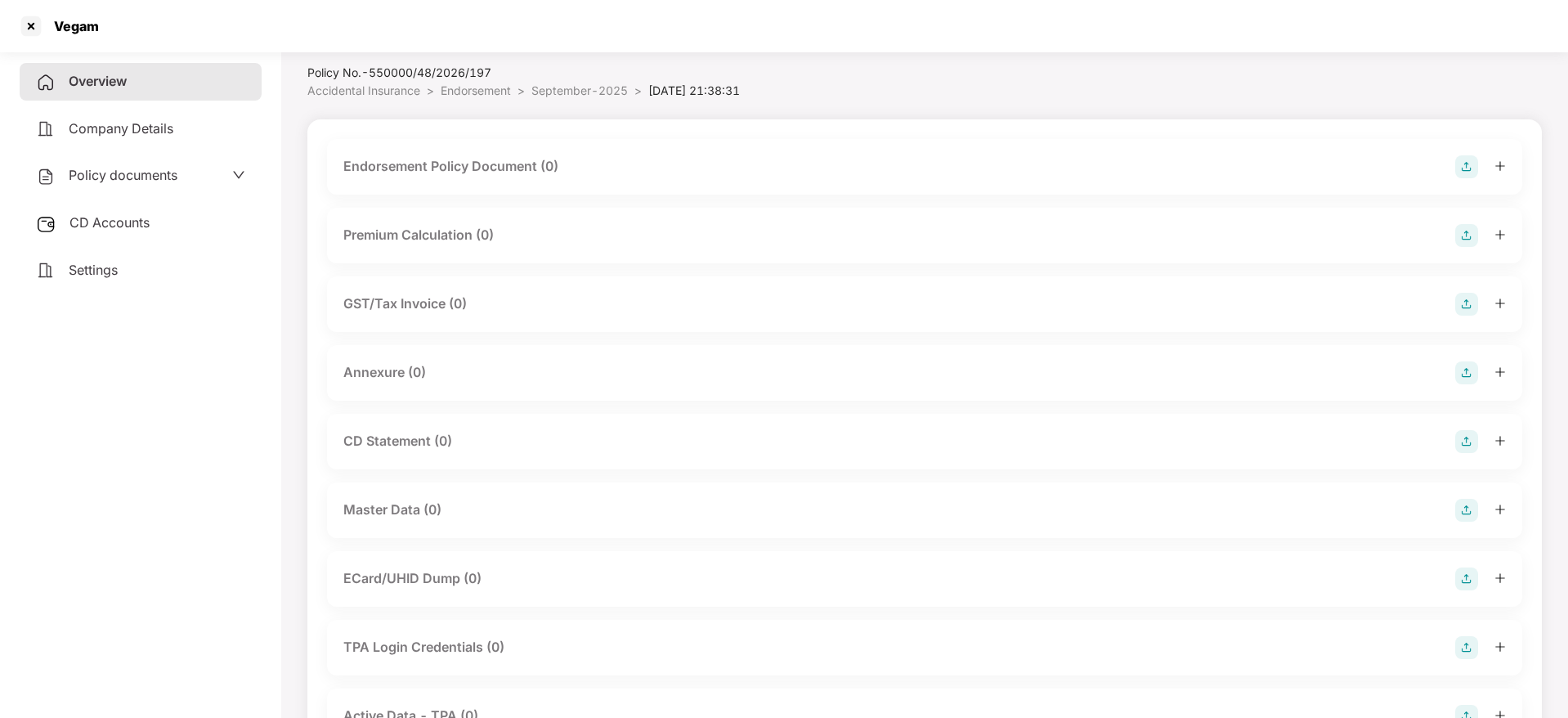
click at [1469, 163] on img at bounding box center [1466, 167] width 23 height 23
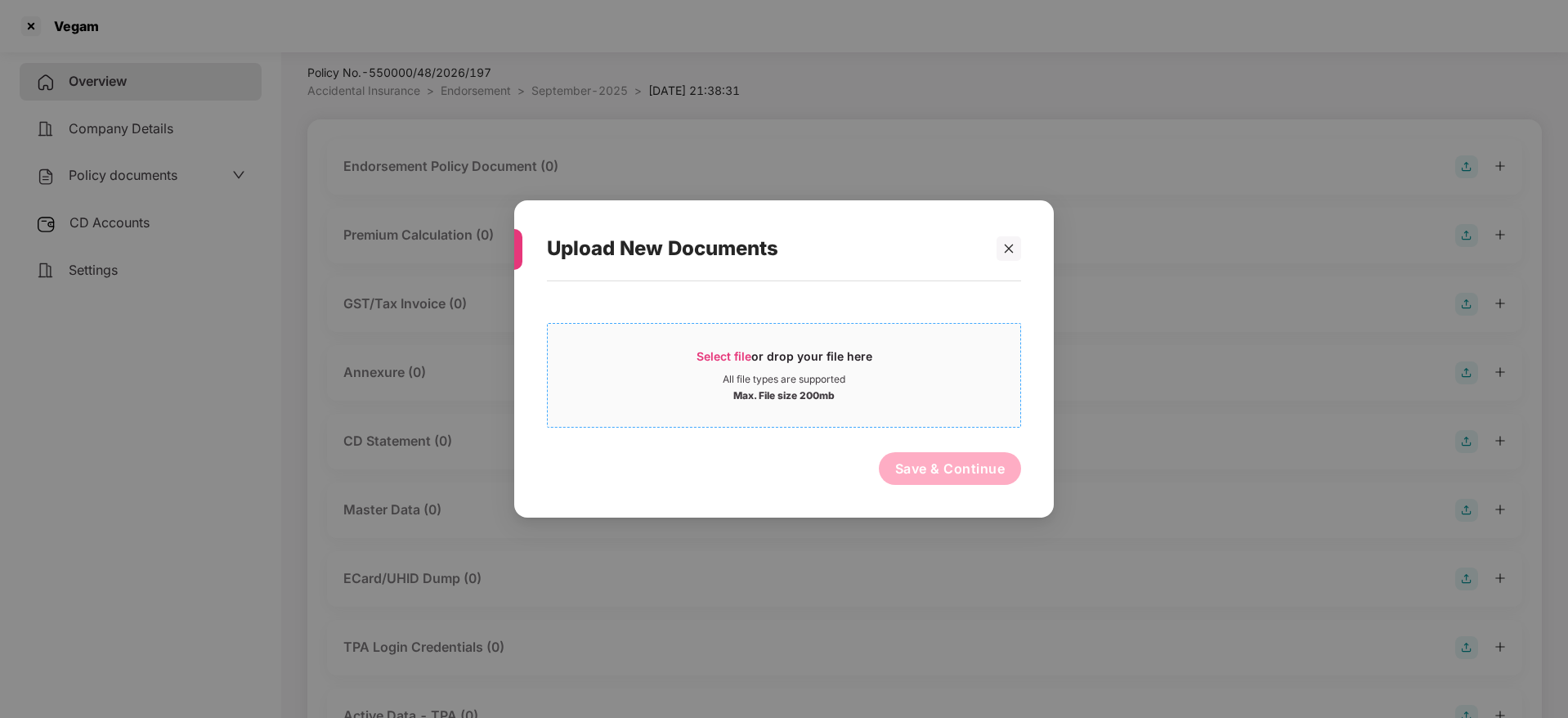
click at [723, 371] on div "Select file or drop your file here" at bounding box center [784, 361] width 176 height 25
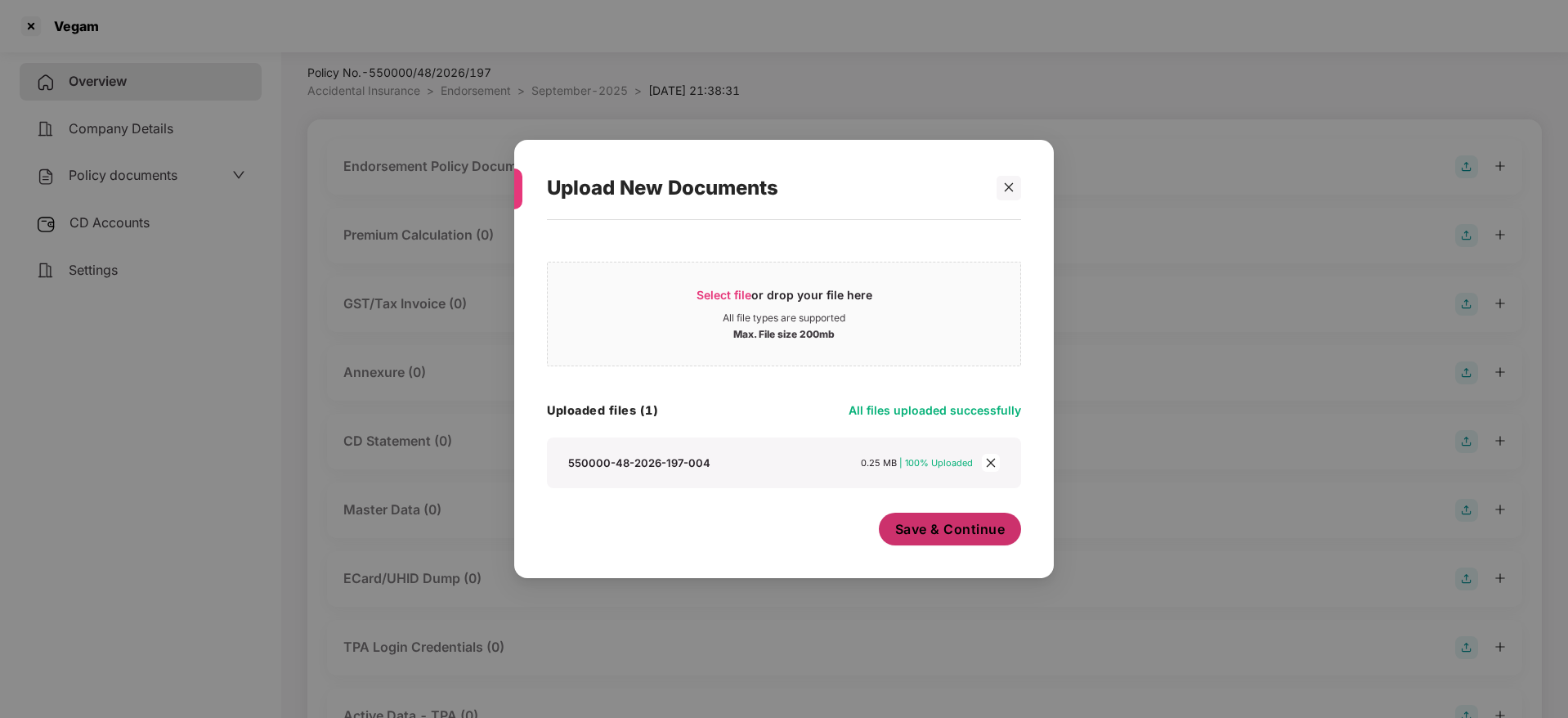
click at [963, 538] on span "Save & Continue" at bounding box center [950, 529] width 110 height 18
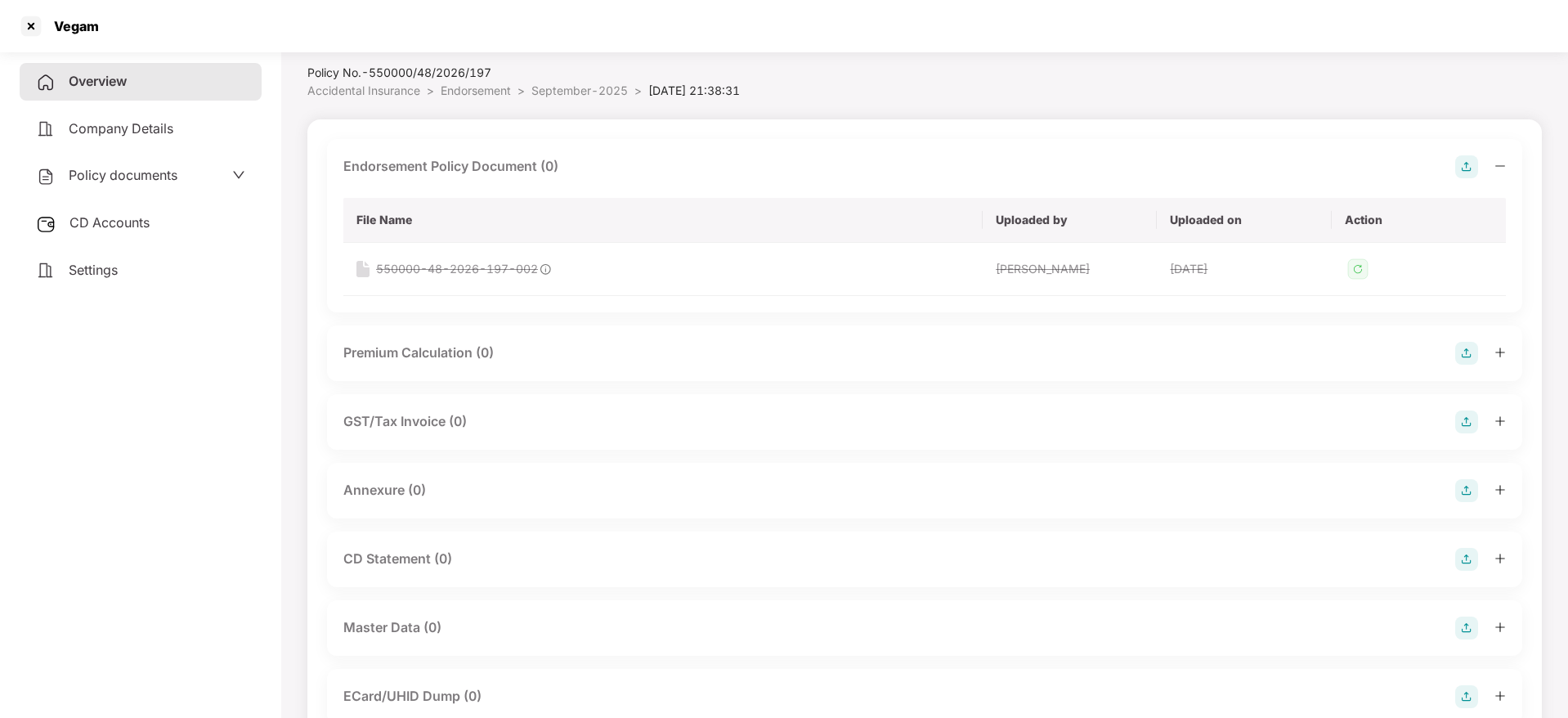
click at [1507, 165] on div "Endorsement Policy Document (0) File Name Uploaded by Uploaded on Action 550000…" at bounding box center [925, 226] width 1195 height 174
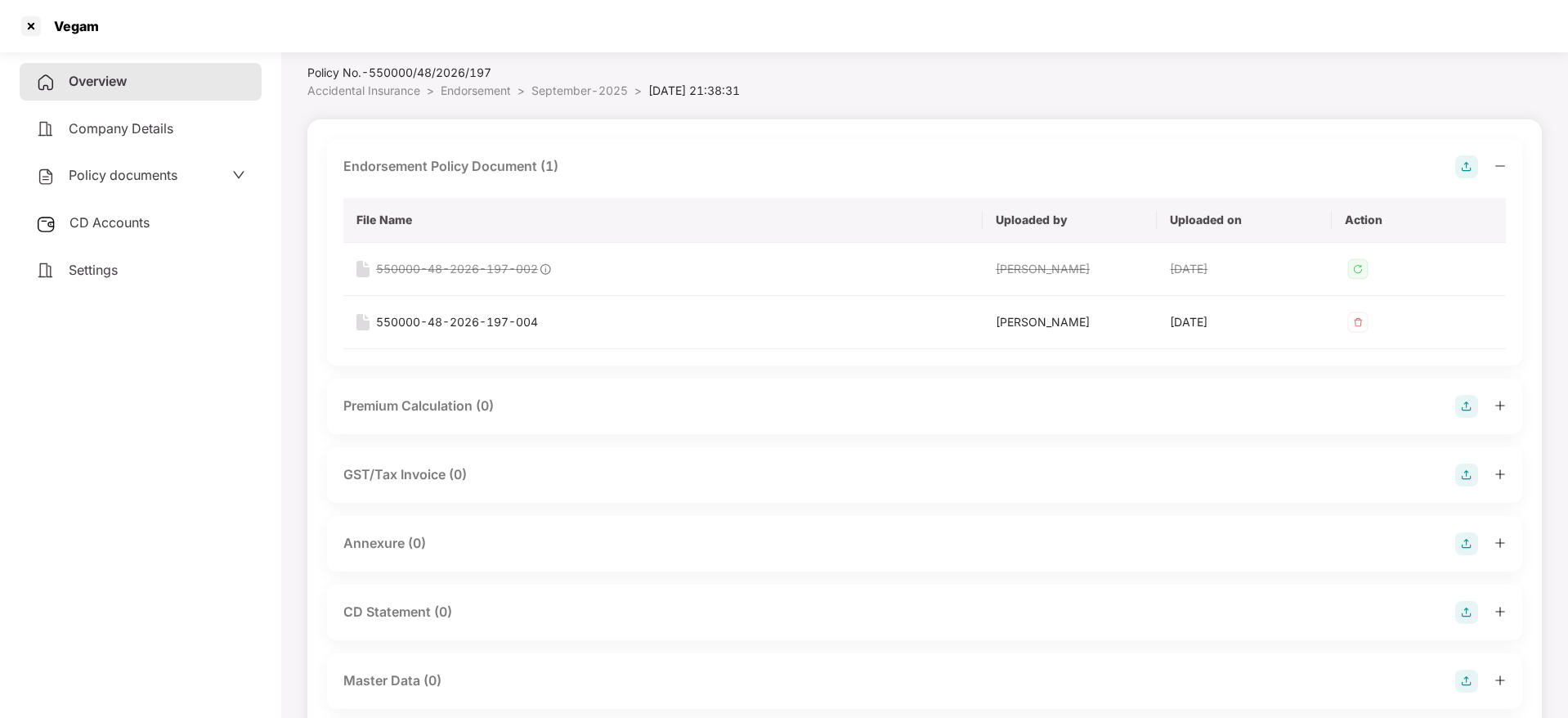
click at [1497, 166] on icon "minus" at bounding box center [1500, 166] width 11 height 11
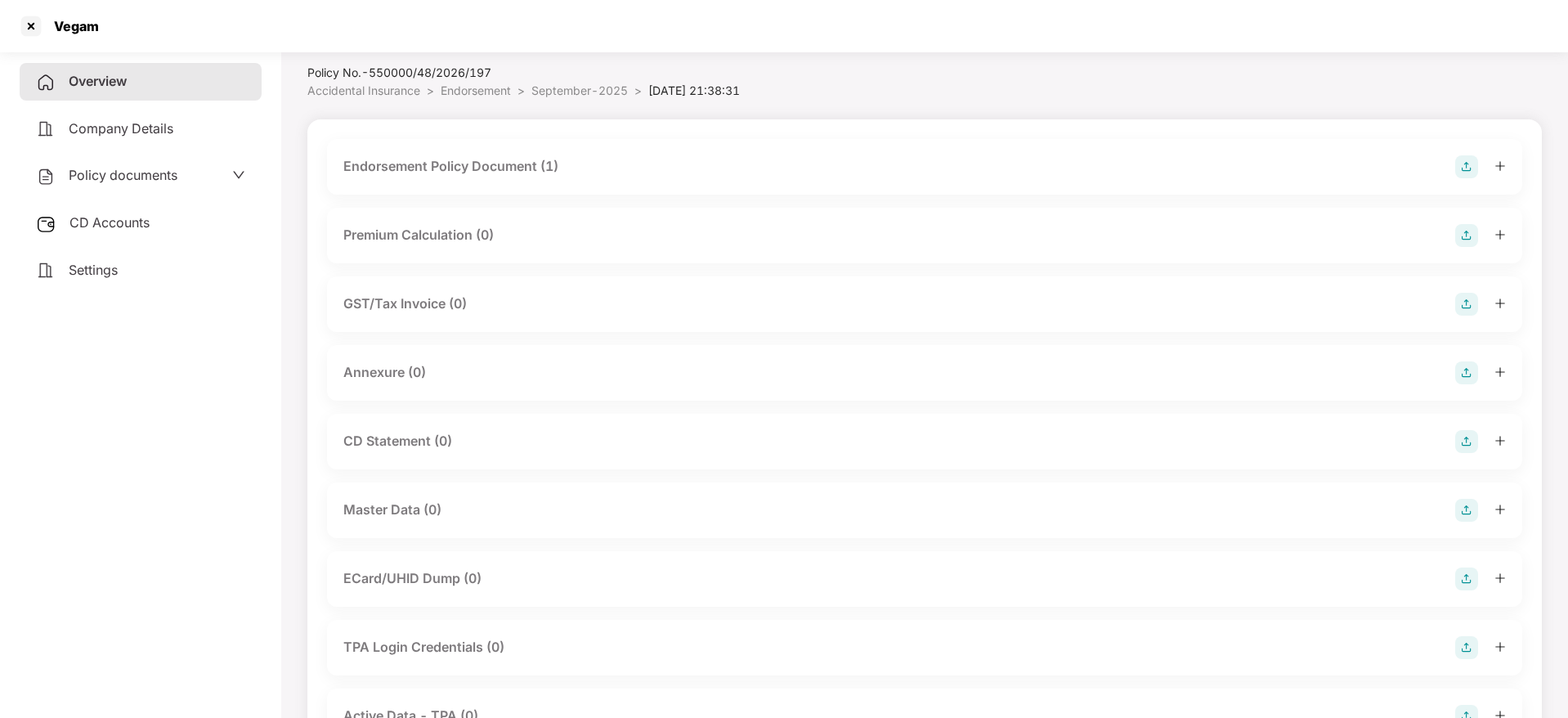
click at [1465, 438] on img at bounding box center [1466, 441] width 23 height 23
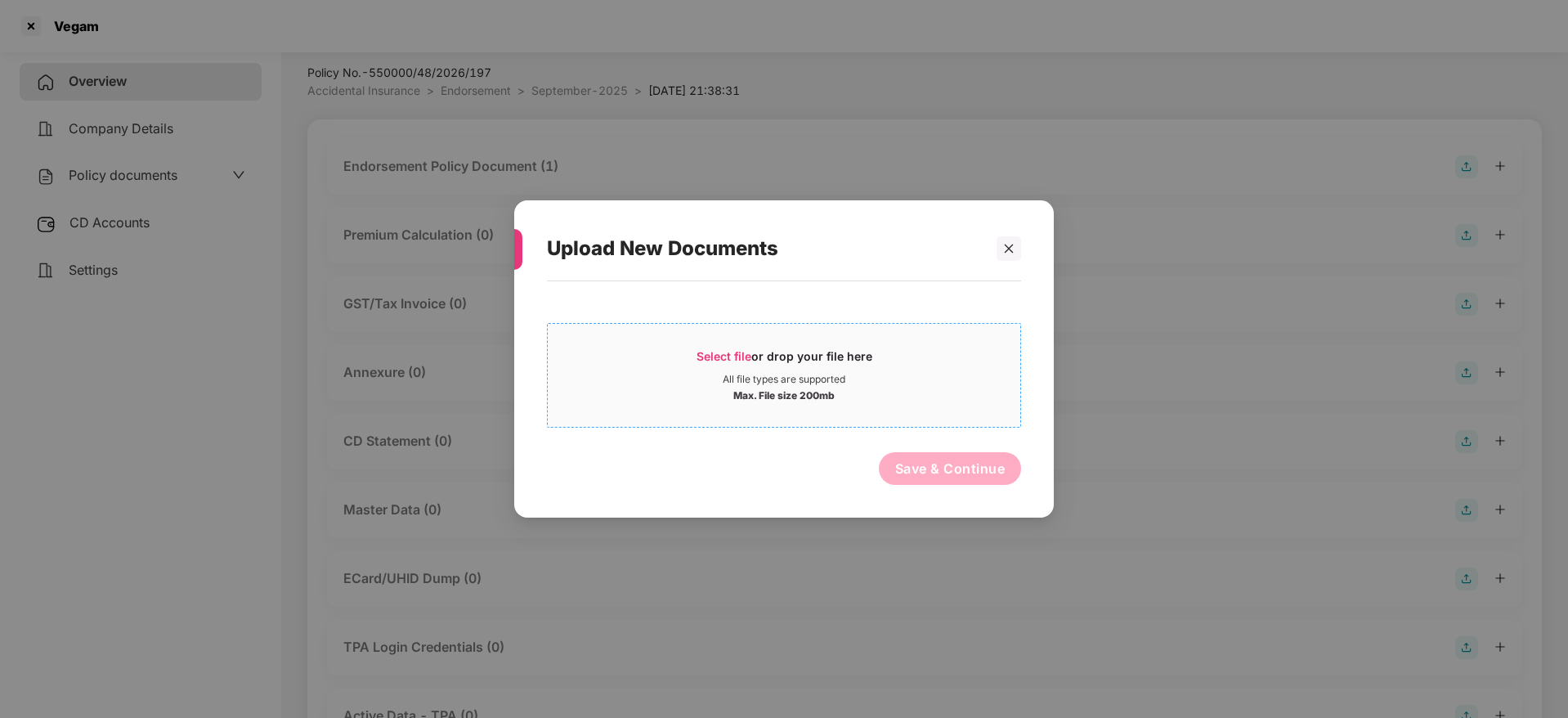
click at [795, 373] on div "All file types are supported" at bounding box center [784, 379] width 123 height 13
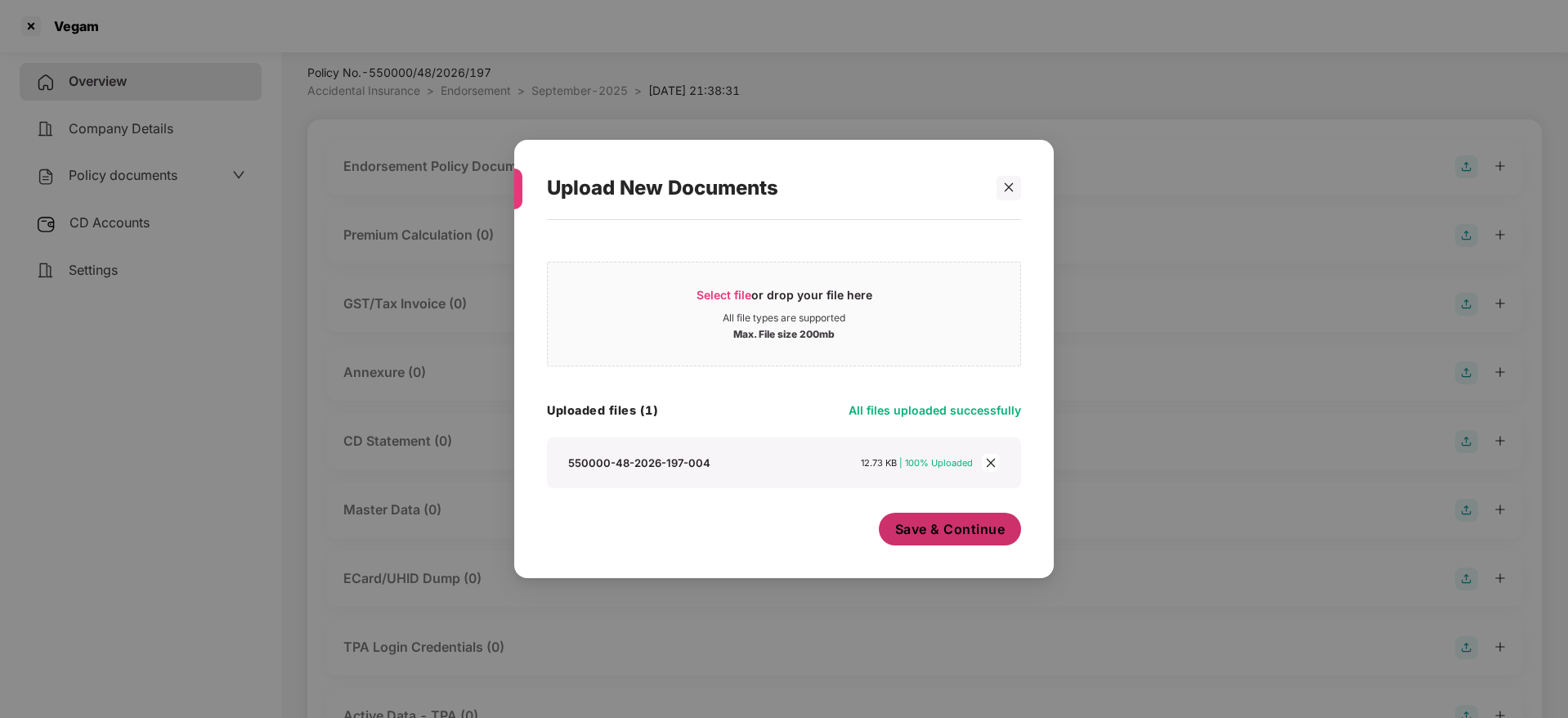
click at [975, 529] on span "Save & Continue" at bounding box center [950, 529] width 110 height 18
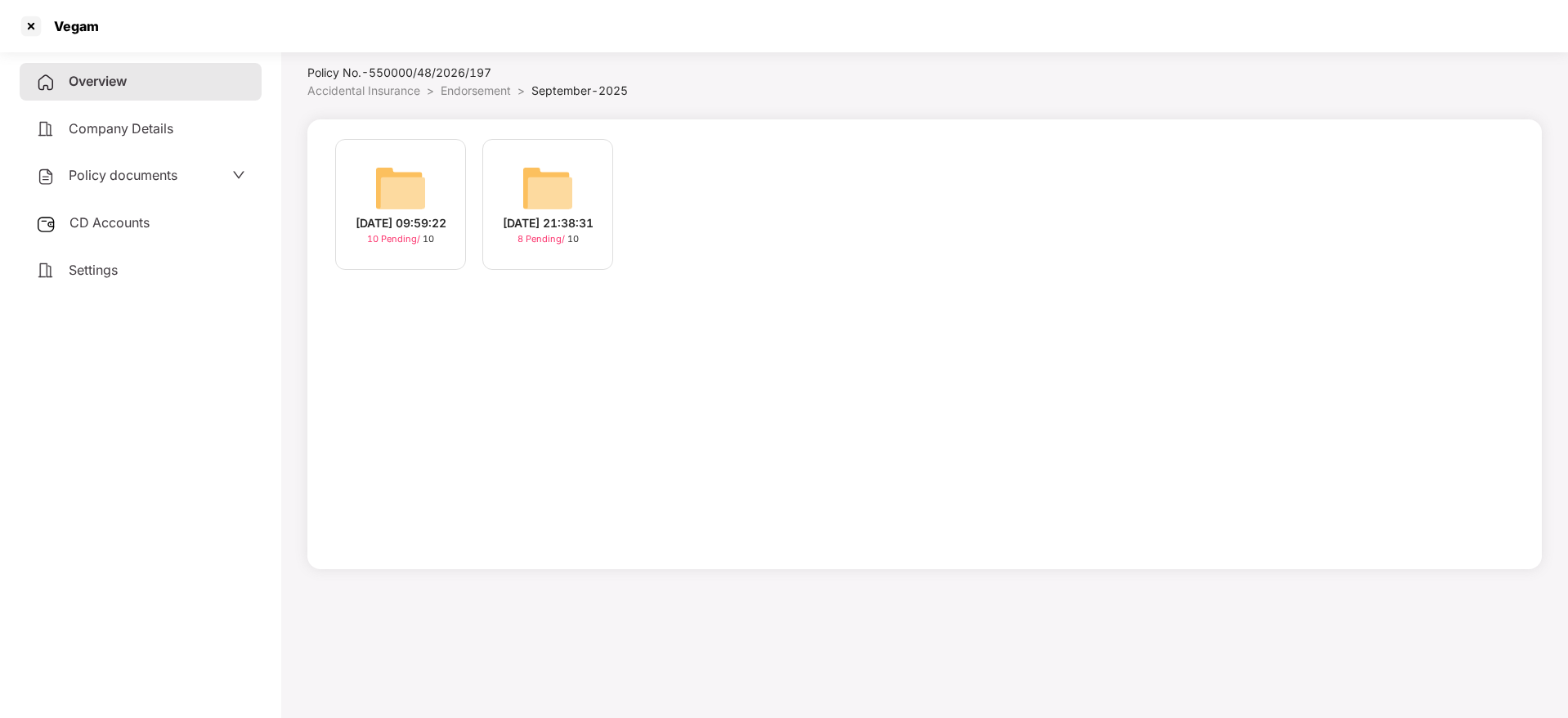
click at [398, 219] on div "[DATE] 09:59:22" at bounding box center [401, 223] width 91 height 18
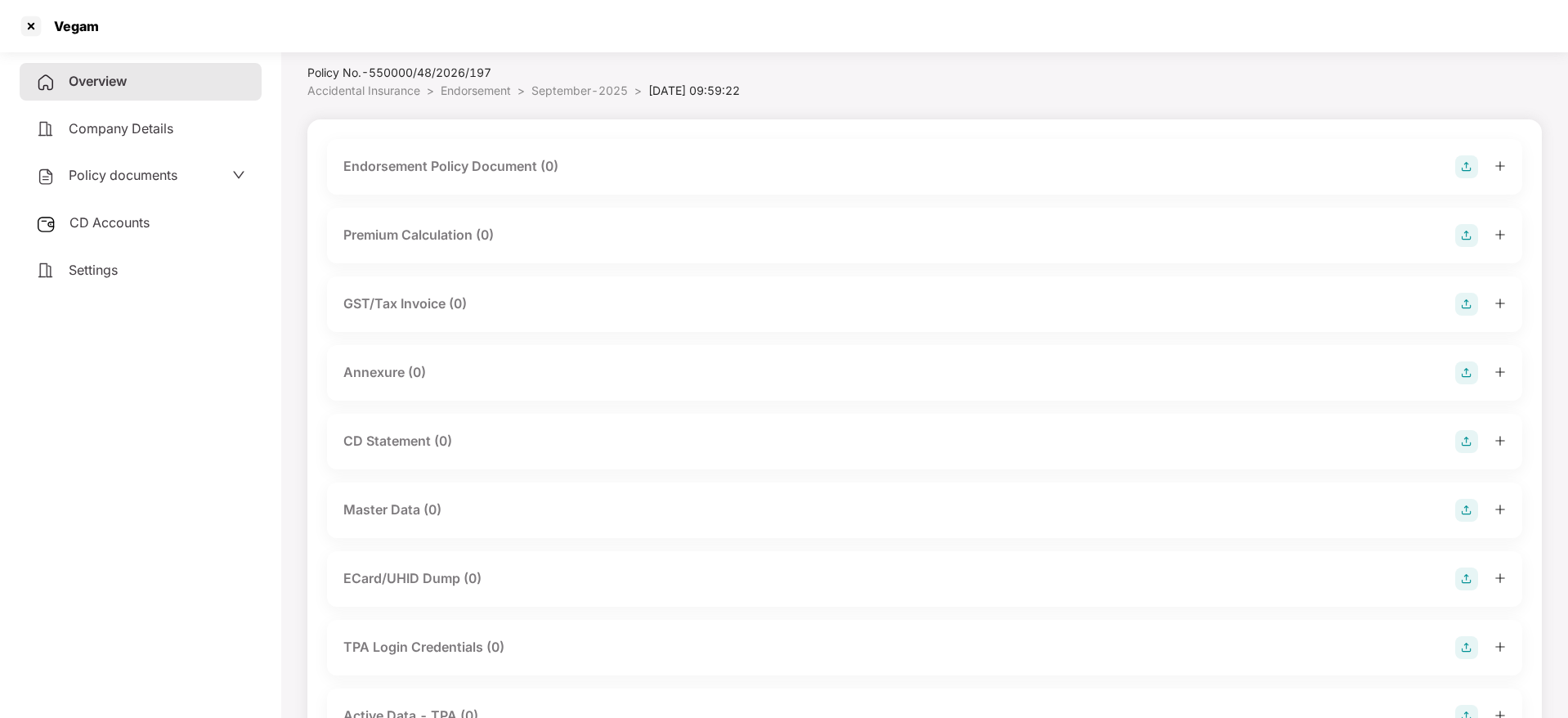
click at [1474, 169] on img at bounding box center [1466, 167] width 23 height 23
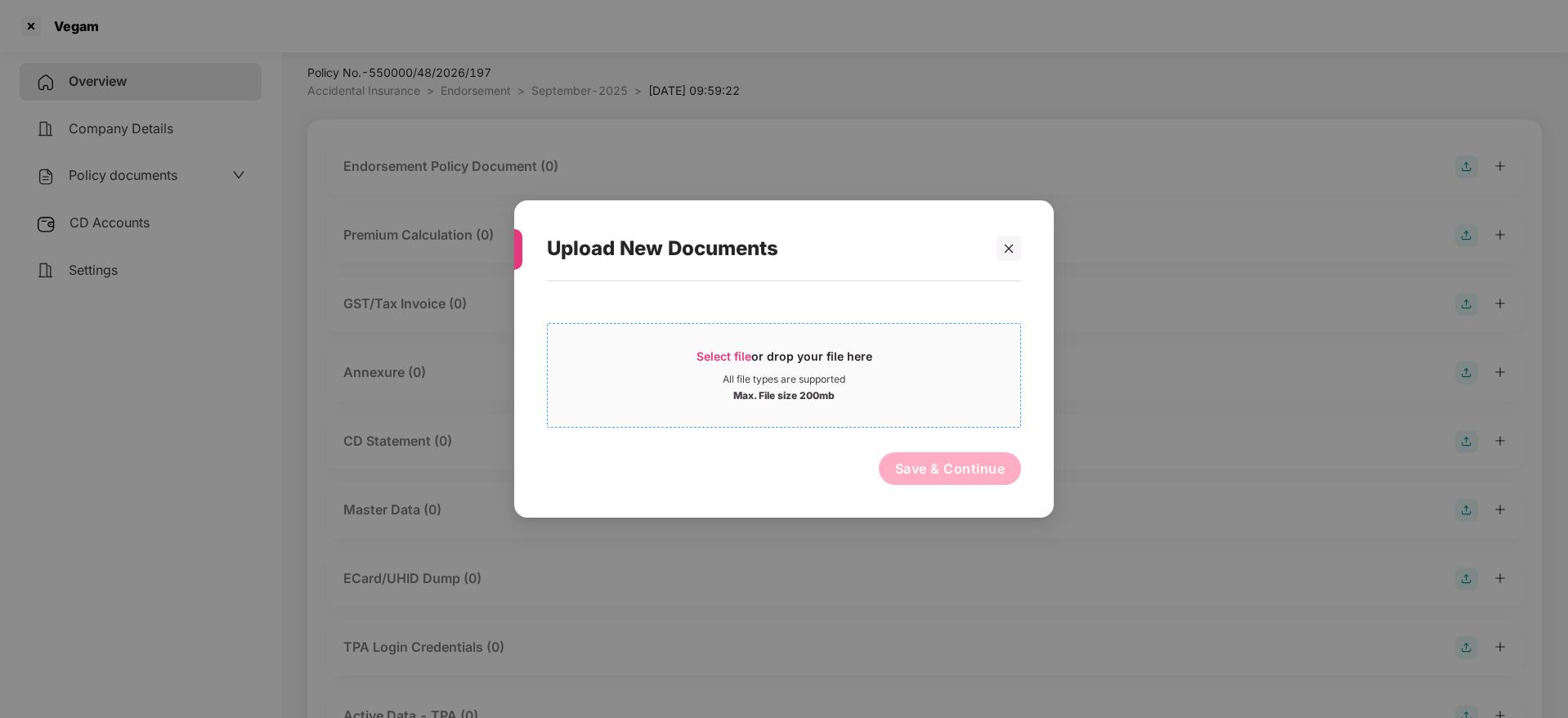
click at [731, 349] on div "Select file or drop your file here" at bounding box center [784, 361] width 176 height 25
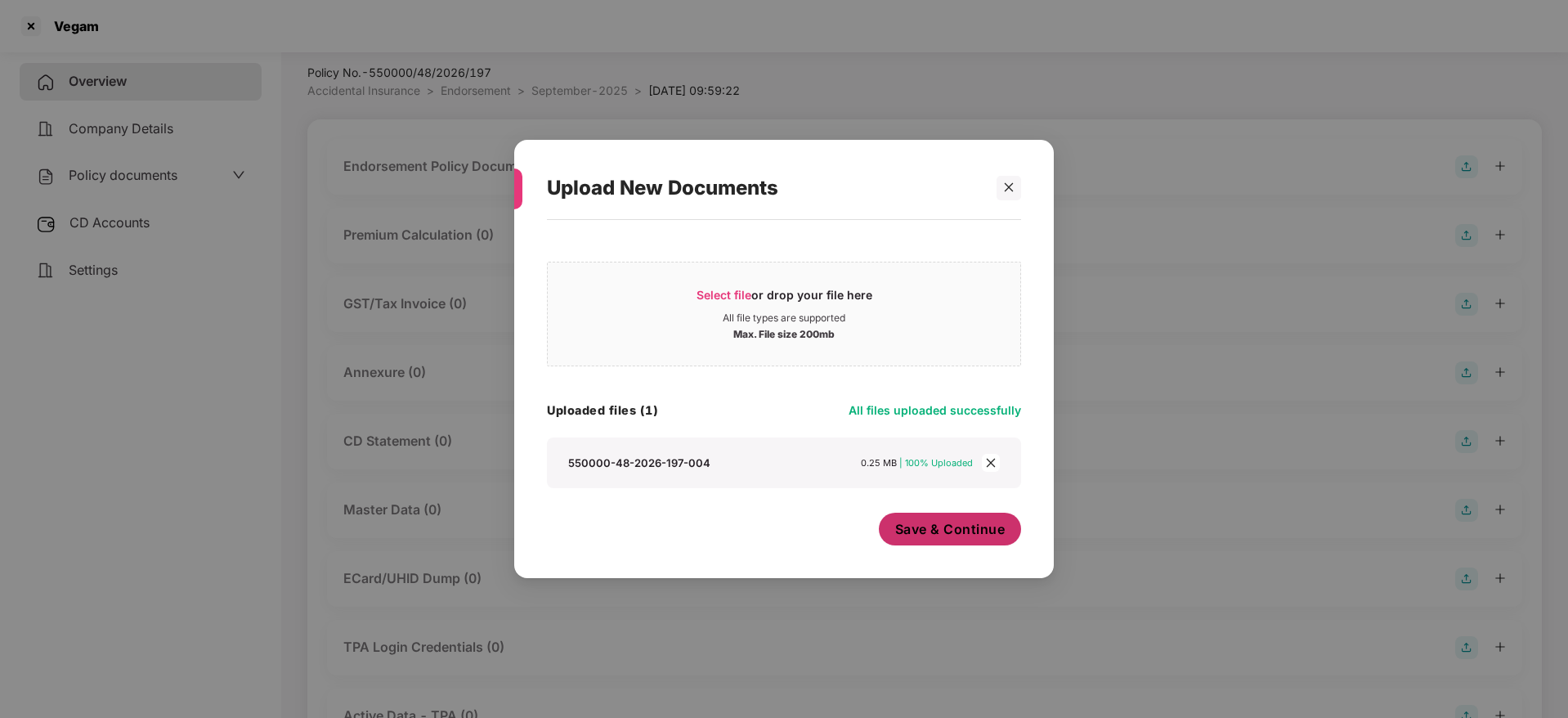
click at [955, 533] on span "Save & Continue" at bounding box center [950, 529] width 110 height 18
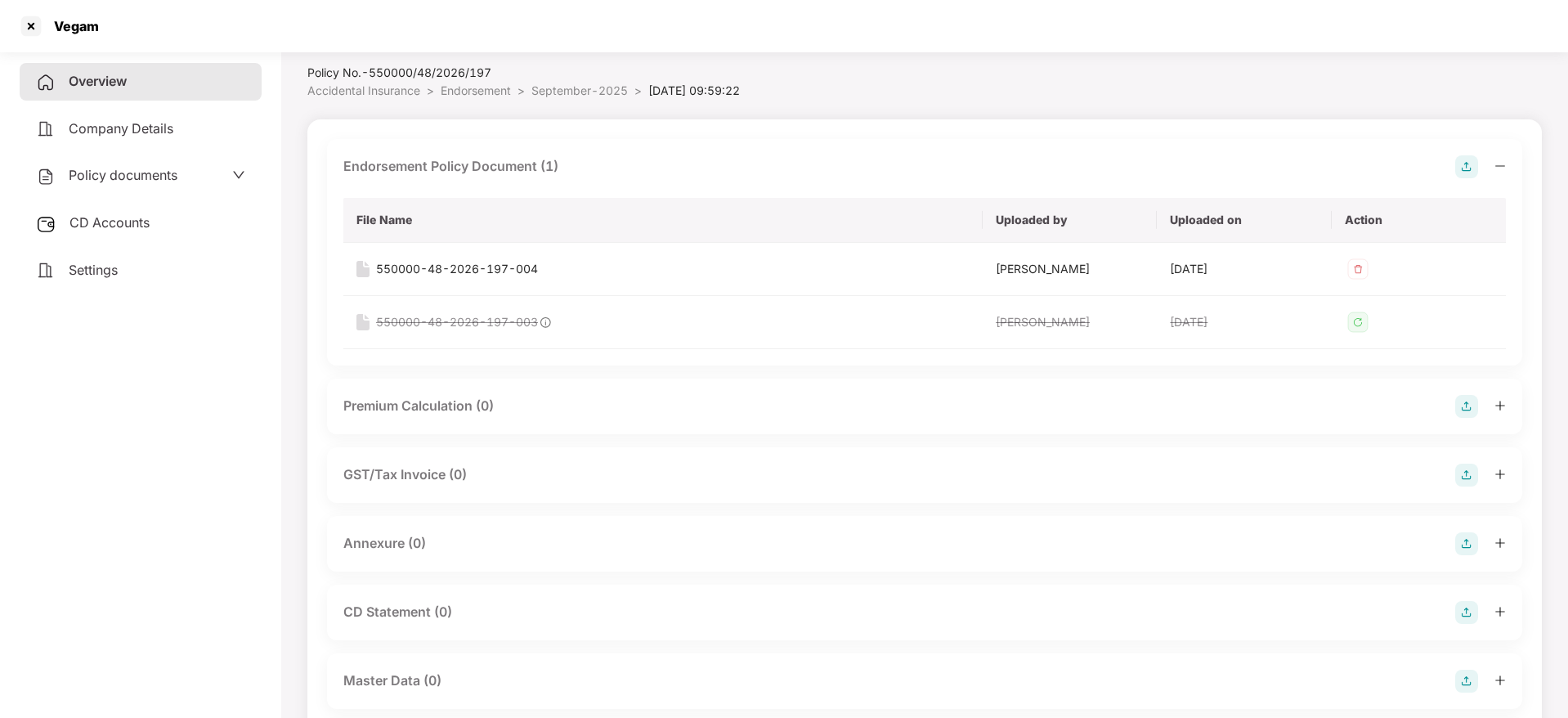
click at [1499, 165] on icon "minus" at bounding box center [1500, 165] width 9 height 1
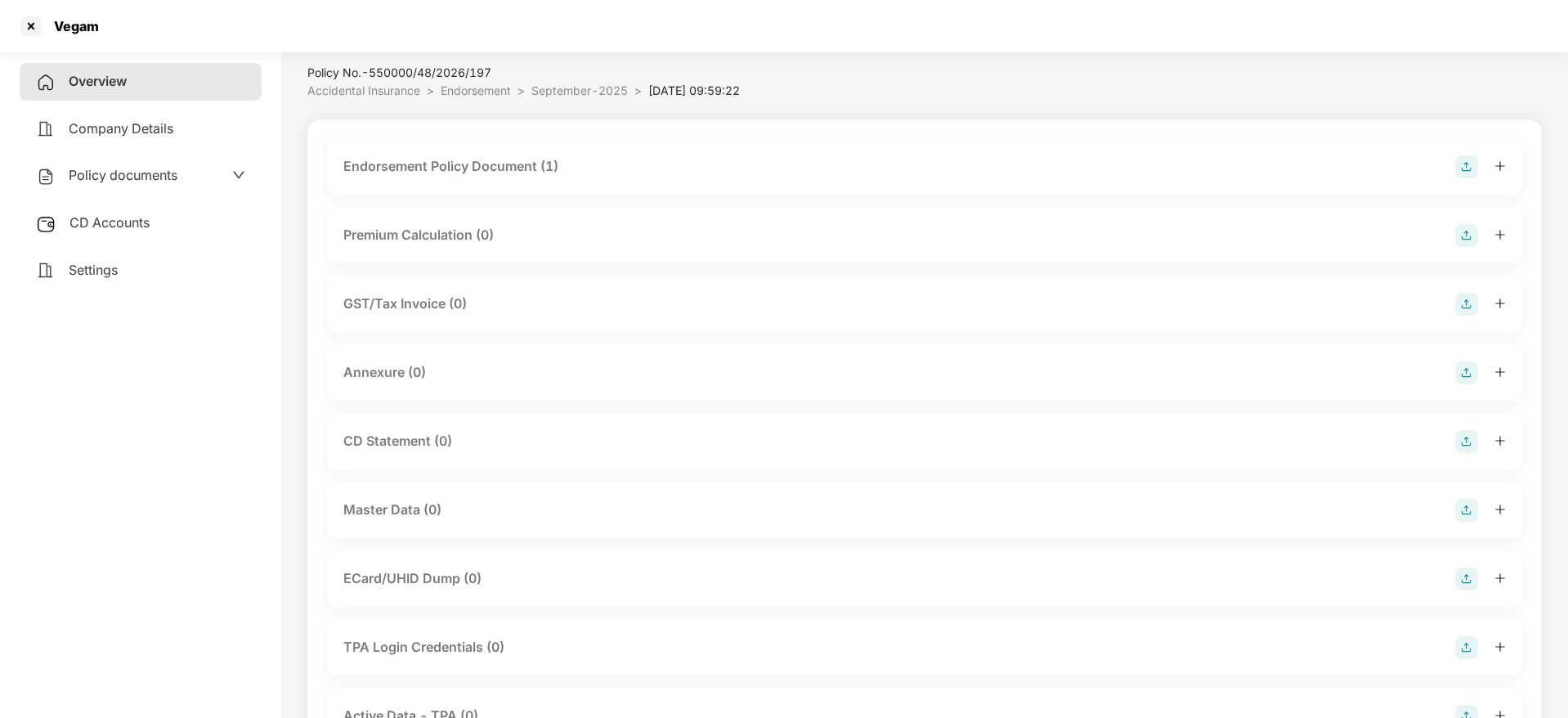
click at [1465, 372] on img at bounding box center [1466, 373] width 23 height 23
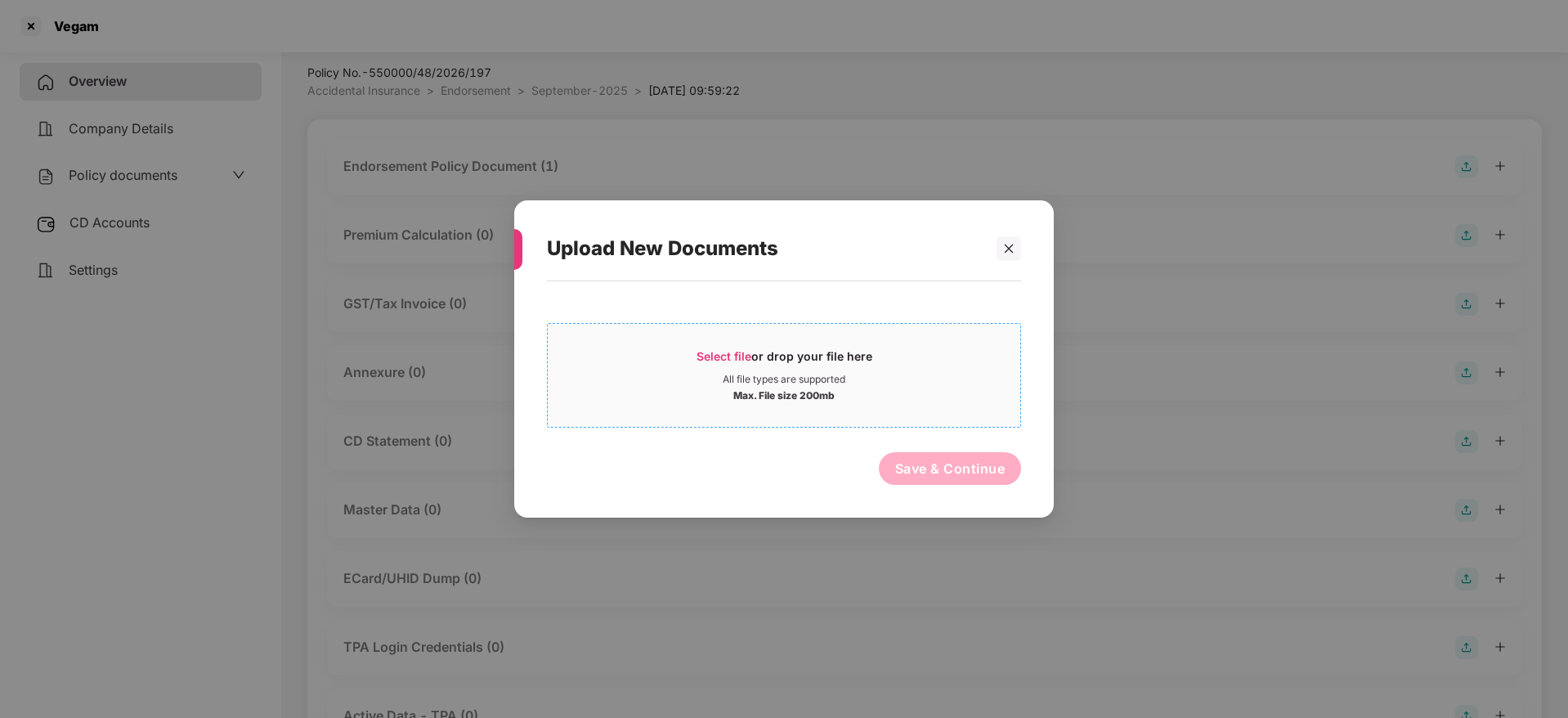
click at [747, 352] on span "Select file" at bounding box center [724, 356] width 55 height 14
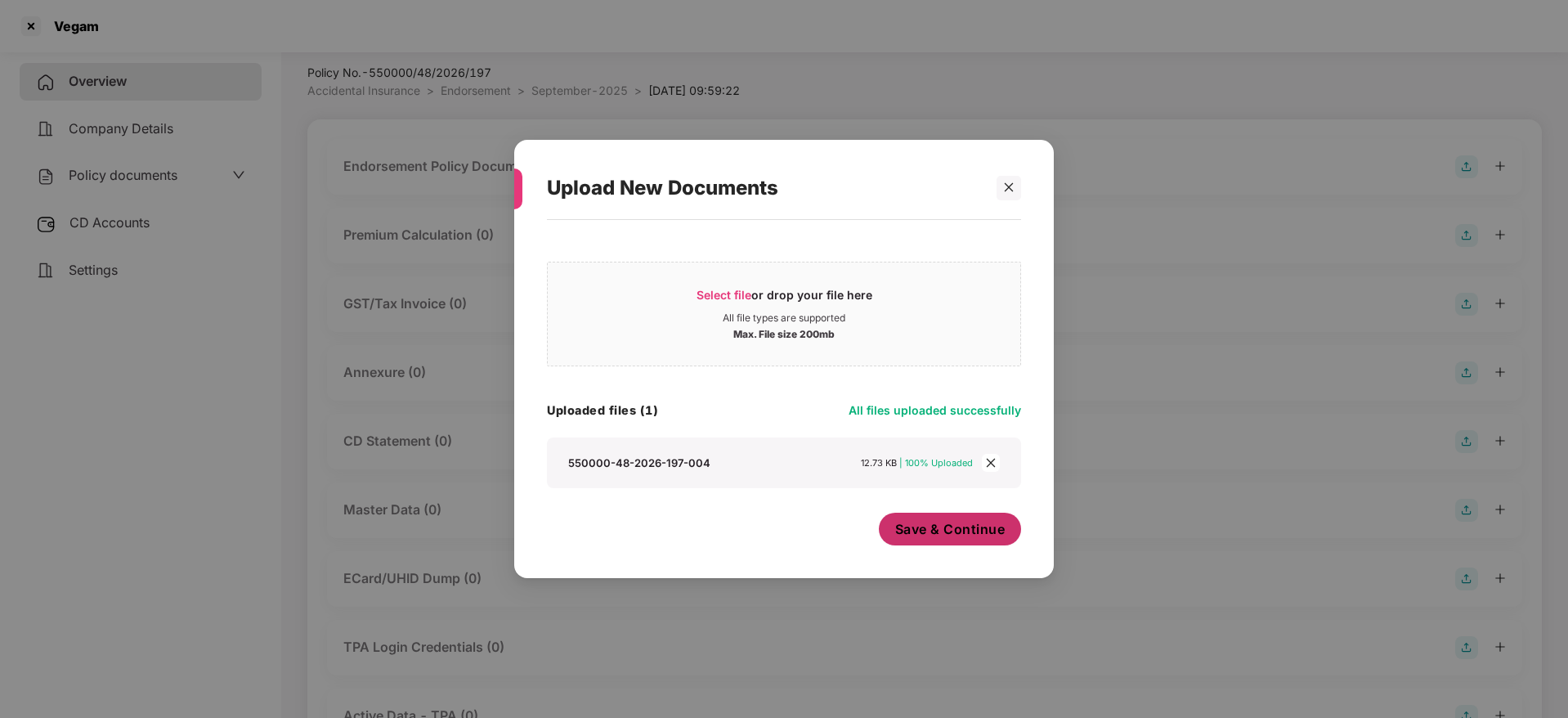
click at [923, 527] on span "Save & Continue" at bounding box center [950, 529] width 110 height 18
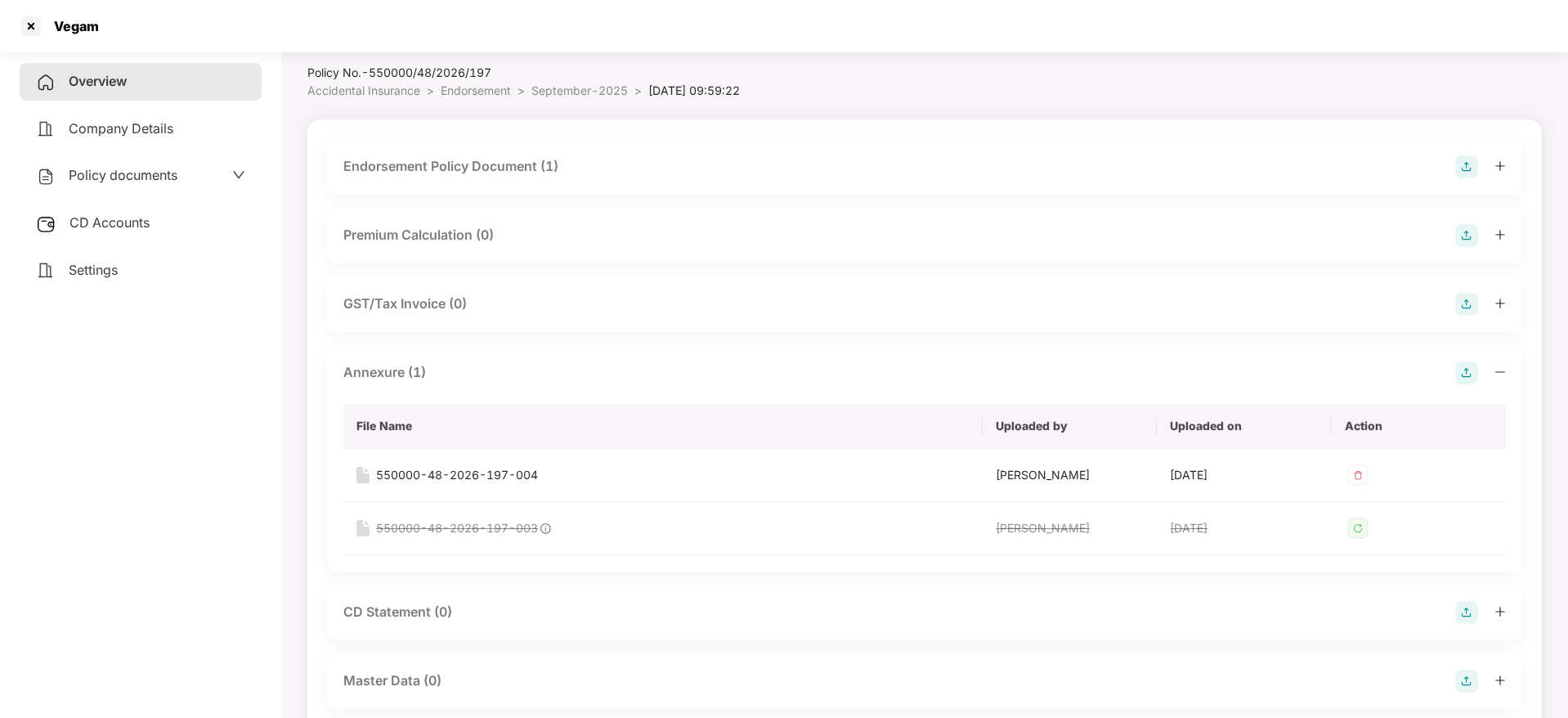
click at [1499, 373] on icon "minus" at bounding box center [1500, 372] width 11 height 11
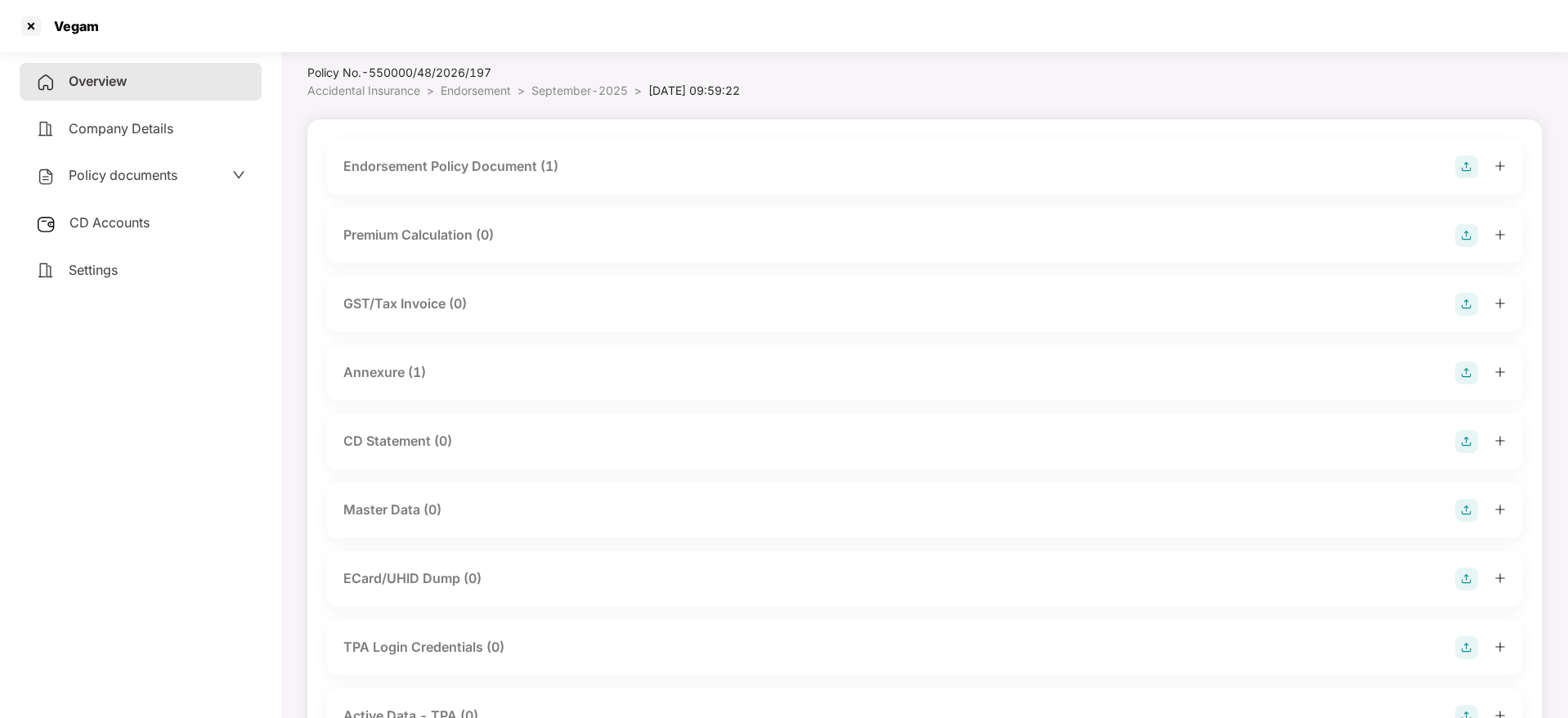
click at [91, 85] on span "Overview" at bounding box center [97, 80] width 58 height 16
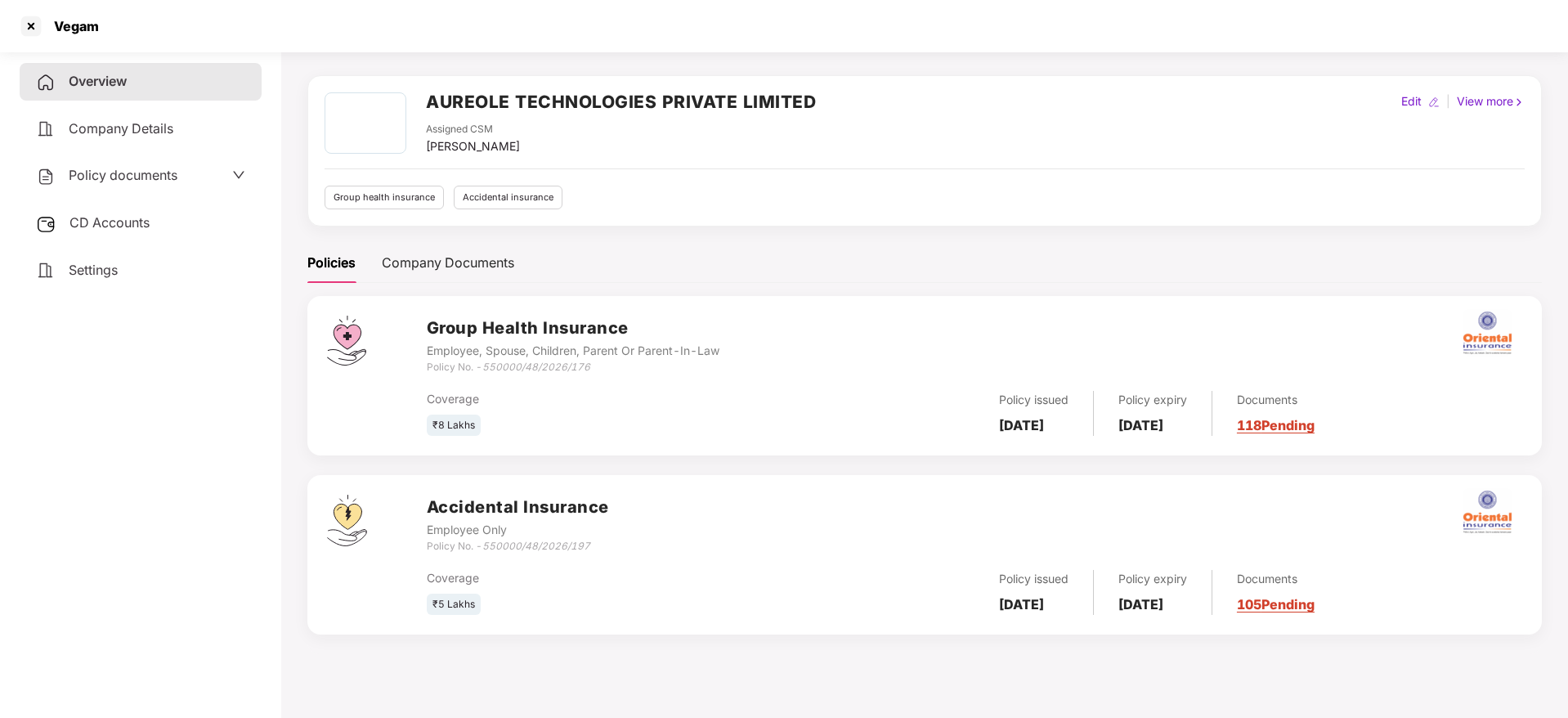
click at [1296, 421] on link "118 Pending" at bounding box center [1276, 425] width 78 height 16
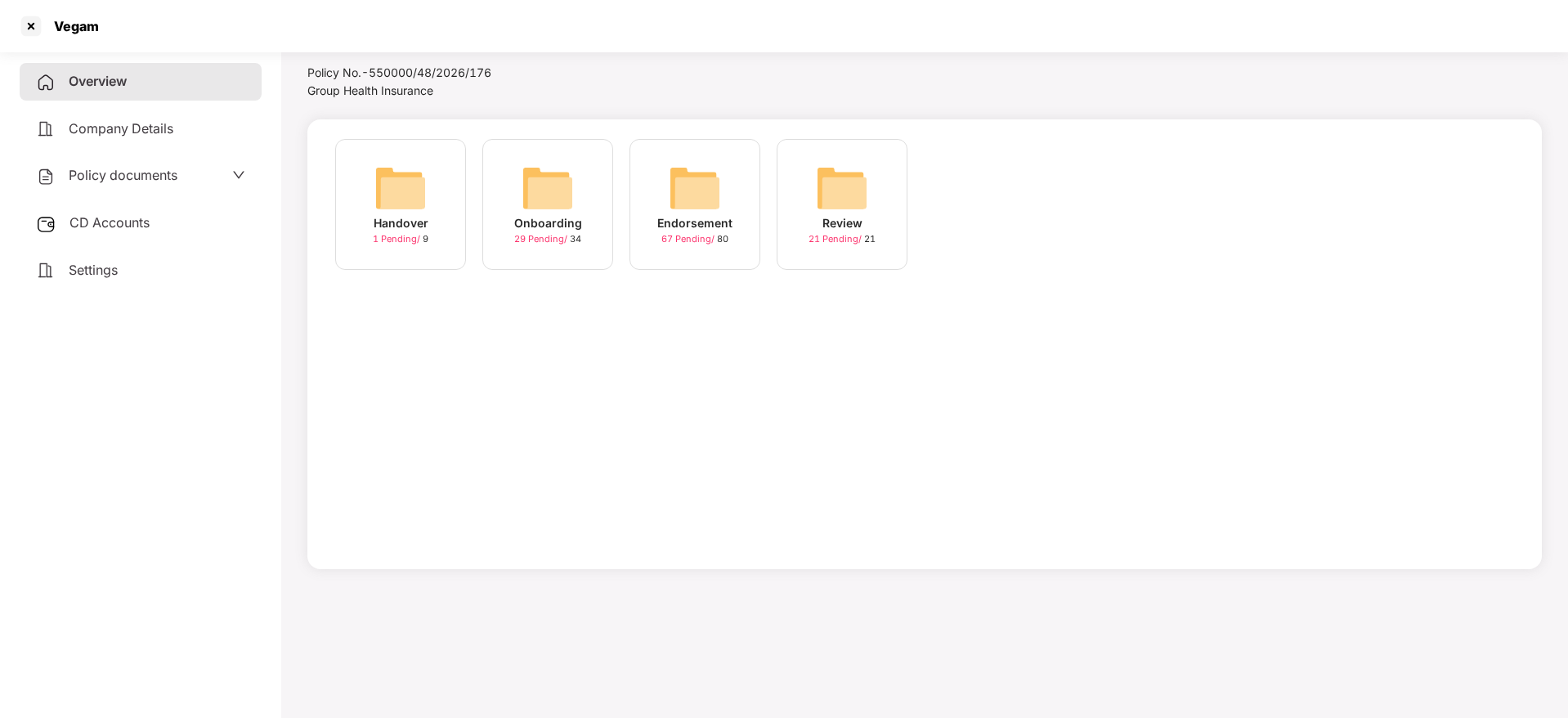
click at [690, 217] on div "Endorsement" at bounding box center [695, 223] width 75 height 18
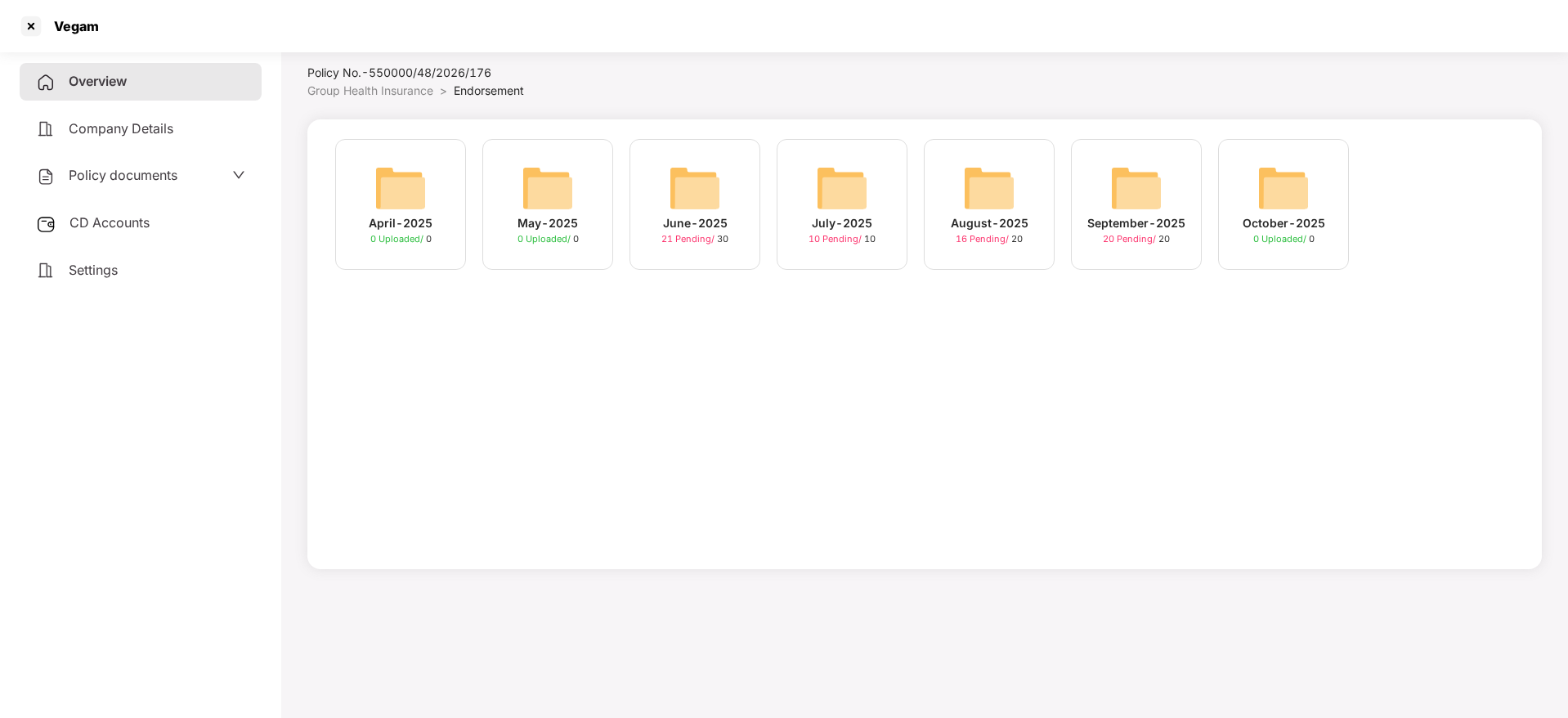
click at [1124, 218] on div "September-2025" at bounding box center [1136, 223] width 98 height 18
click at [1124, 218] on div "April-2025 0 Uploaded / 0 May-2025 0 Uploaded / 0 June-2025 21 Pending / [DATE]…" at bounding box center [925, 213] width 1195 height 147
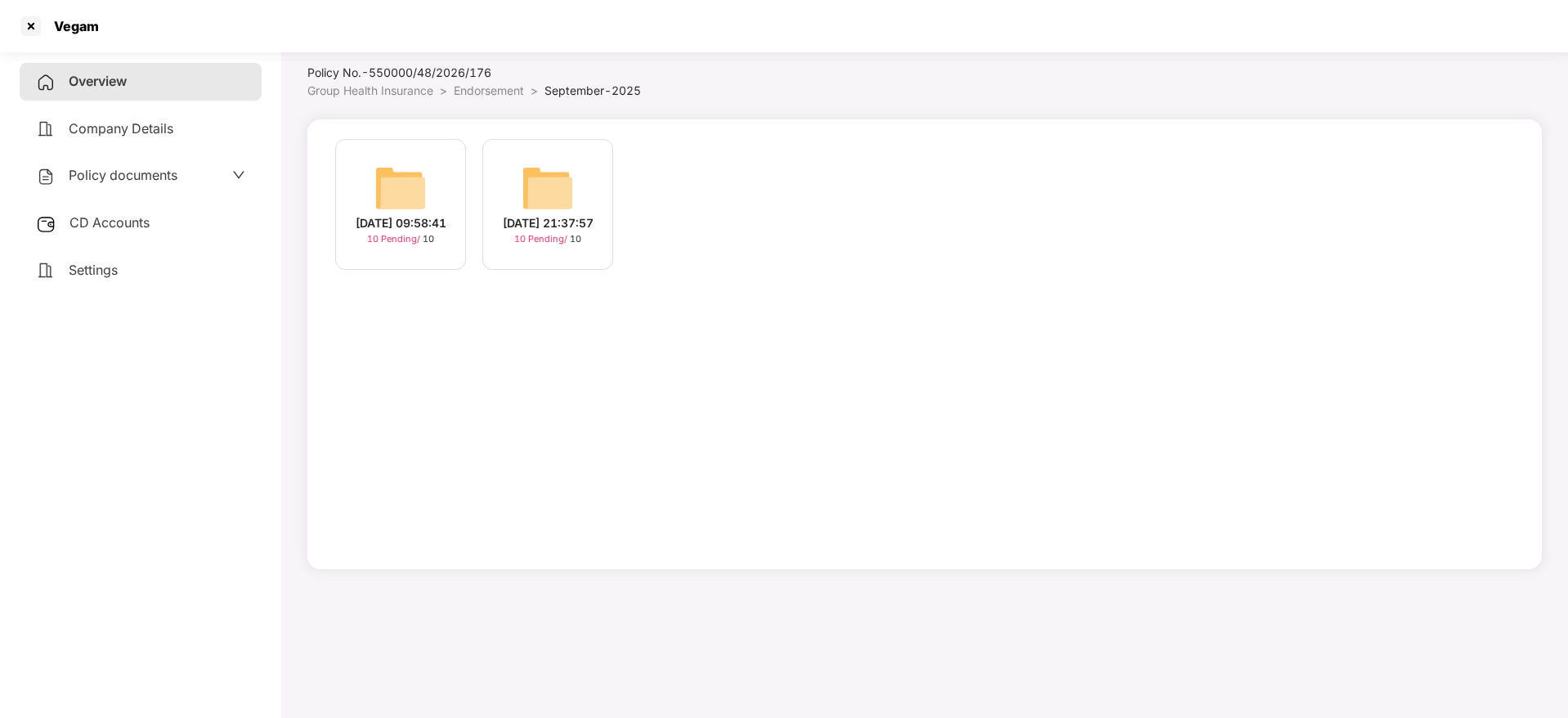
click at [476, 302] on div "[DATE] 09:58:41 10 Pending / 10 [DATE] 21:37:57 10 Pending / 10" at bounding box center [925, 344] width 1235 height 450
click at [544, 232] on div "[DATE] 21:37:57" at bounding box center [548, 223] width 91 height 18
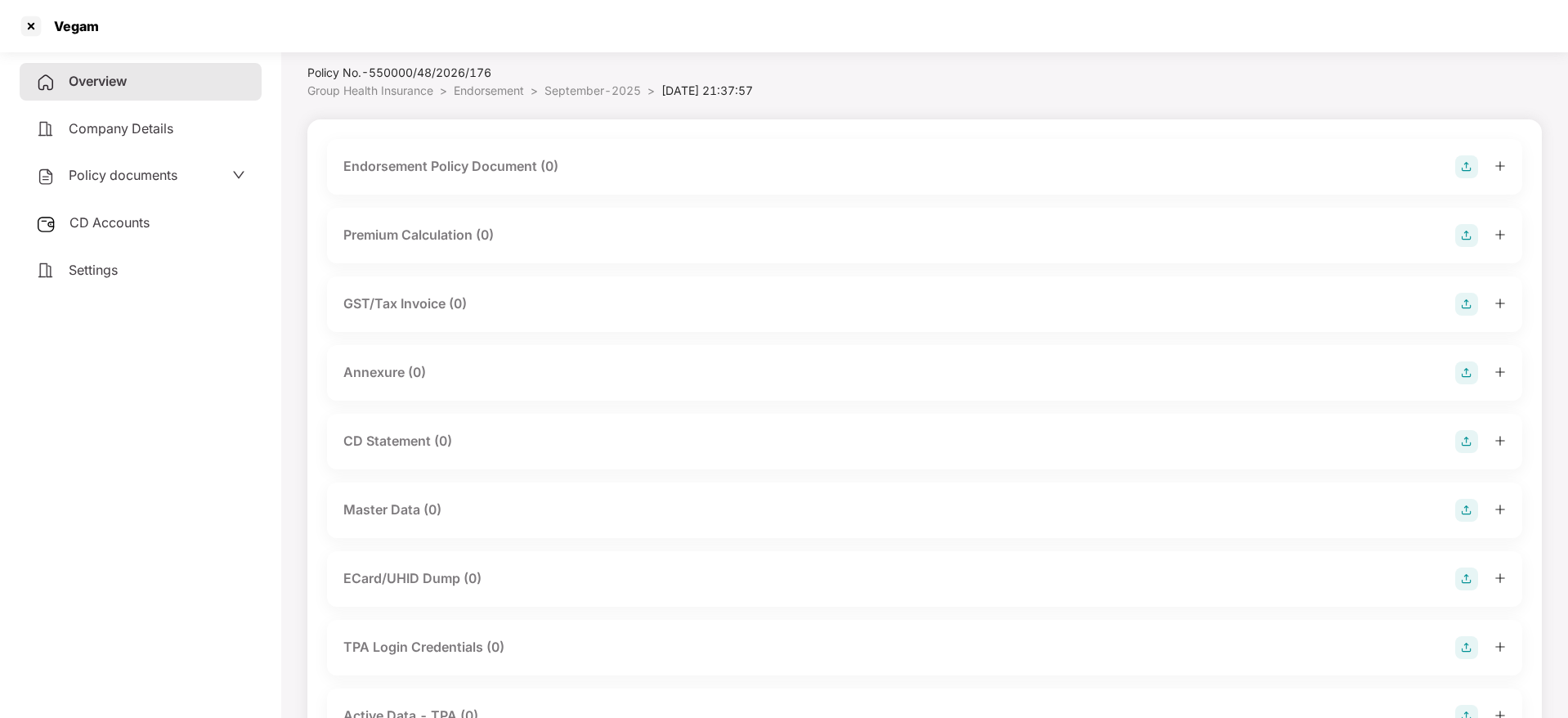
click at [1456, 168] on img at bounding box center [1466, 167] width 23 height 23
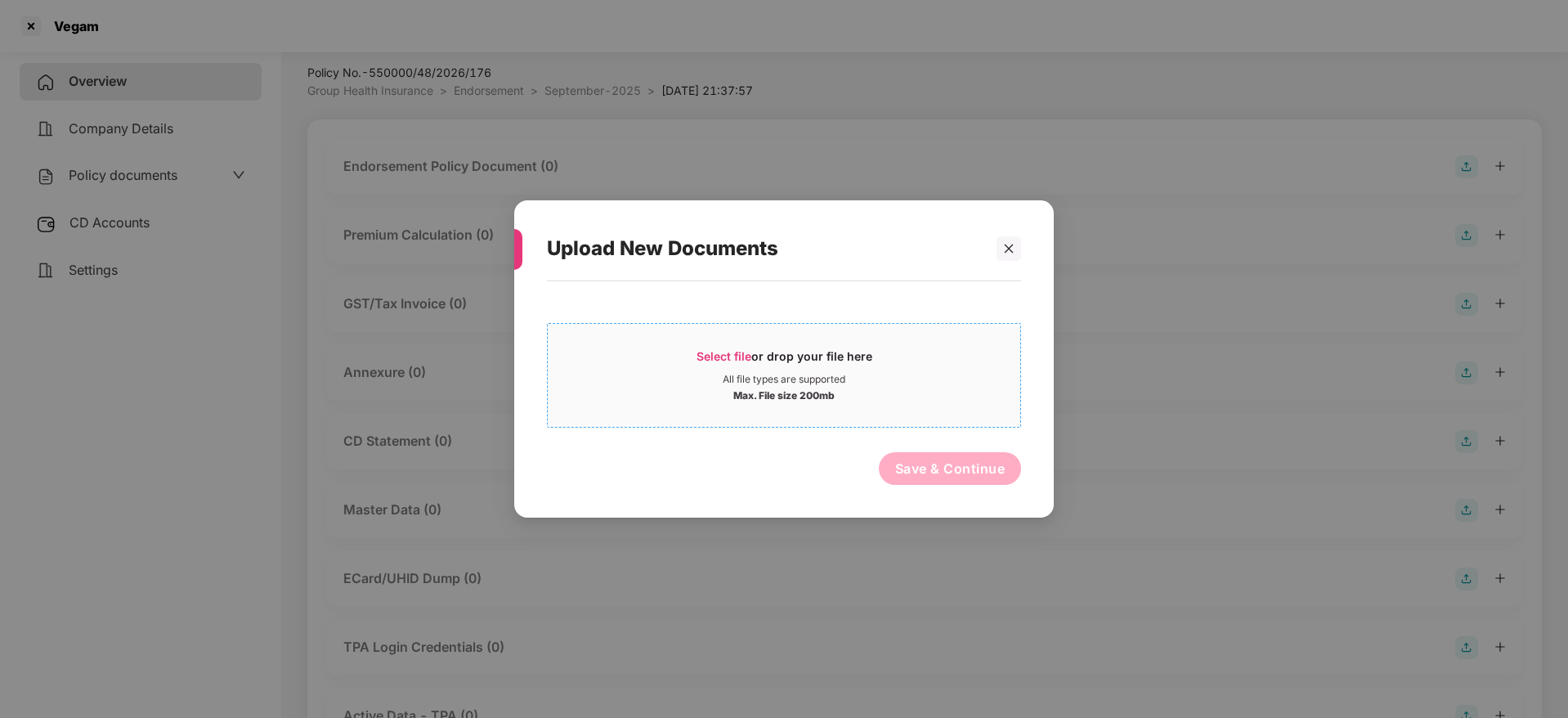
click at [725, 375] on div "All file types are supported" at bounding box center [784, 379] width 123 height 13
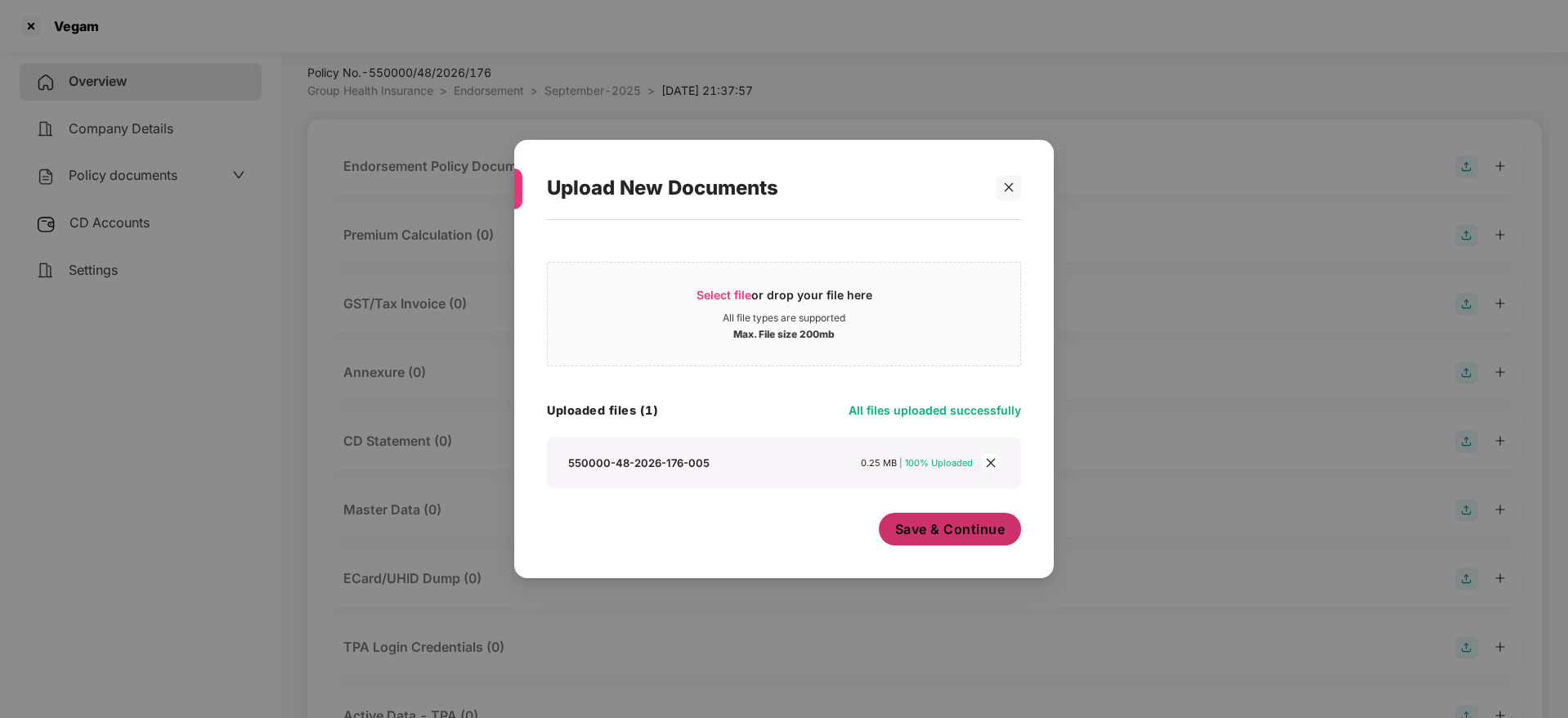
click at [948, 529] on span "Save & Continue" at bounding box center [950, 529] width 110 height 18
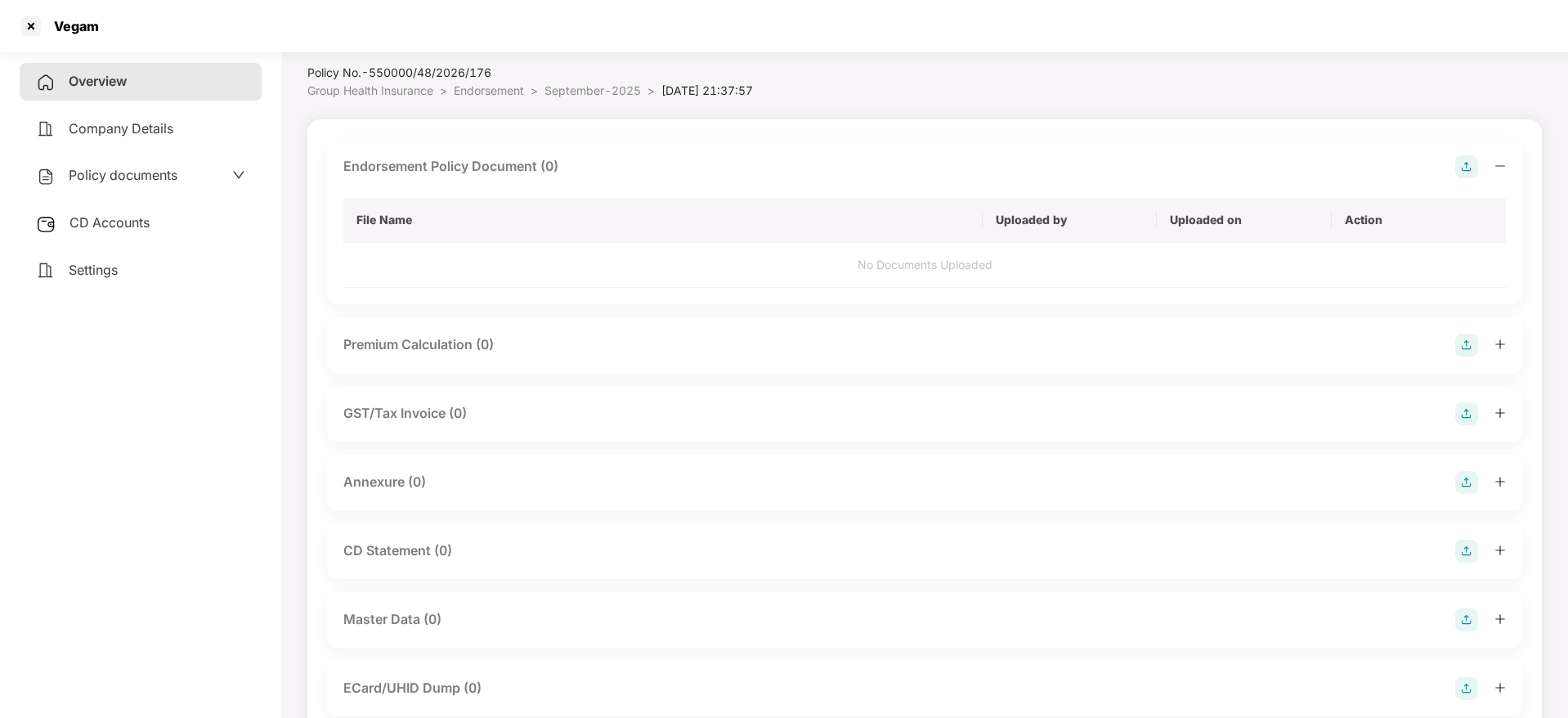
click at [1505, 162] on icon "minus" at bounding box center [1500, 166] width 11 height 11
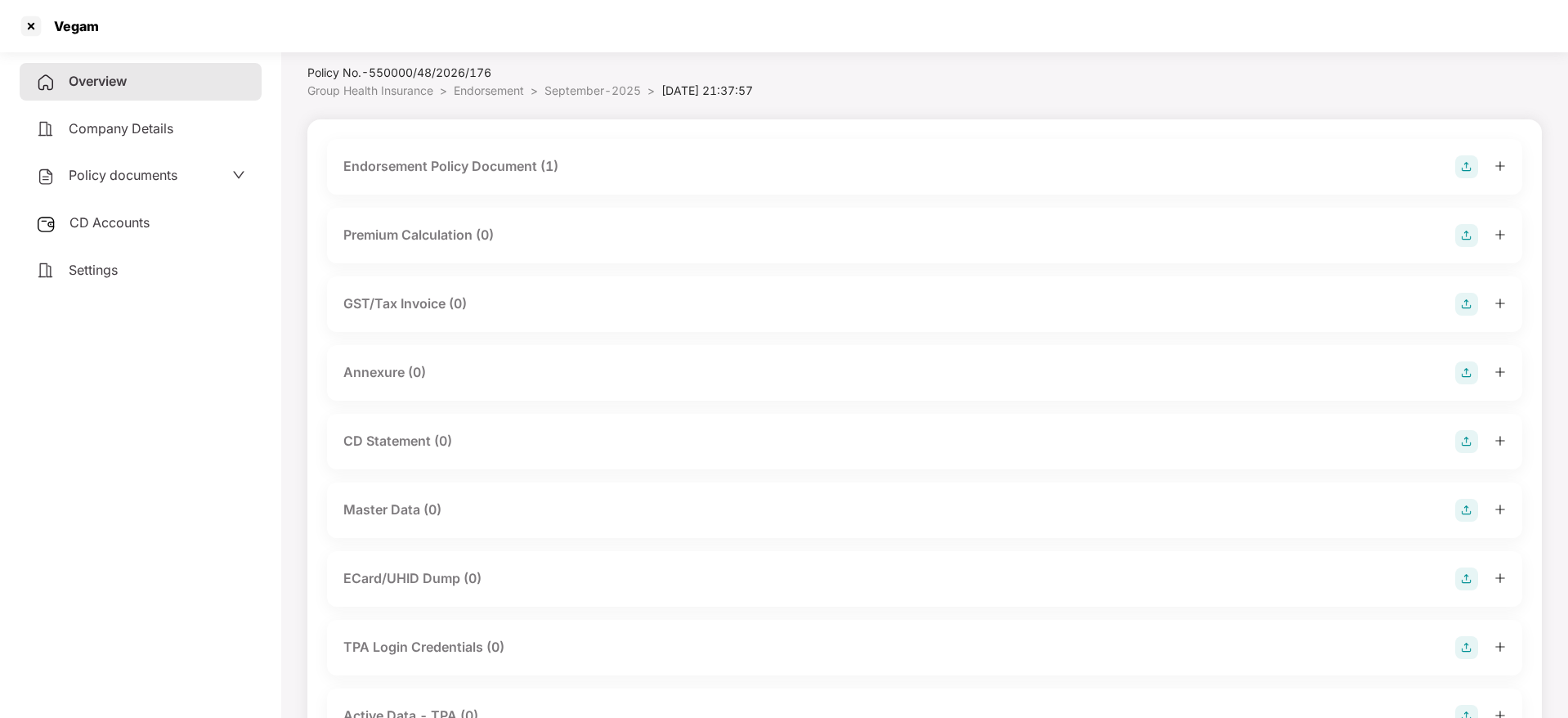
click at [1468, 373] on img at bounding box center [1466, 373] width 23 height 23
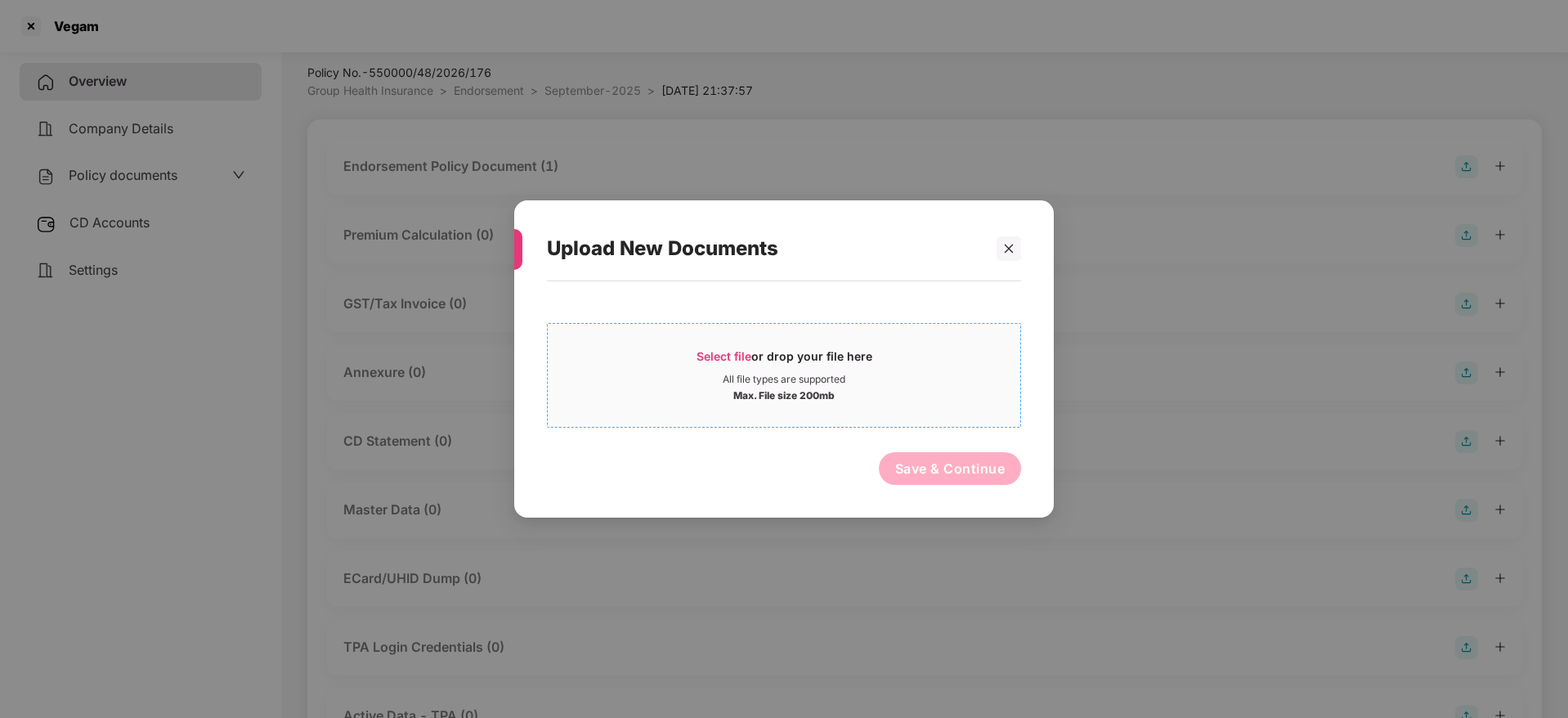
click at [753, 352] on div "Select file or drop your file here" at bounding box center [784, 361] width 176 height 25
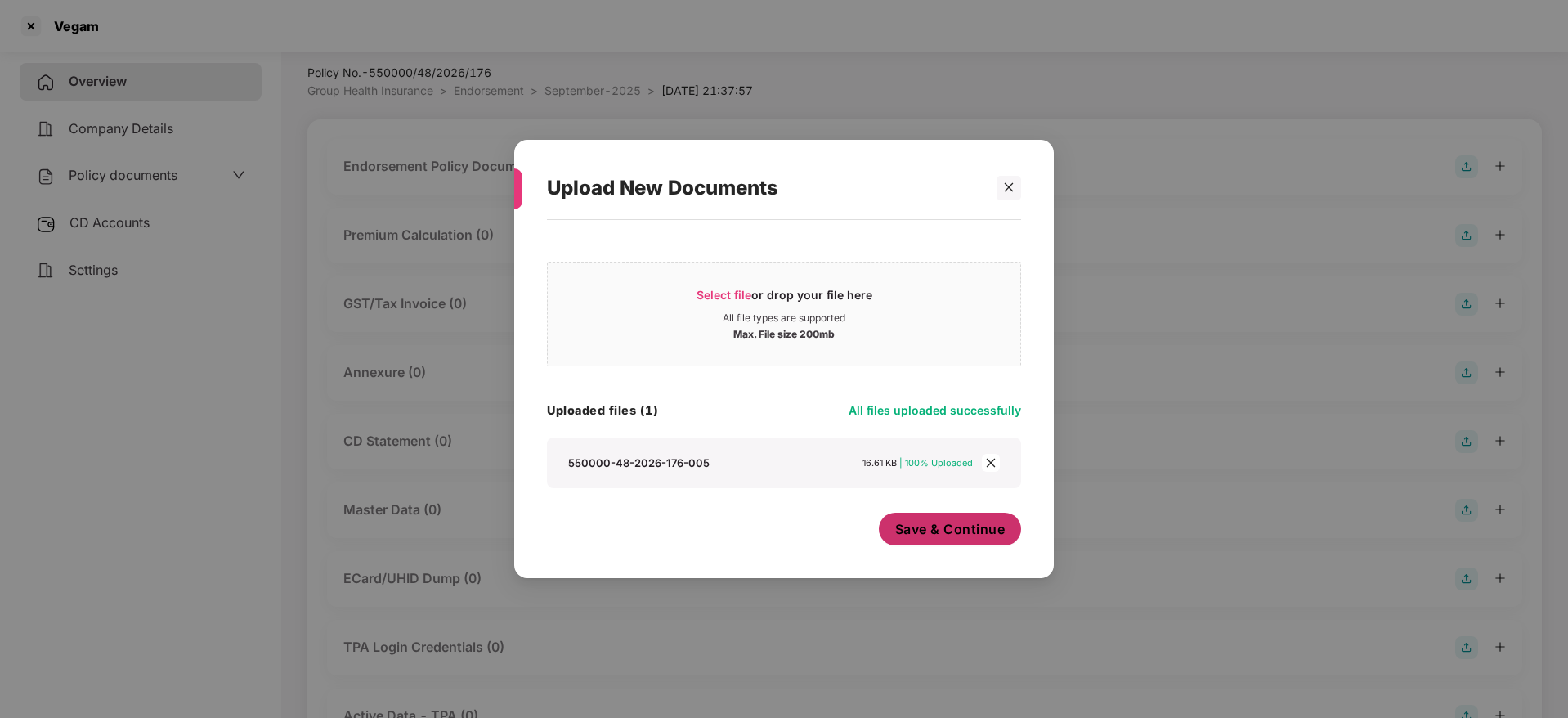
click at [954, 533] on span "Save & Continue" at bounding box center [950, 529] width 110 height 18
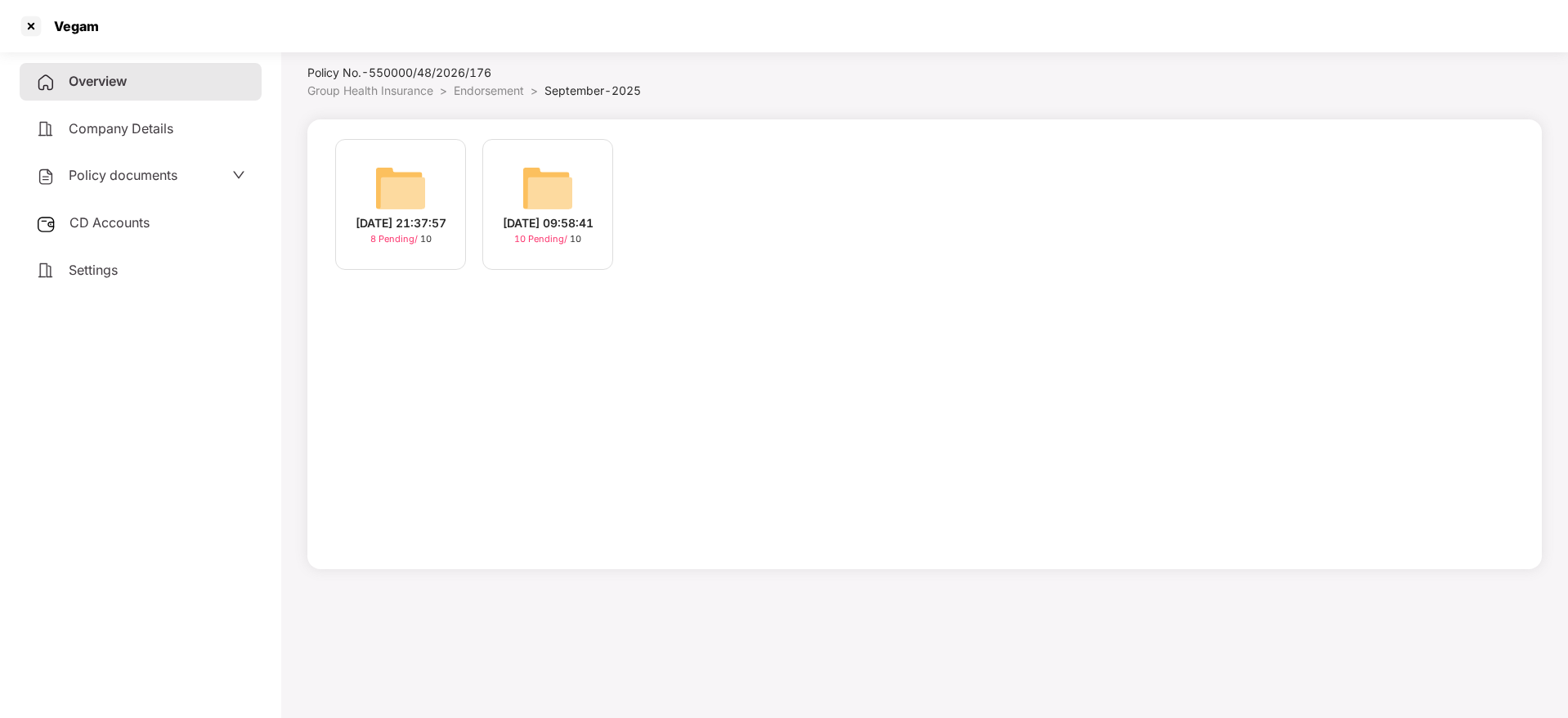
click at [403, 231] on div "[DATE] 21:37:57" at bounding box center [401, 223] width 91 height 18
click at [507, 229] on div "[DATE] 09:58:41" at bounding box center [548, 223] width 91 height 18
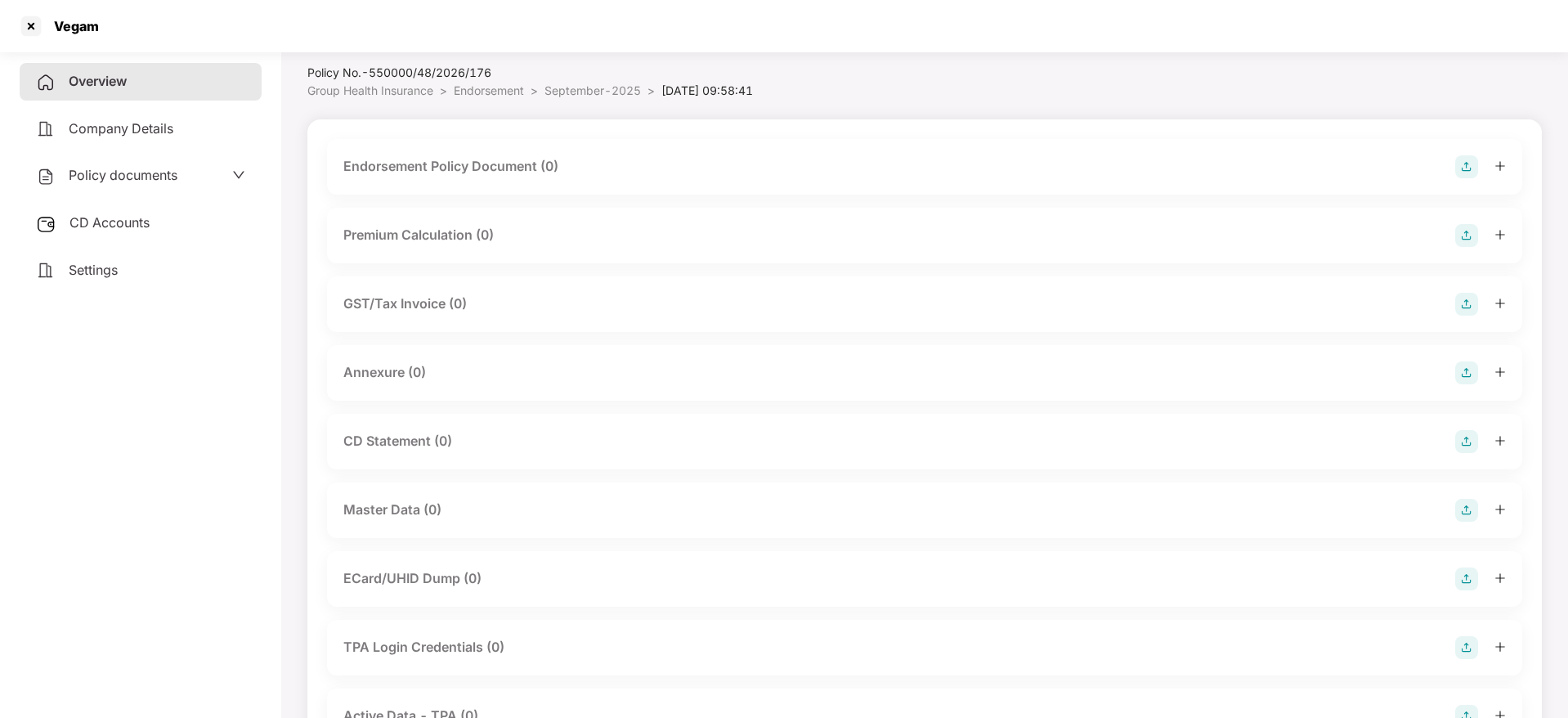
click at [1473, 168] on img at bounding box center [1466, 167] width 23 height 23
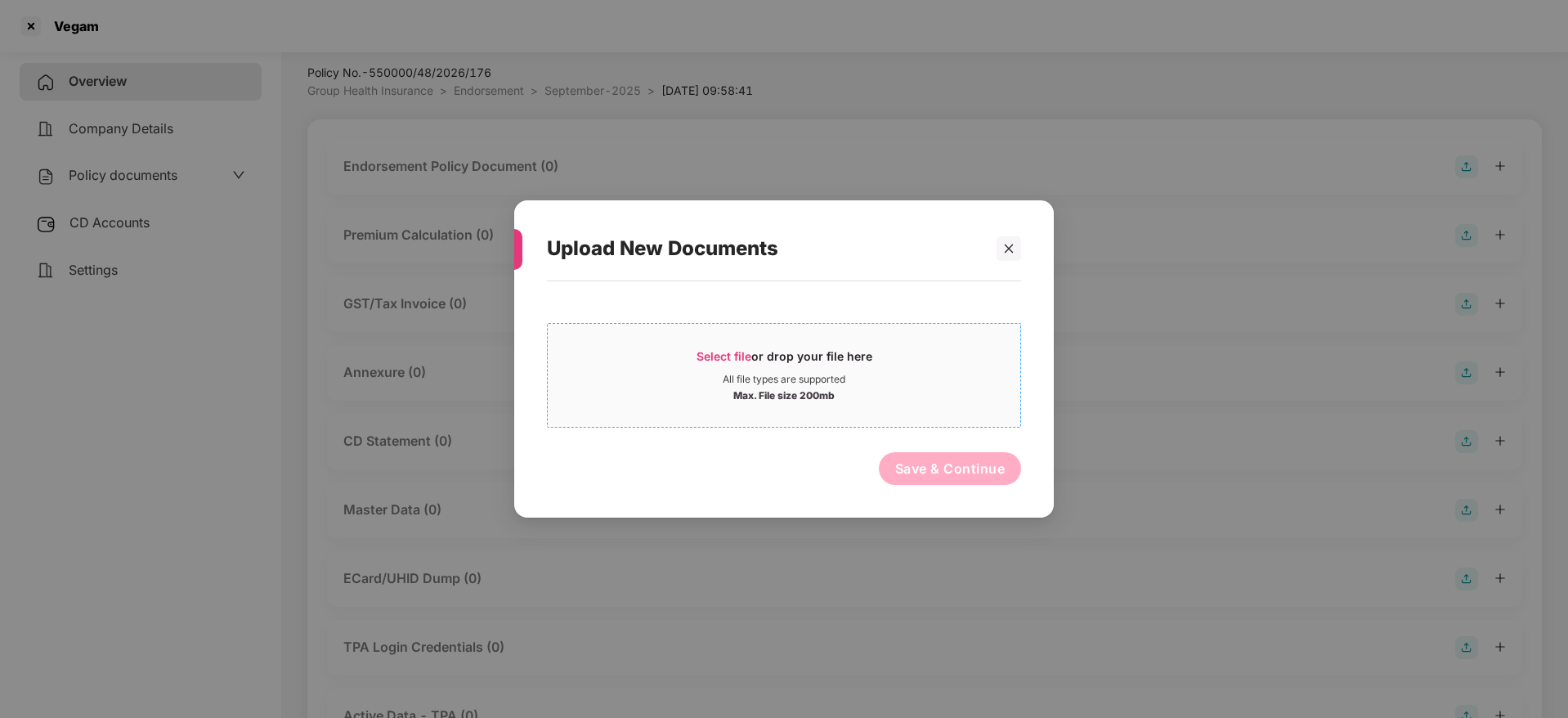
click at [726, 356] on span "Select file" at bounding box center [724, 356] width 55 height 14
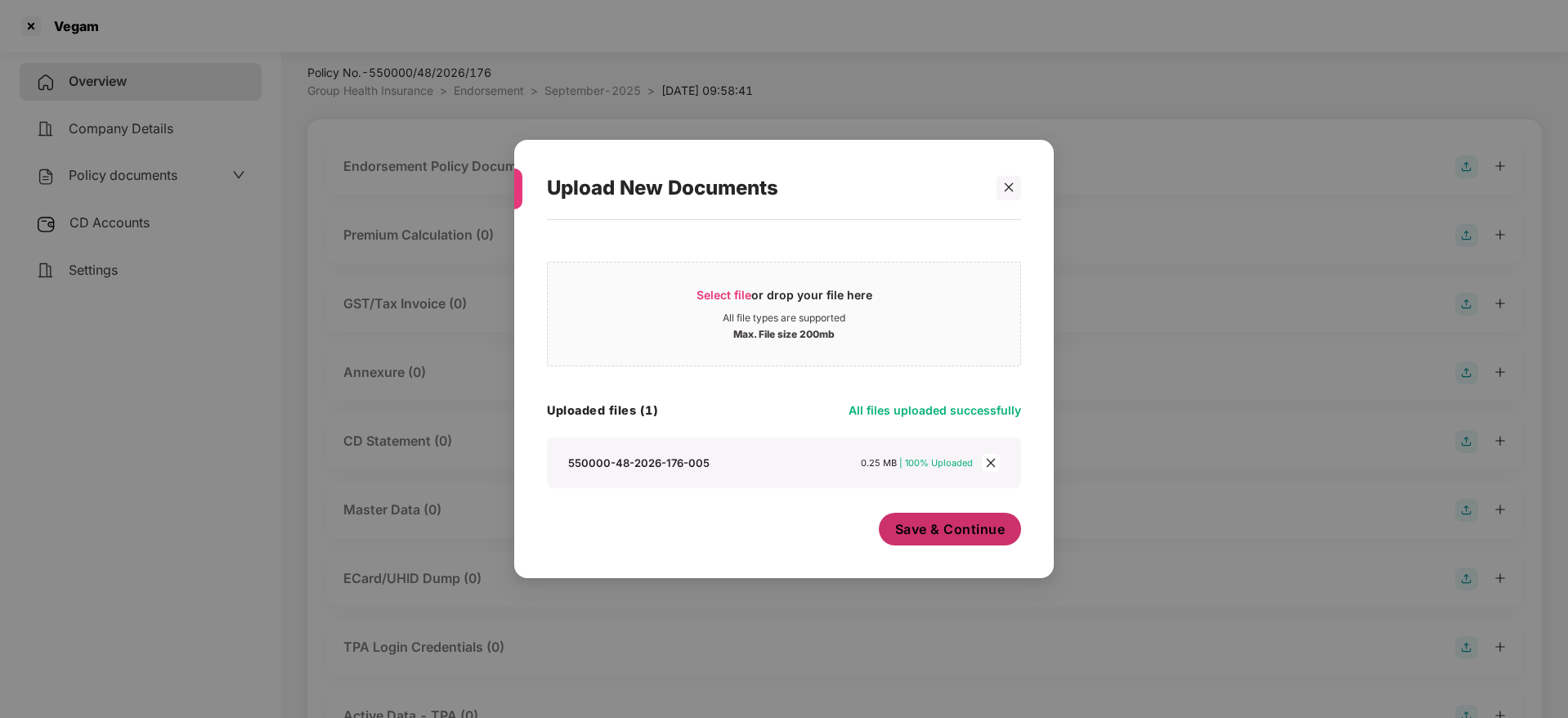
click at [939, 521] on span "Save & Continue" at bounding box center [950, 529] width 110 height 18
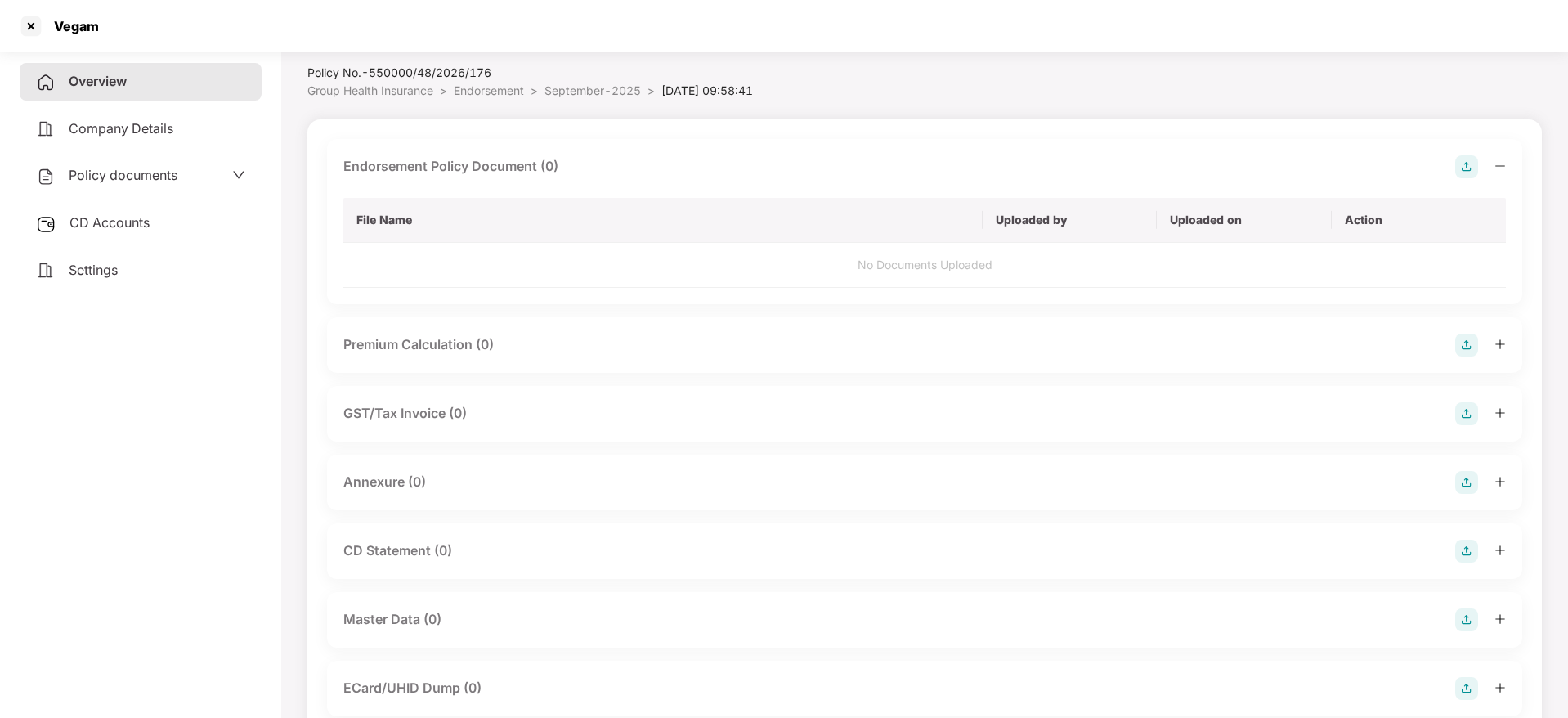
click at [1503, 163] on icon "minus" at bounding box center [1500, 166] width 11 height 11
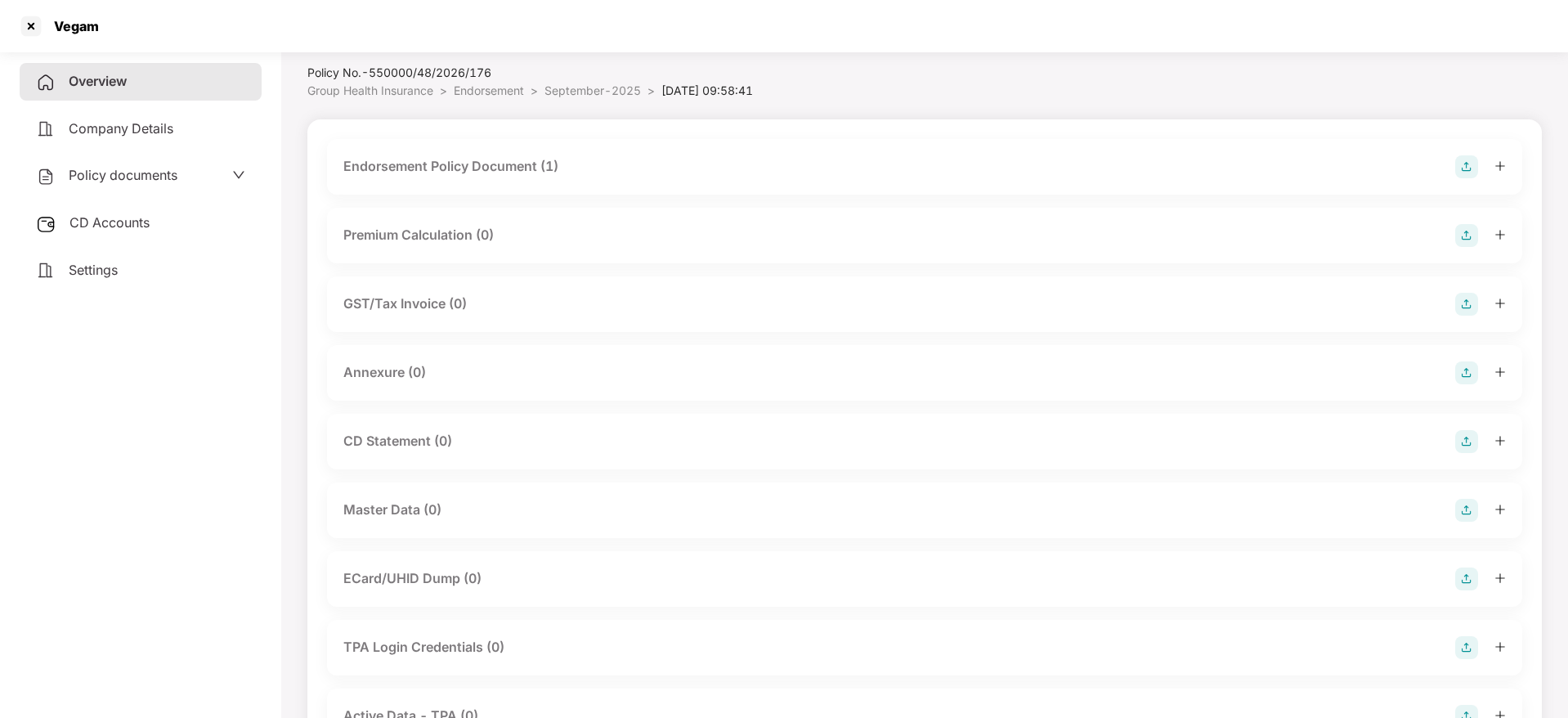
click at [1464, 376] on img at bounding box center [1466, 373] width 23 height 23
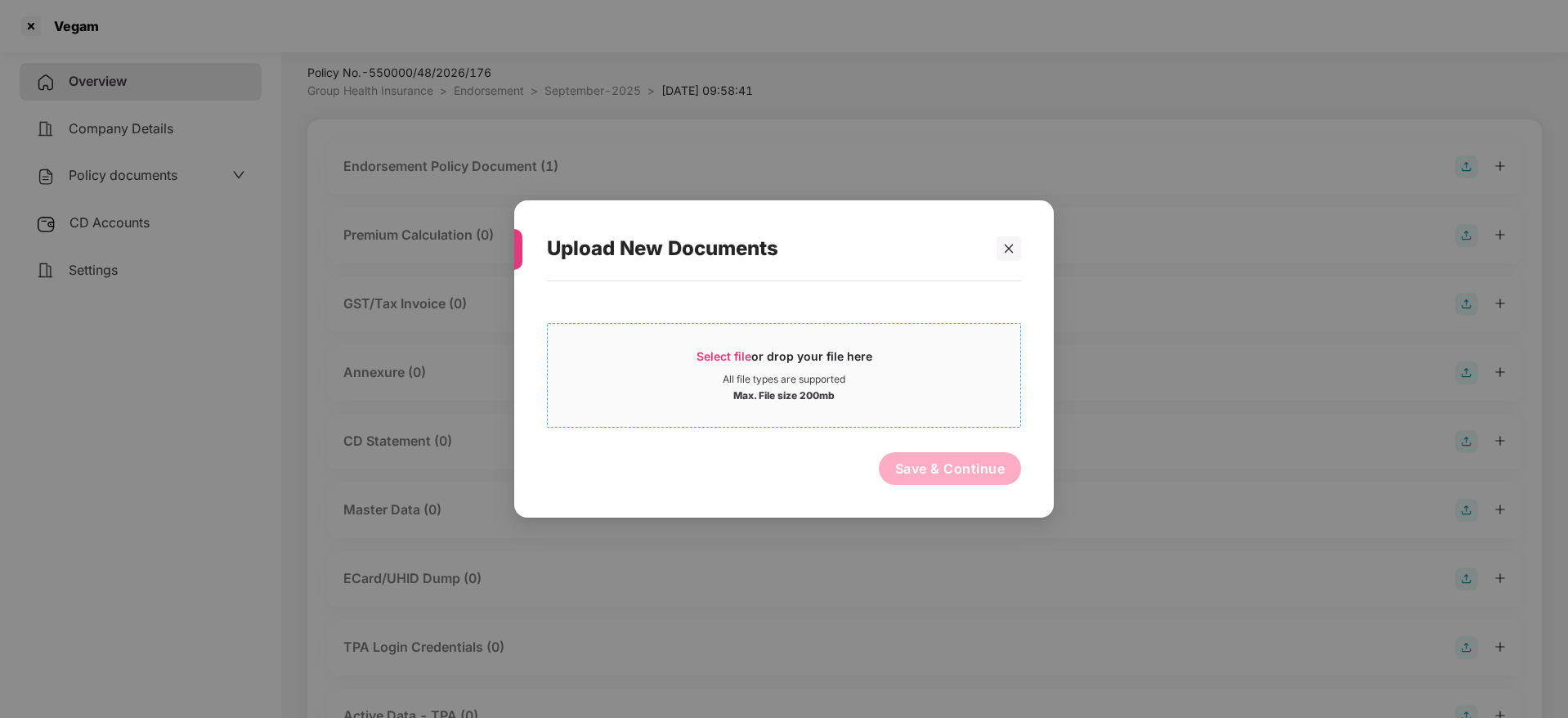
click at [689, 371] on div "Select file or drop your file here" at bounding box center [784, 361] width 473 height 25
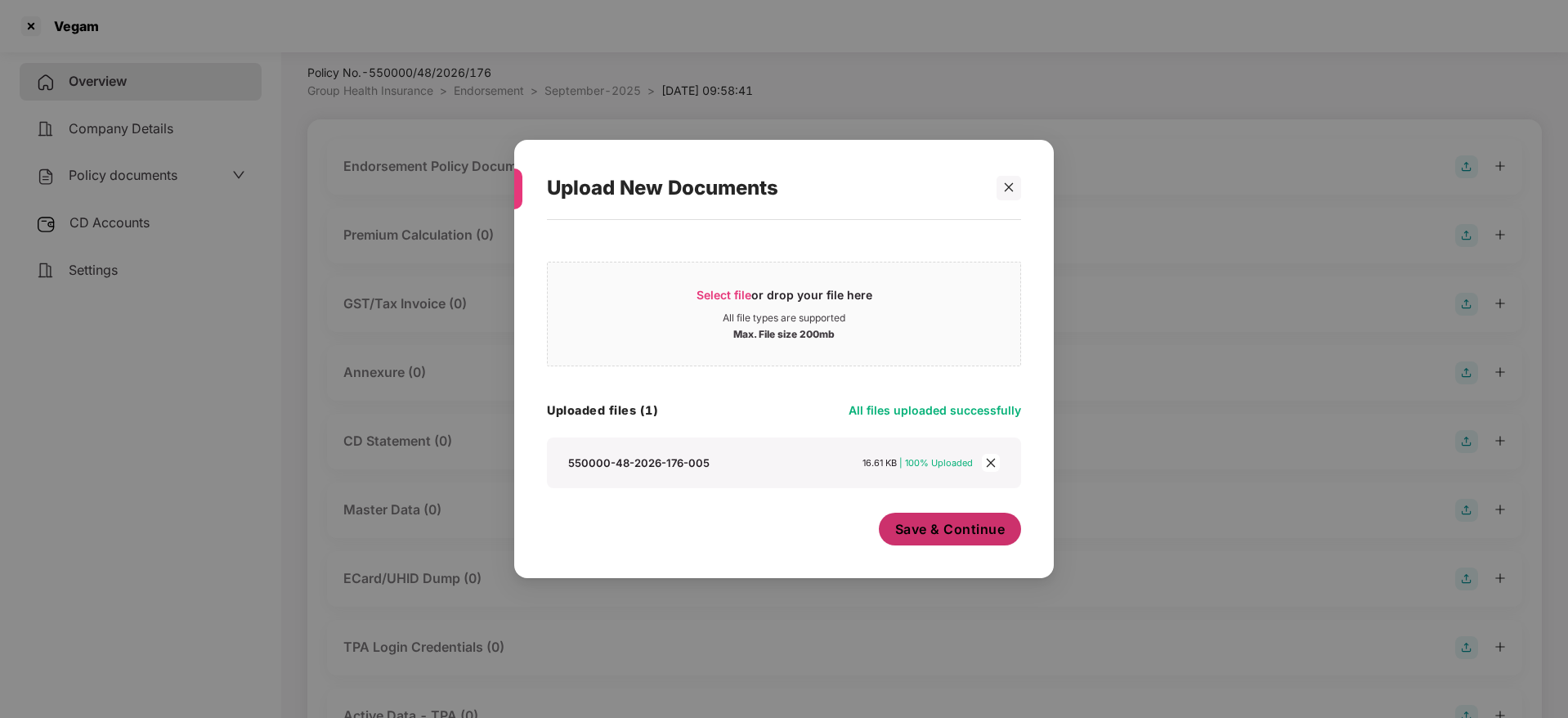
click at [956, 532] on span "Save & Continue" at bounding box center [950, 529] width 110 height 18
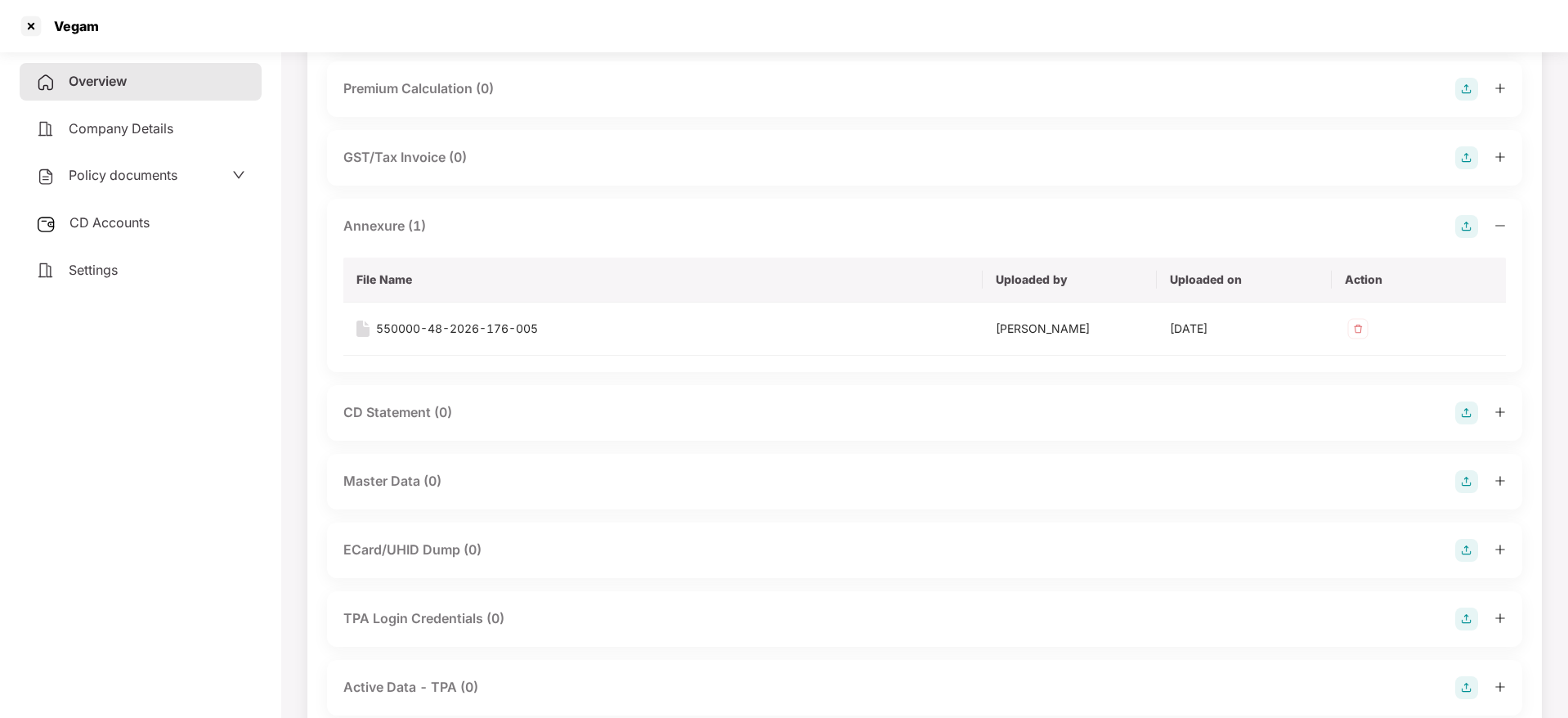
scroll to position [310, 0]
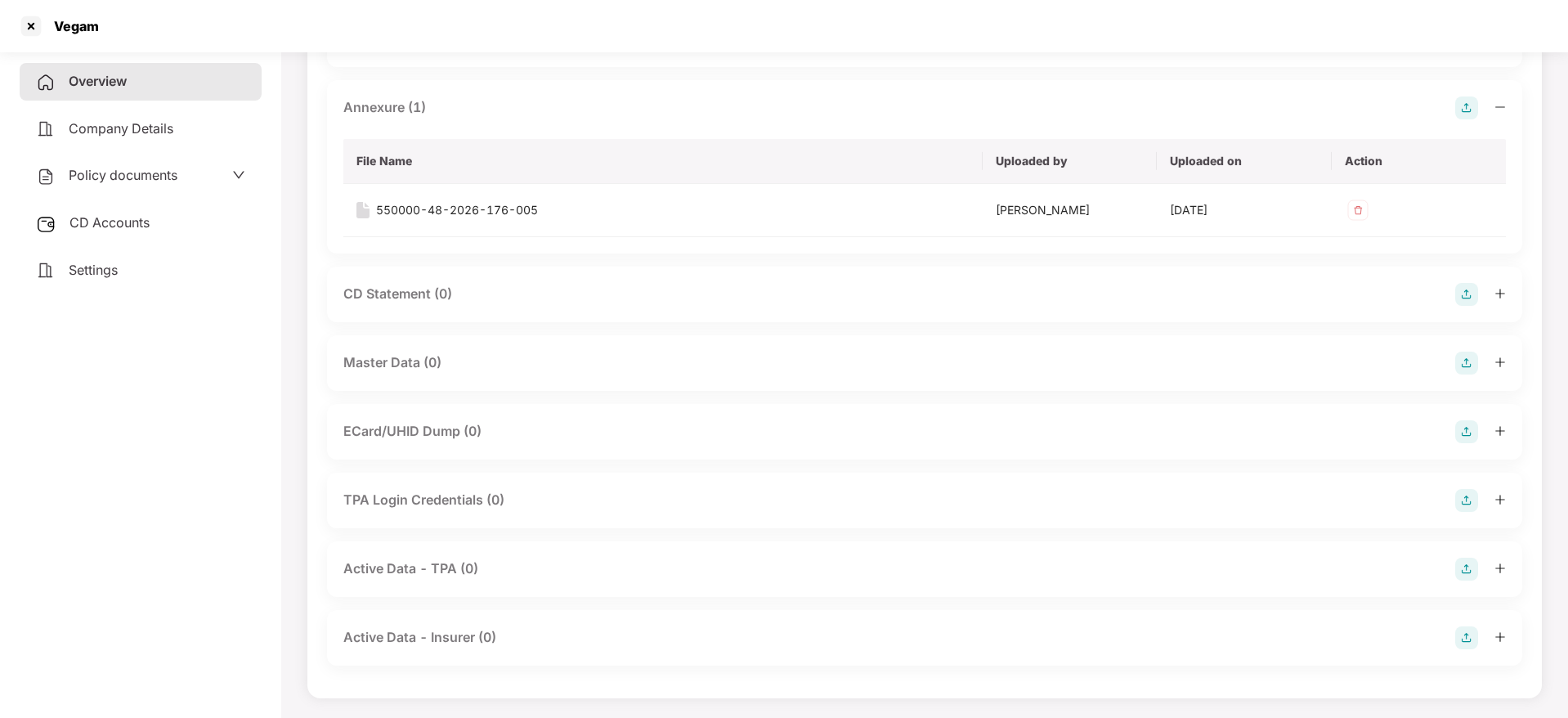
click at [1499, 361] on icon "plus" at bounding box center [1500, 362] width 11 height 11
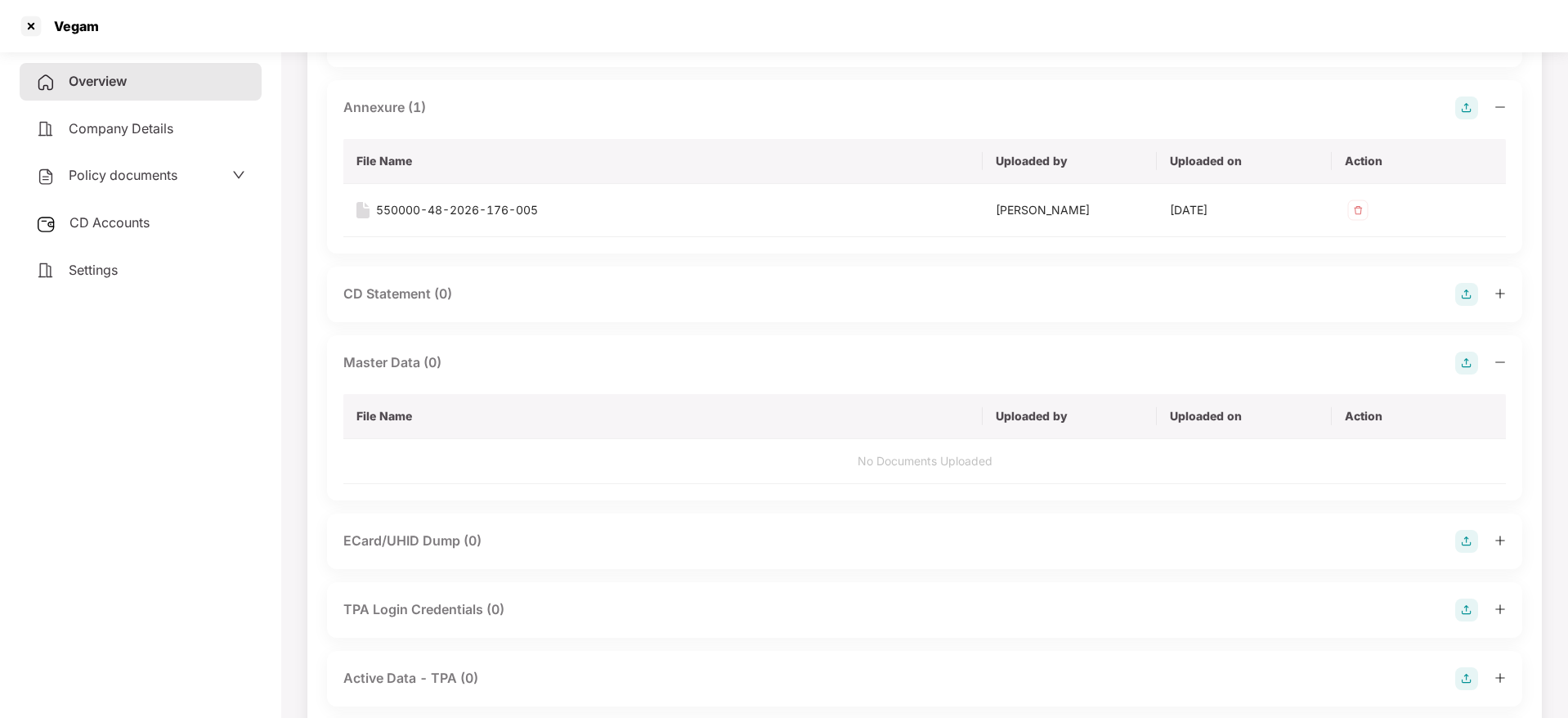
click at [1468, 363] on img at bounding box center [1466, 362] width 23 height 23
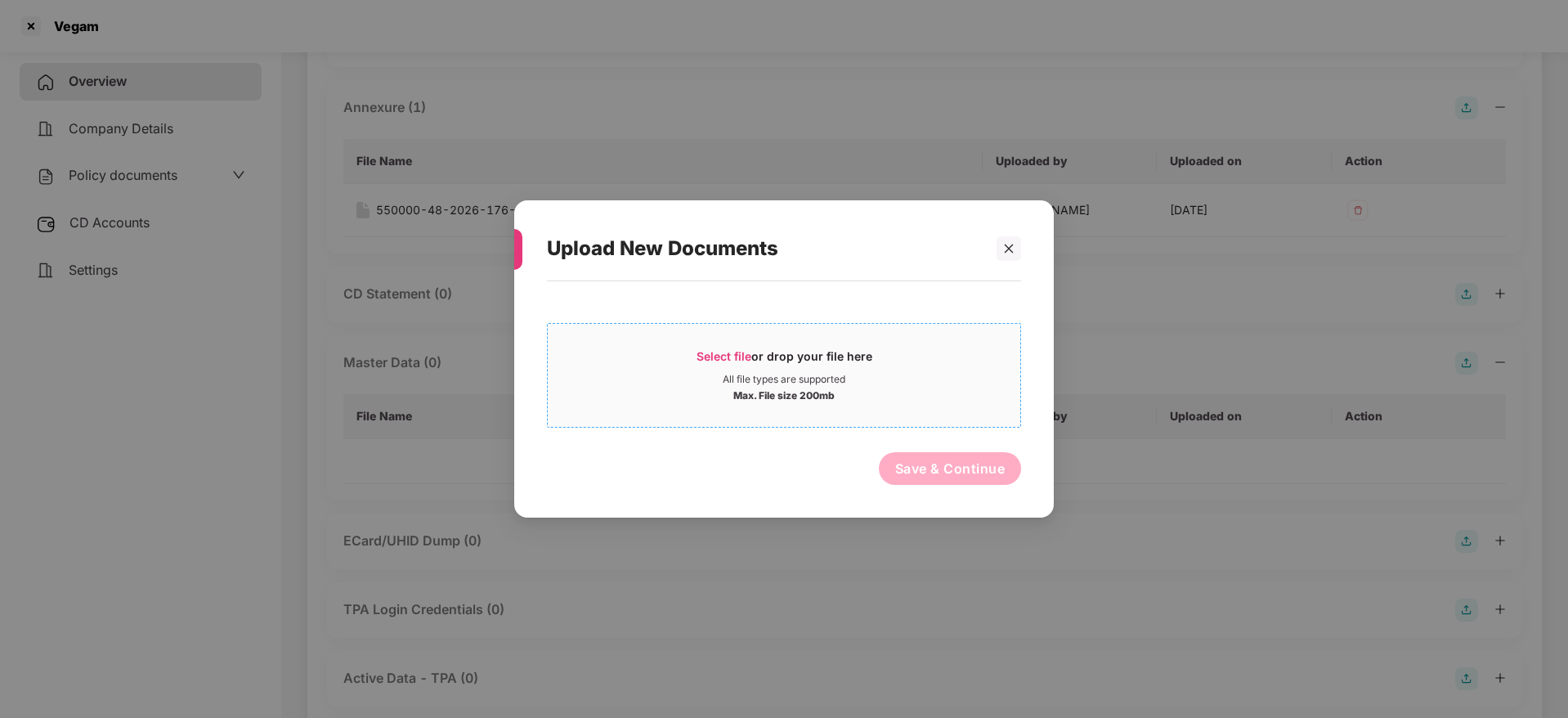
click at [741, 343] on span "Select file or drop your file here All file types are supported Max. File size …" at bounding box center [784, 375] width 473 height 79
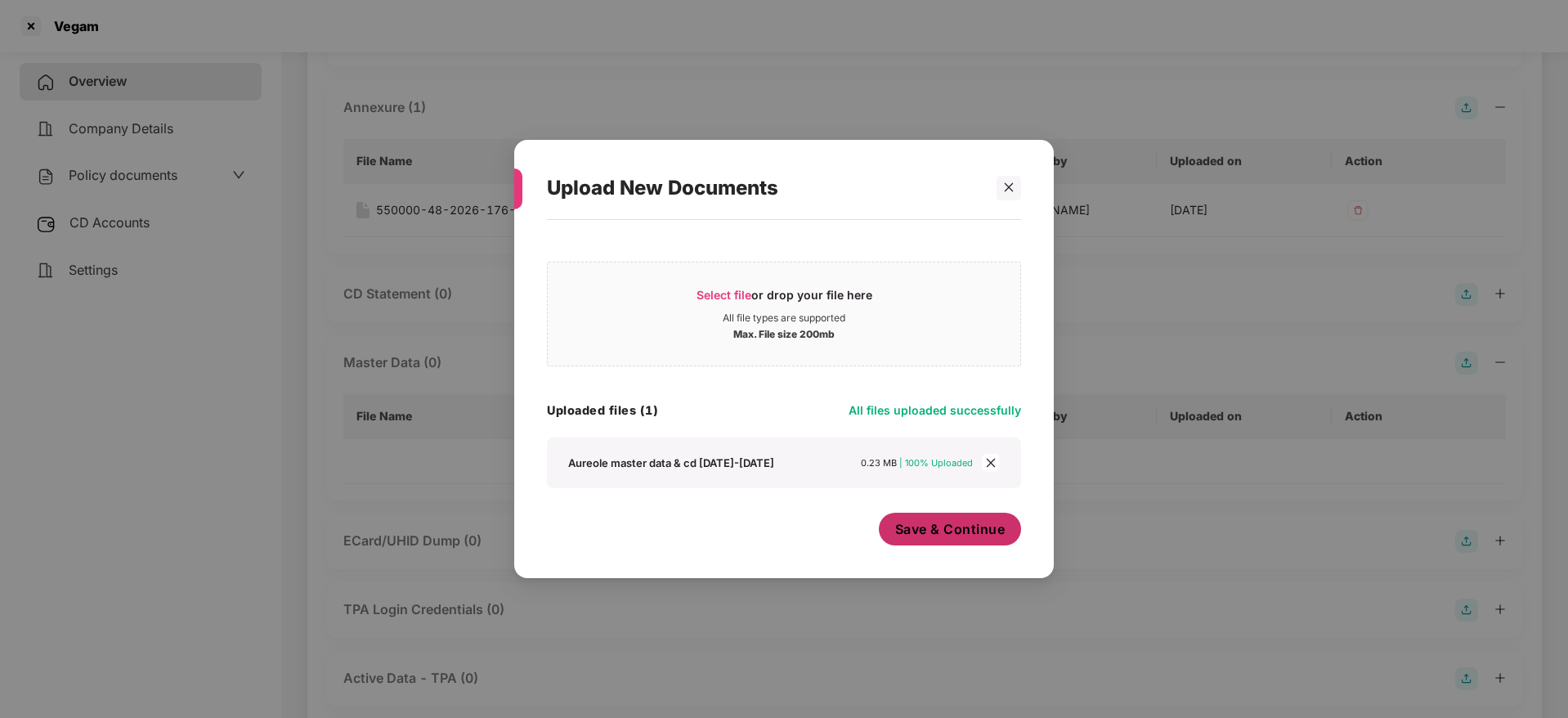
click at [956, 536] on span "Save & Continue" at bounding box center [950, 529] width 110 height 18
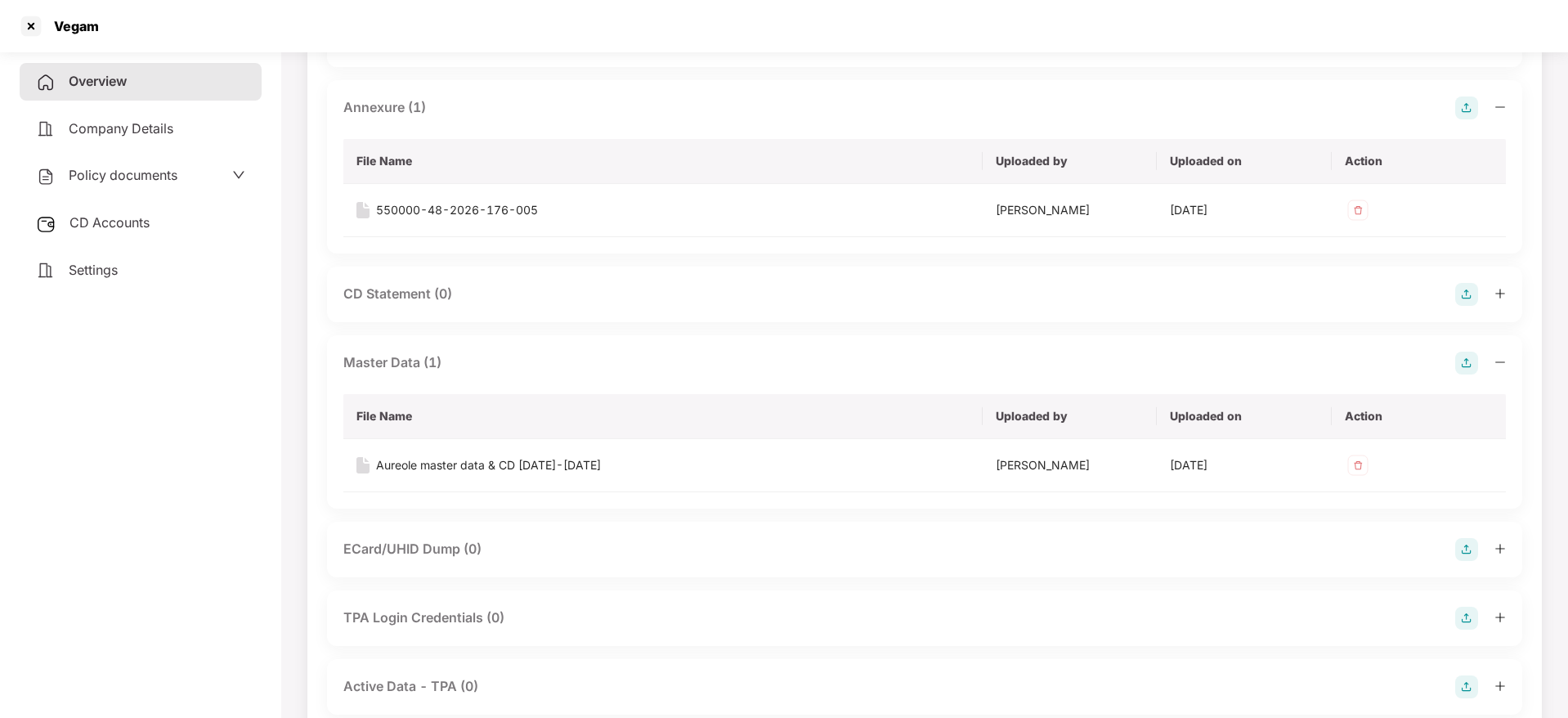
scroll to position [45, 0]
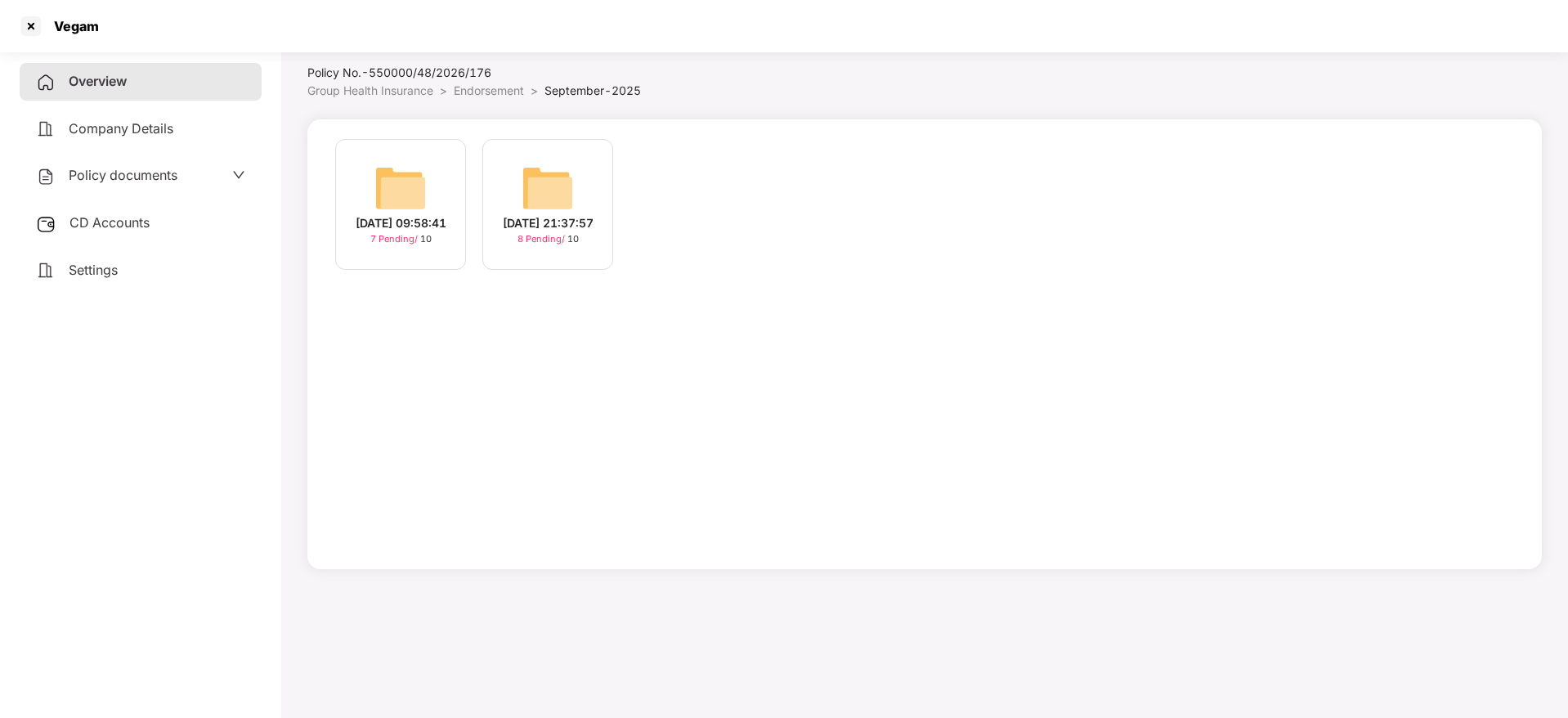
click at [573, 232] on div "[DATE] 21:37:57" at bounding box center [548, 223] width 91 height 18
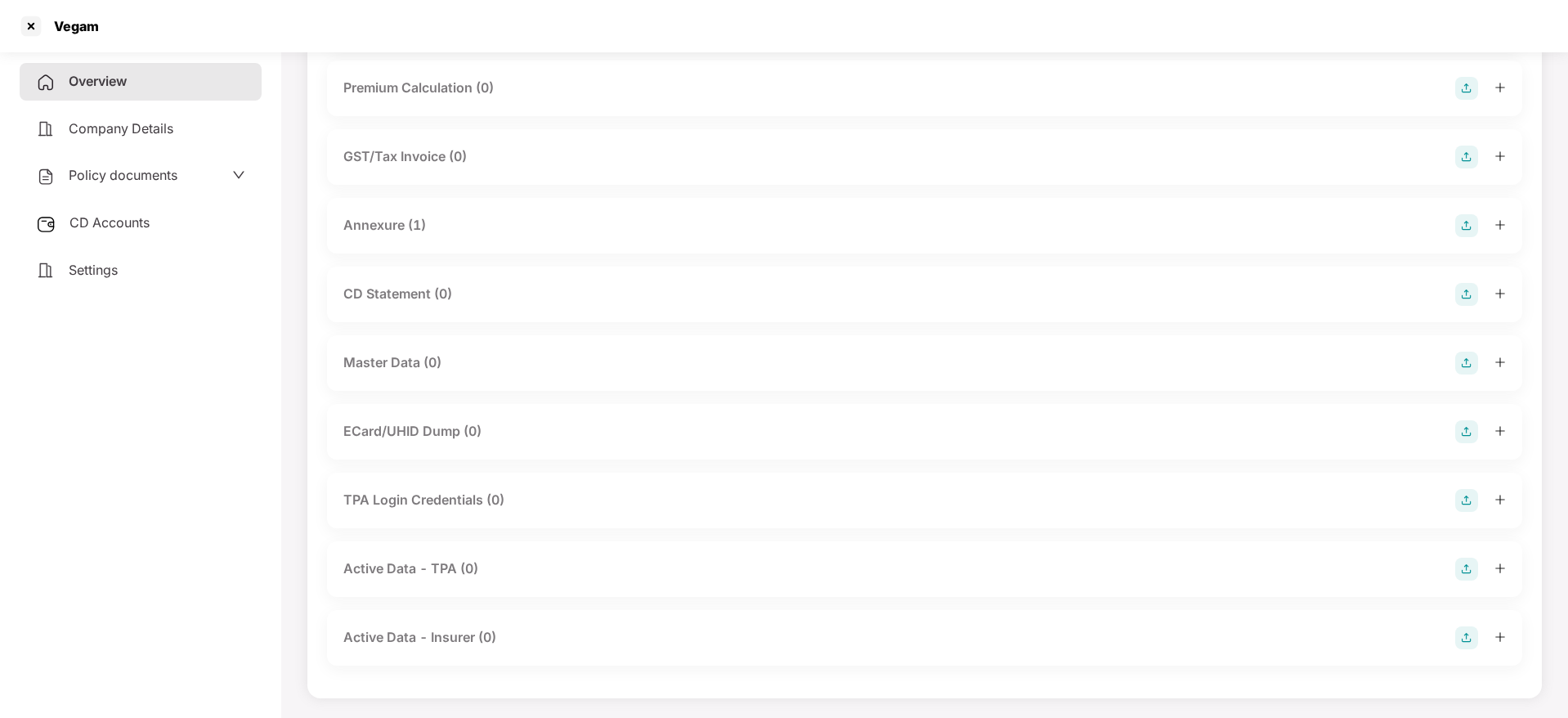
click at [1465, 360] on img at bounding box center [1466, 362] width 23 height 23
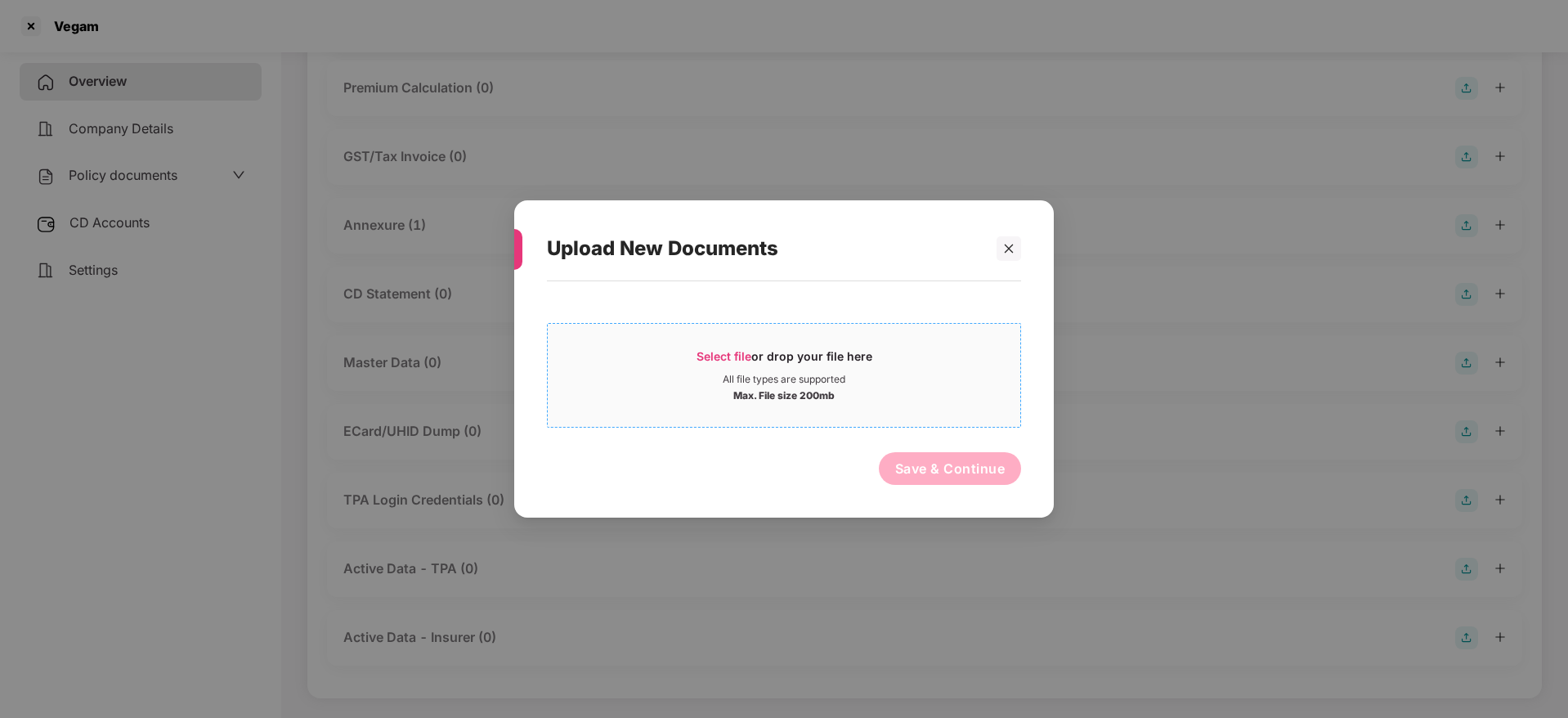
click at [759, 344] on span "Select file or drop your file here All file types are supported Max. File size …" at bounding box center [784, 375] width 473 height 79
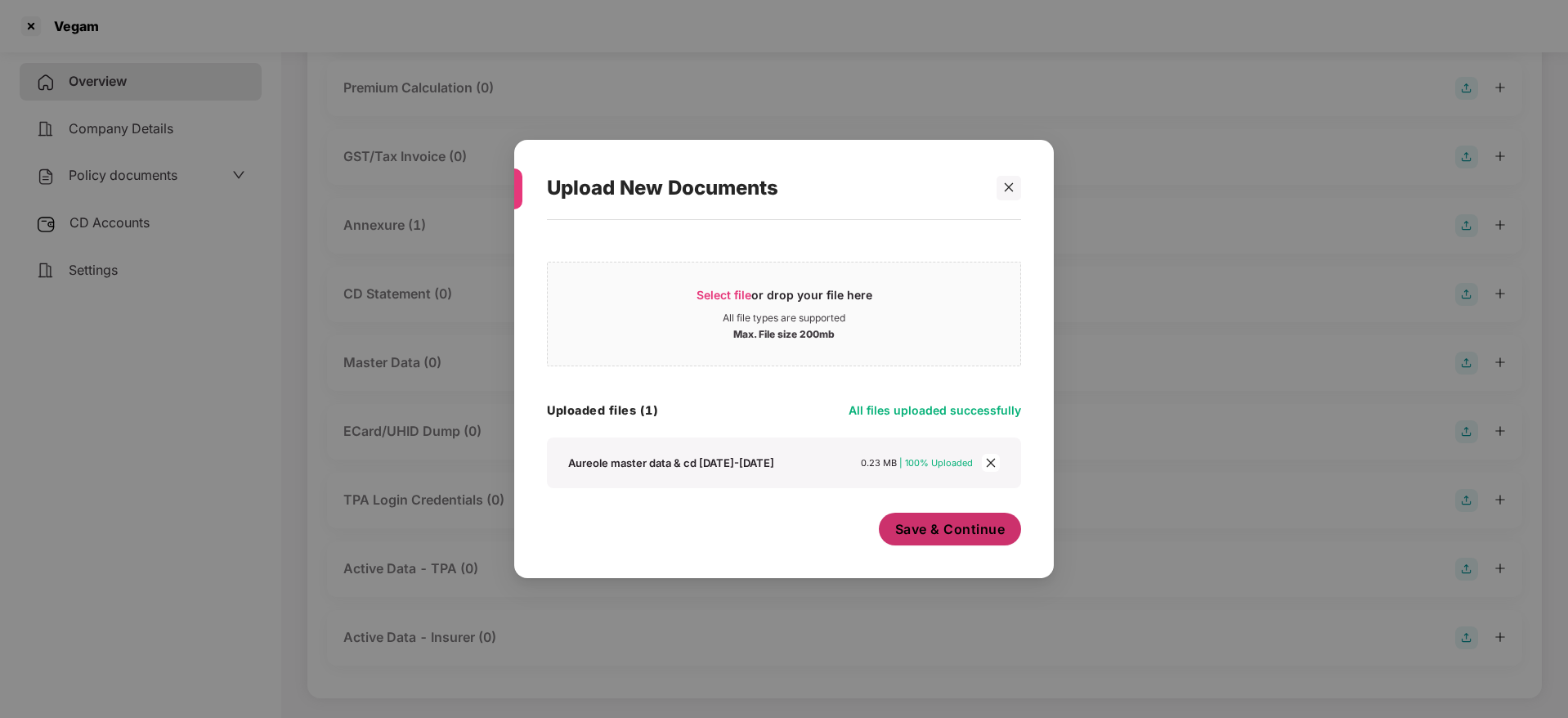
click at [948, 527] on span "Save & Continue" at bounding box center [950, 529] width 110 height 18
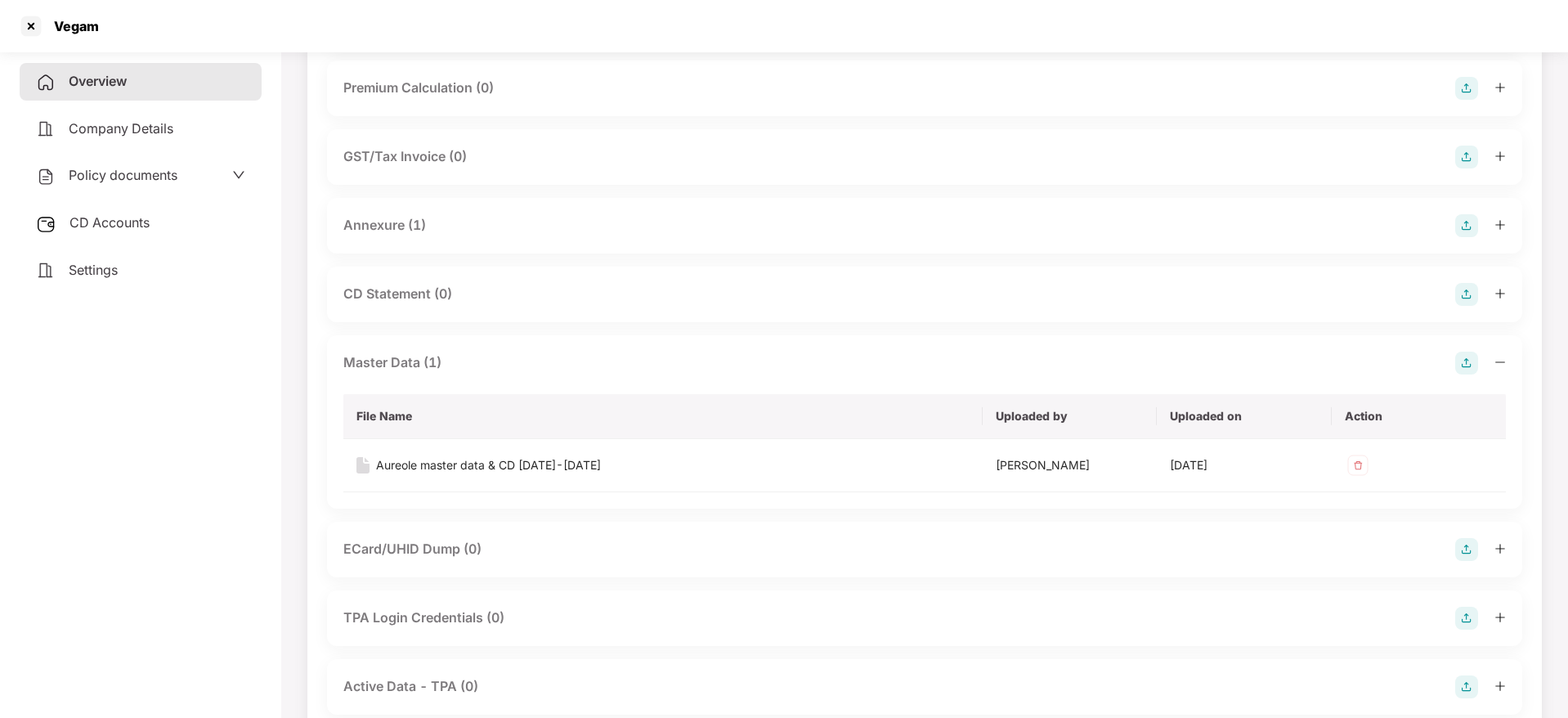
click at [92, 75] on span "Overview" at bounding box center [97, 80] width 58 height 16
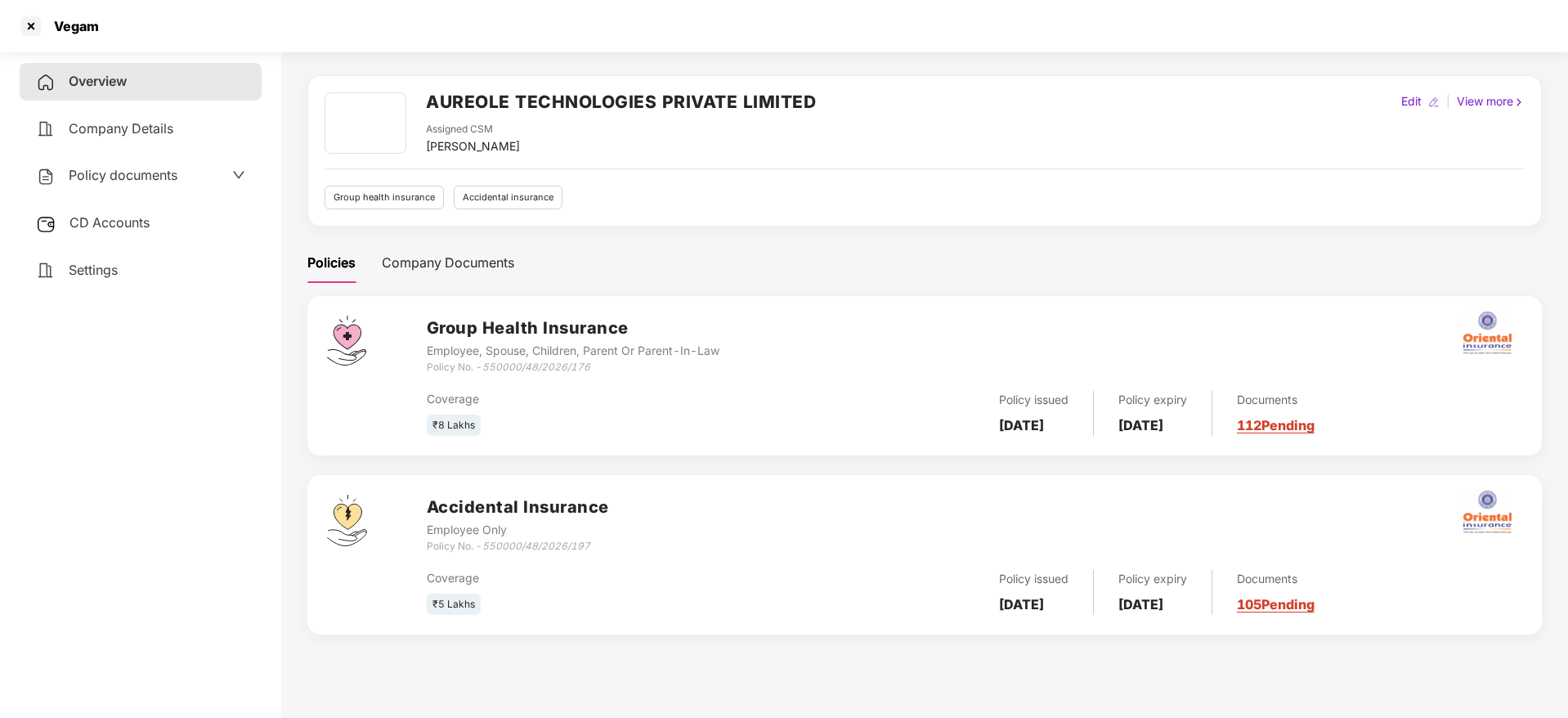
click at [1315, 603] on link "105 Pending" at bounding box center [1276, 604] width 78 height 16
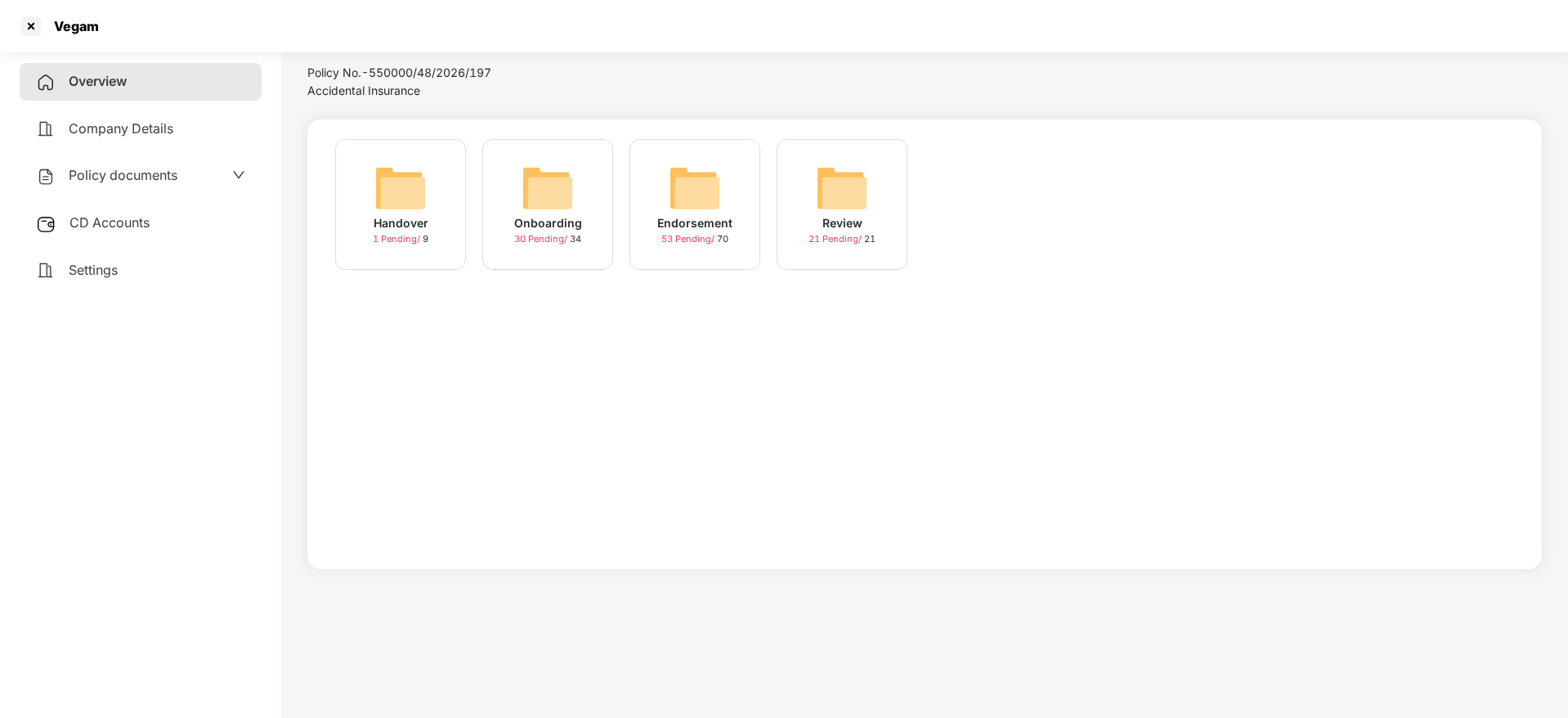
click at [708, 209] on img at bounding box center [695, 187] width 52 height 52
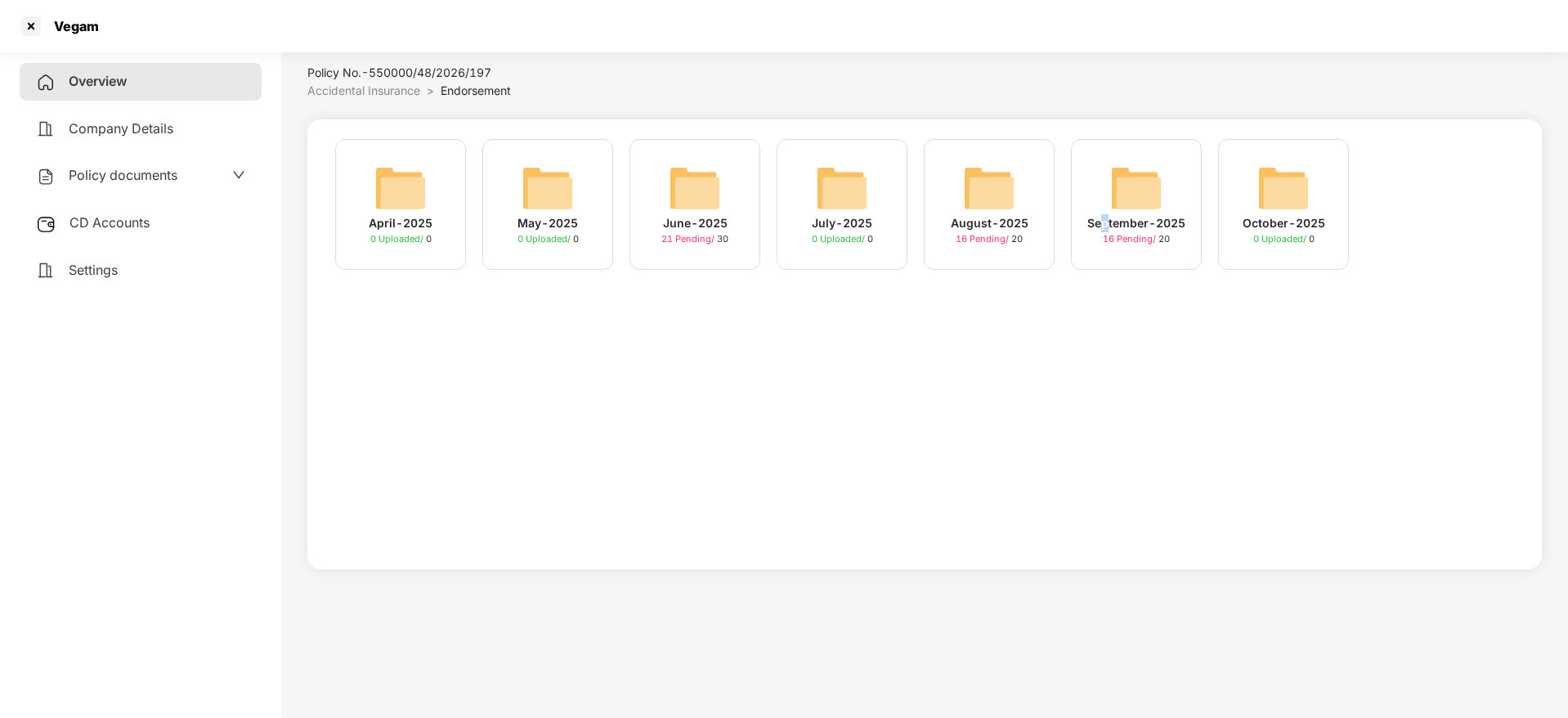
click at [1106, 212] on div "September-2025 16 Pending / 20" at bounding box center [1136, 204] width 131 height 131
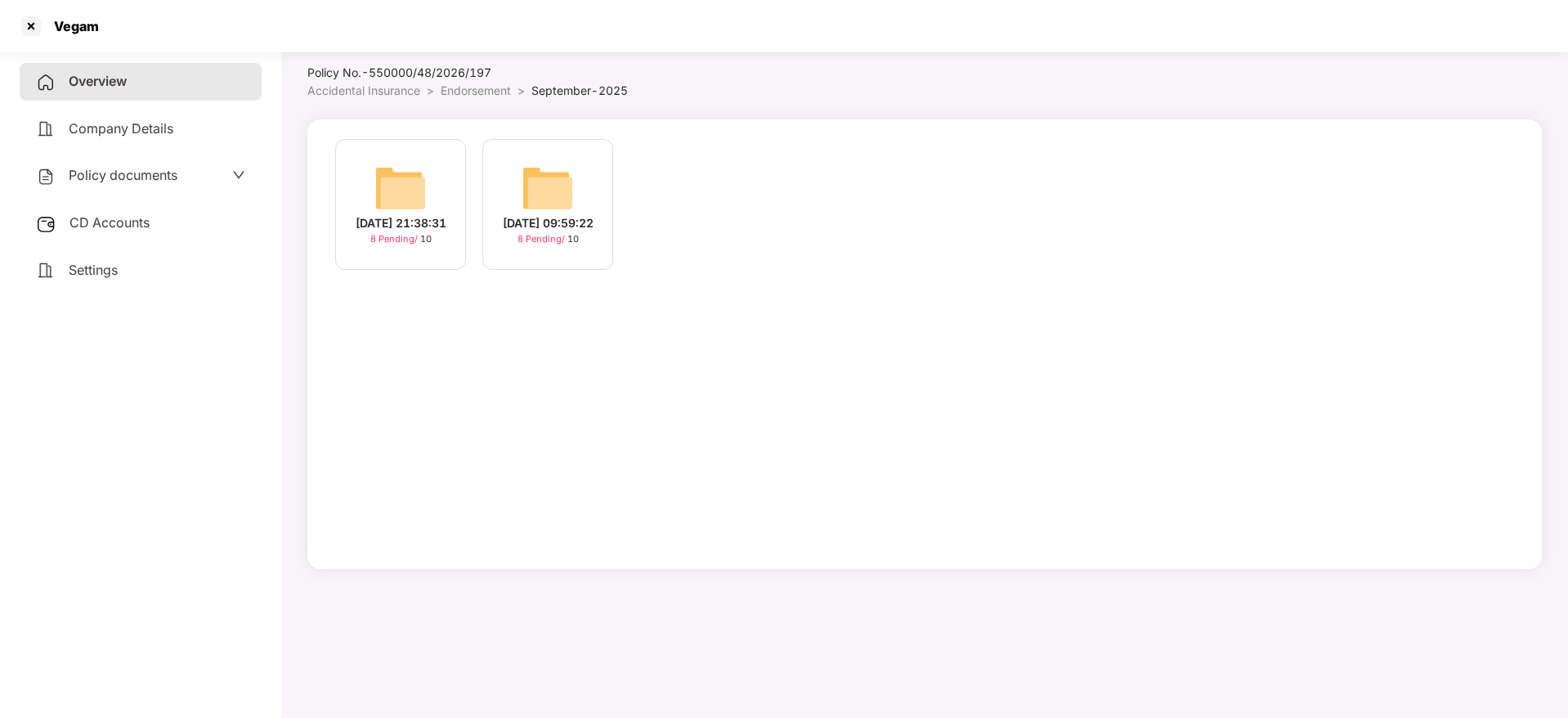
click at [396, 232] on div "[DATE] 21:38:31" at bounding box center [401, 223] width 91 height 18
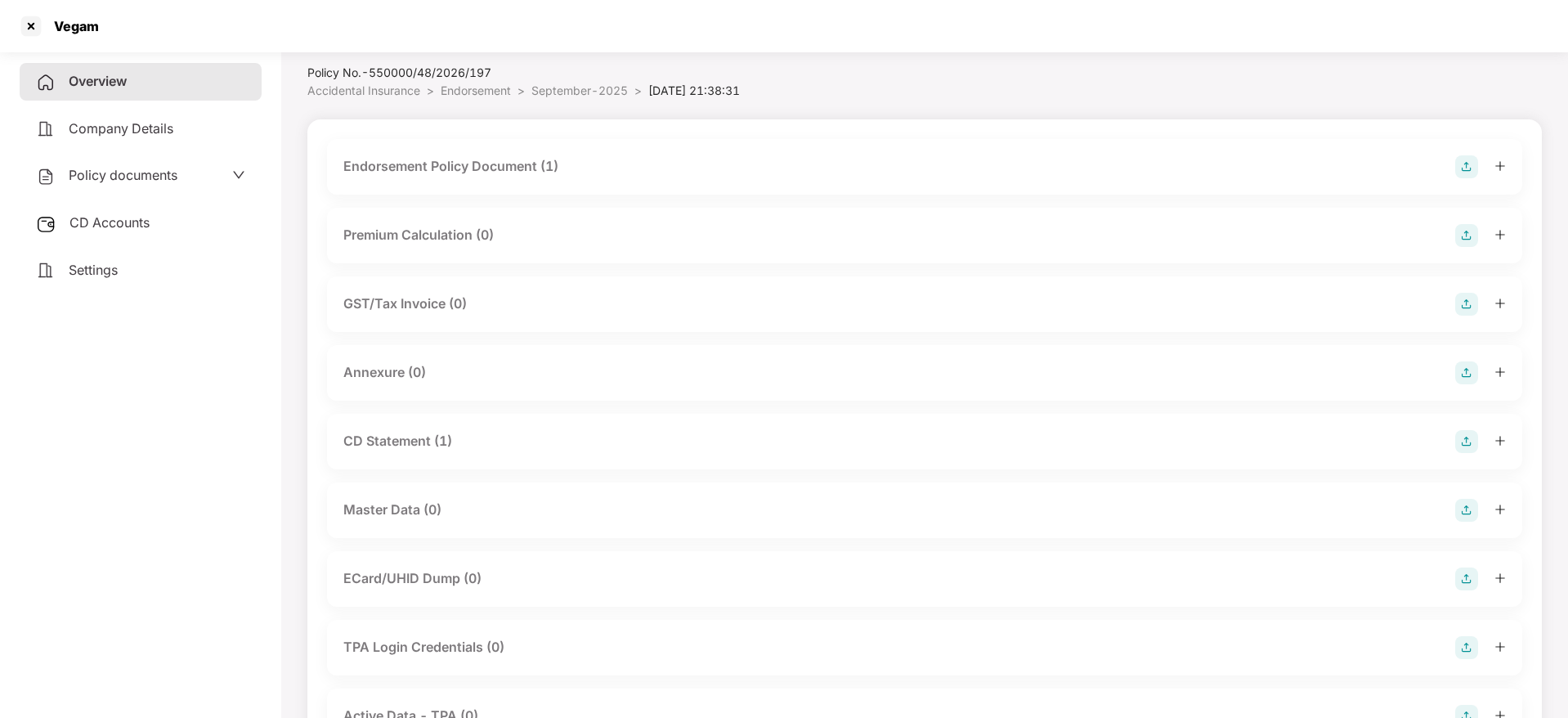
click at [1458, 515] on img at bounding box center [1466, 510] width 23 height 23
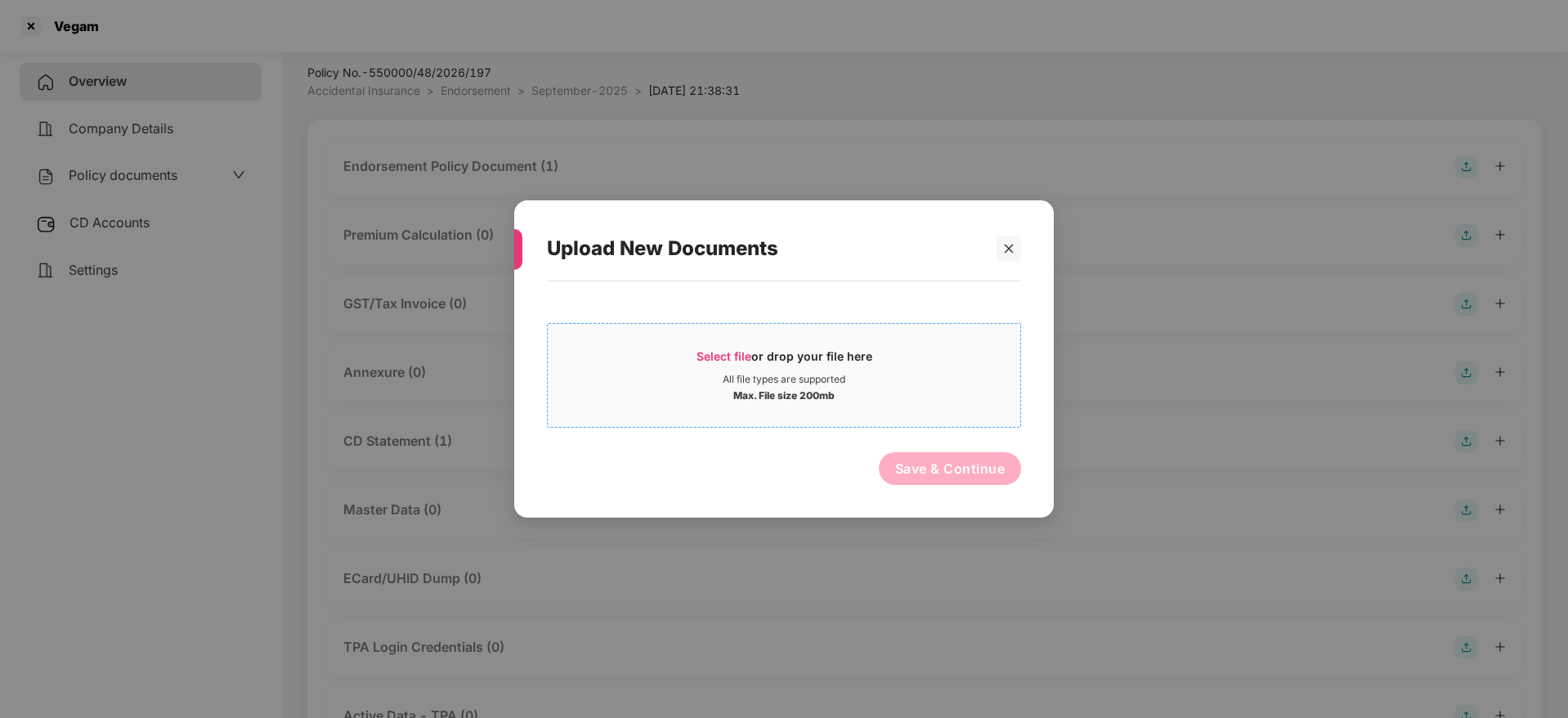
click at [713, 362] on span "Select file" at bounding box center [724, 356] width 55 height 14
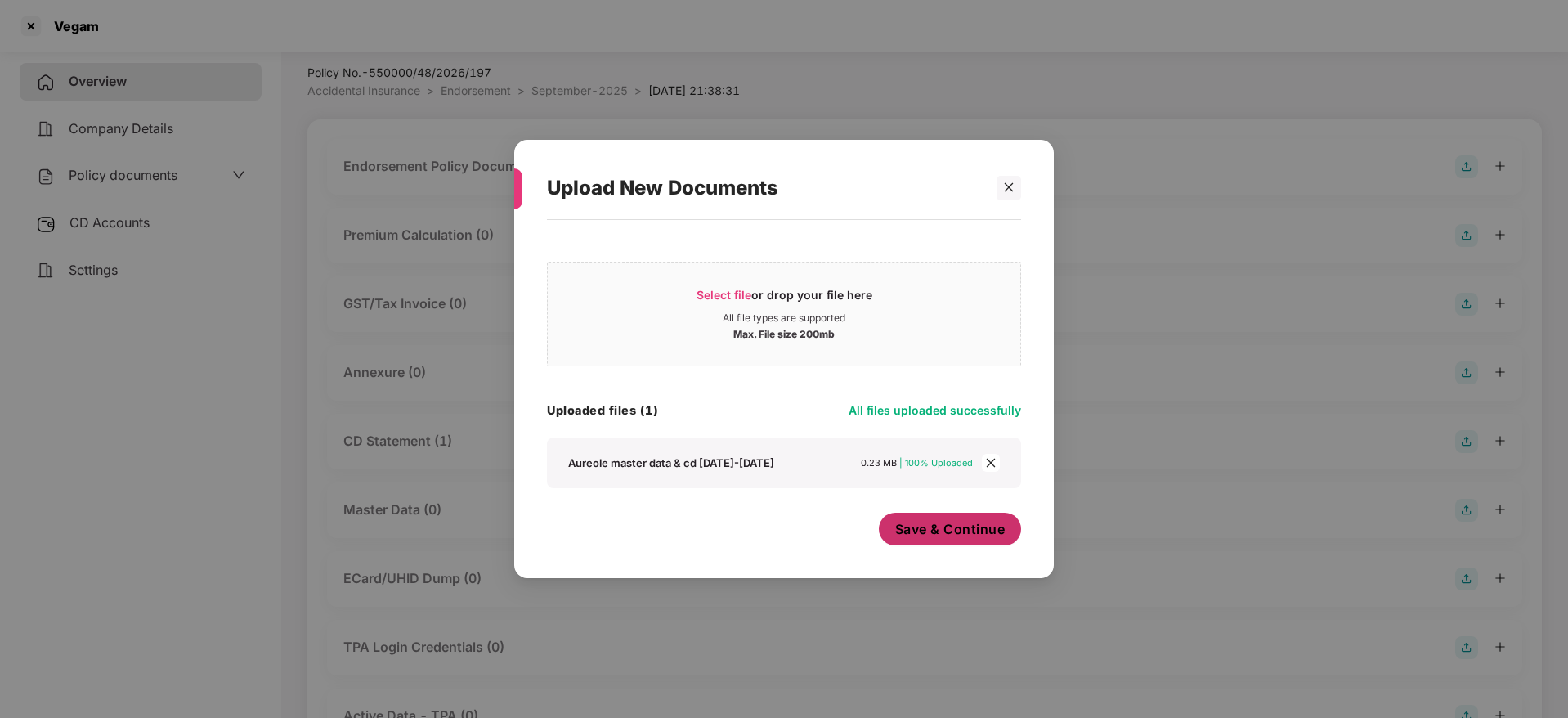
click at [995, 537] on span "Save & Continue" at bounding box center [950, 529] width 110 height 18
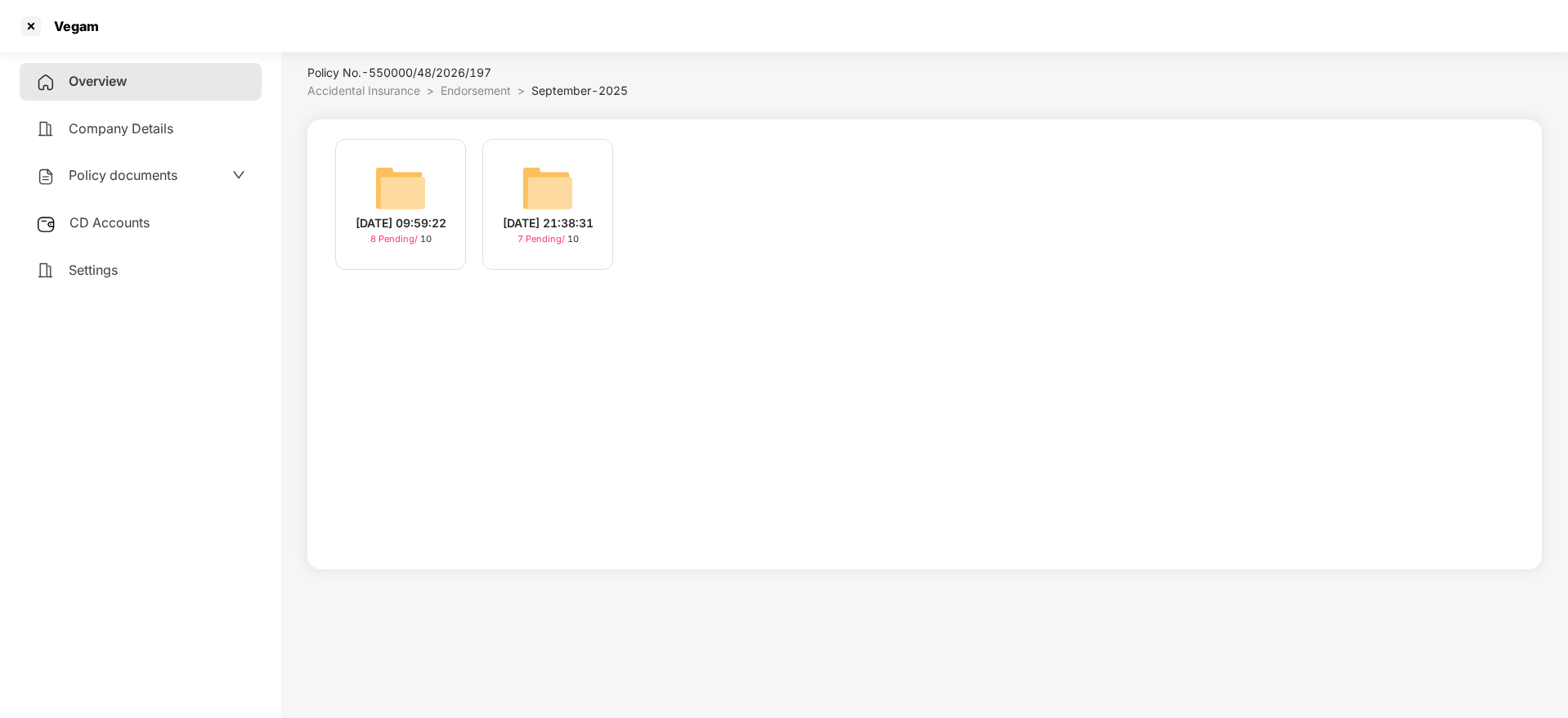
click at [403, 215] on div "[DATE] 09:59:22" at bounding box center [401, 223] width 91 height 18
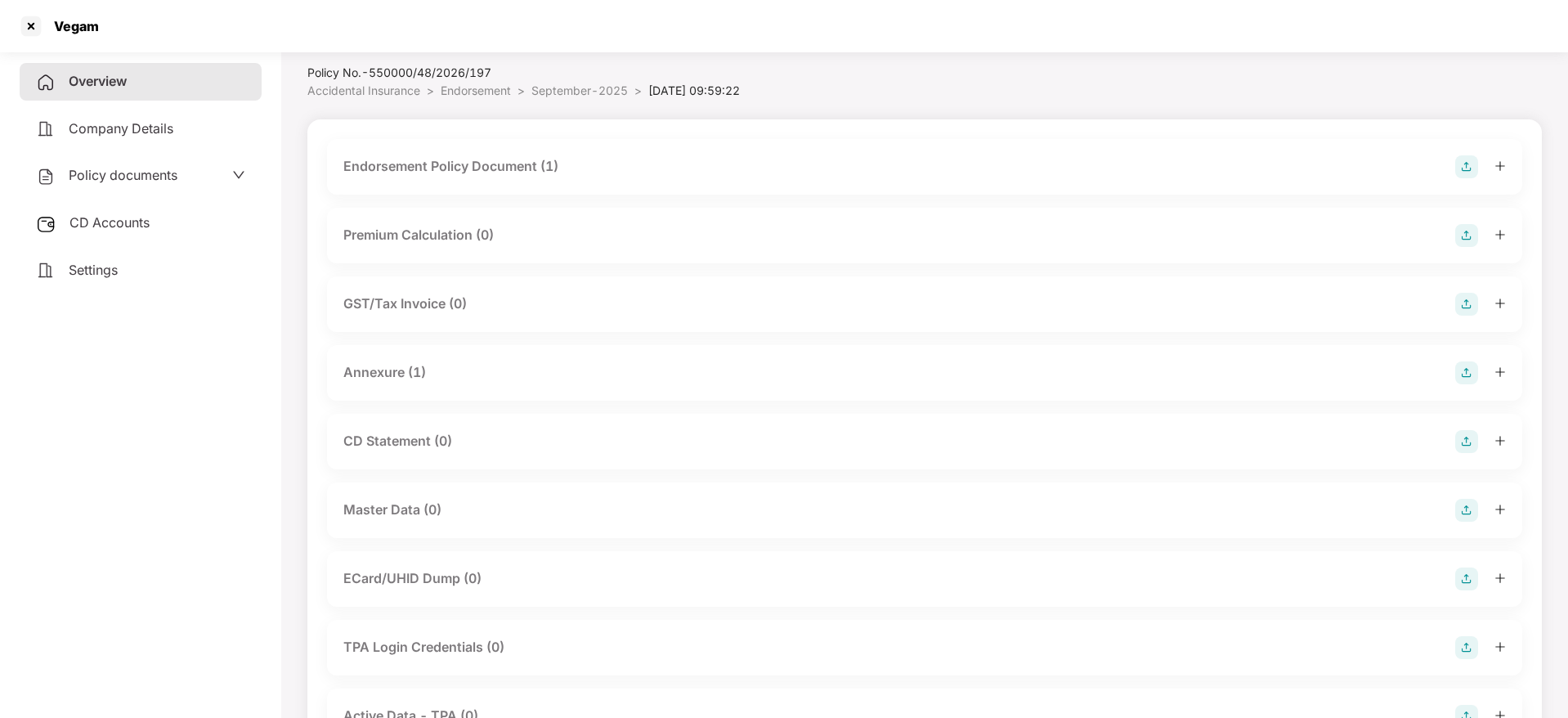
click at [1462, 515] on img at bounding box center [1466, 510] width 23 height 23
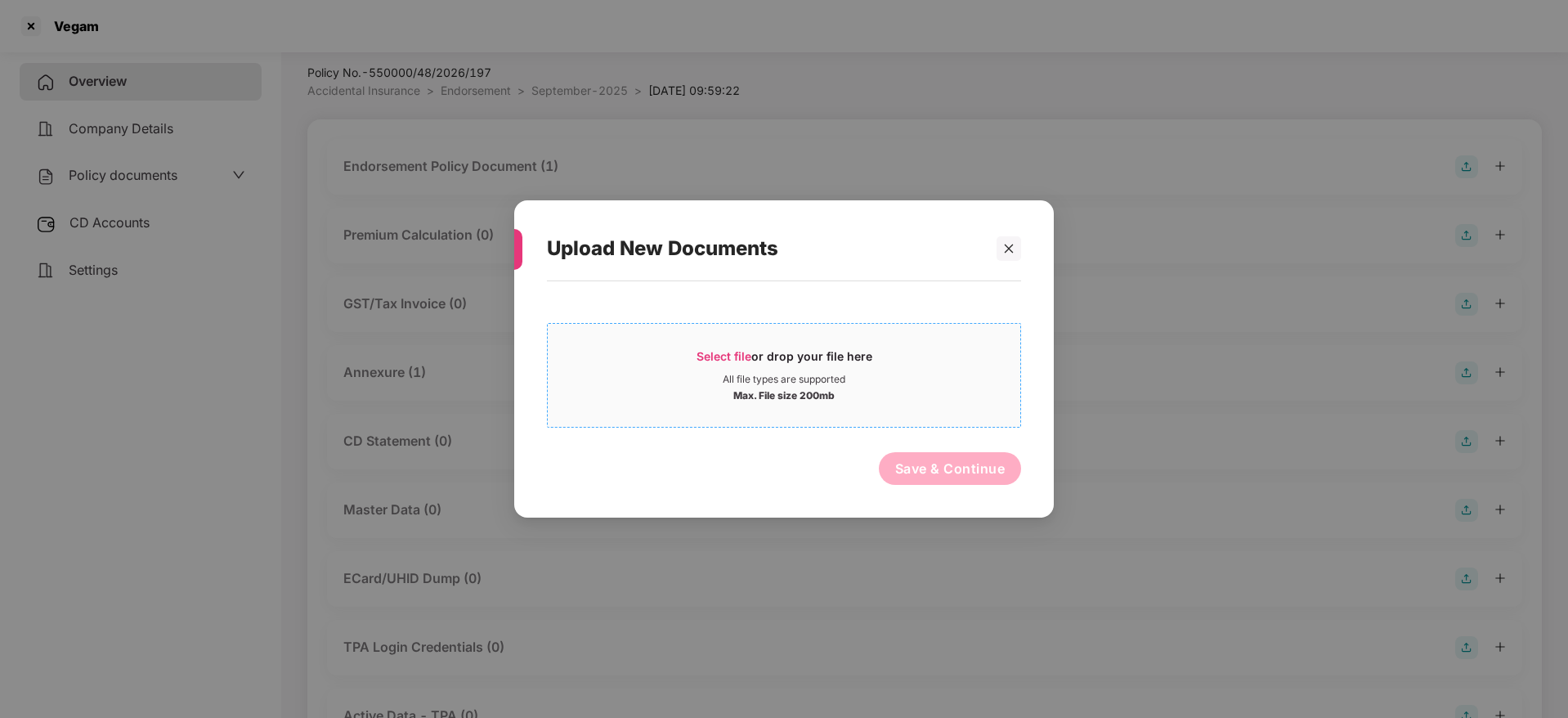
click at [719, 340] on span "Select file or drop your file here All file types are supported Max. File size …" at bounding box center [784, 375] width 473 height 79
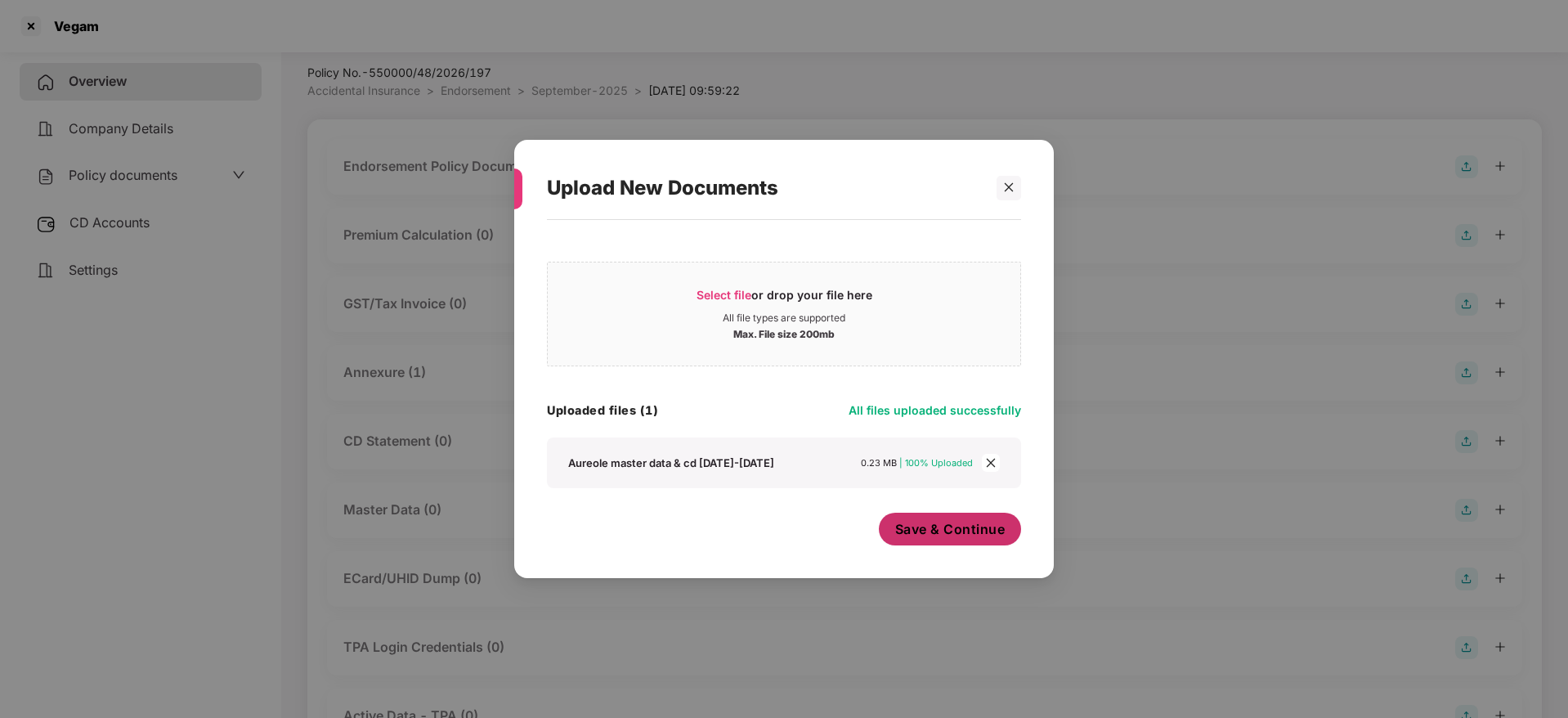
click at [992, 538] on span "Save & Continue" at bounding box center [950, 529] width 110 height 18
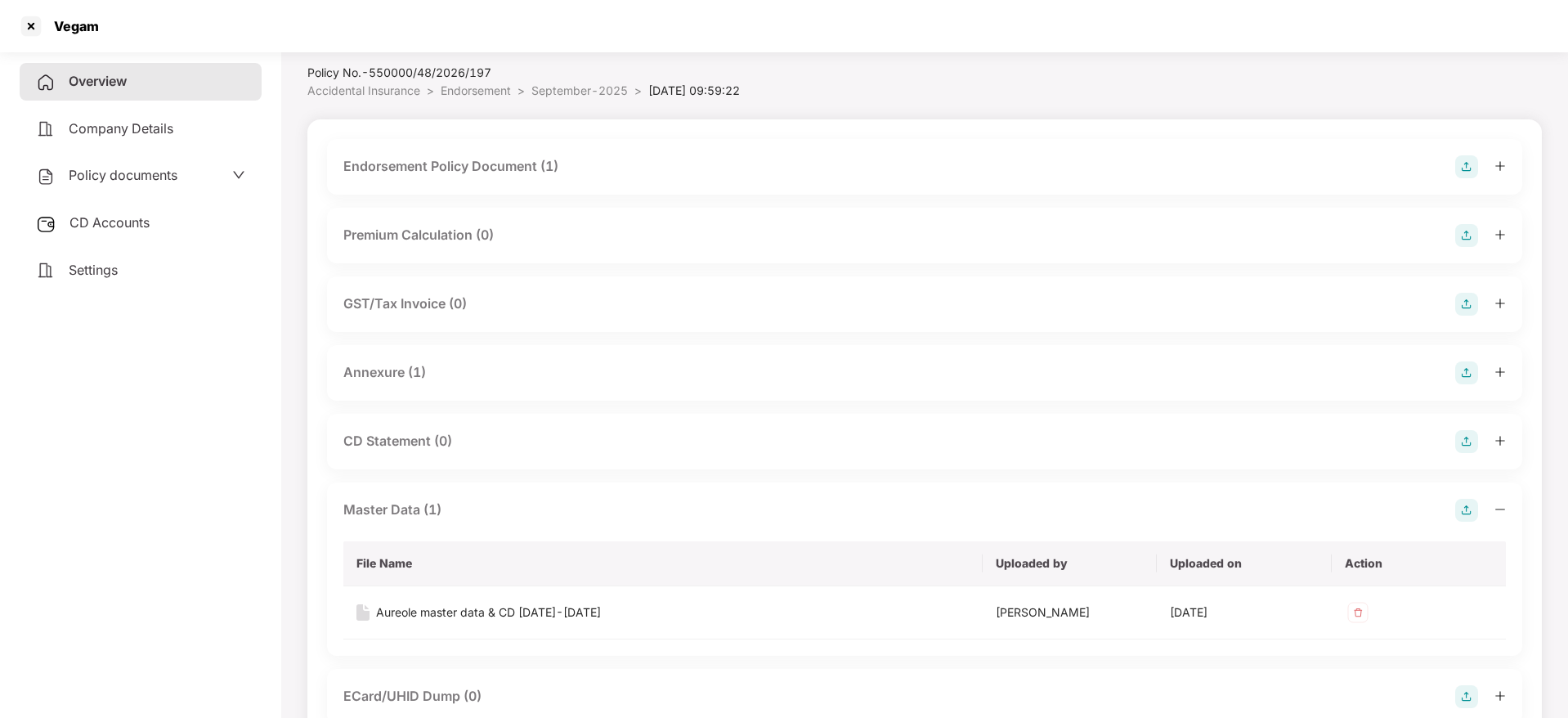
click at [121, 227] on span "CD Accounts" at bounding box center [109, 222] width 80 height 16
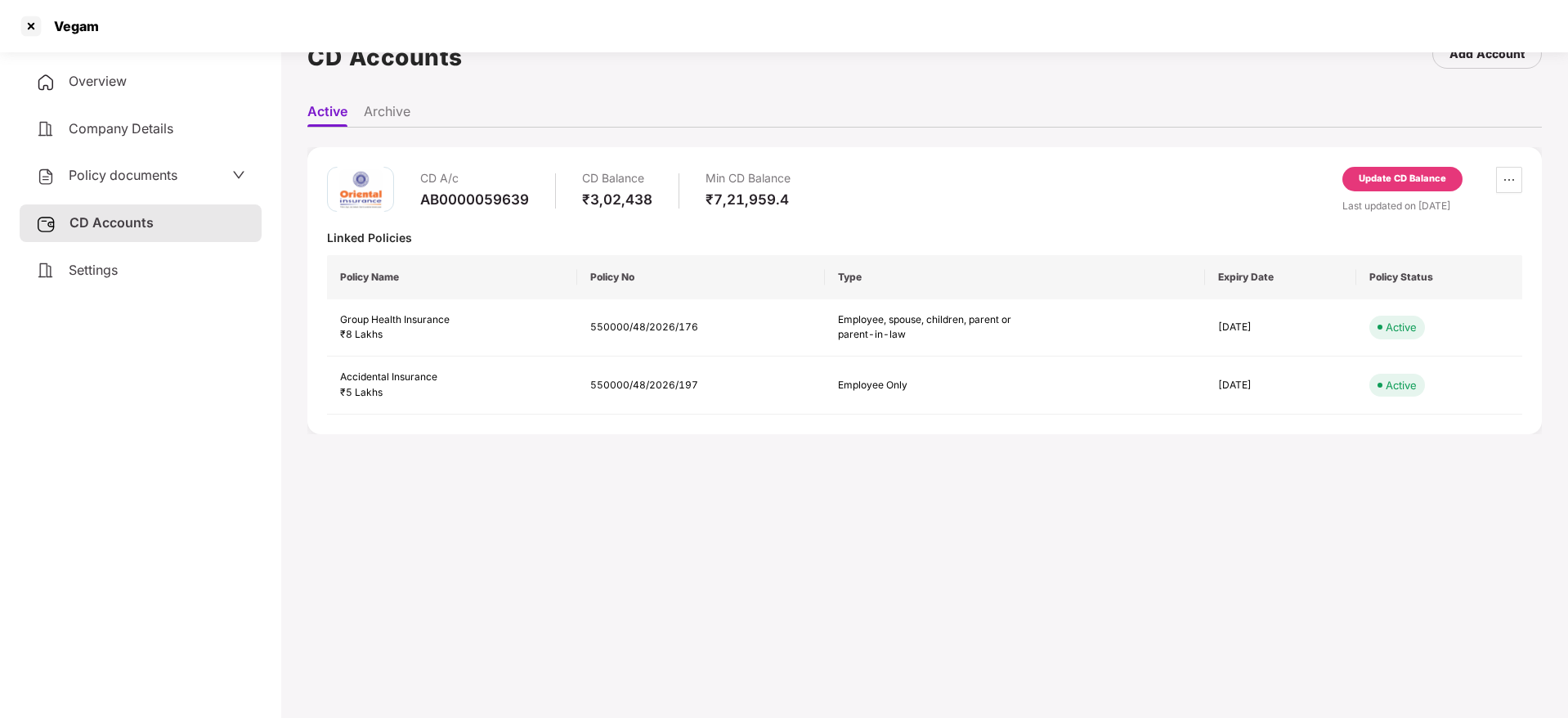
click at [1399, 174] on div "Update CD Balance" at bounding box center [1402, 179] width 87 height 15
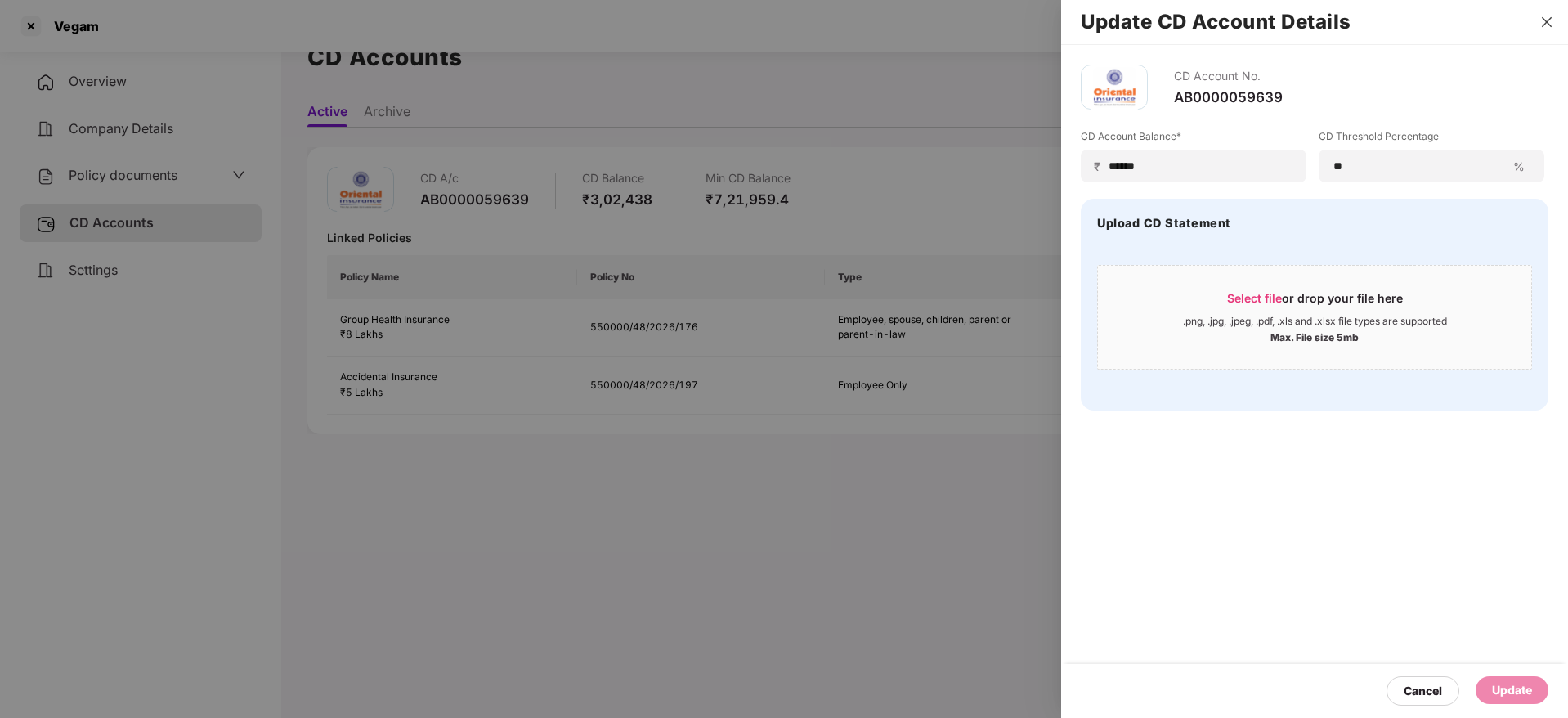
click at [1544, 21] on icon "close" at bounding box center [1547, 21] width 13 height 13
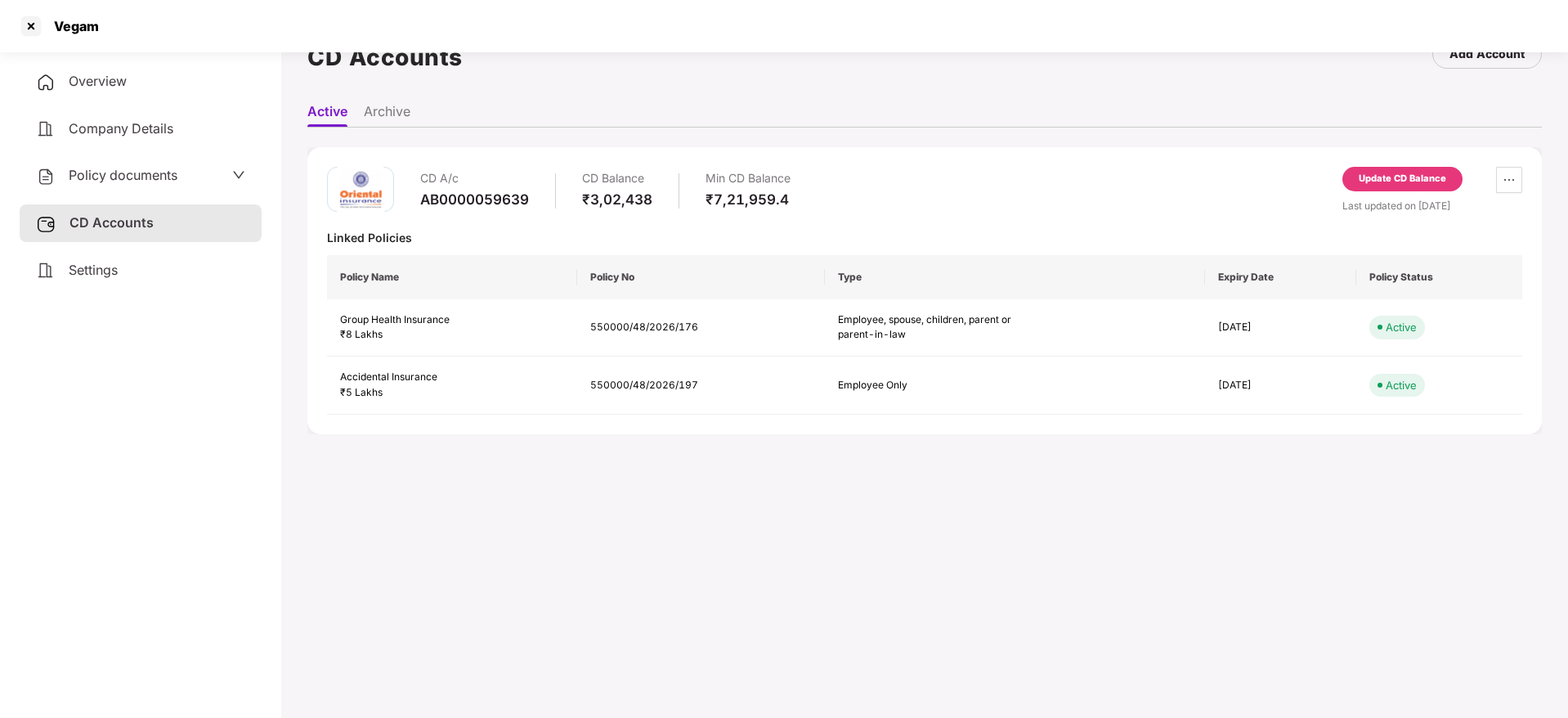
click at [1380, 178] on div "Update CD Balance" at bounding box center [1402, 179] width 87 height 15
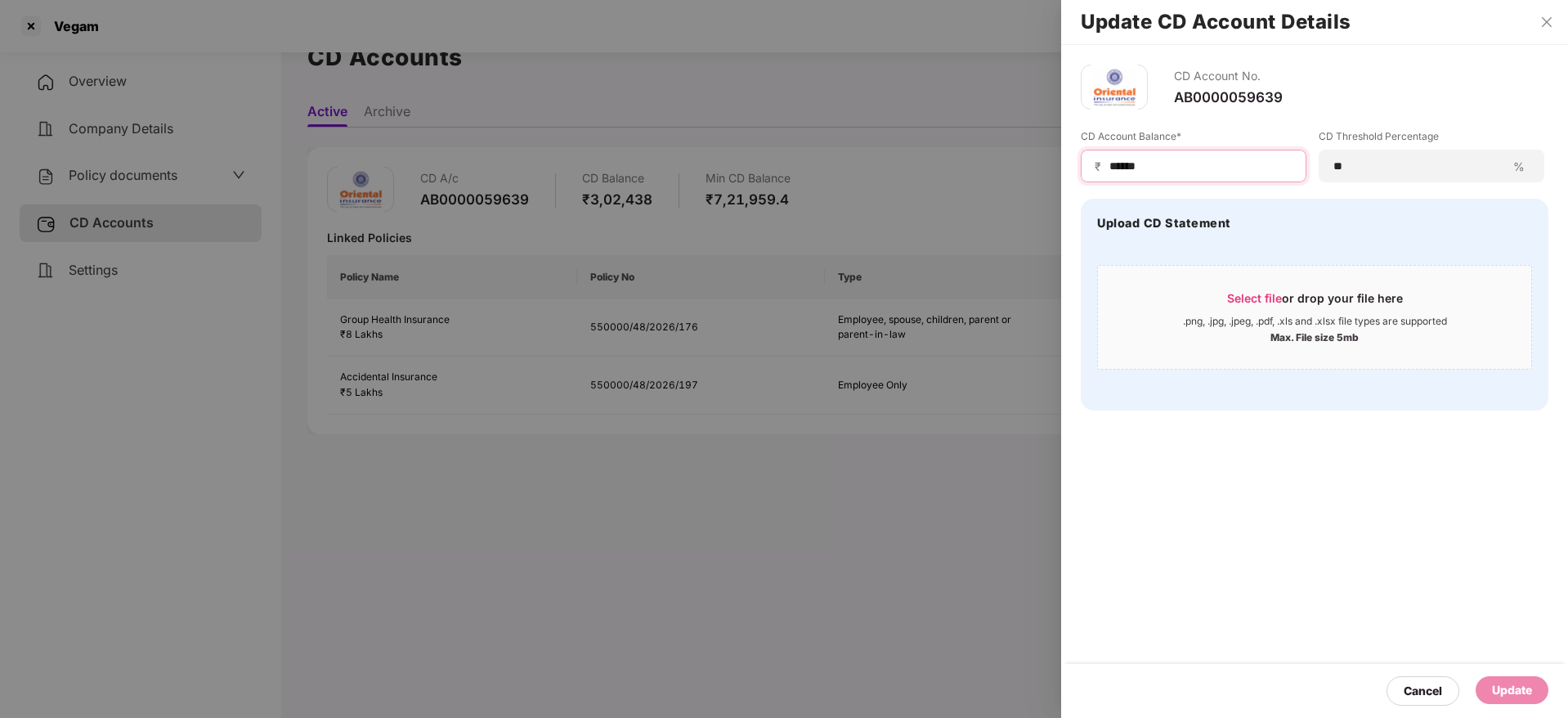
drag, startPoint x: 1204, startPoint y: 167, endPoint x: 843, endPoint y: 134, distance: 362.5
click at [843, 134] on div "Update CD Account Details CD Account No. AB0000059639 CD Account Balance* ₹ ***…" at bounding box center [784, 359] width 1568 height 718
paste input
type input "******"
click at [1277, 291] on span "Select file" at bounding box center [1254, 298] width 55 height 14
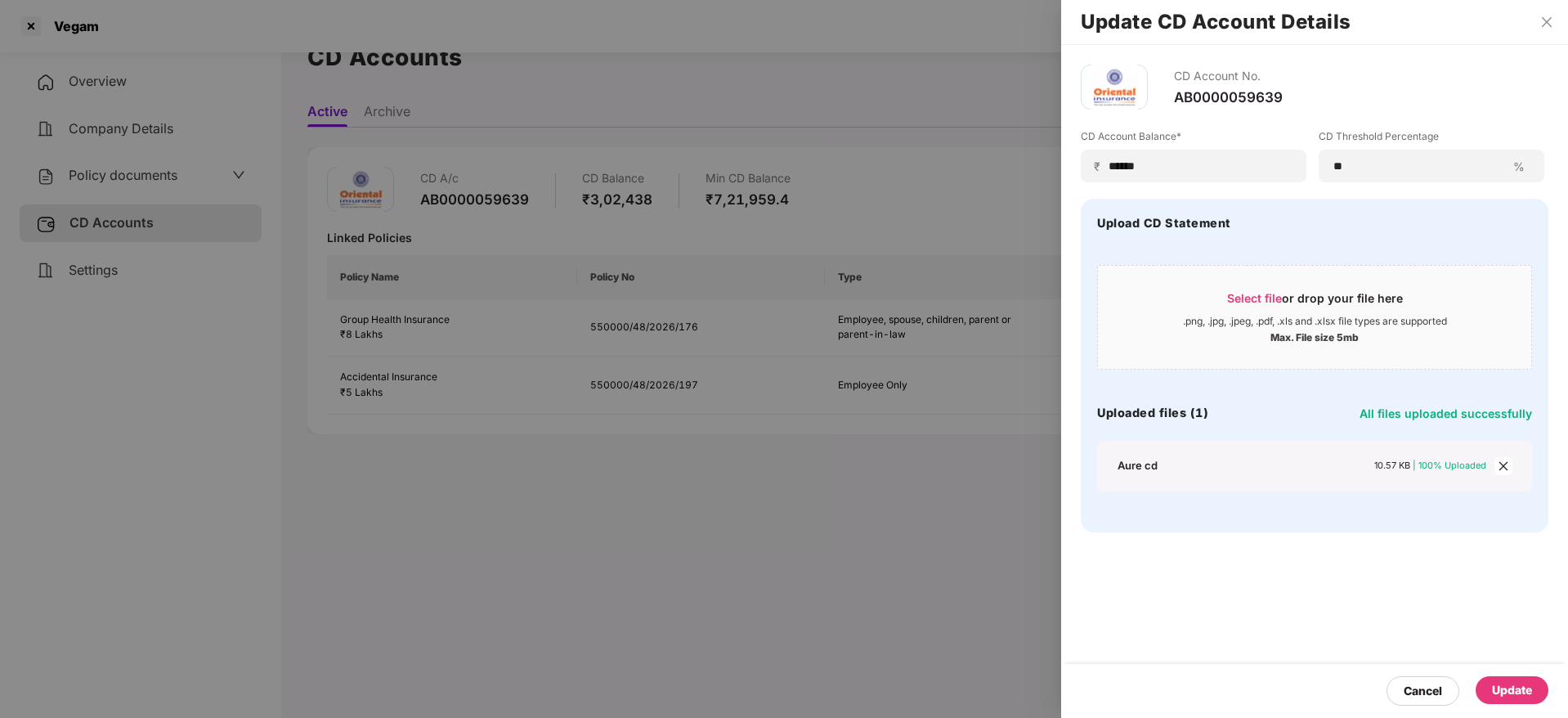
click at [1527, 689] on div "Update" at bounding box center [1512, 690] width 40 height 18
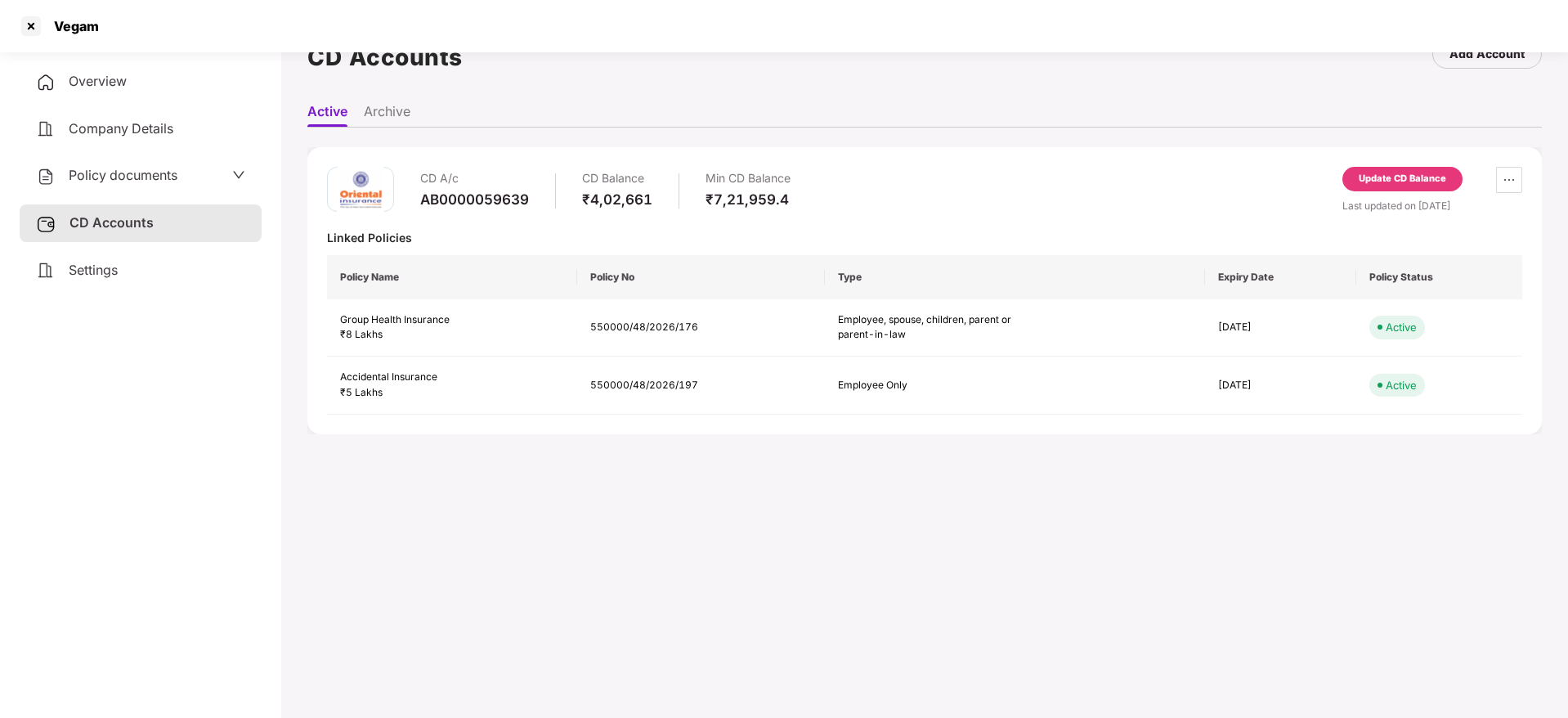
click at [54, 25] on div "Vegam" at bounding box center [72, 26] width 55 height 16
copy div "Vegam"
click at [39, 28] on div at bounding box center [31, 26] width 26 height 26
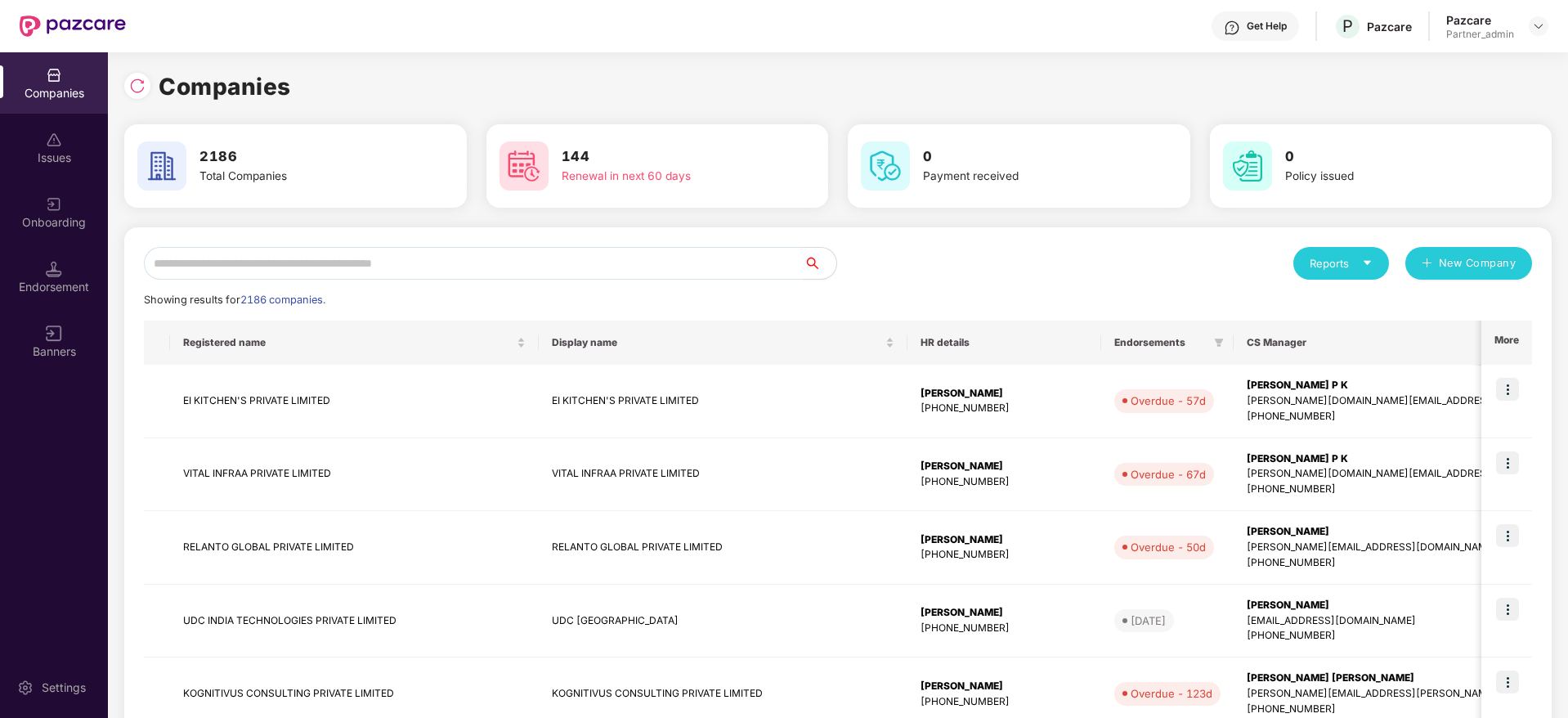
scroll to position [0, 0]
click at [373, 262] on input "text" at bounding box center [473, 263] width 660 height 32
paste input "*****"
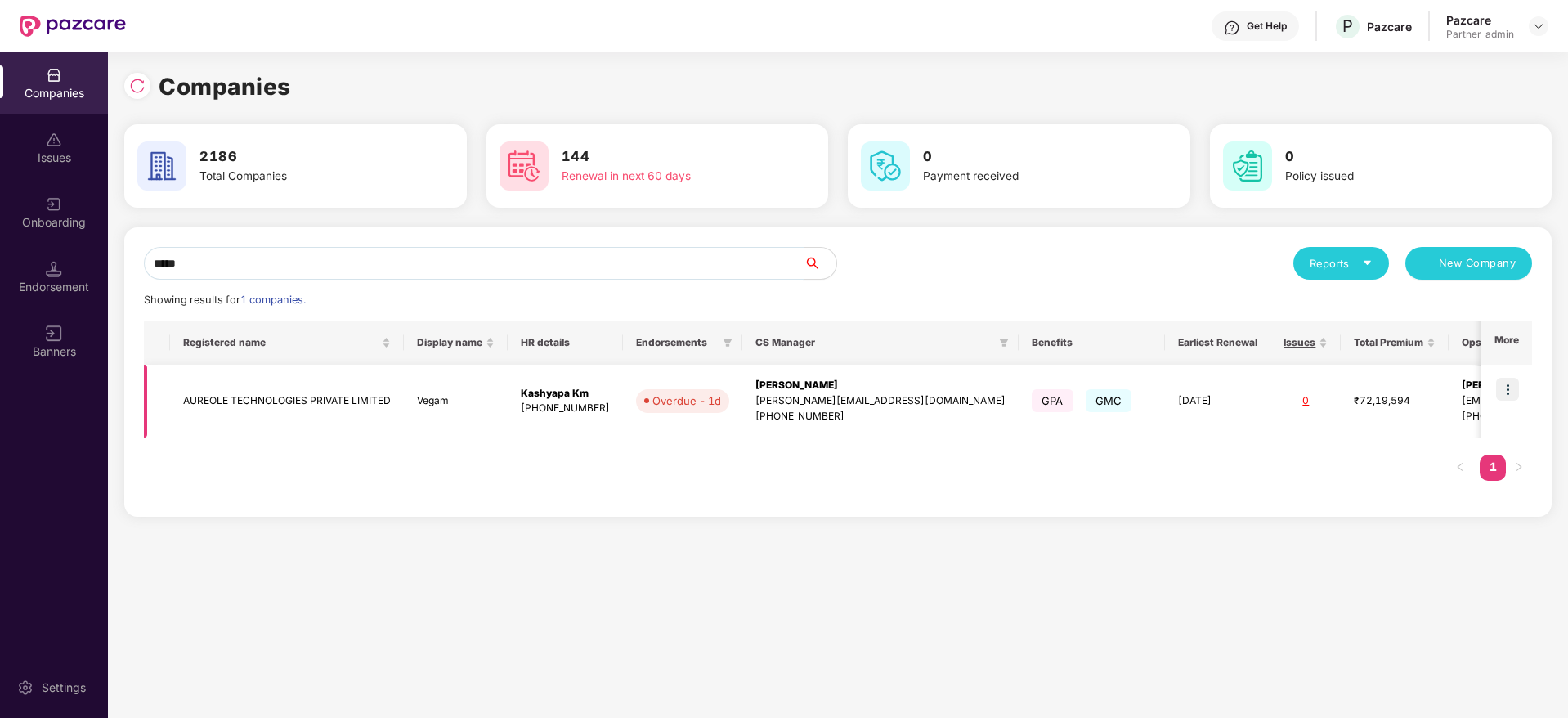
type input "*****"
click at [1506, 385] on img at bounding box center [1507, 389] width 23 height 23
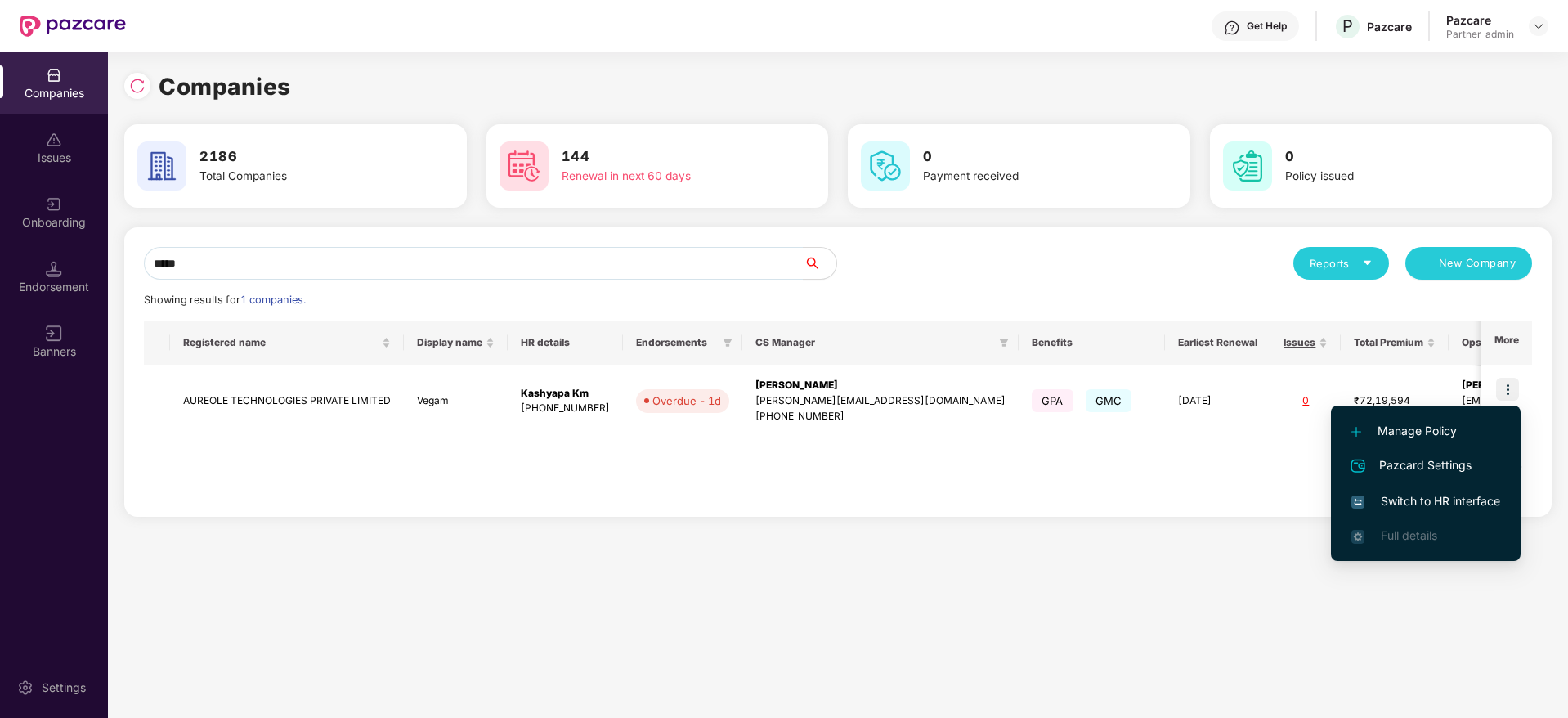
drag, startPoint x: 1403, startPoint y: 491, endPoint x: 1390, endPoint y: 509, distance: 22.2
click at [1390, 509] on span "Switch to HR interface" at bounding box center [1426, 501] width 149 height 18
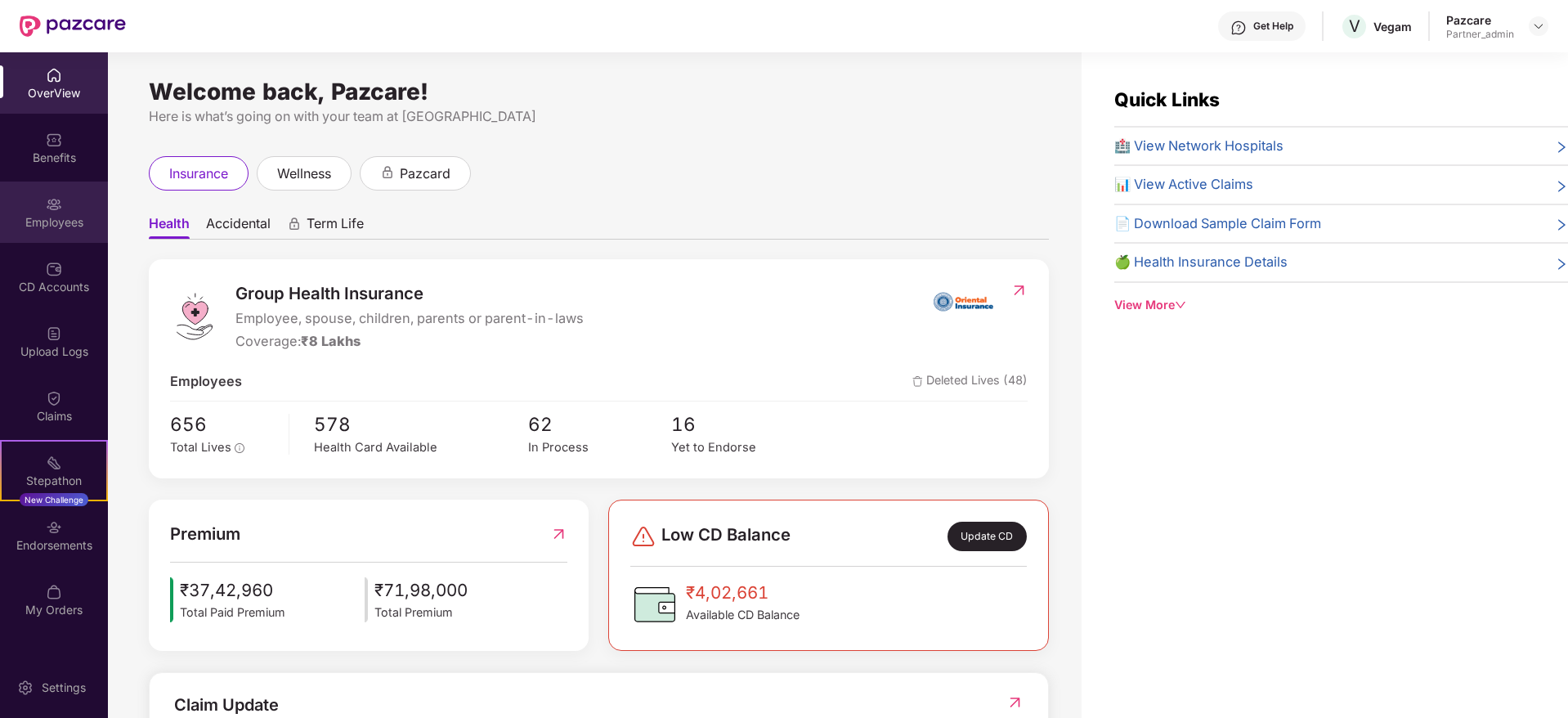
click at [50, 202] on img at bounding box center [54, 204] width 16 height 16
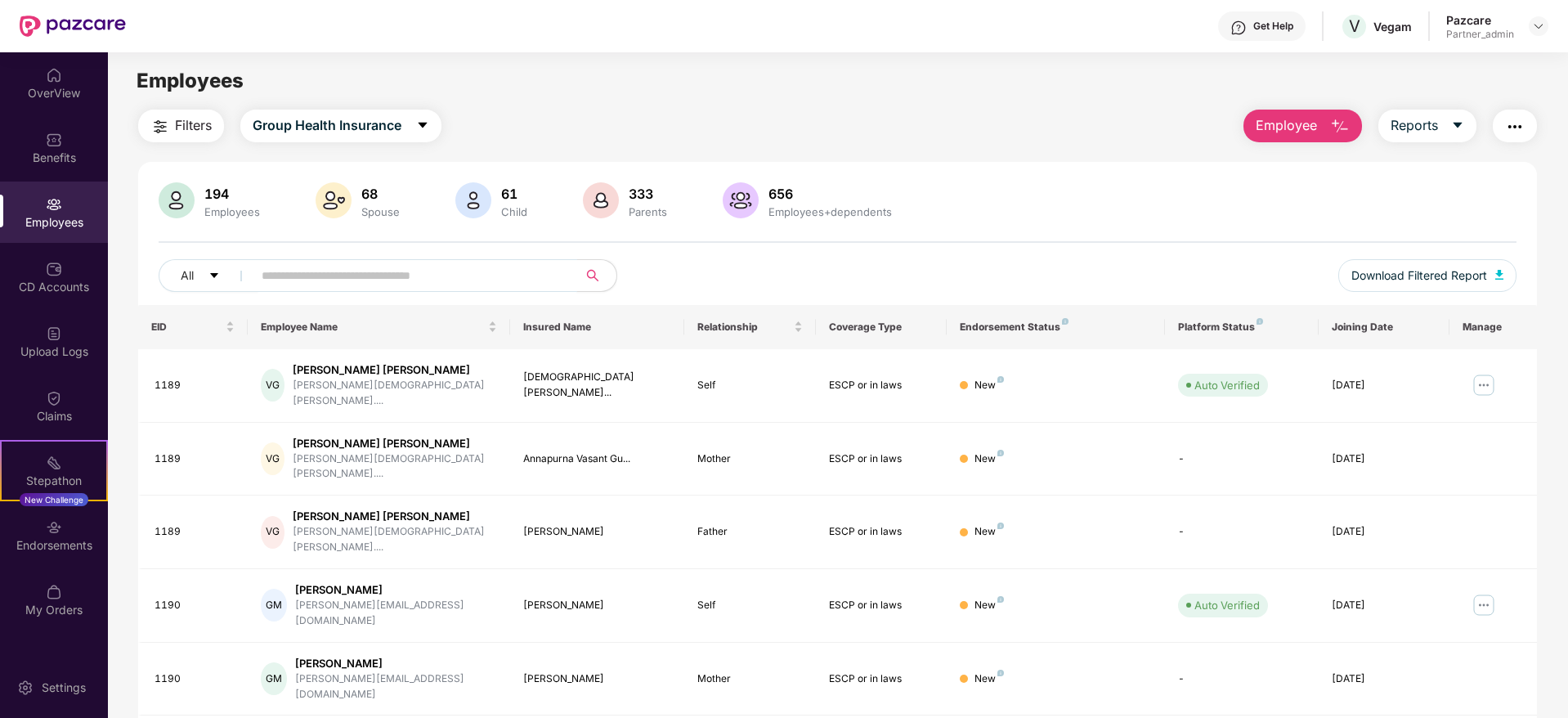
click at [332, 274] on input "text" at bounding box center [408, 275] width 294 height 25
paste input "*******"
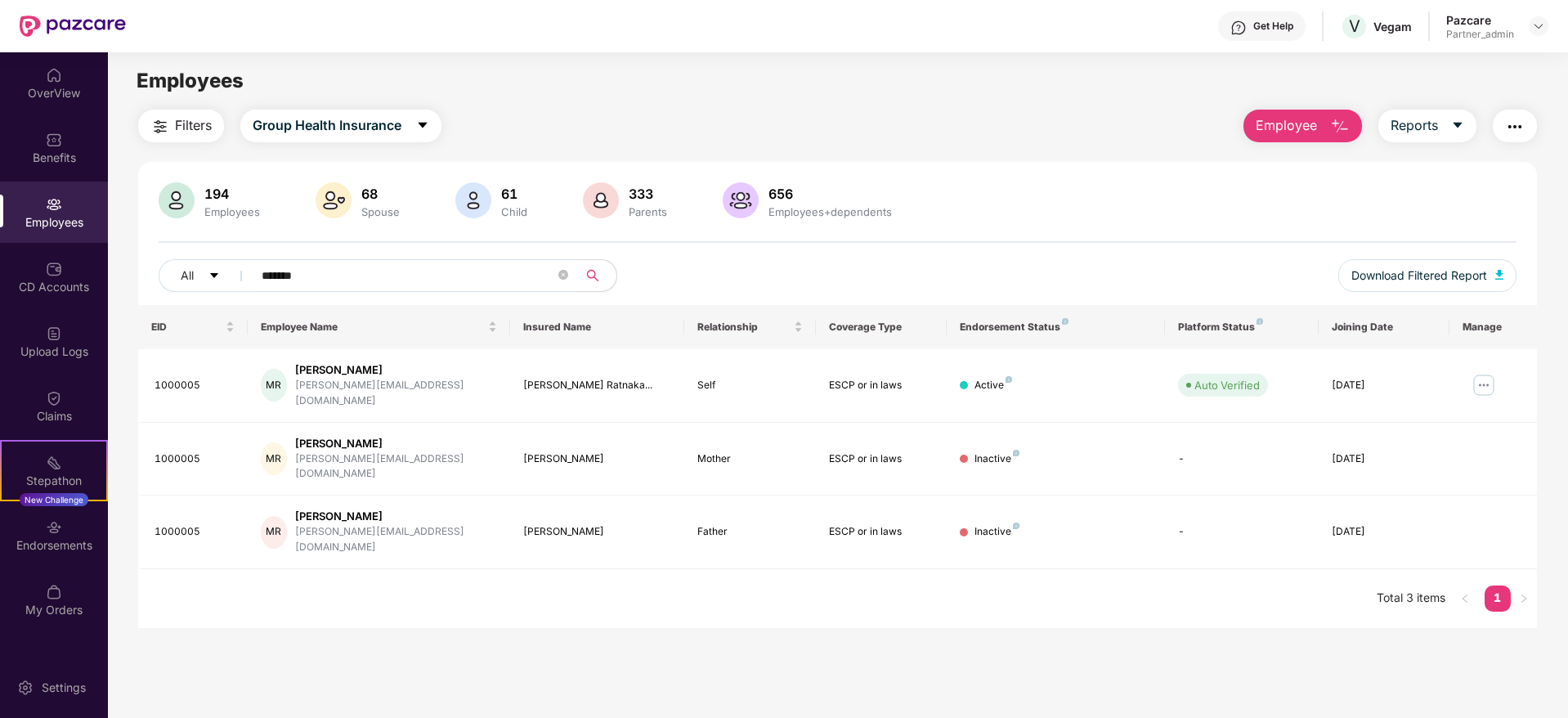
drag, startPoint x: 395, startPoint y: 280, endPoint x: 0, endPoint y: 217, distance: 400.0
click at [0, 217] on div "OverView Benefits Employees CD Accounts Upload Logs Claims Stepathon New Challe…" at bounding box center [784, 385] width 1568 height 666
paste input "text"
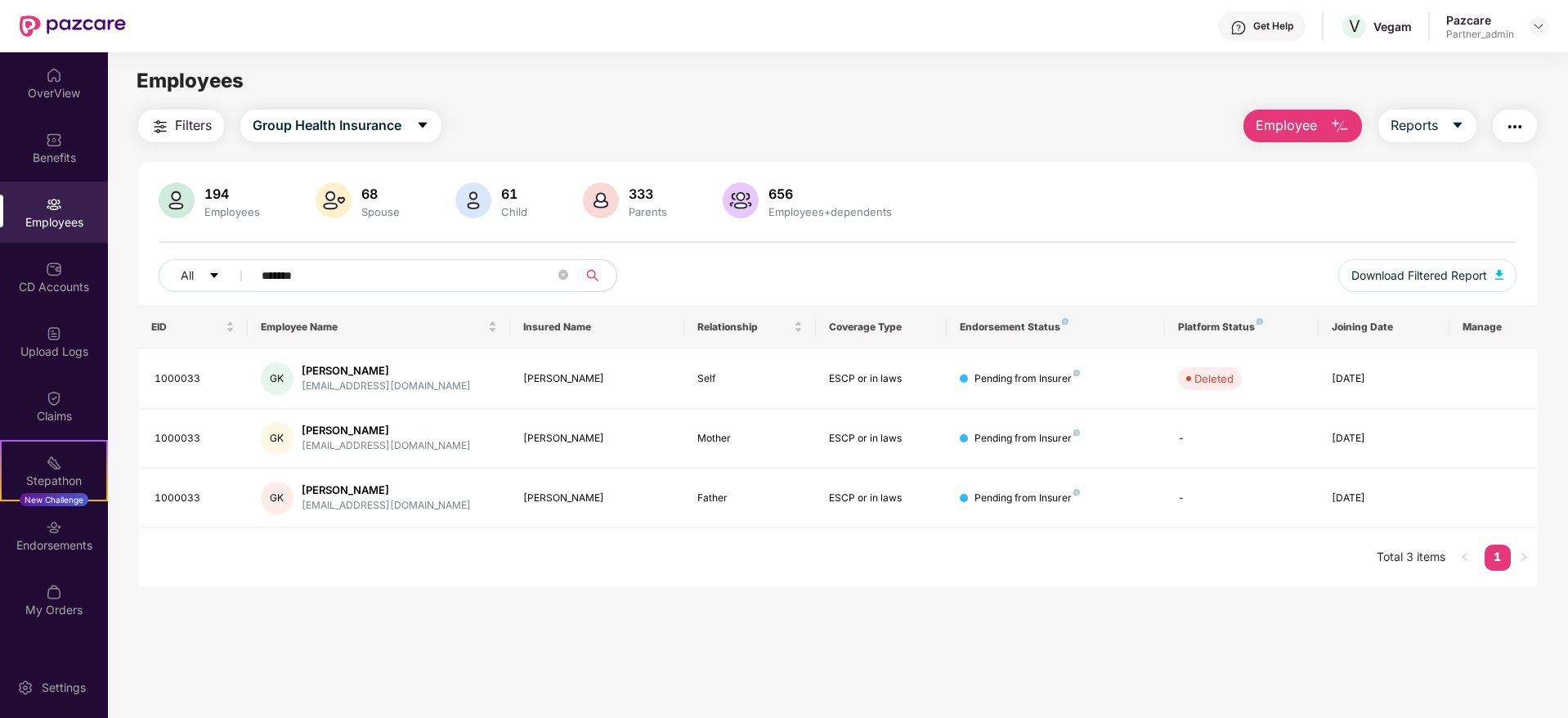
type input "*******"
click at [1467, 127] on button "Reports" at bounding box center [1427, 126] width 98 height 32
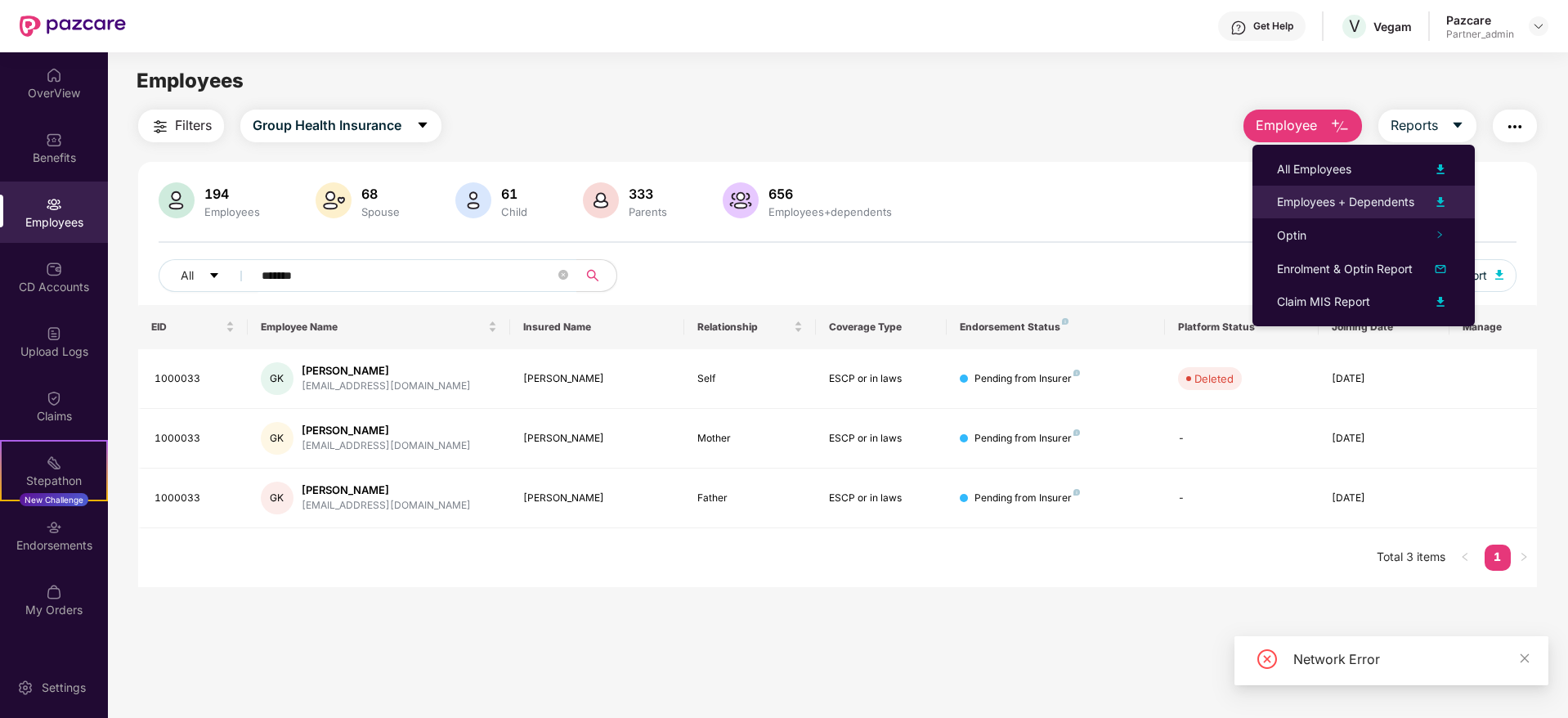
click at [1387, 210] on div "Employees + Dependents" at bounding box center [1346, 202] width 138 height 18
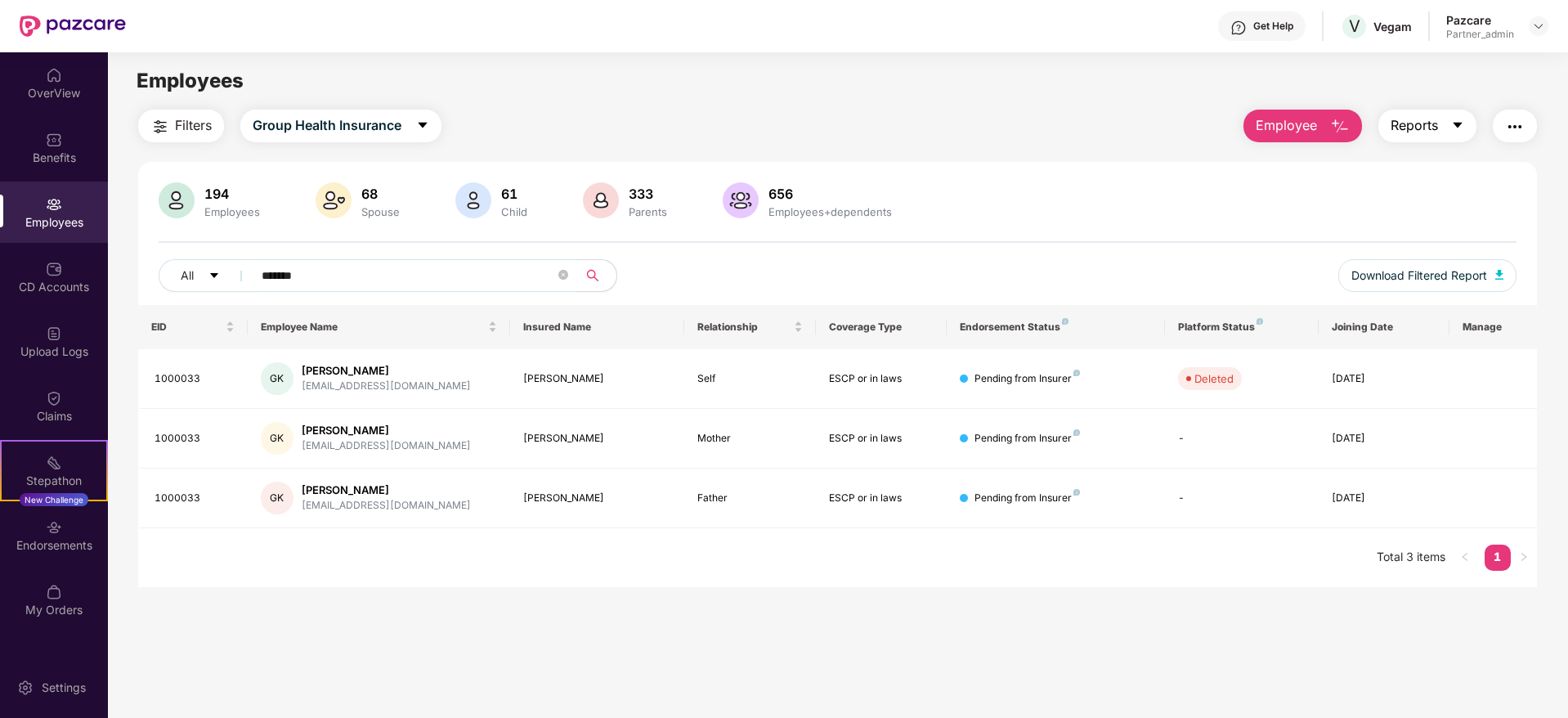
click at [1459, 123] on icon "caret-down" at bounding box center [1457, 126] width 9 height 6
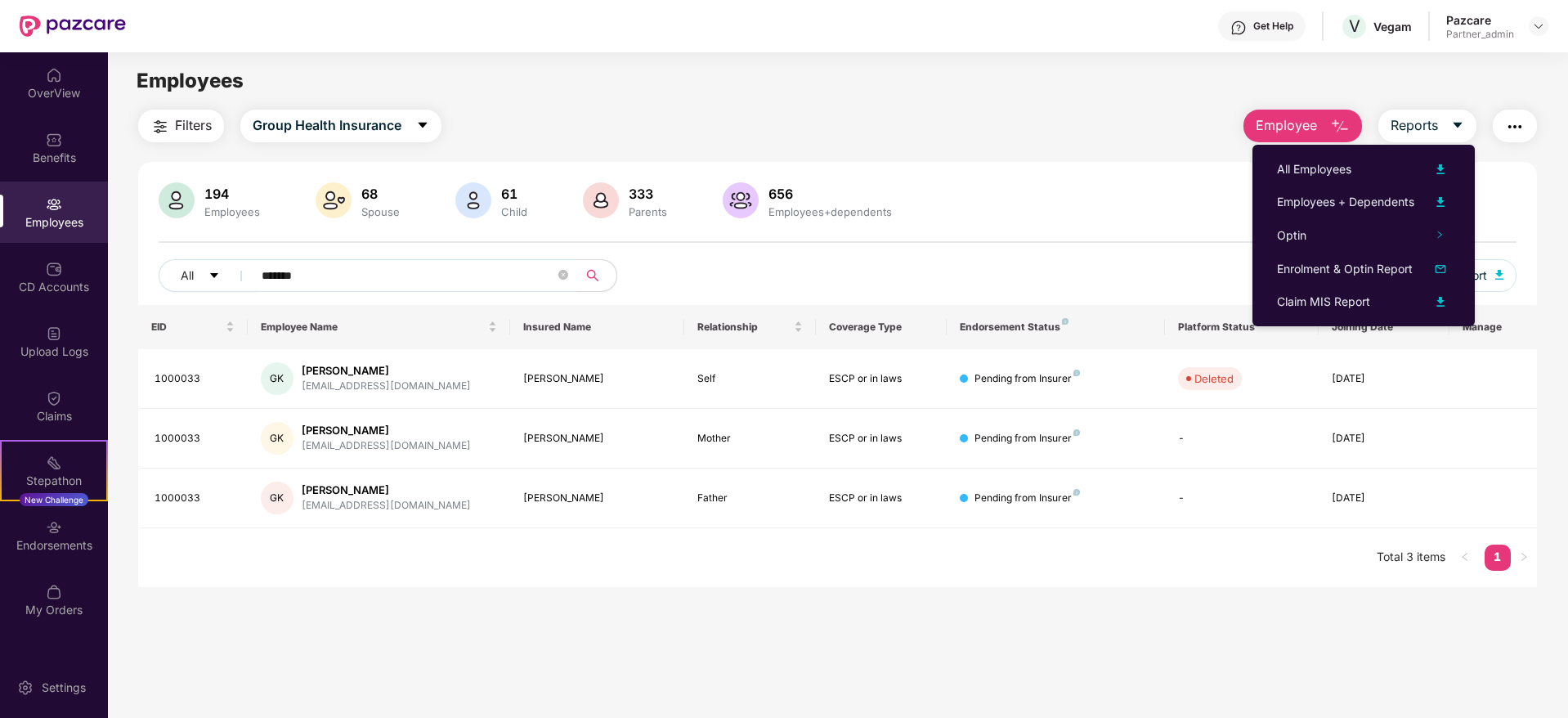
click at [1520, 129] on img "button" at bounding box center [1515, 127] width 20 height 20
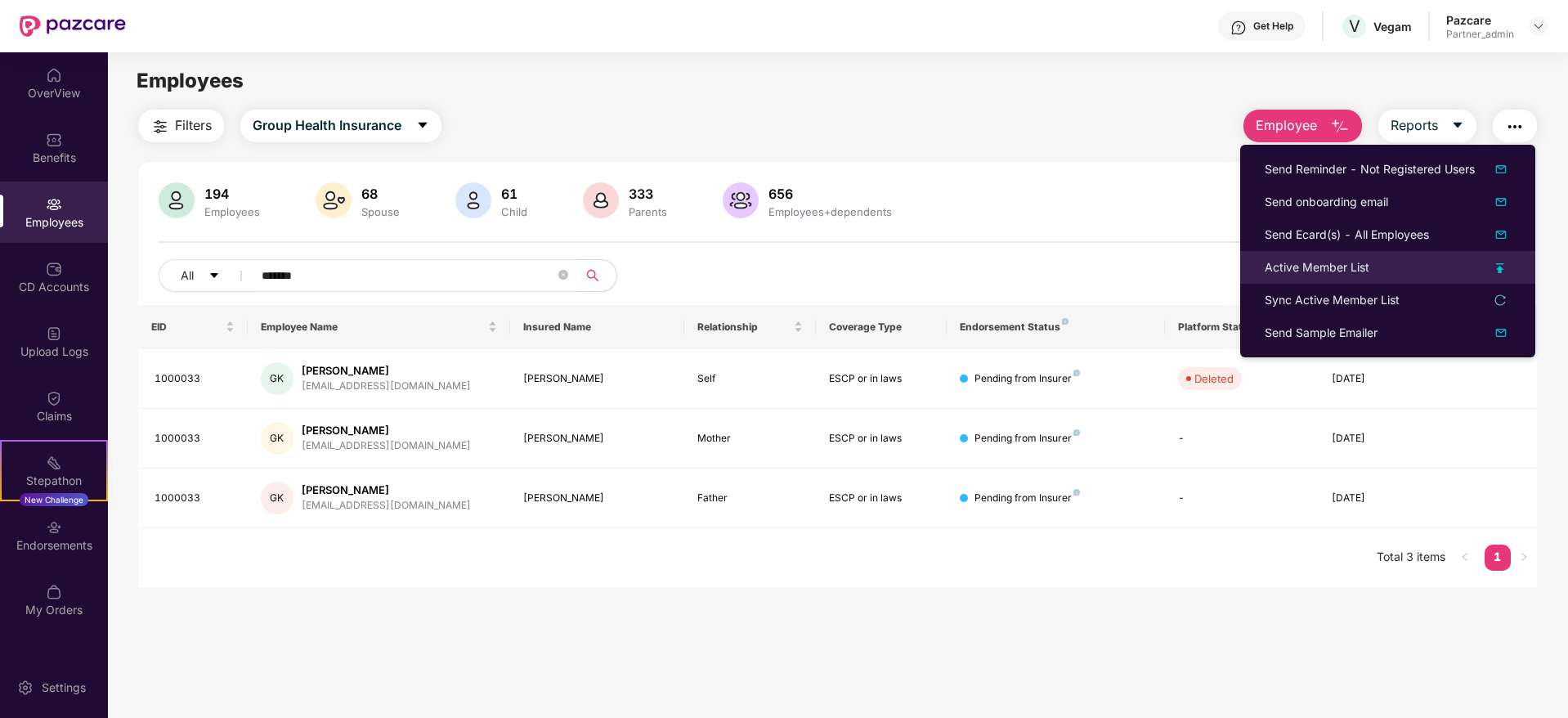
click at [1297, 271] on div "Active Member List" at bounding box center [1317, 267] width 104 height 18
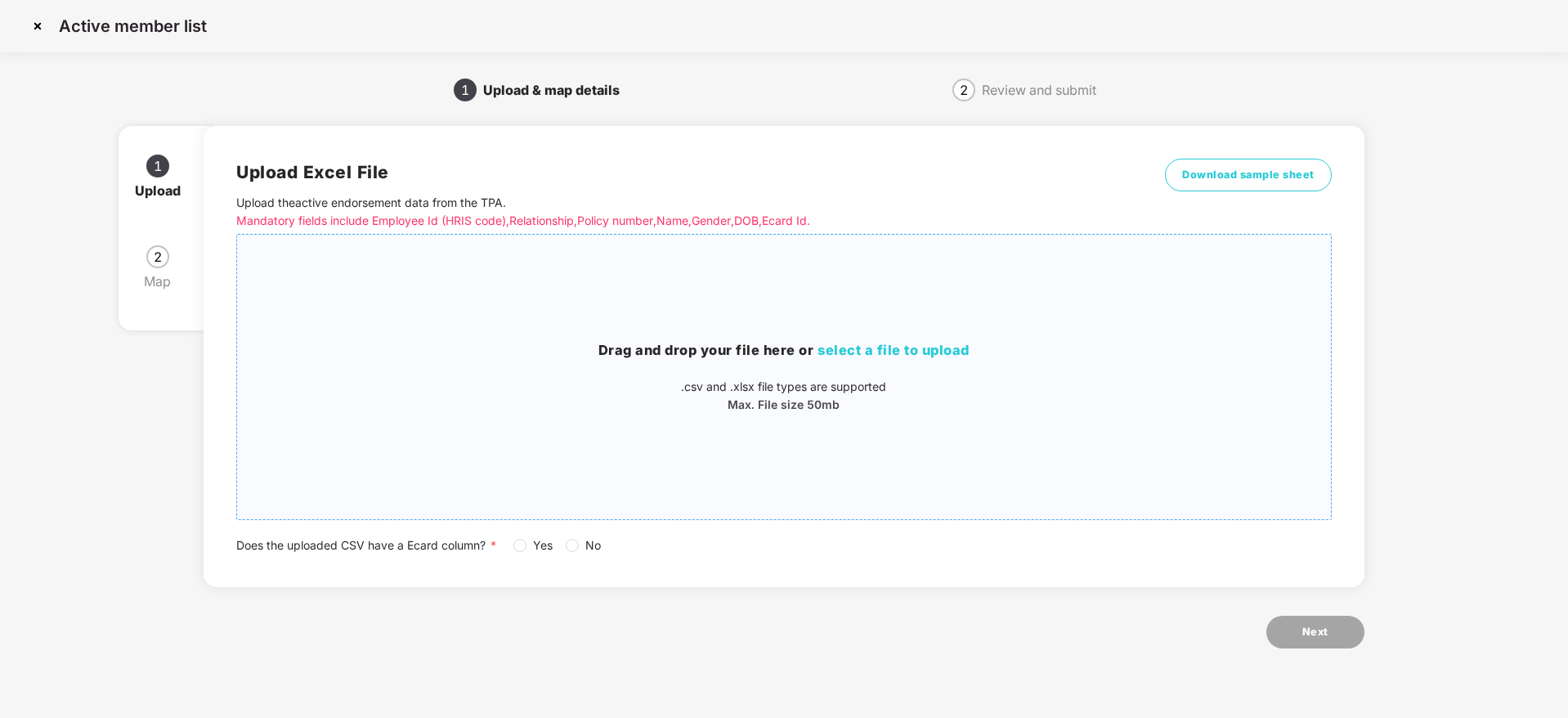
click at [786, 352] on h3 "Drag and drop your file here or select a file to upload" at bounding box center [783, 350] width 1093 height 21
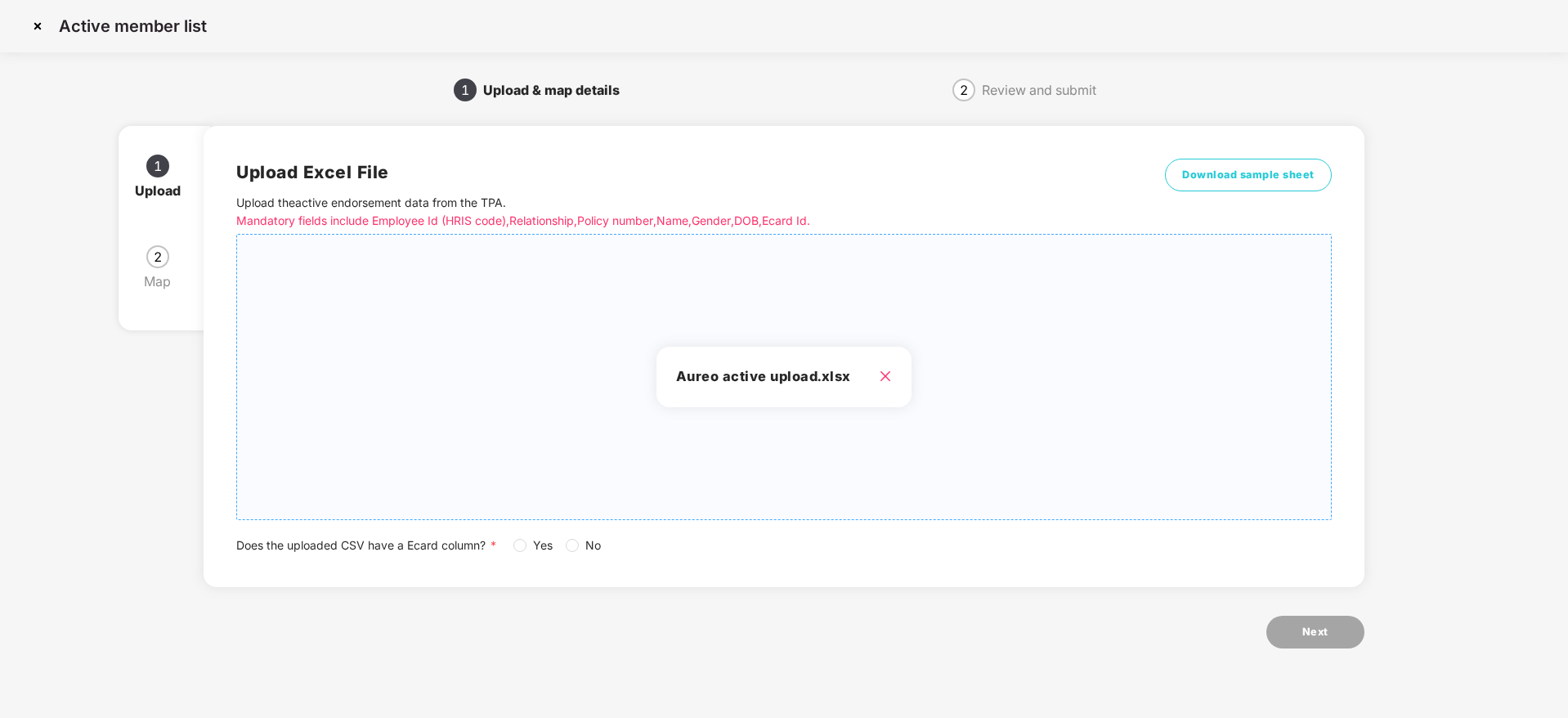
click at [530, 543] on span "Yes" at bounding box center [543, 545] width 32 height 18
click at [1290, 629] on button "Next" at bounding box center [1315, 632] width 98 height 32
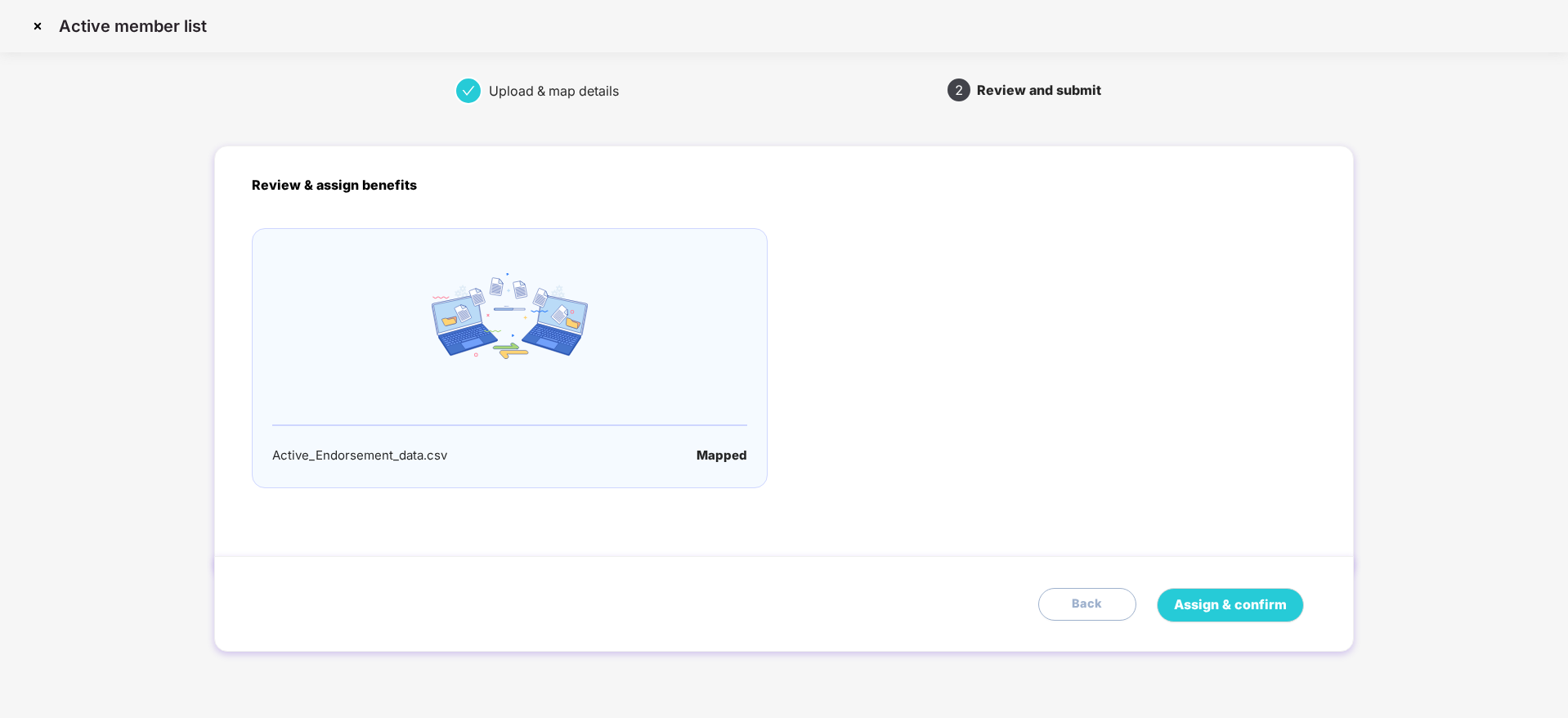
click at [1295, 625] on div "Assign & confirm Back" at bounding box center [784, 604] width 1139 height 96
click at [1266, 602] on span "Assign & confirm" at bounding box center [1230, 605] width 113 height 21
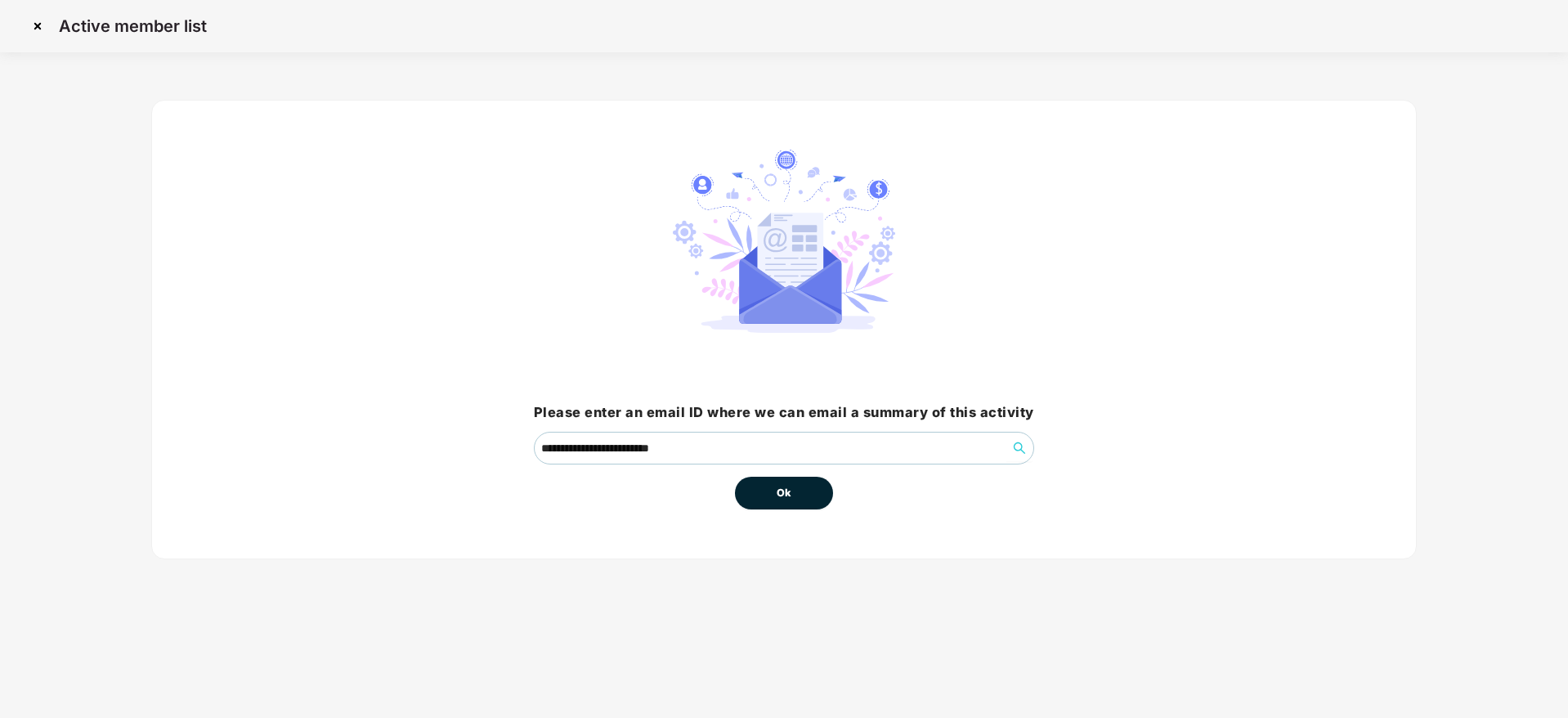
click at [828, 496] on button "Ok" at bounding box center [784, 493] width 98 height 32
click at [794, 483] on button "Ok" at bounding box center [784, 493] width 98 height 32
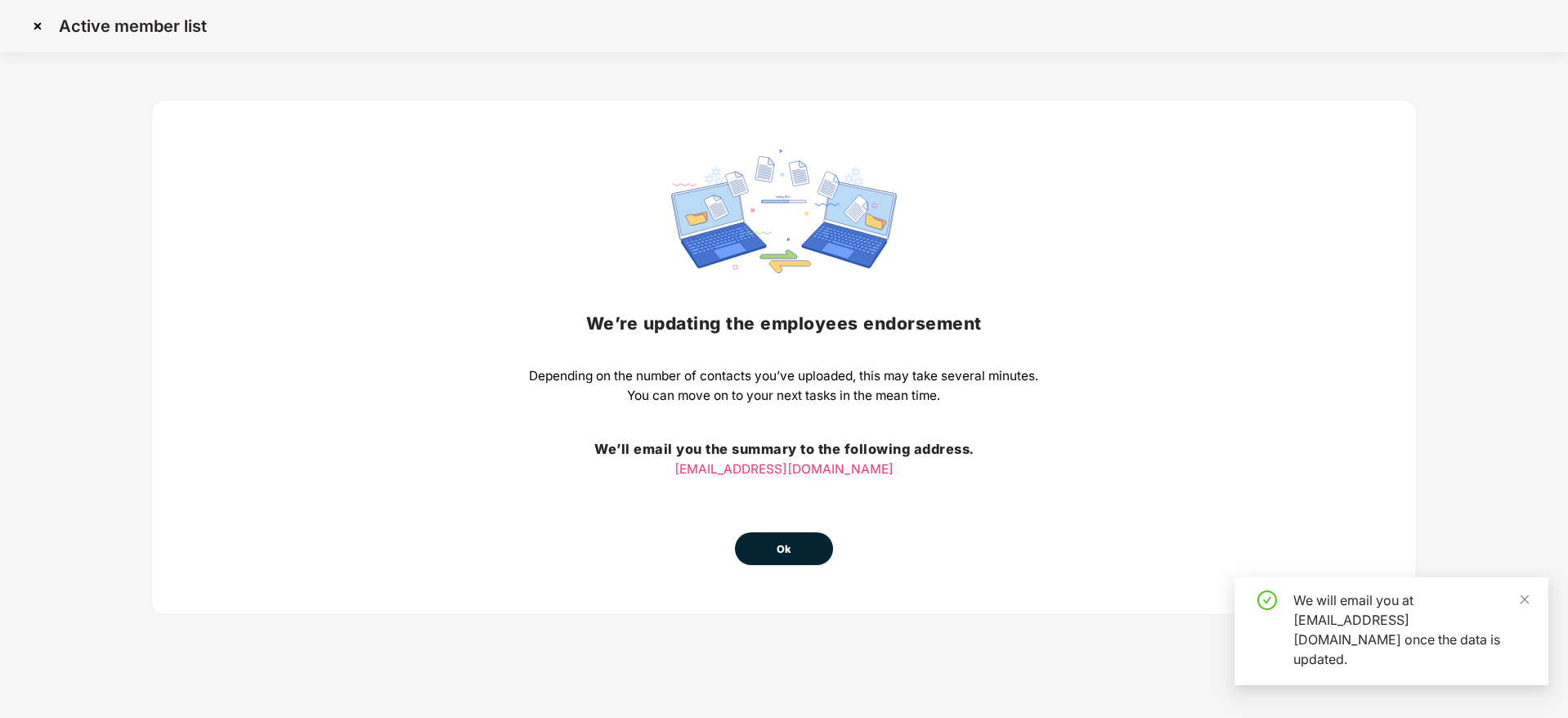
click at [791, 541] on span "Ok" at bounding box center [784, 549] width 15 height 16
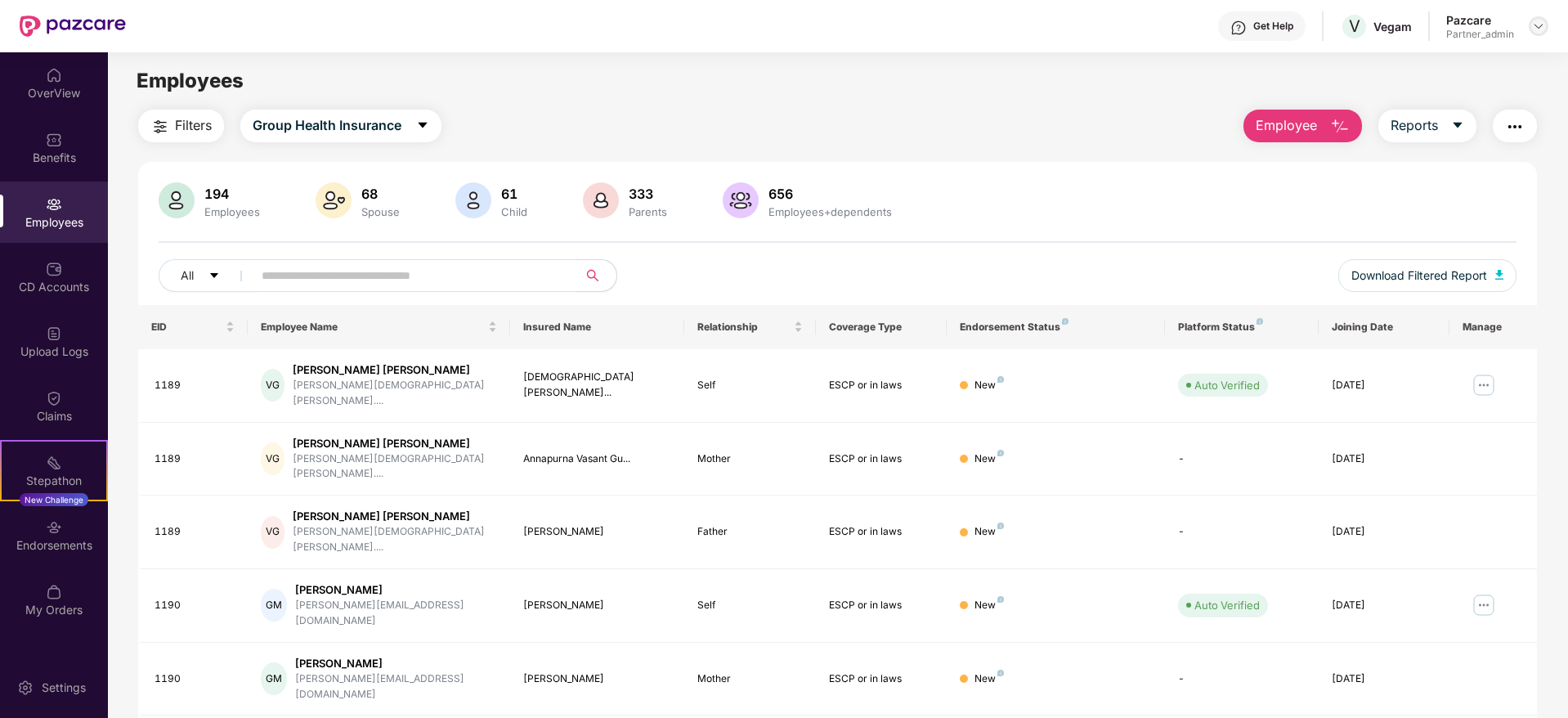
click at [1537, 23] on img at bounding box center [1538, 26] width 13 height 13
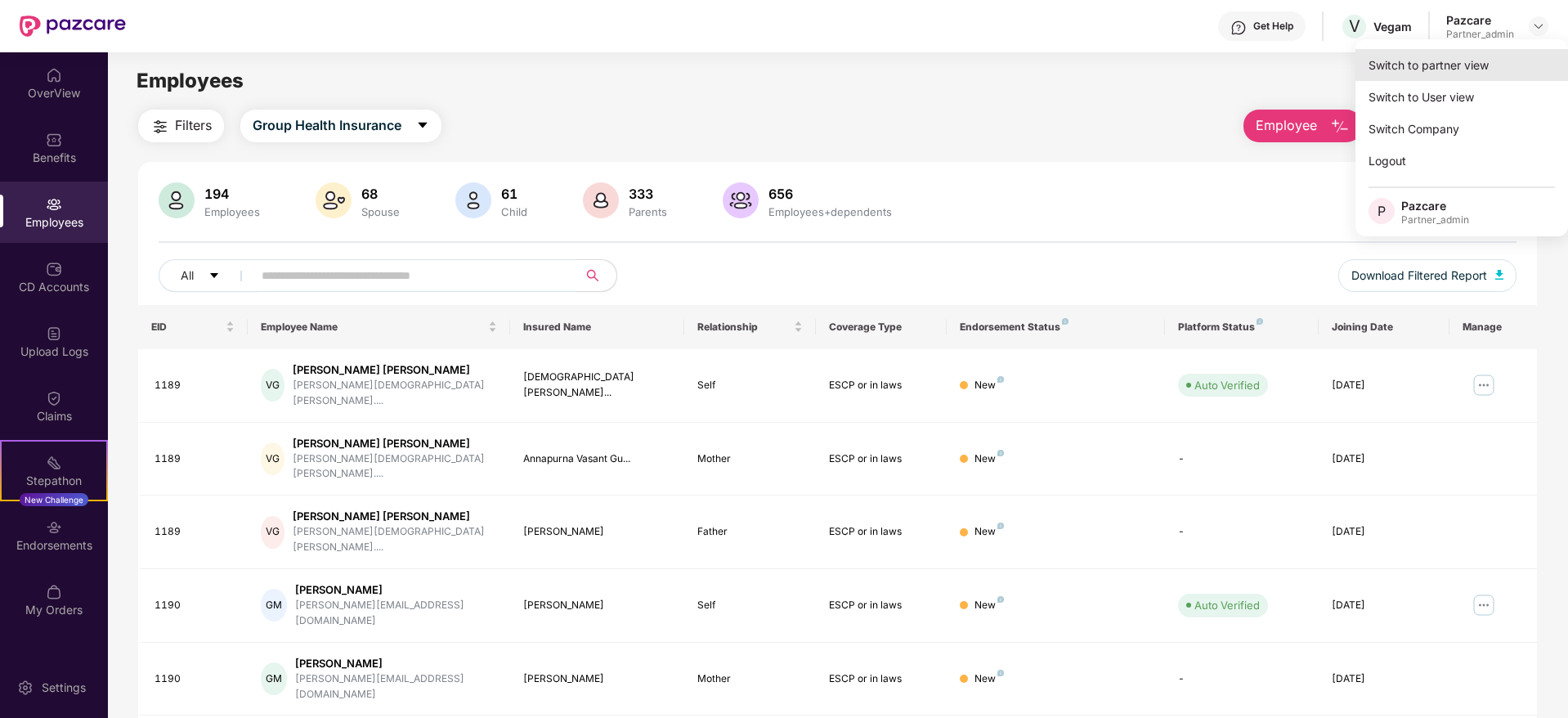
click at [1500, 51] on div "Switch to partner view" at bounding box center [1461, 64] width 213 height 32
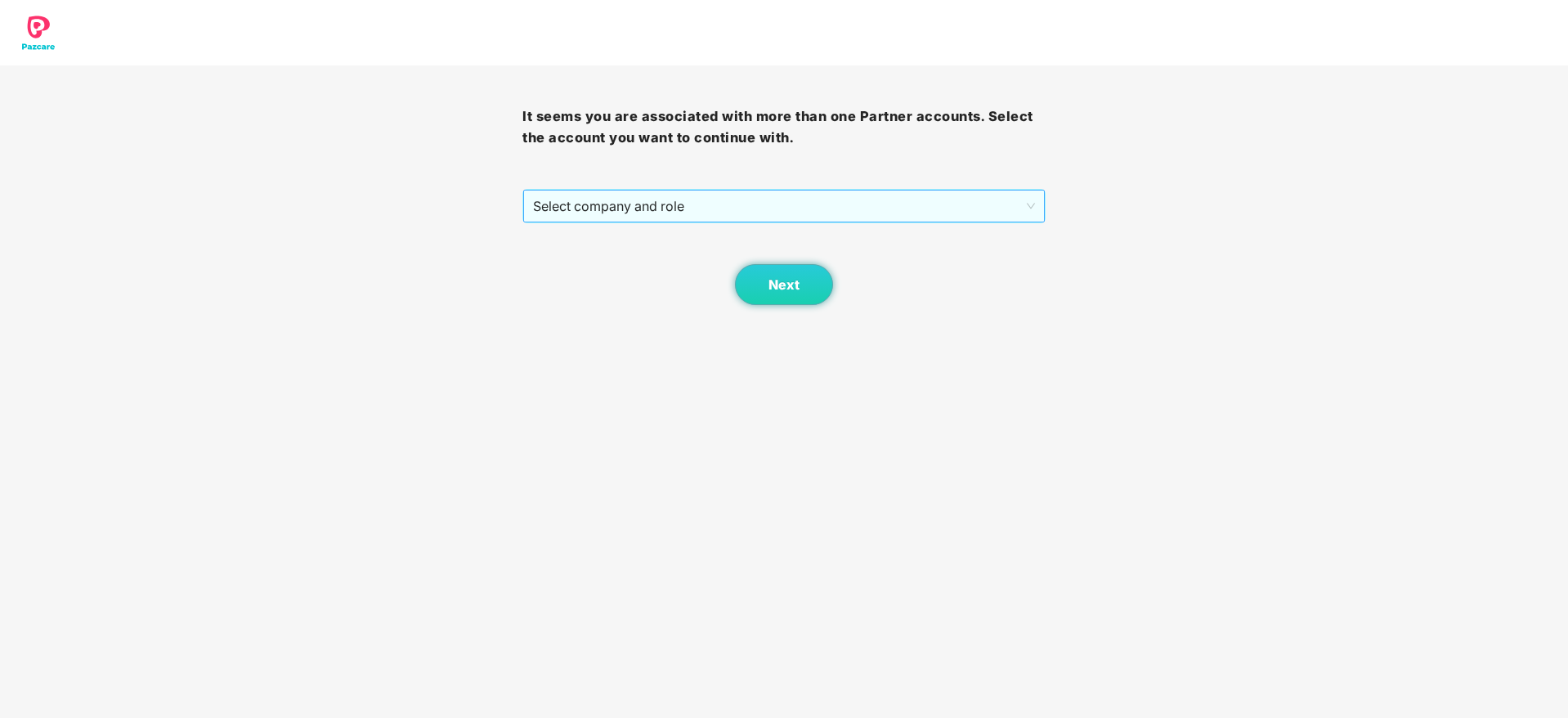
click at [856, 221] on div "Select company and role" at bounding box center [783, 206] width 520 height 32
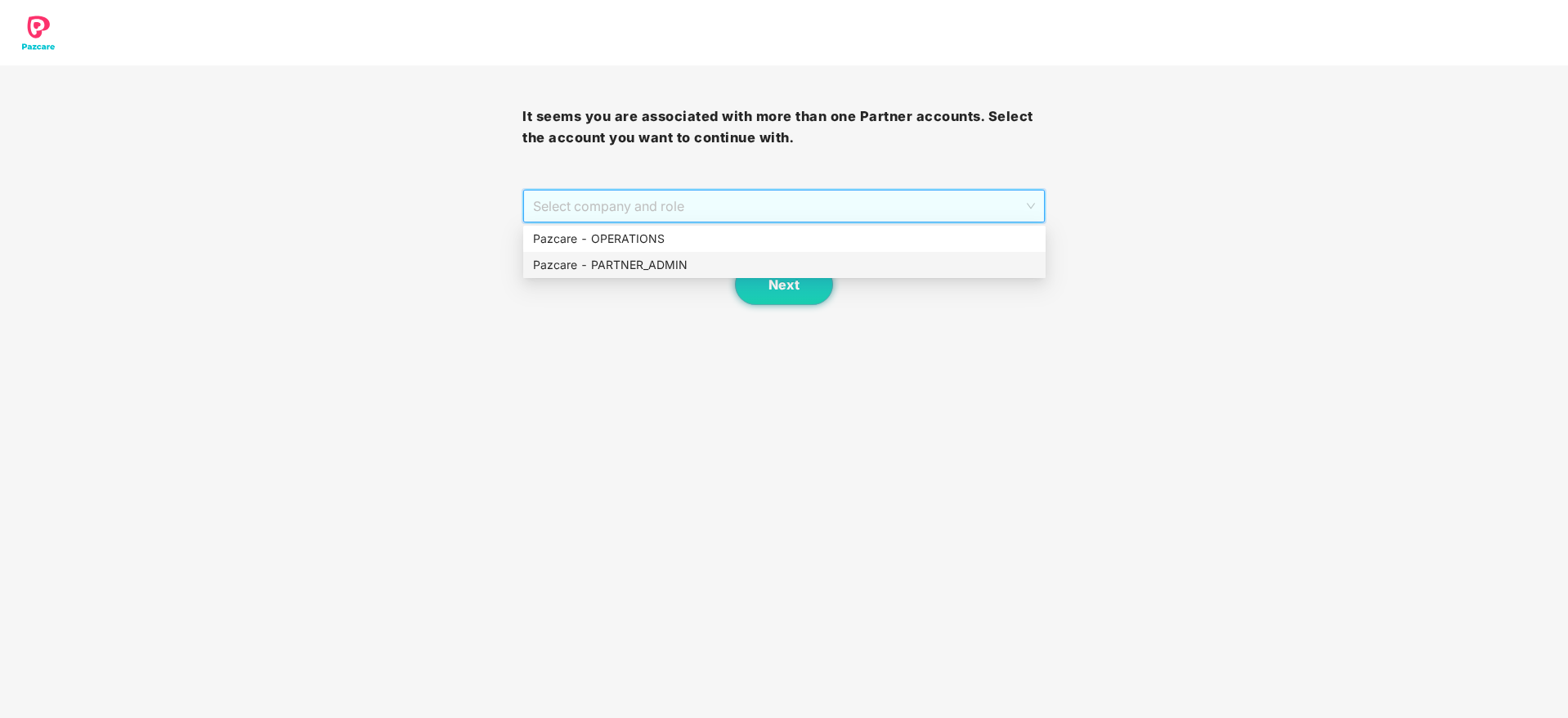
click at [744, 270] on div "Pazcare - PARTNER_ADMIN" at bounding box center [784, 264] width 502 height 18
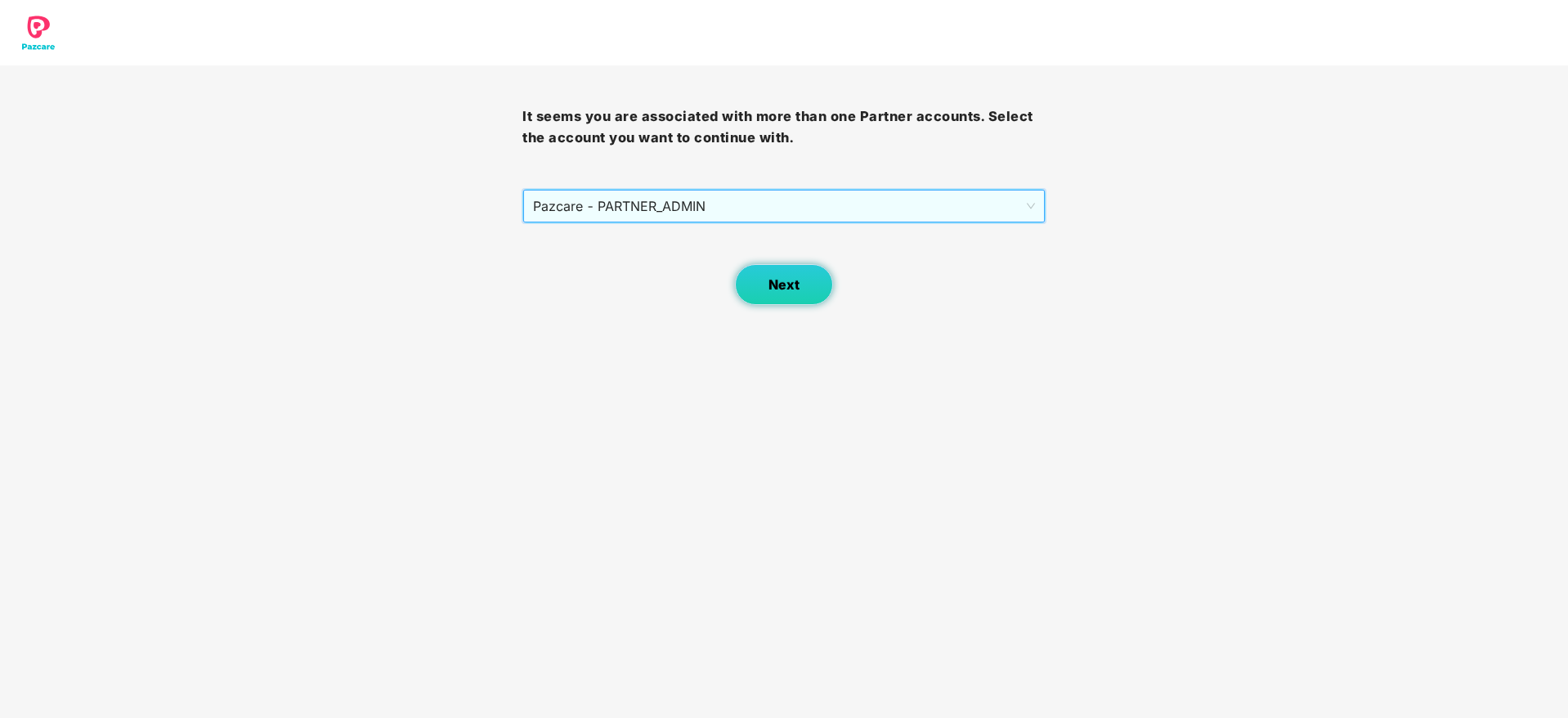
click at [764, 283] on button "Next" at bounding box center [784, 285] width 98 height 41
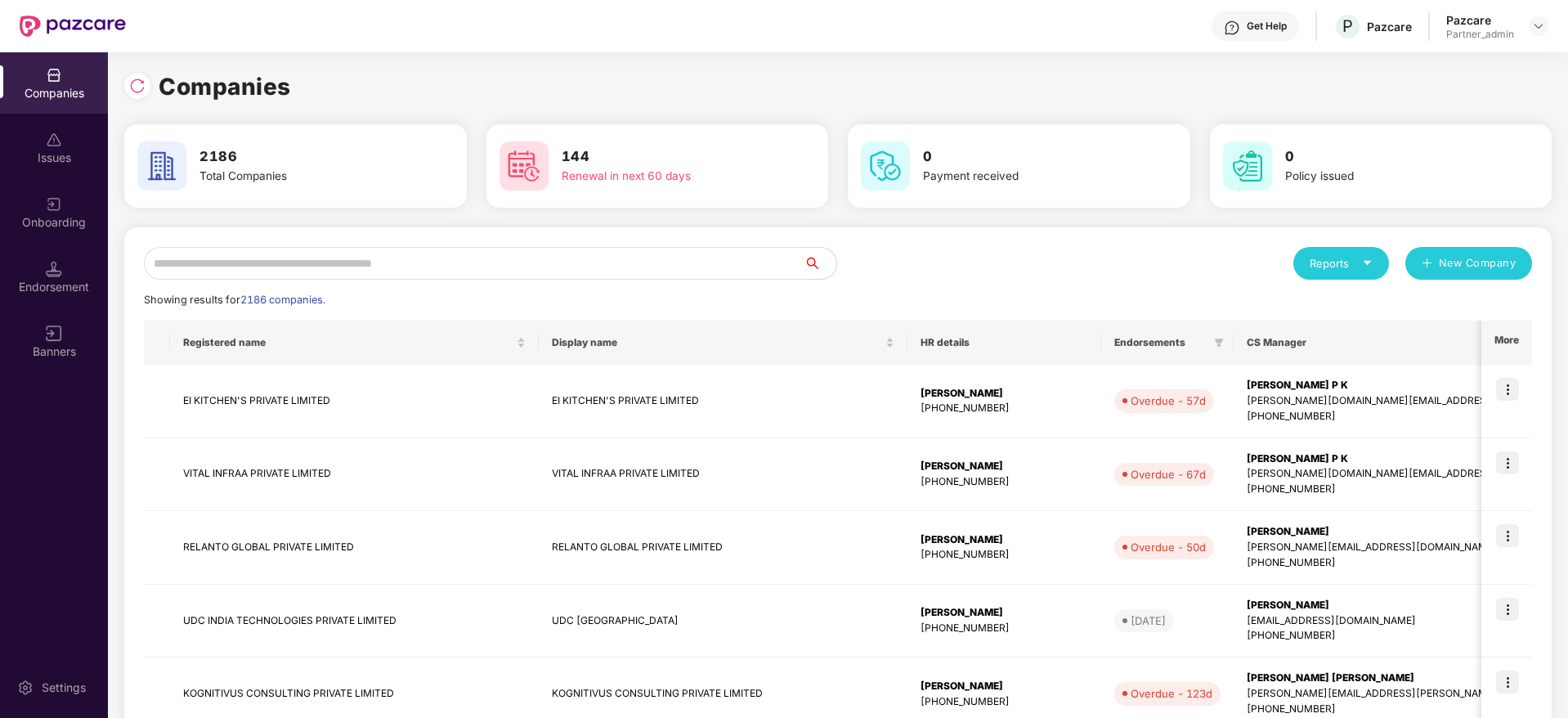
click at [547, 268] on input "text" at bounding box center [473, 263] width 660 height 32
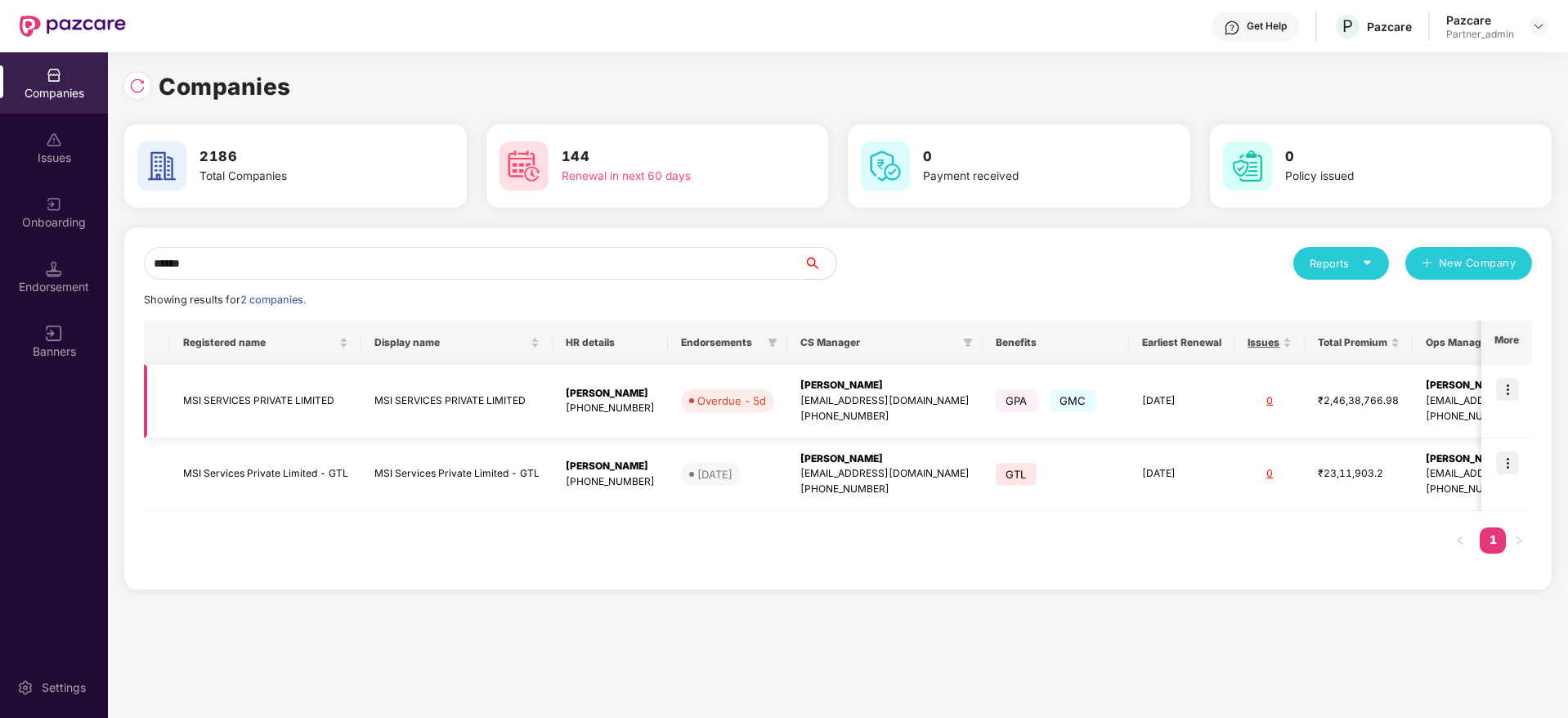
type input "******"
click at [1506, 380] on img at bounding box center [1507, 389] width 23 height 23
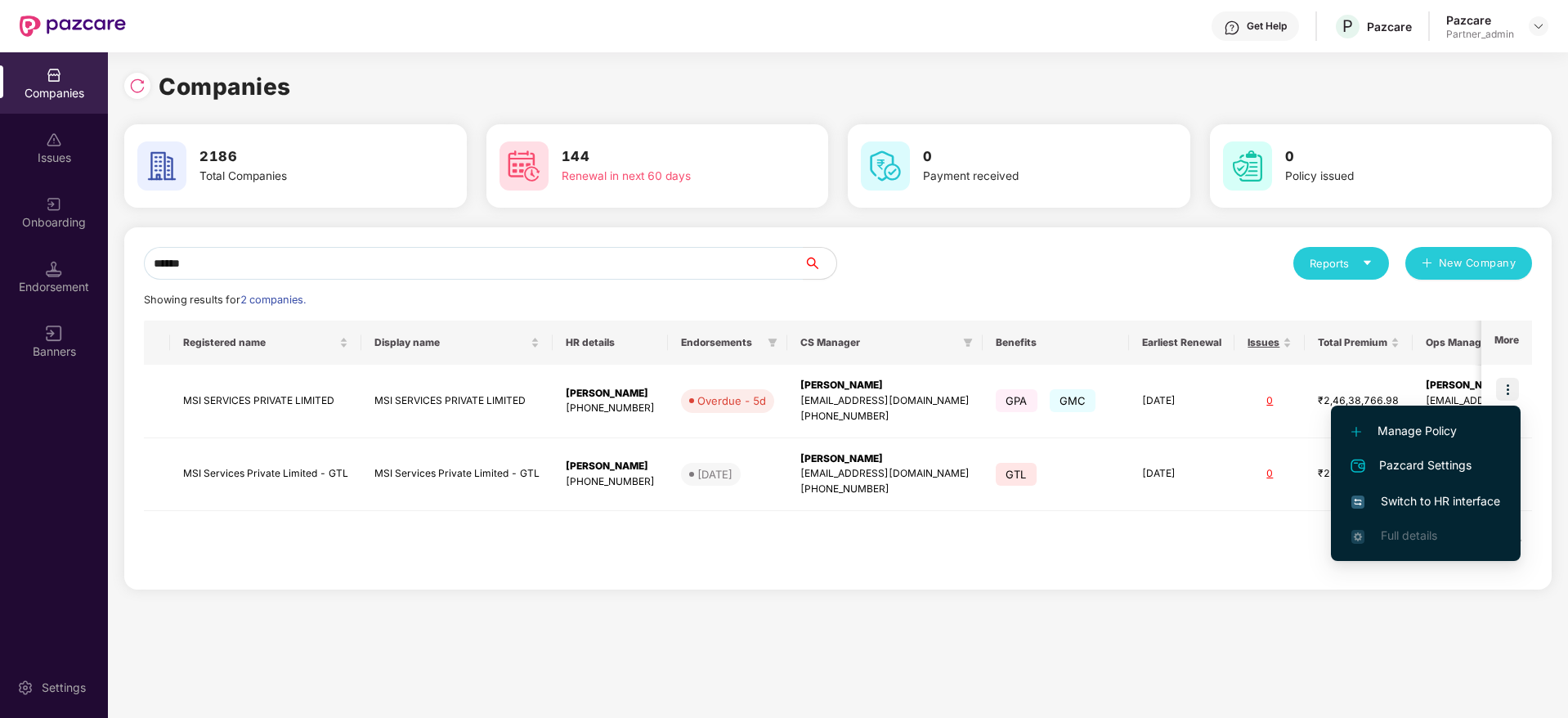
click at [1436, 502] on span "Switch to HR interface" at bounding box center [1426, 501] width 149 height 18
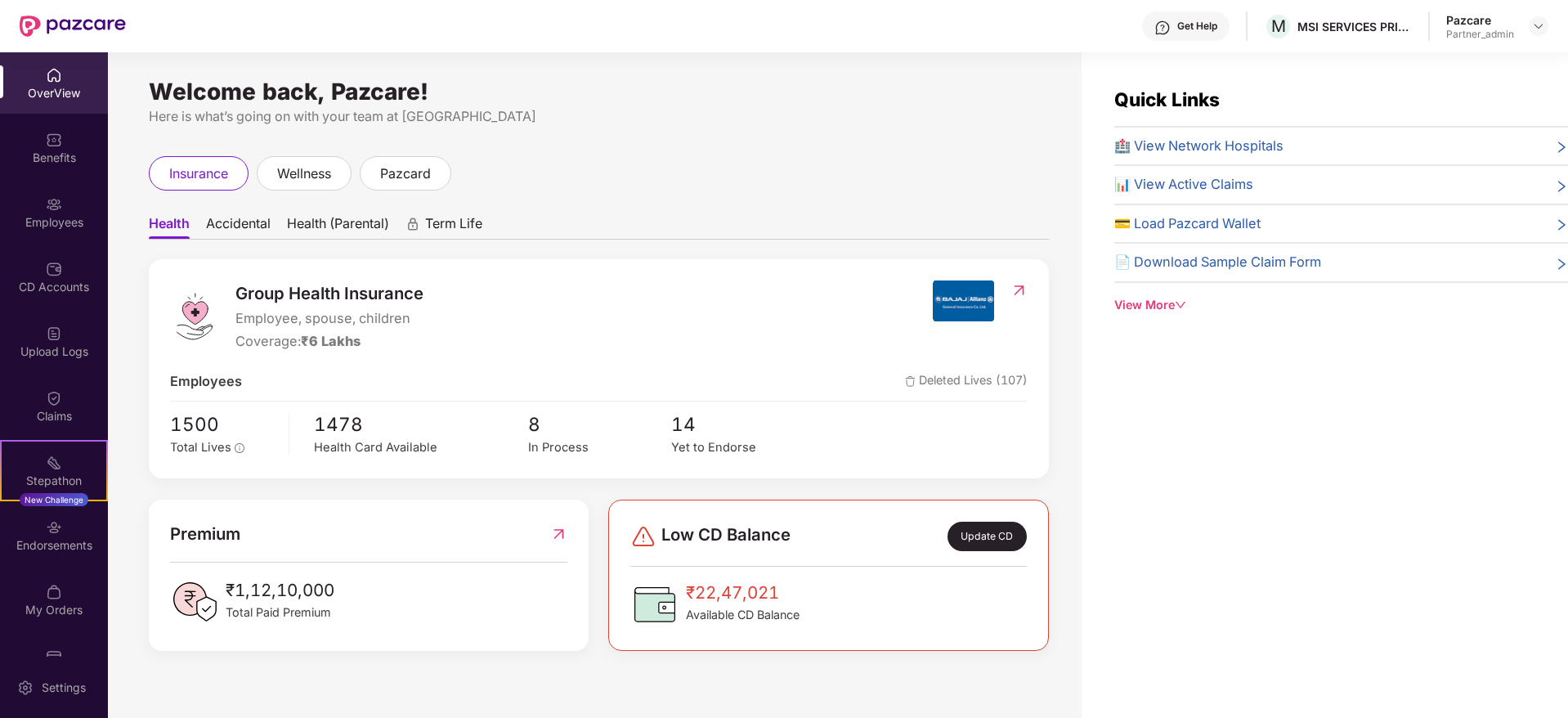
click at [62, 545] on div "Endorsements" at bounding box center [54, 545] width 108 height 16
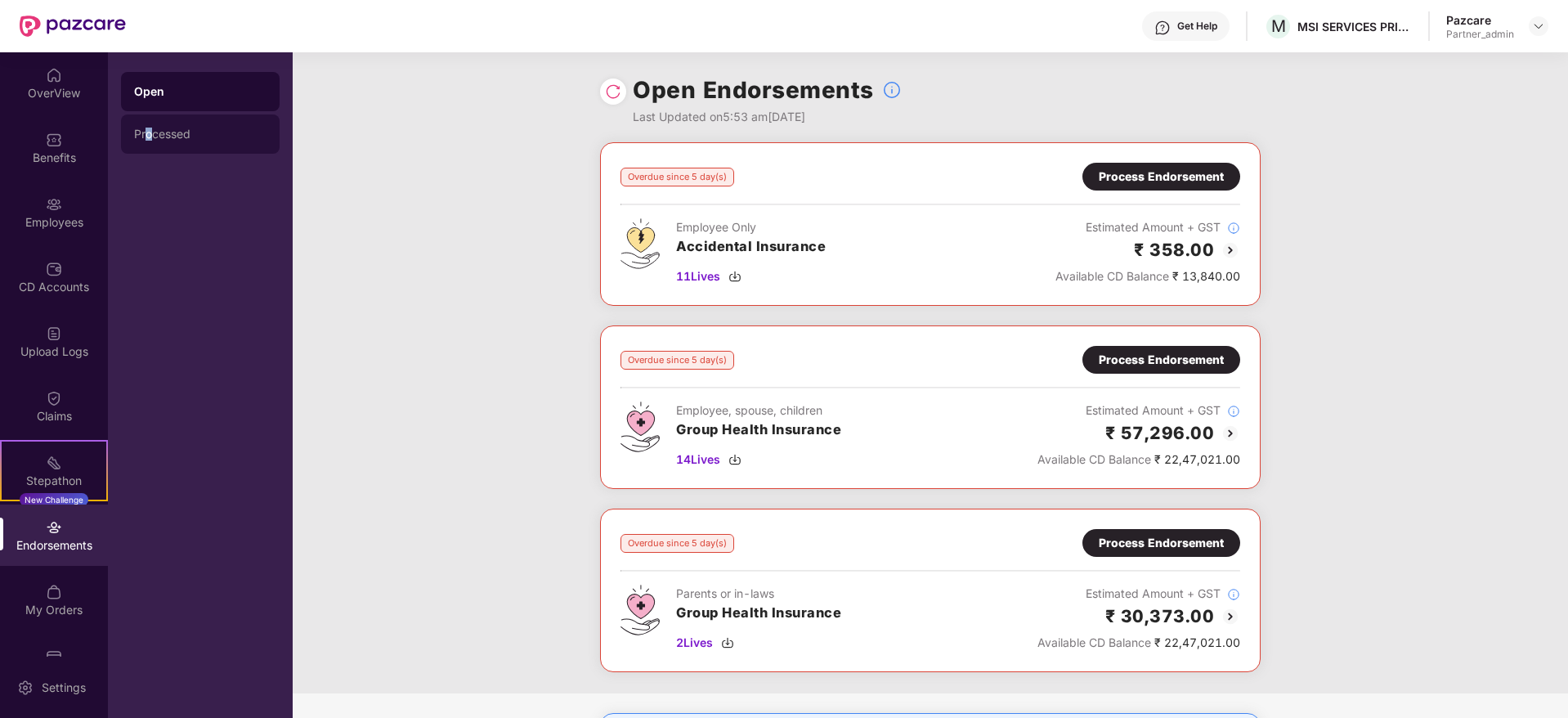
click at [150, 122] on div "Processed" at bounding box center [201, 134] width 159 height 39
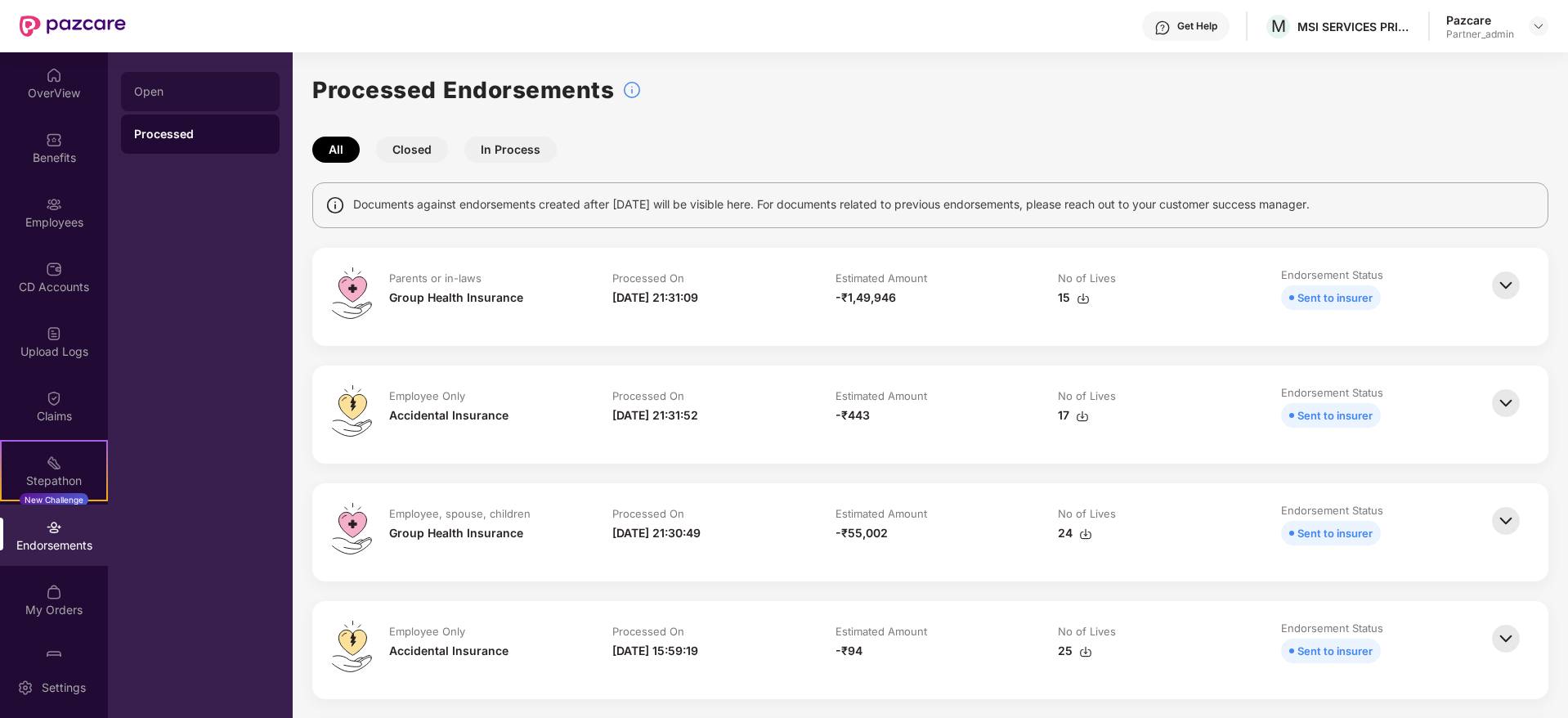
click at [173, 85] on div "Open" at bounding box center [200, 91] width 132 height 13
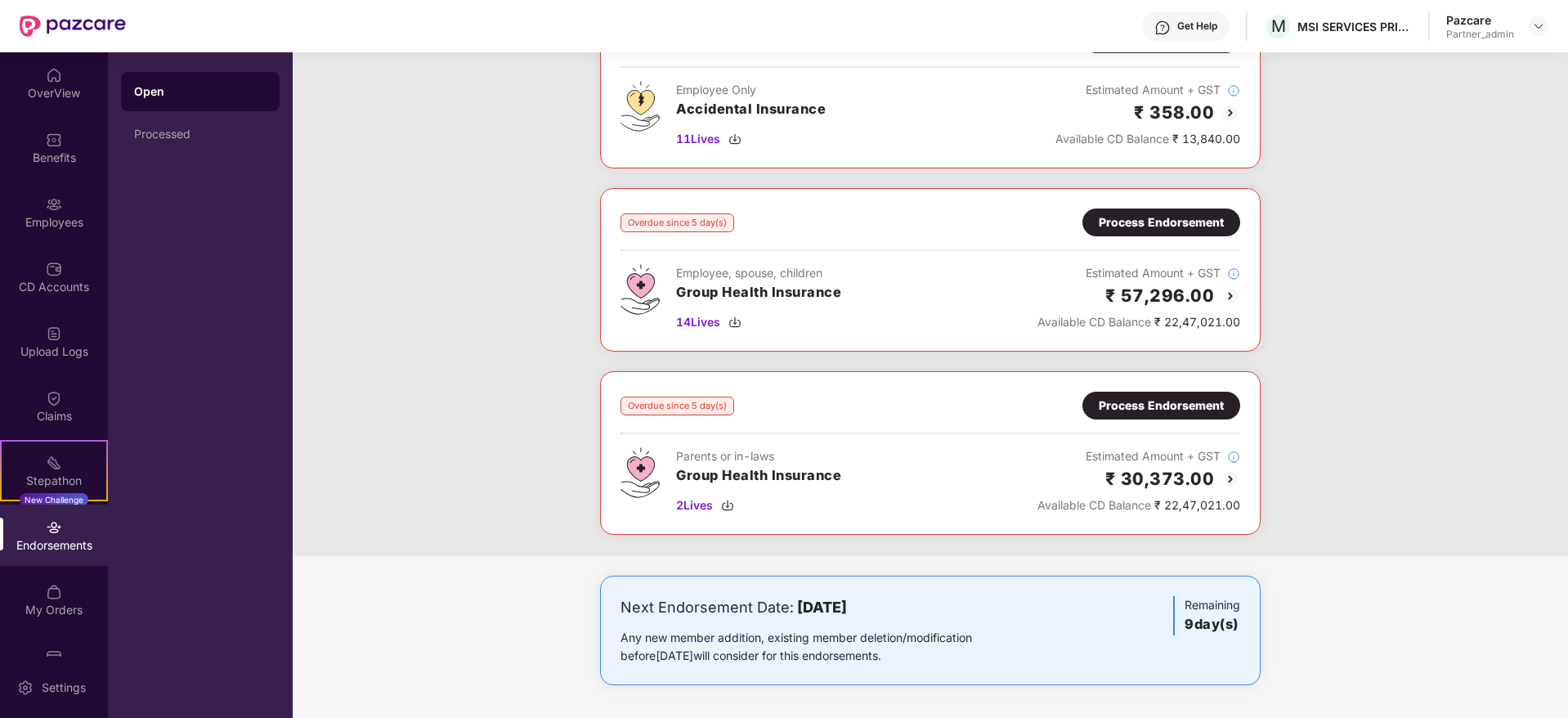
scroll to position [15, 0]
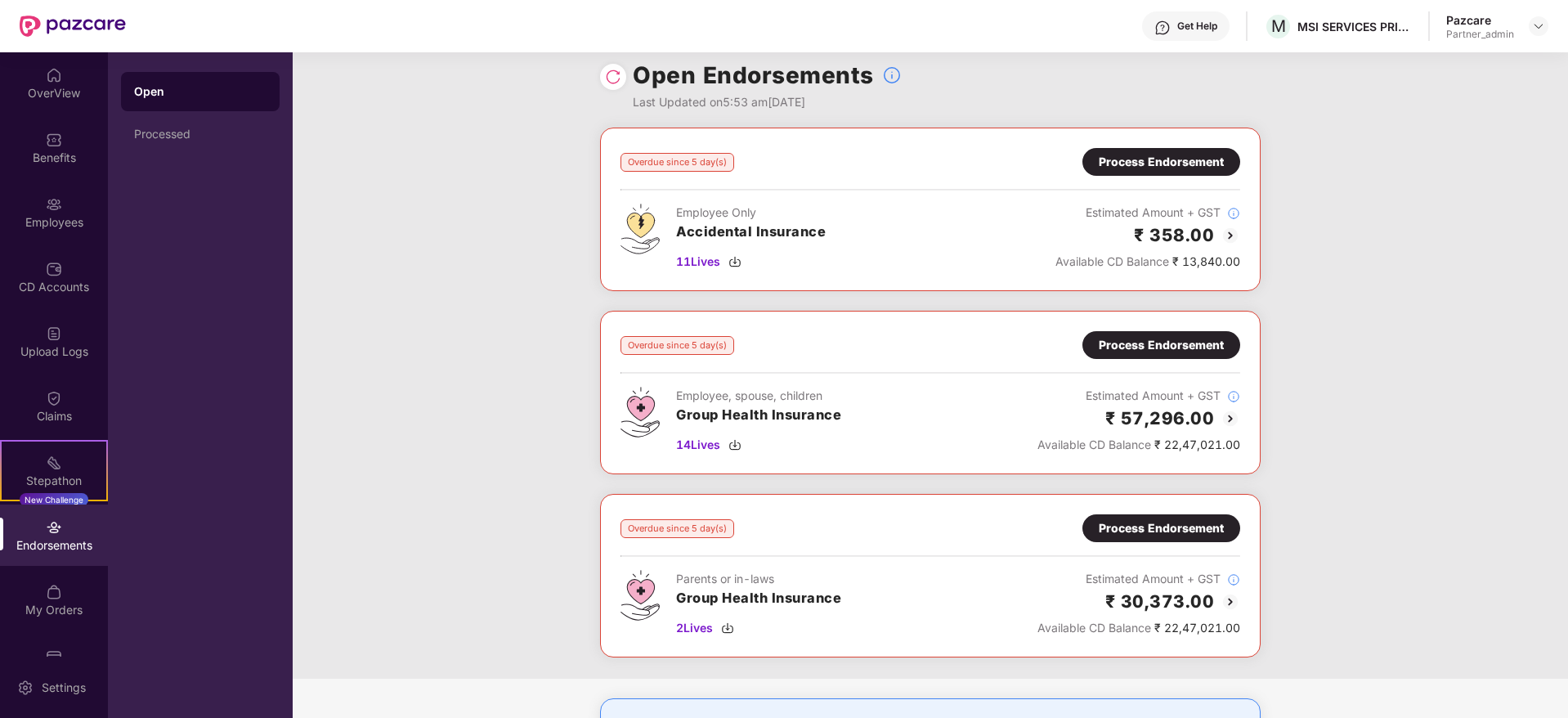
click at [1108, 347] on div "Process Endorsement" at bounding box center [1161, 344] width 125 height 18
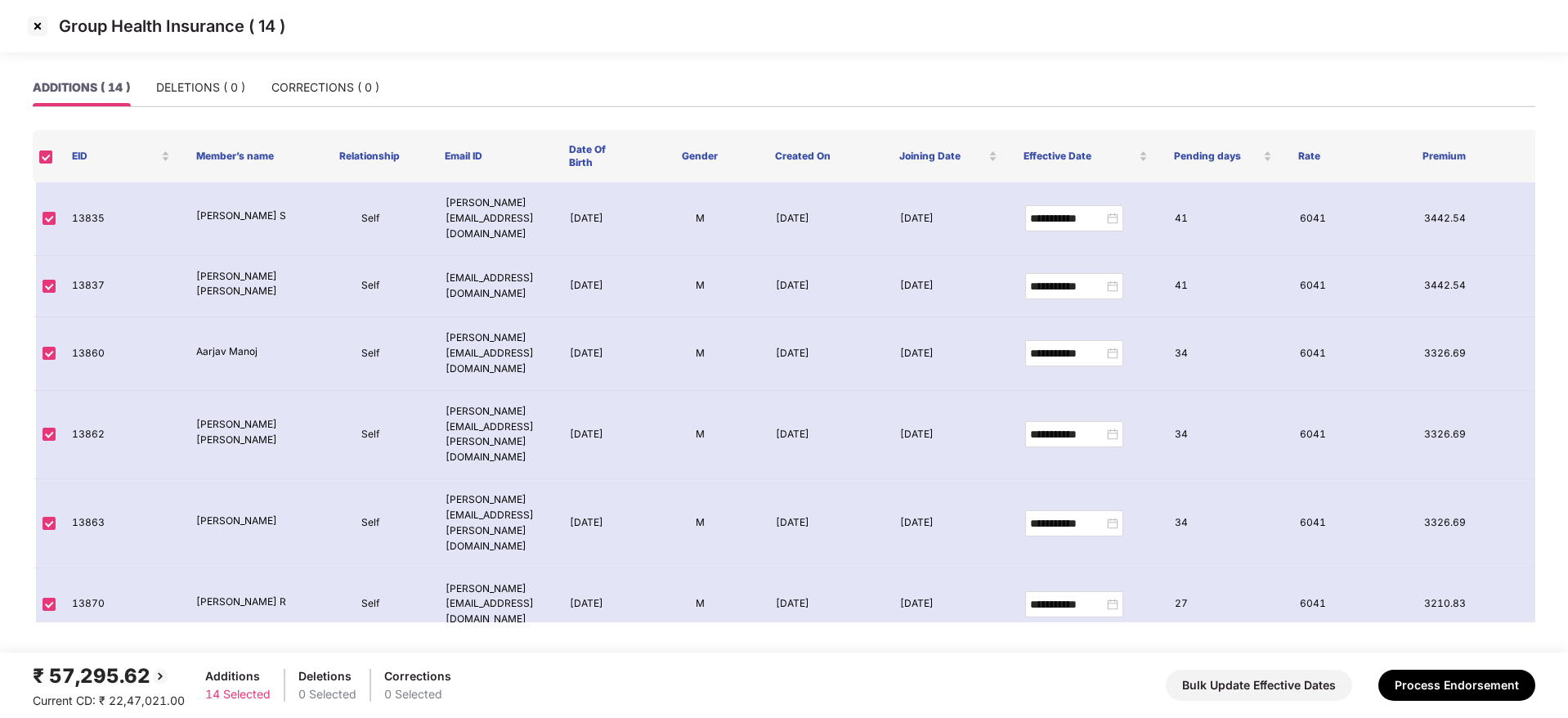
click at [35, 24] on img at bounding box center [38, 26] width 26 height 26
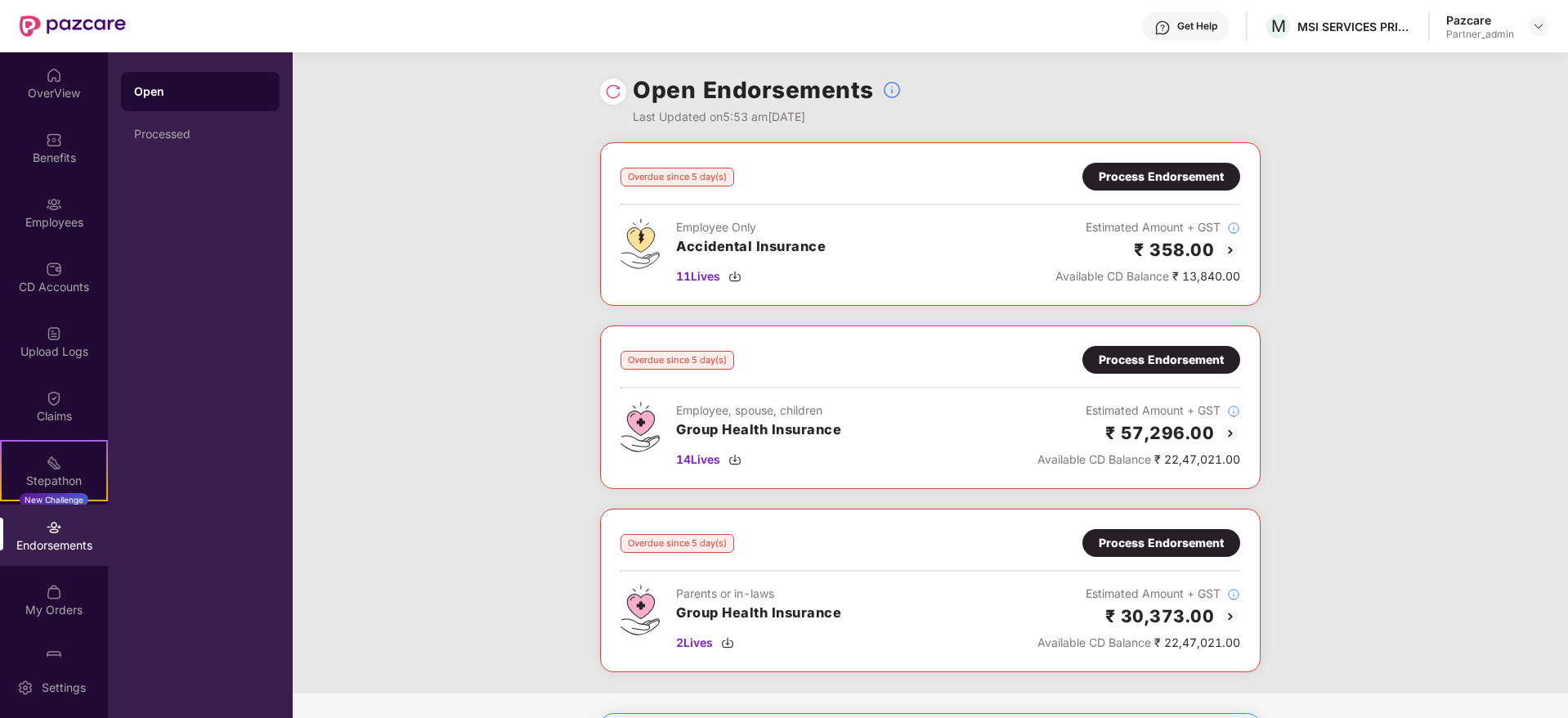
click at [187, 134] on div "Processed" at bounding box center [200, 133] width 132 height 13
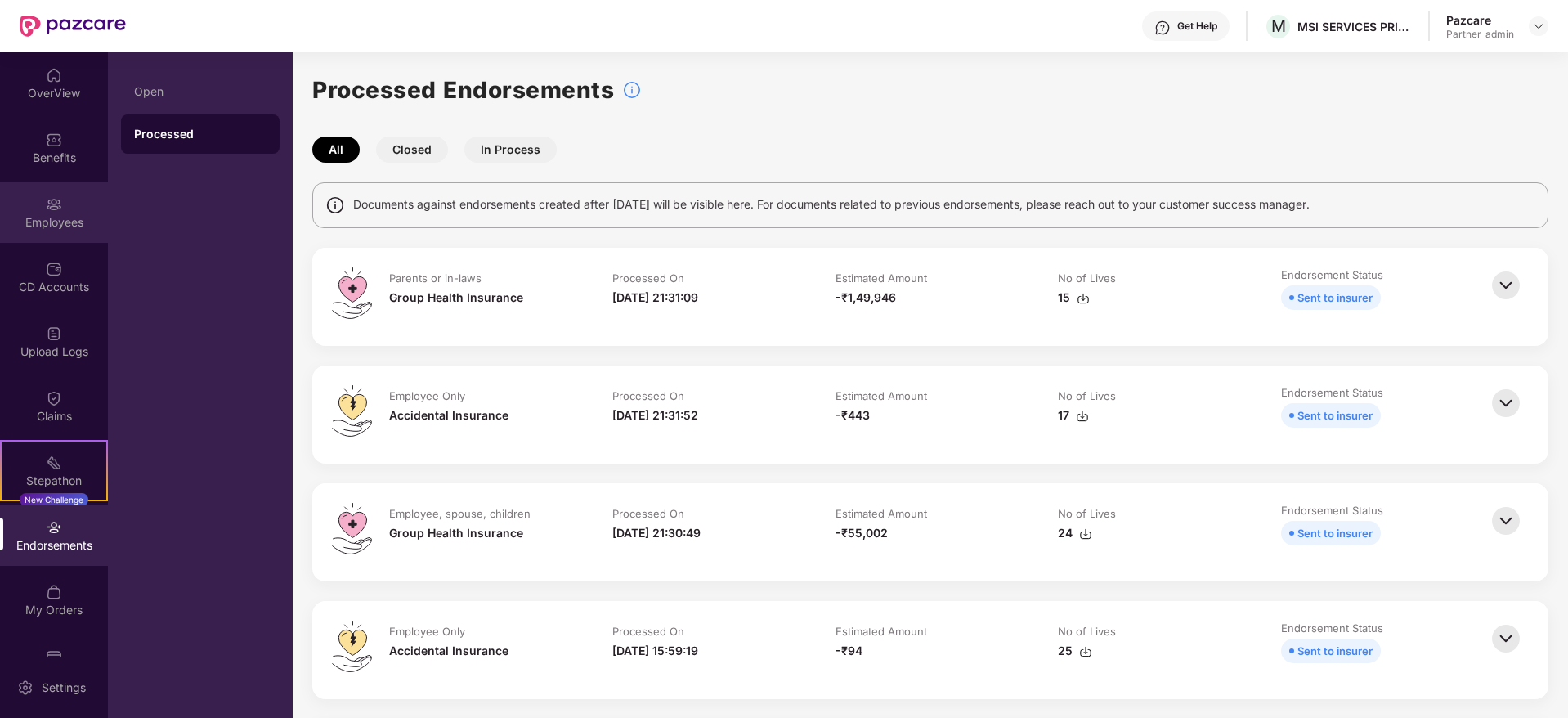
click at [57, 224] on div "Employees" at bounding box center [54, 222] width 108 height 16
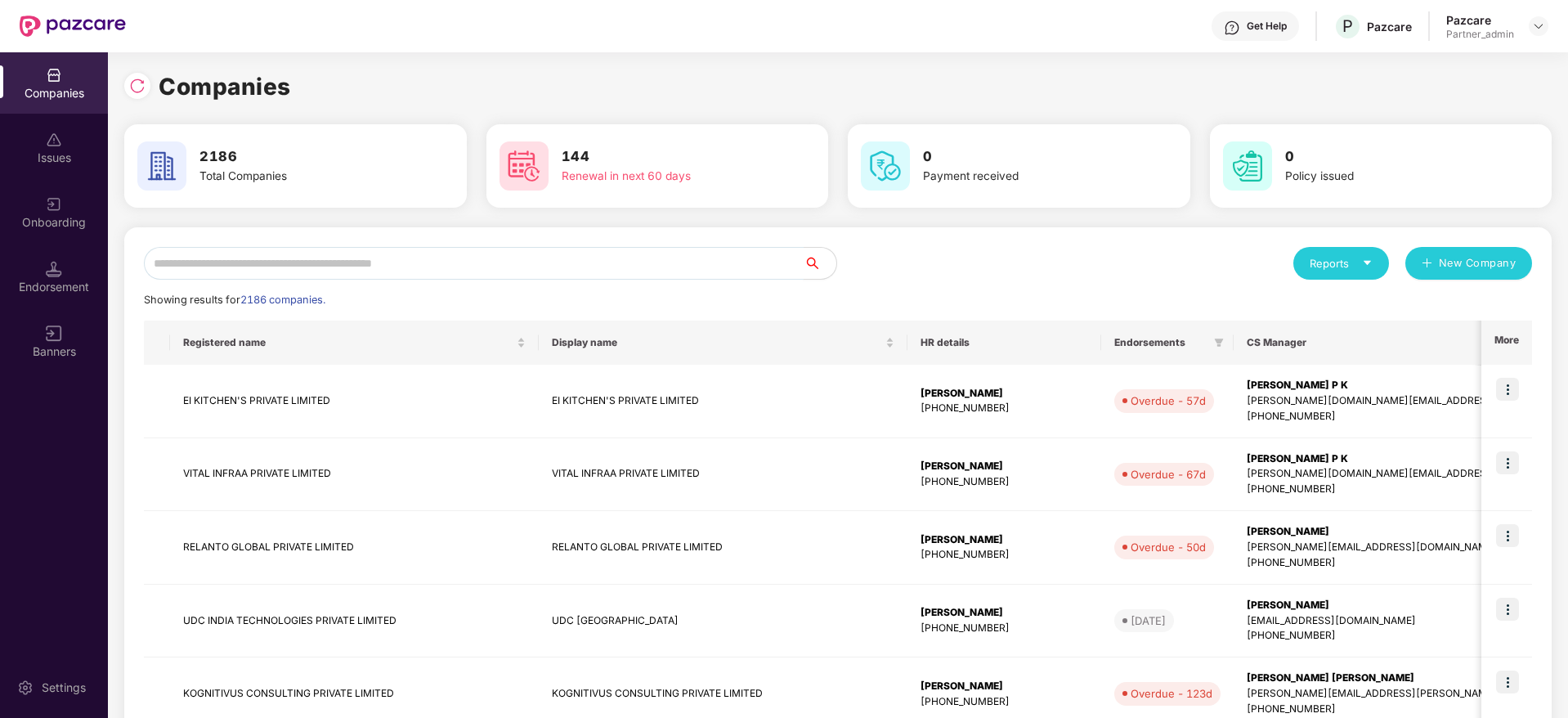
click at [332, 266] on input "text" at bounding box center [473, 263] width 660 height 32
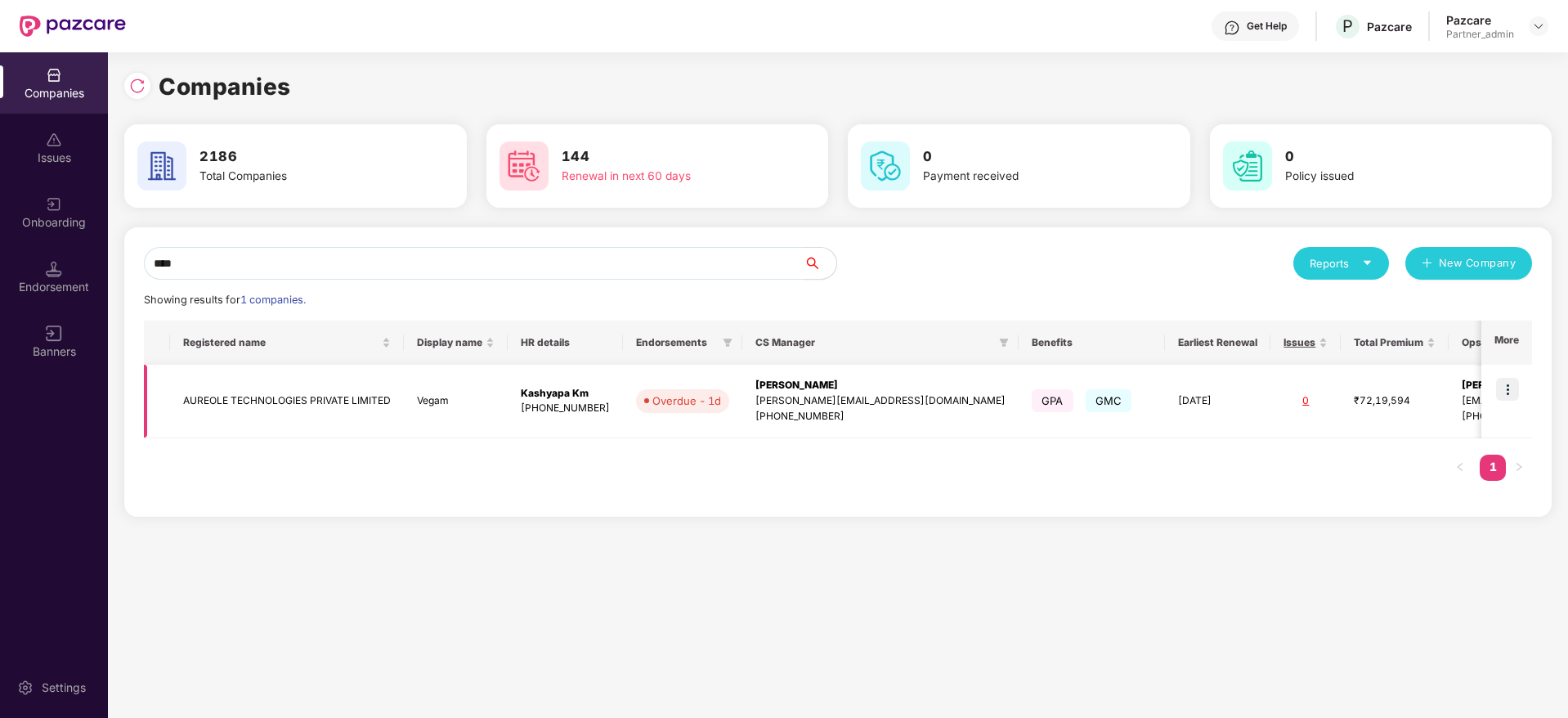
type input "****"
click at [1507, 388] on img at bounding box center [1507, 389] width 23 height 23
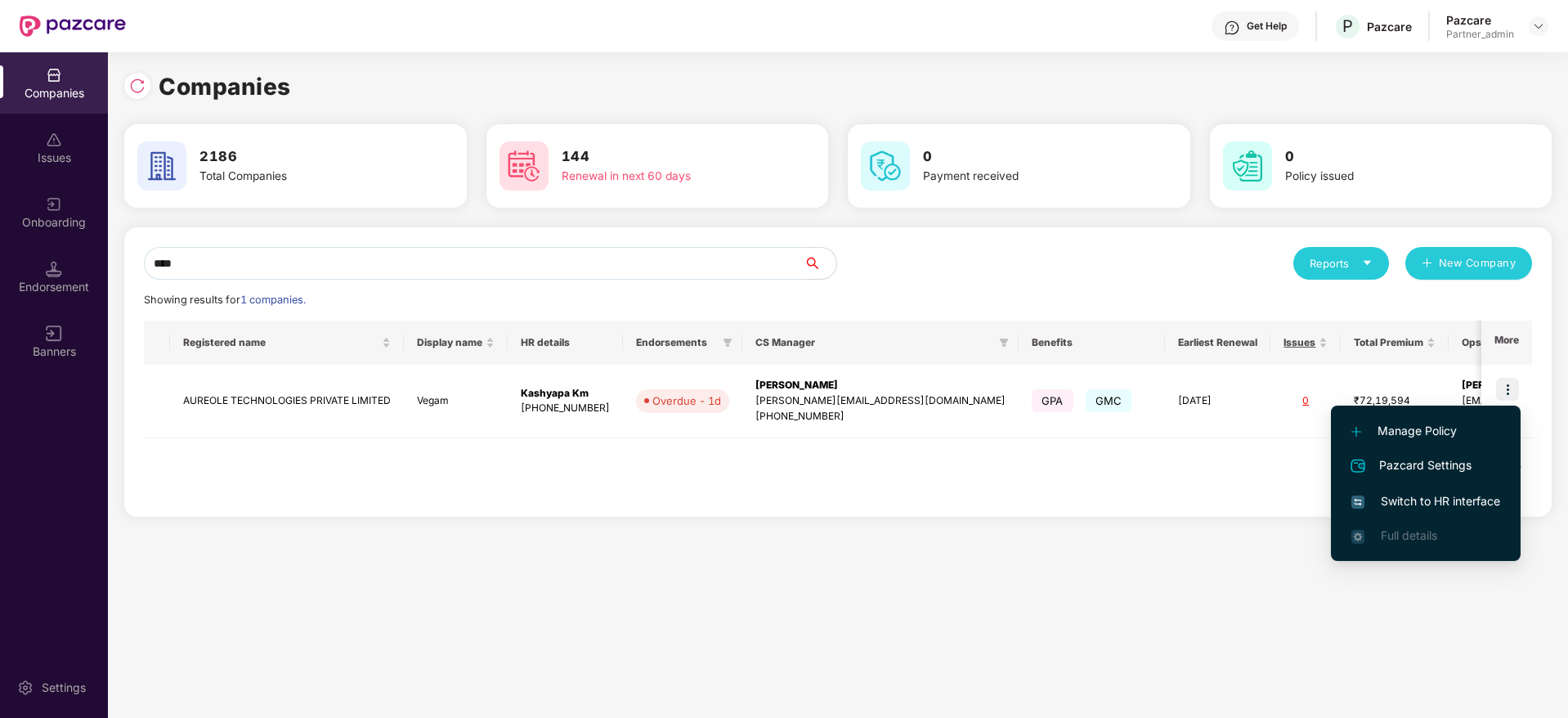
click at [1423, 500] on span "Switch to HR interface" at bounding box center [1426, 501] width 149 height 18
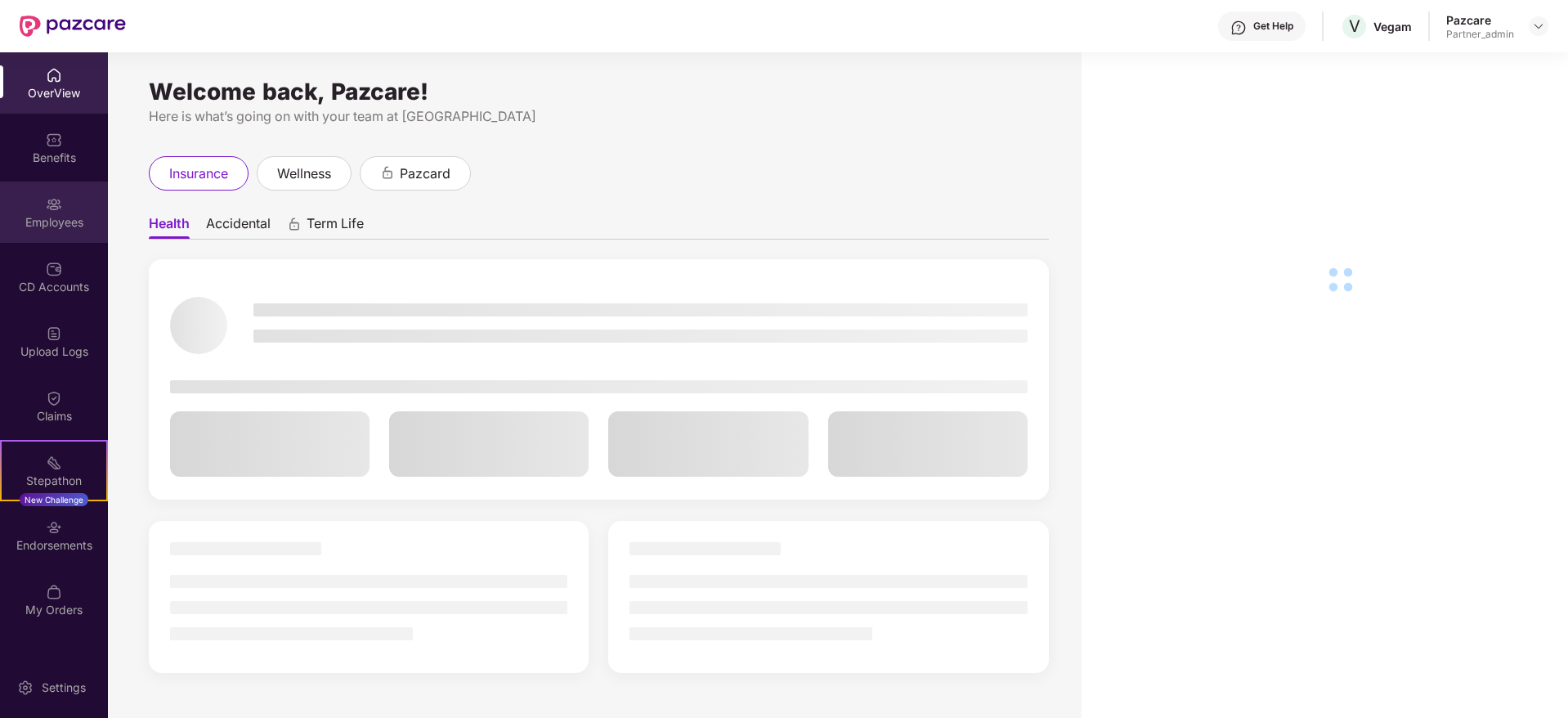
click at [50, 227] on div "Employees" at bounding box center [54, 222] width 108 height 16
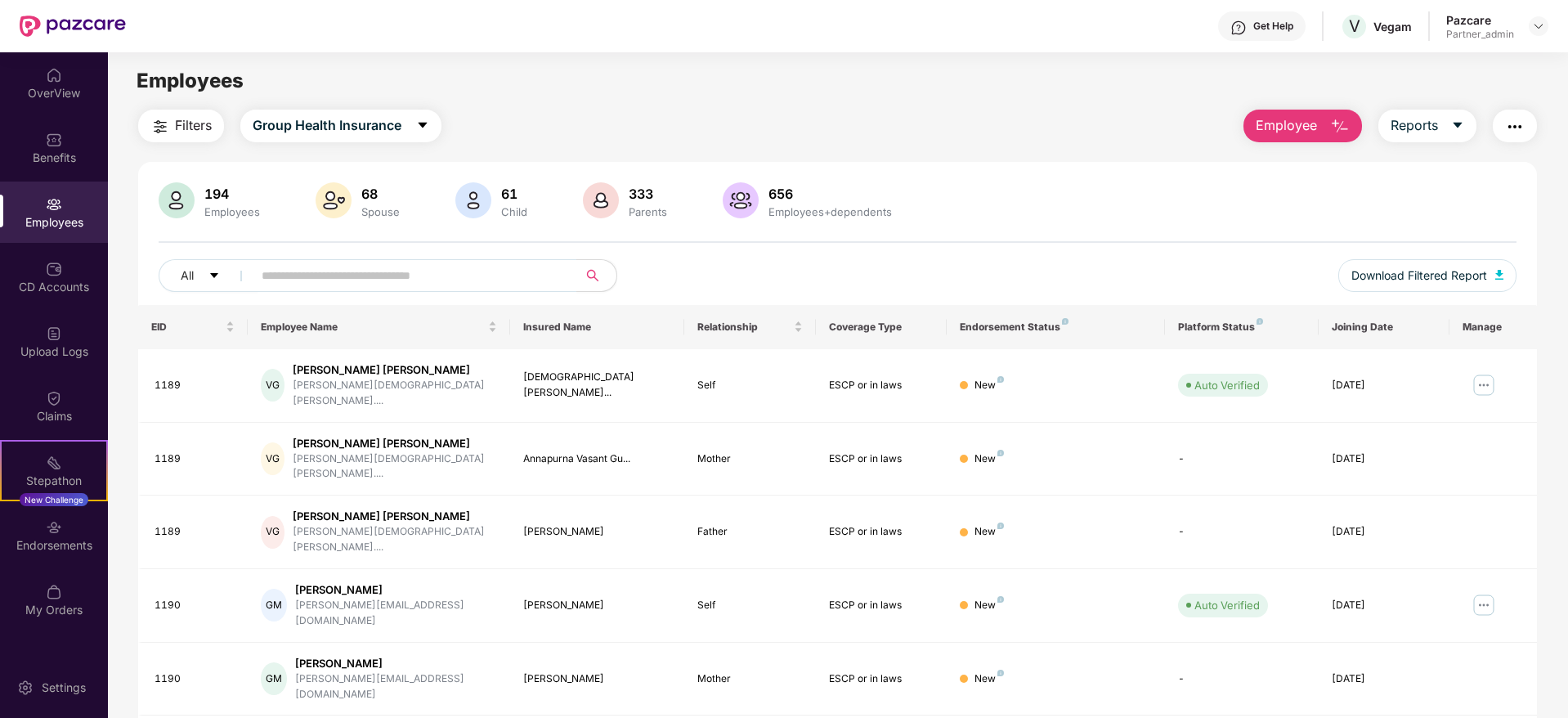
click at [1518, 131] on img "button" at bounding box center [1515, 127] width 20 height 20
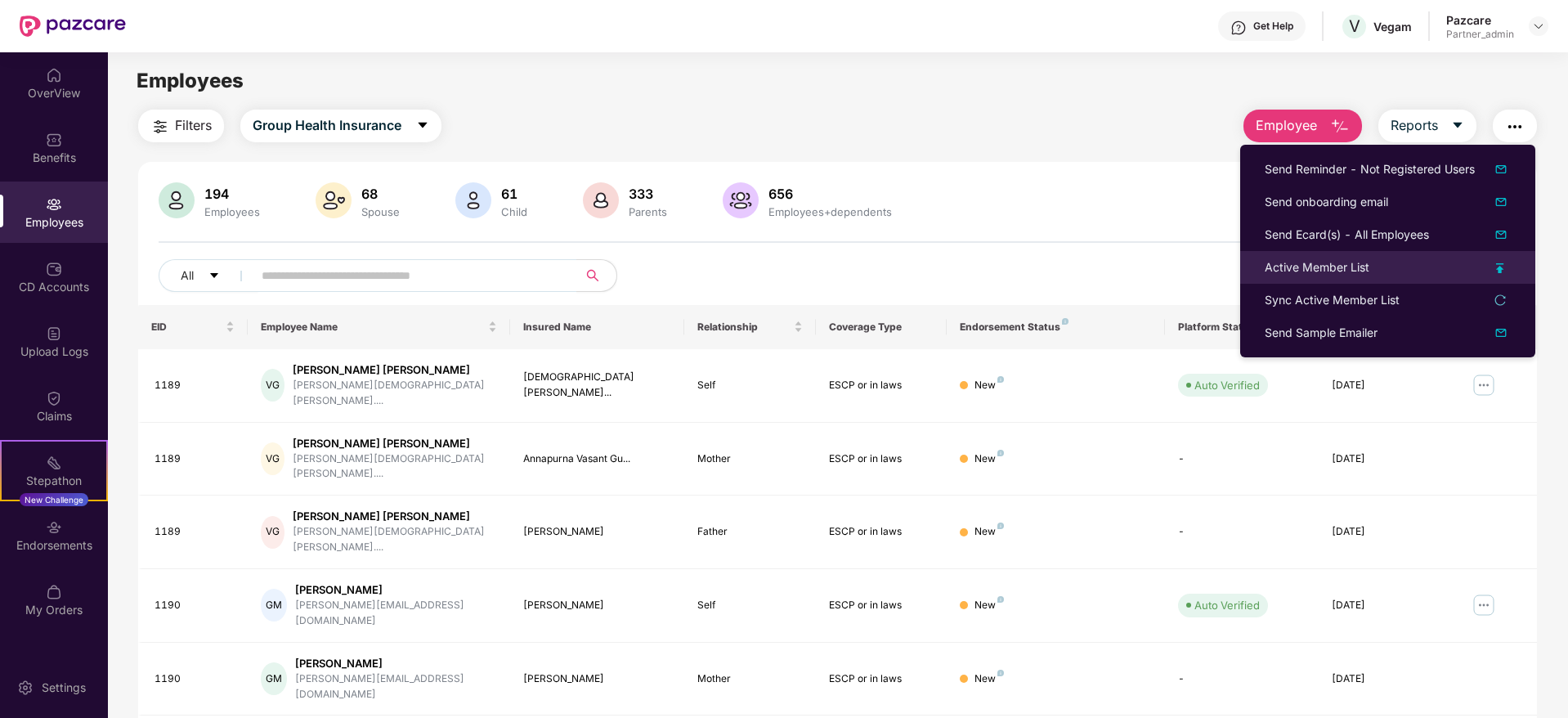
click at [1301, 262] on div "Active Member List" at bounding box center [1317, 267] width 104 height 18
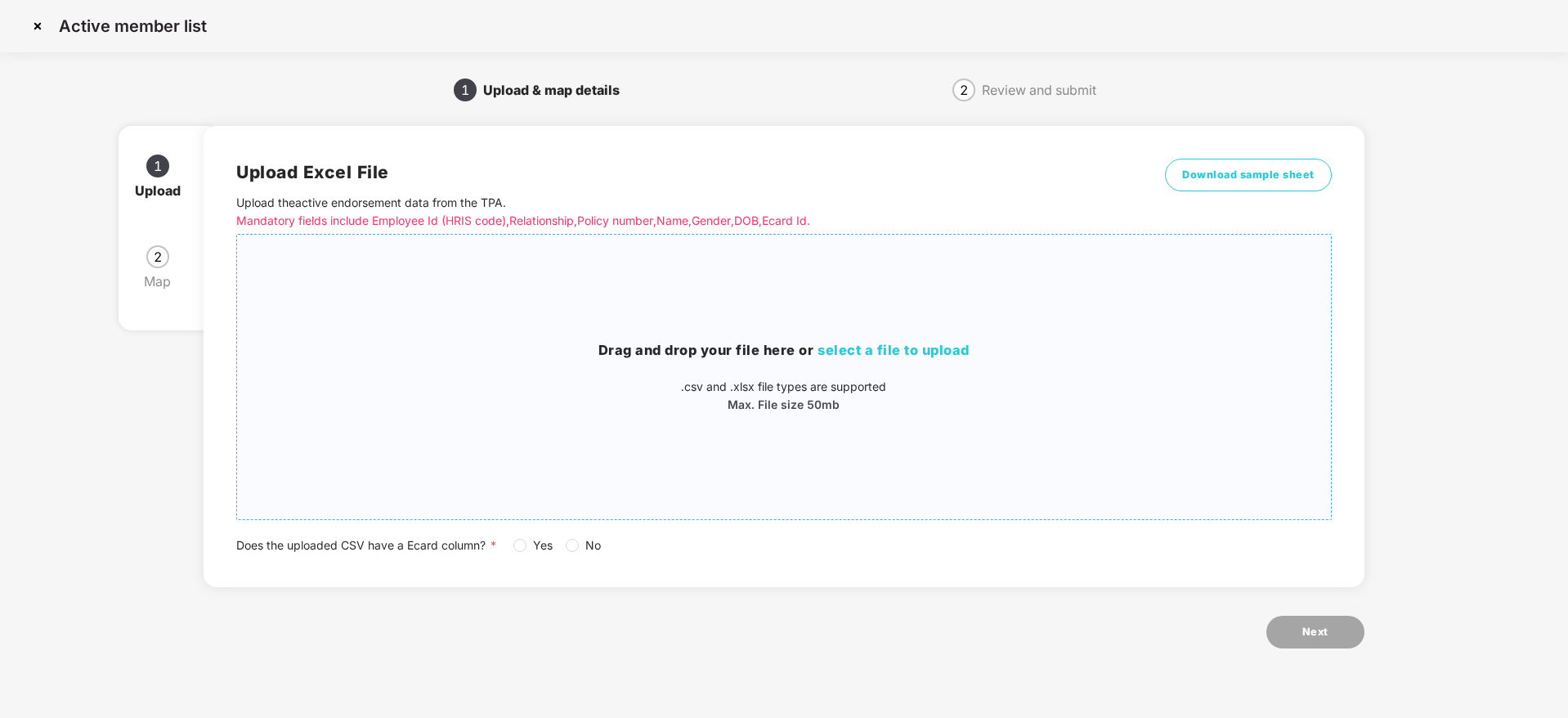
click at [890, 333] on div "Drag and drop your file here or select a file to upload .csv and .xlsx file typ…" at bounding box center [783, 377] width 1093 height 258
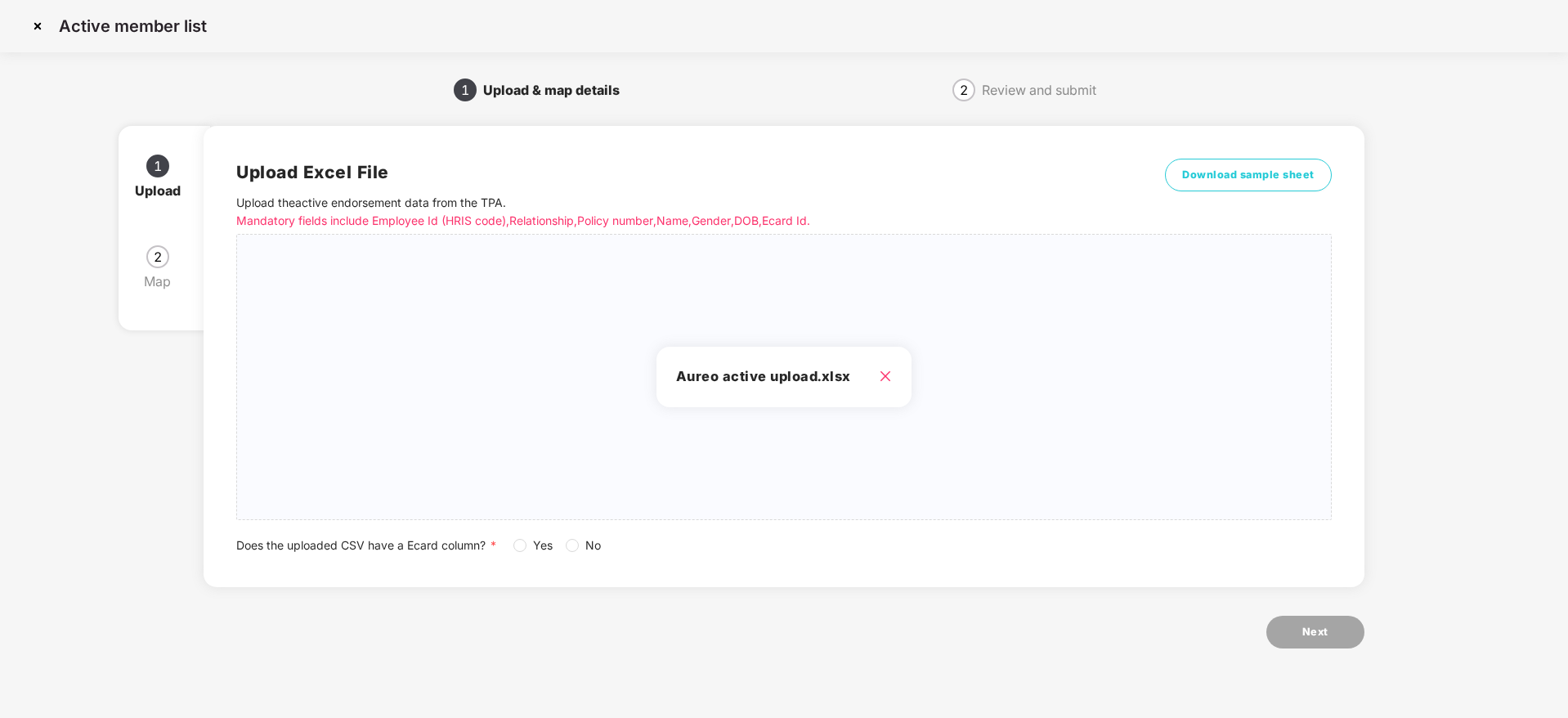
click at [581, 543] on span "No" at bounding box center [592, 545] width 28 height 18
click at [1353, 635] on button "Next" at bounding box center [1315, 632] width 98 height 32
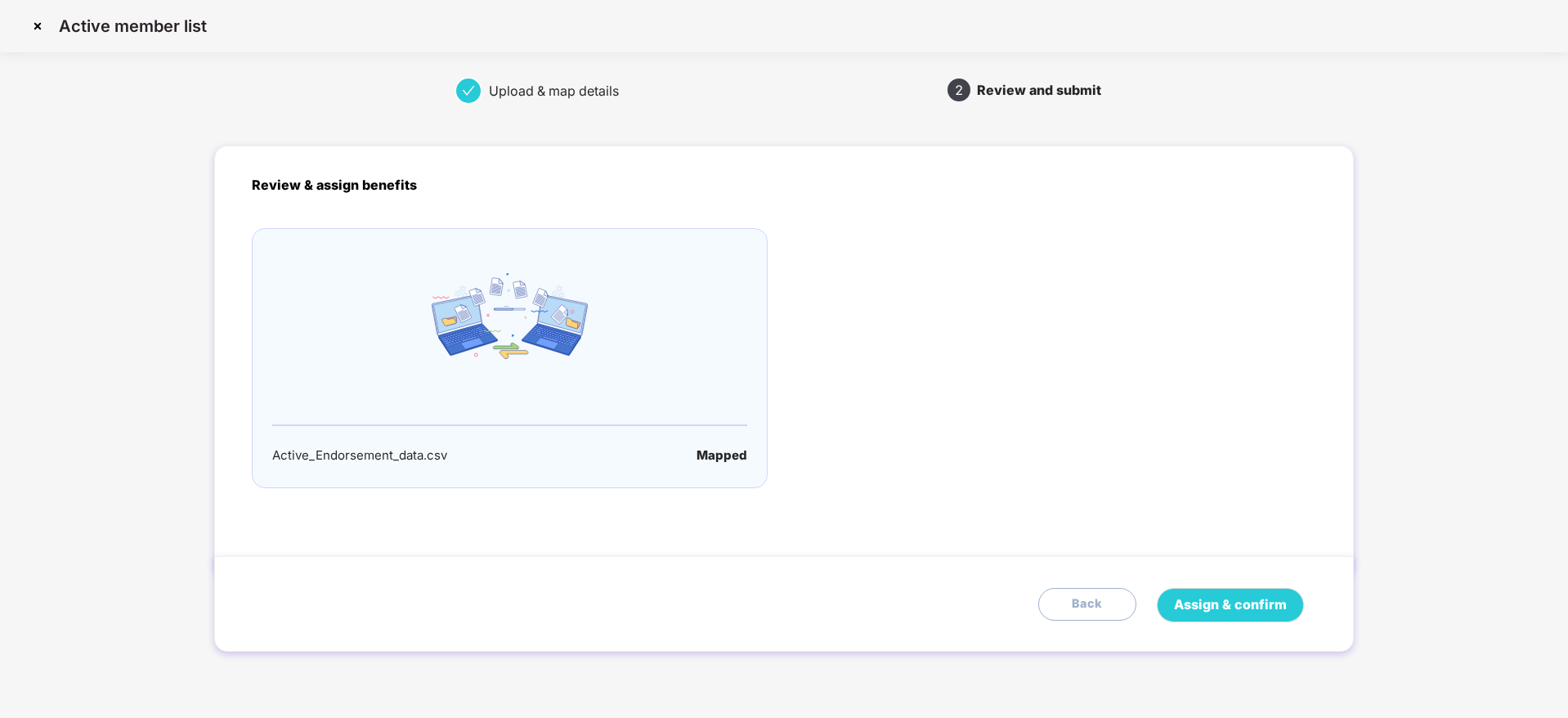
click at [1197, 581] on div "Assign & confirm Back" at bounding box center [784, 604] width 1139 height 96
click at [1241, 615] on button "Assign & confirm" at bounding box center [1230, 605] width 147 height 34
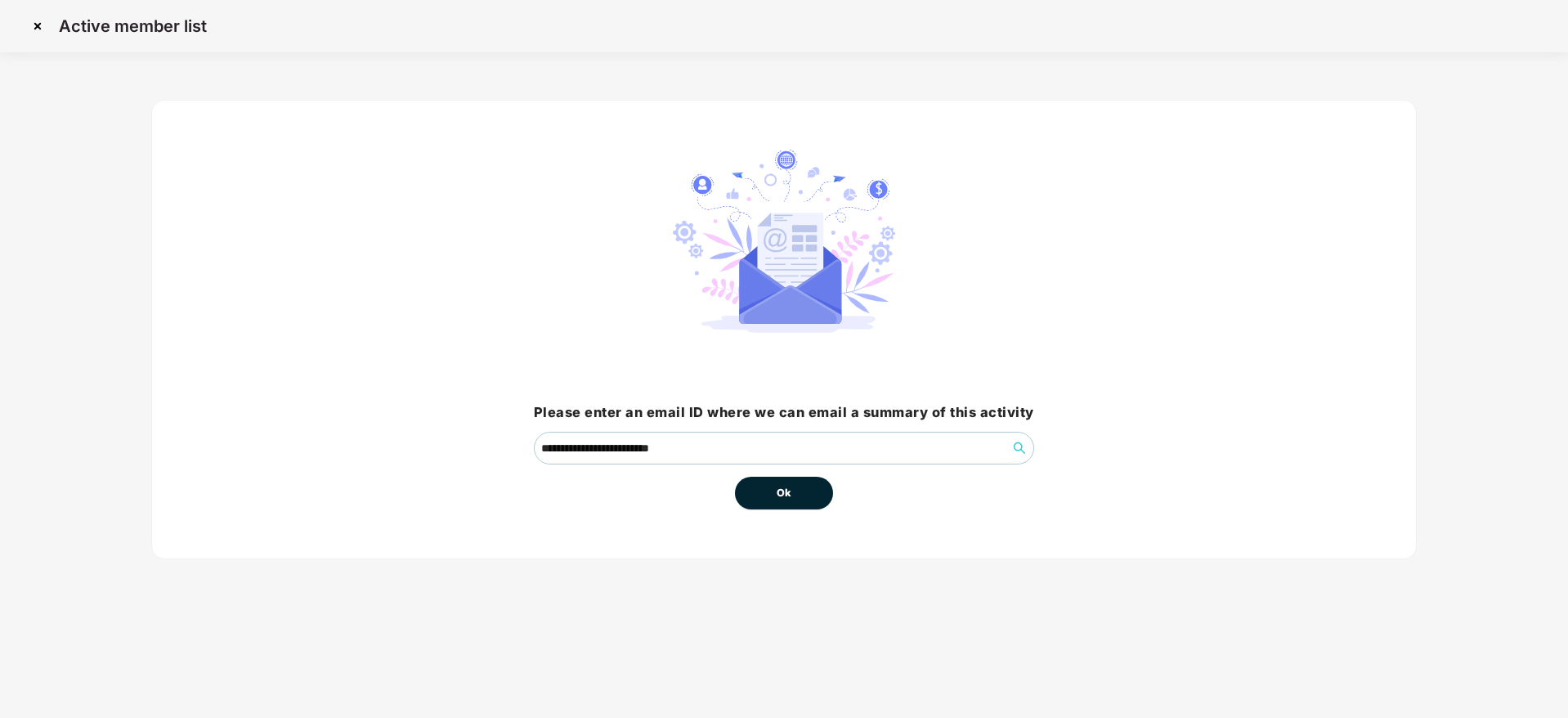
click at [784, 503] on button "Ok" at bounding box center [784, 493] width 98 height 32
click at [796, 487] on button "Ok" at bounding box center [784, 493] width 98 height 32
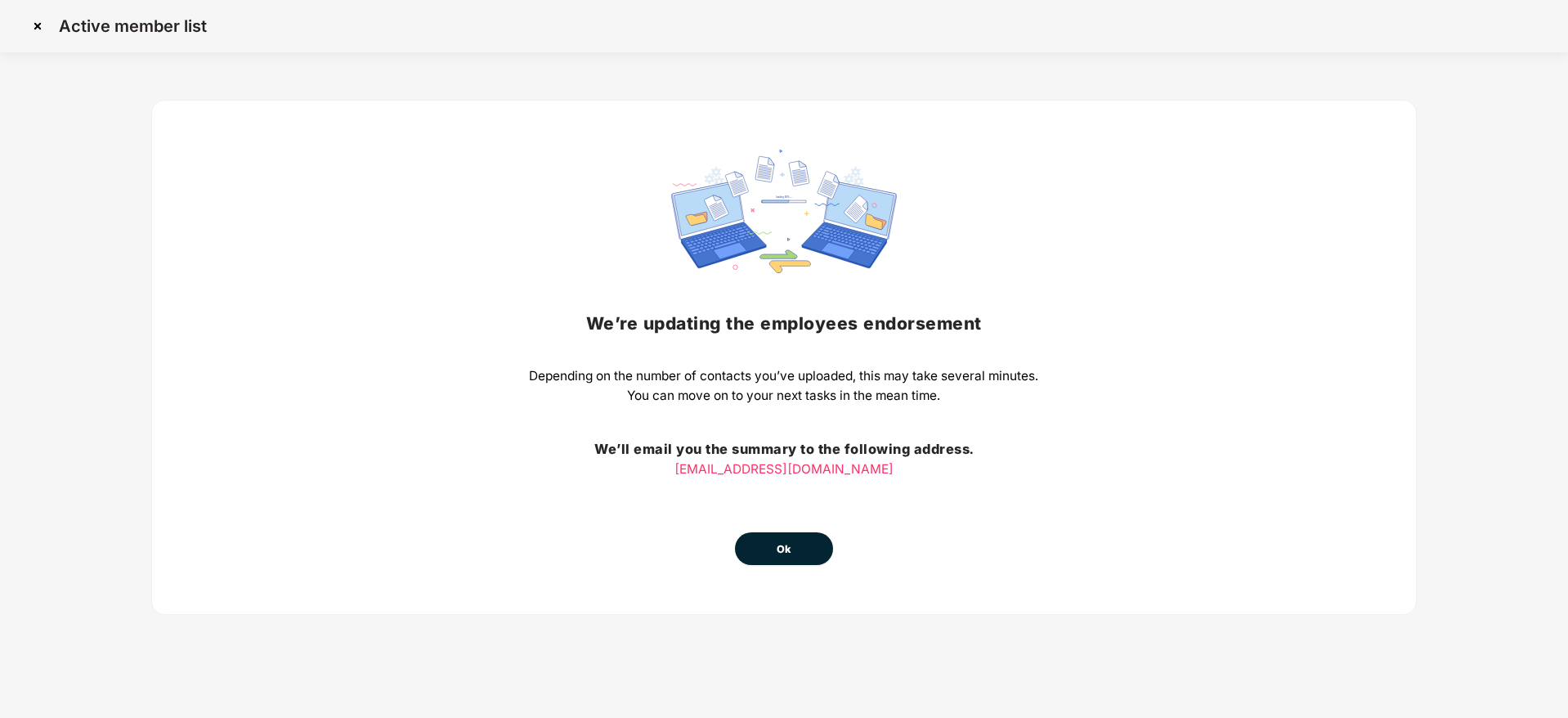
click at [805, 540] on button "Ok" at bounding box center [784, 549] width 98 height 32
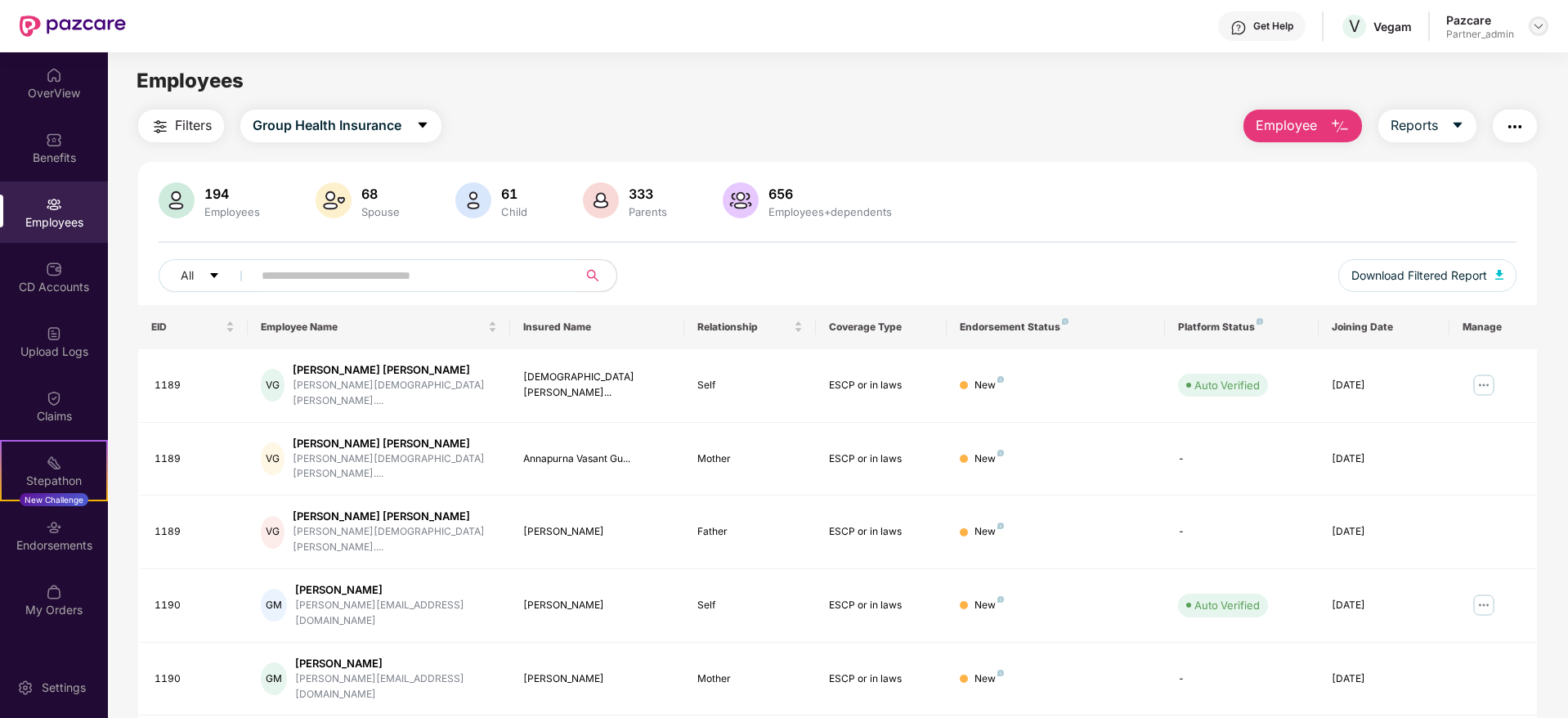
click at [1536, 26] on img at bounding box center [1538, 26] width 13 height 13
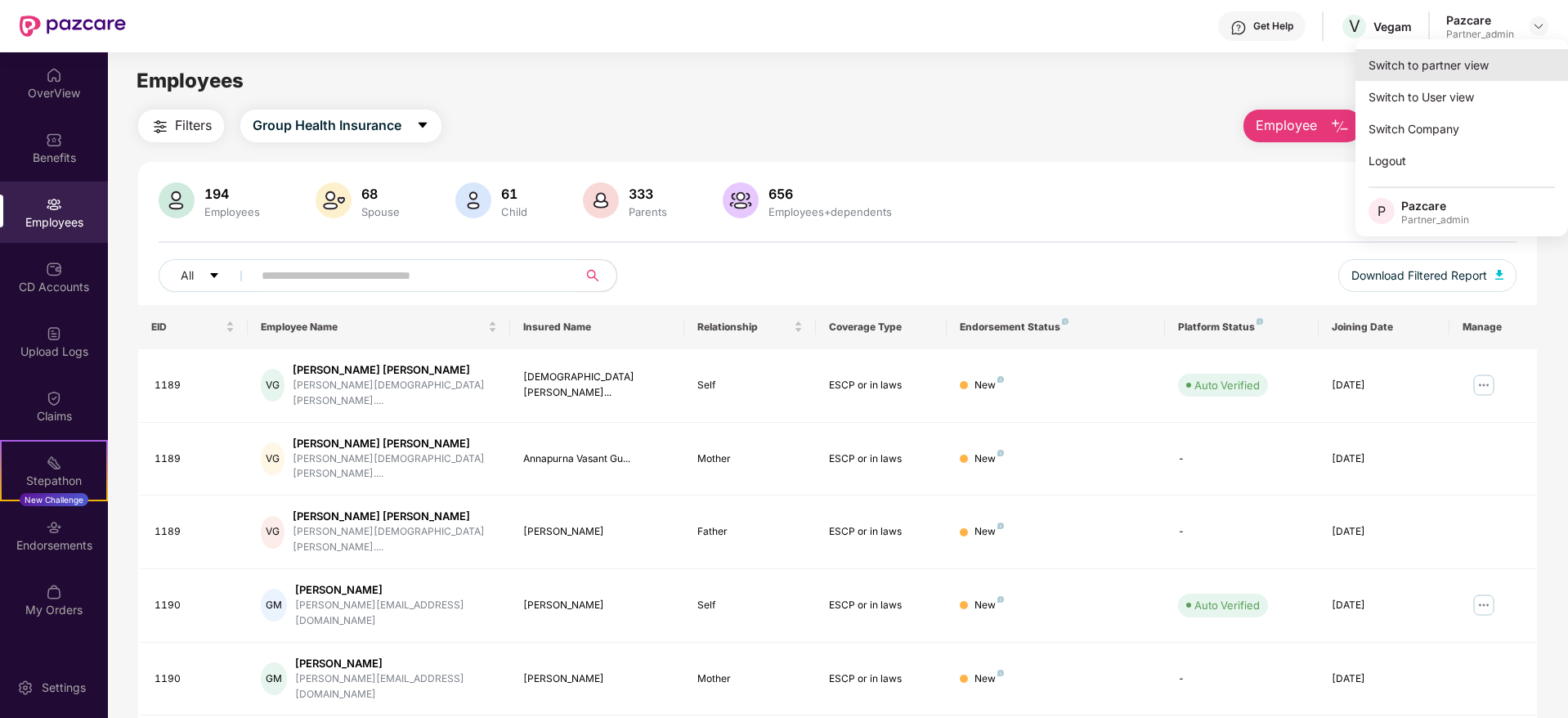
click at [1487, 57] on div "Switch to partner view" at bounding box center [1461, 64] width 213 height 32
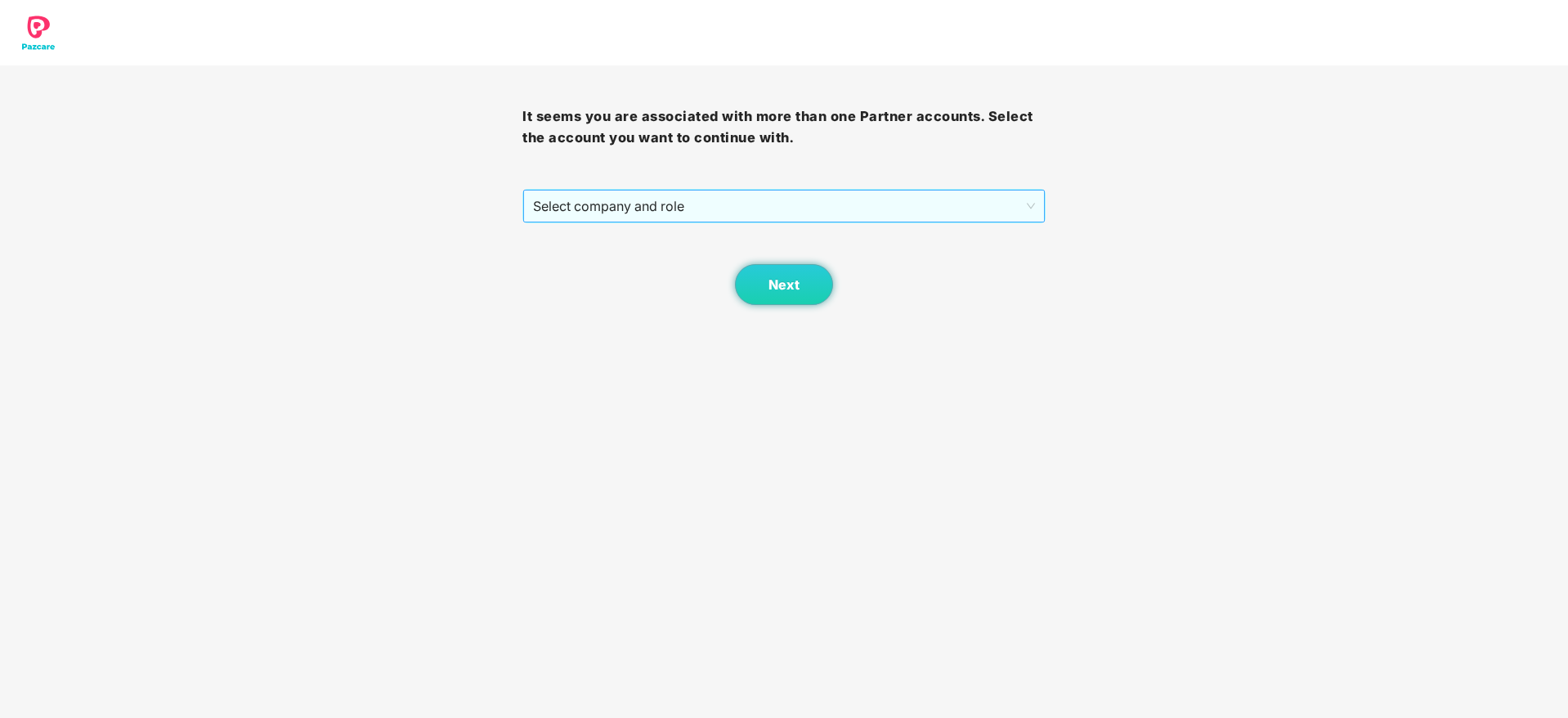
click at [804, 203] on span "Select company and role" at bounding box center [784, 206] width 502 height 31
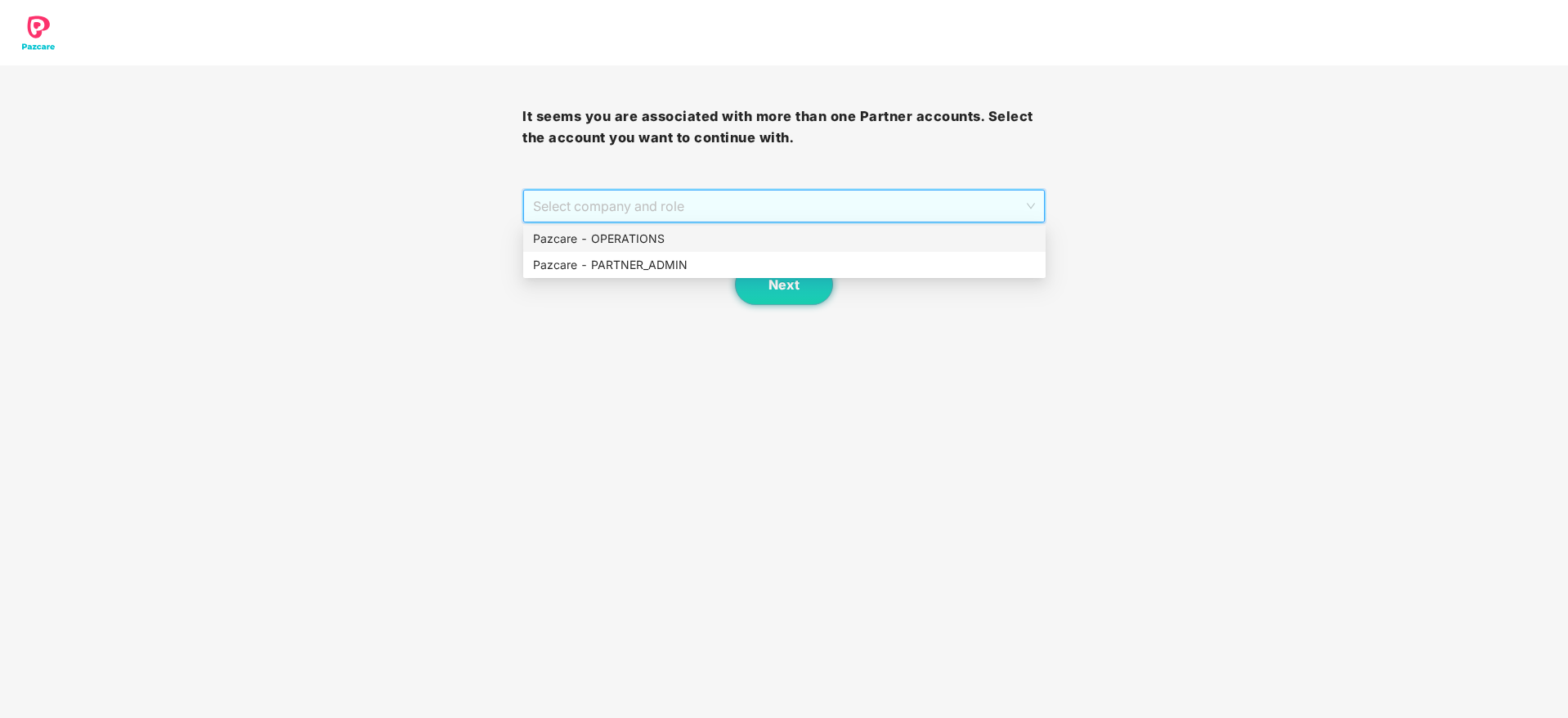
click at [689, 261] on div "Pazcare - PARTNER_ADMIN" at bounding box center [784, 264] width 502 height 18
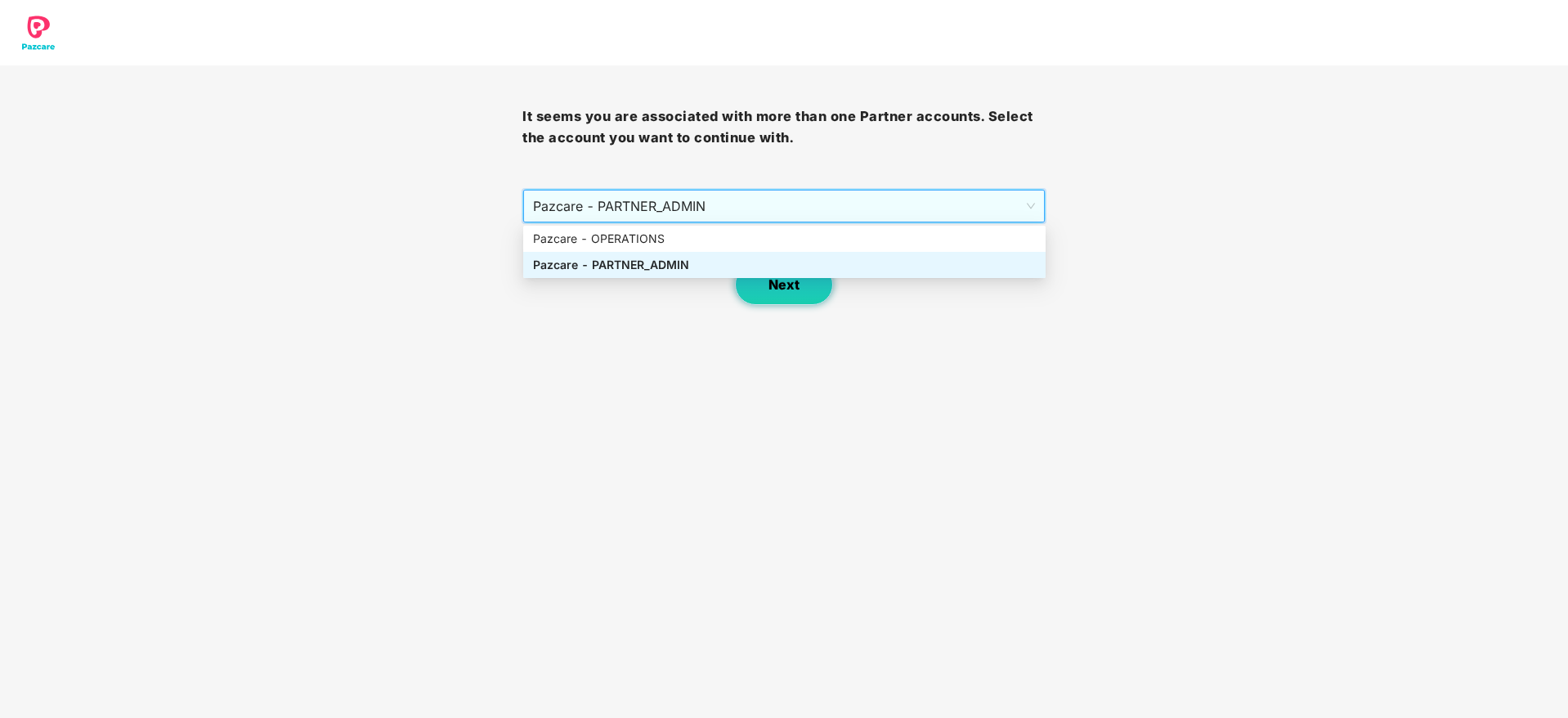
click at [774, 291] on span "Next" at bounding box center [784, 285] width 31 height 15
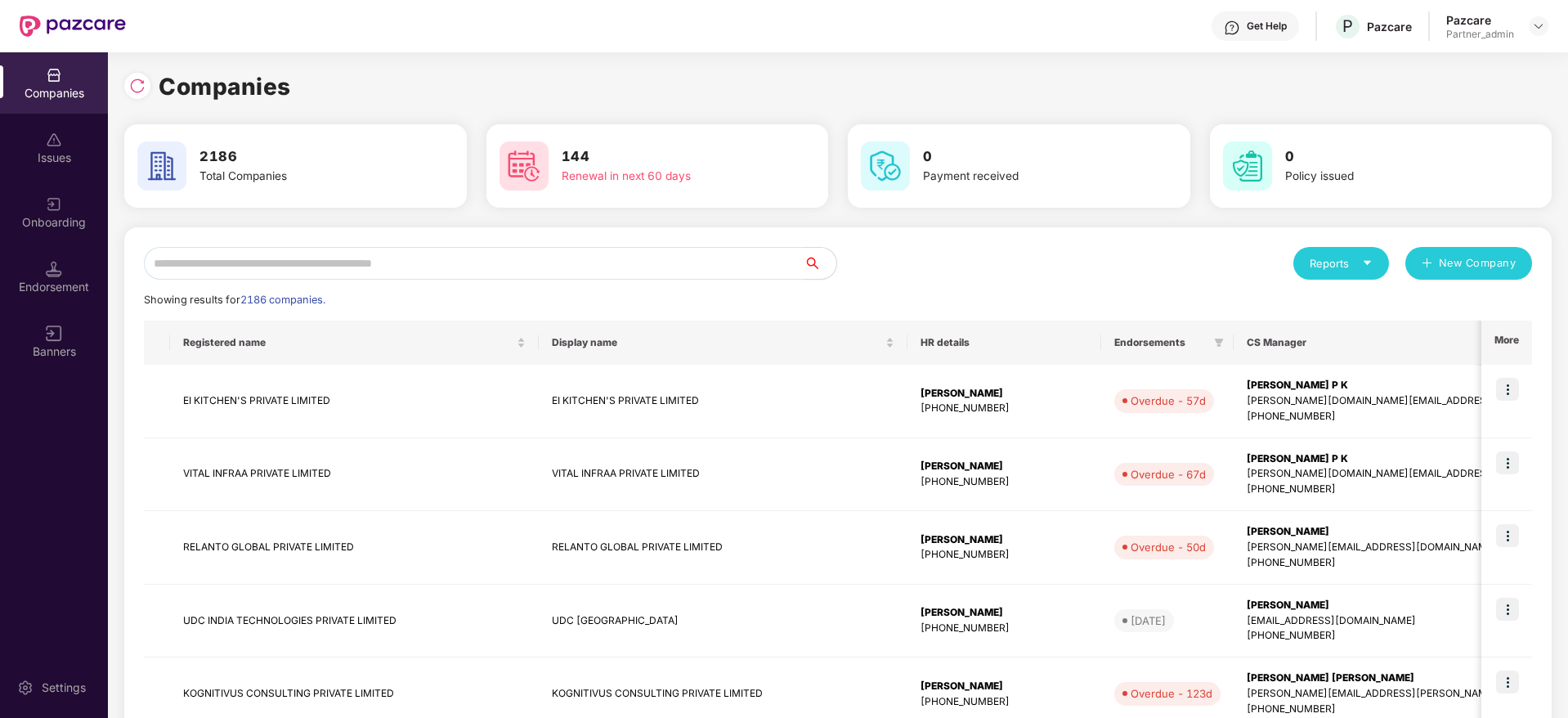
click at [460, 267] on input "text" at bounding box center [473, 263] width 660 height 32
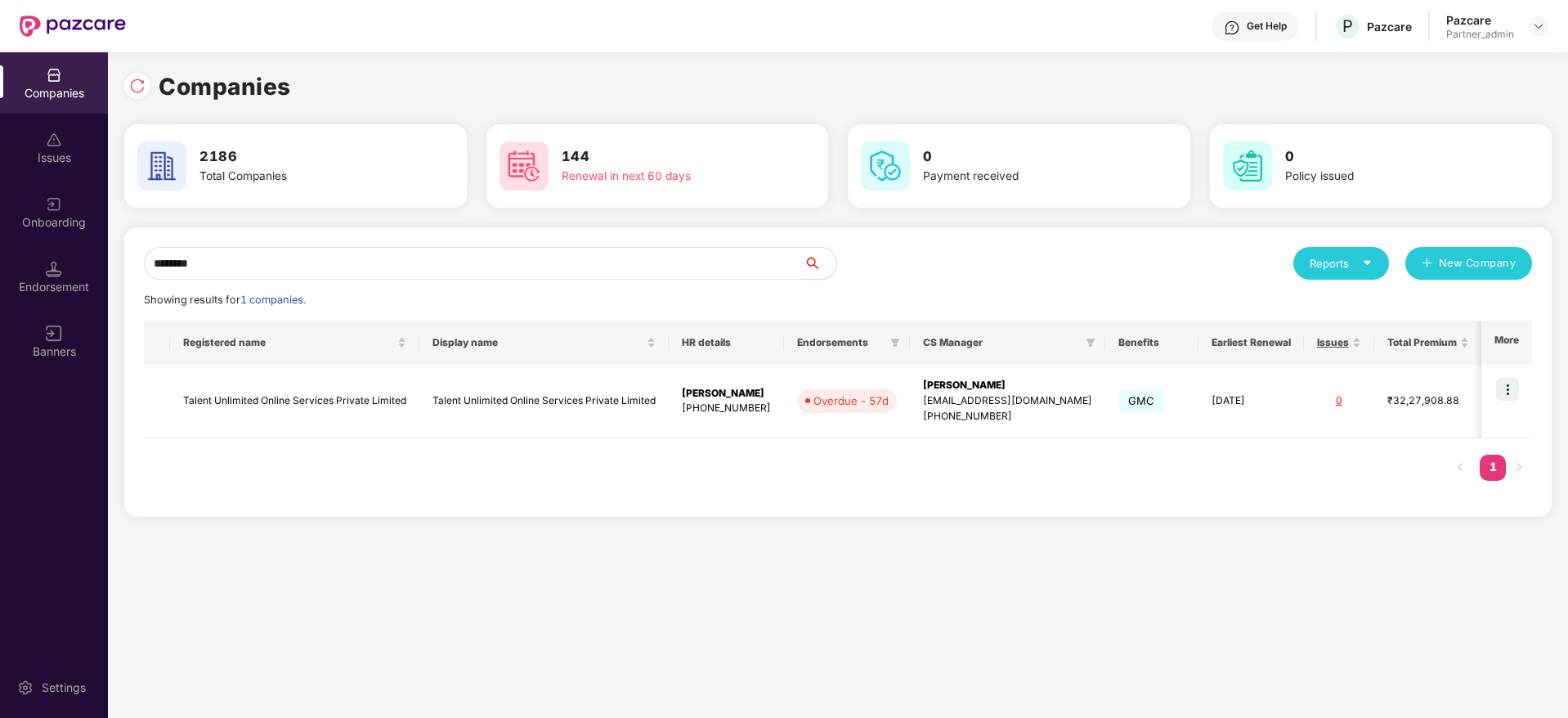
type input "********"
